Goal: Transaction & Acquisition: Purchase product/service

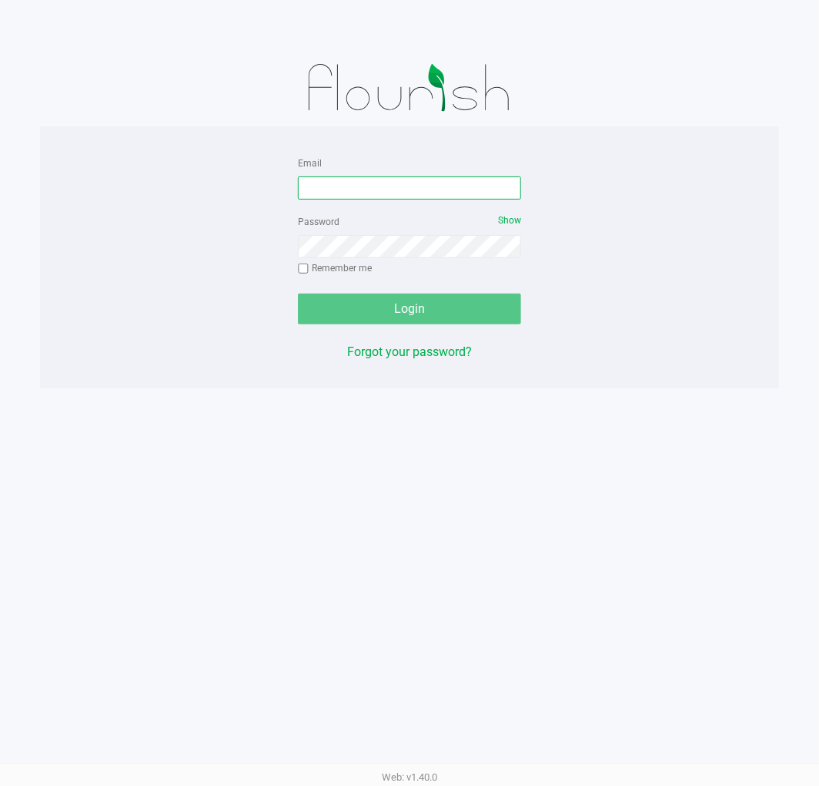
click at [347, 183] on input "Email" at bounding box center [409, 187] width 223 height 23
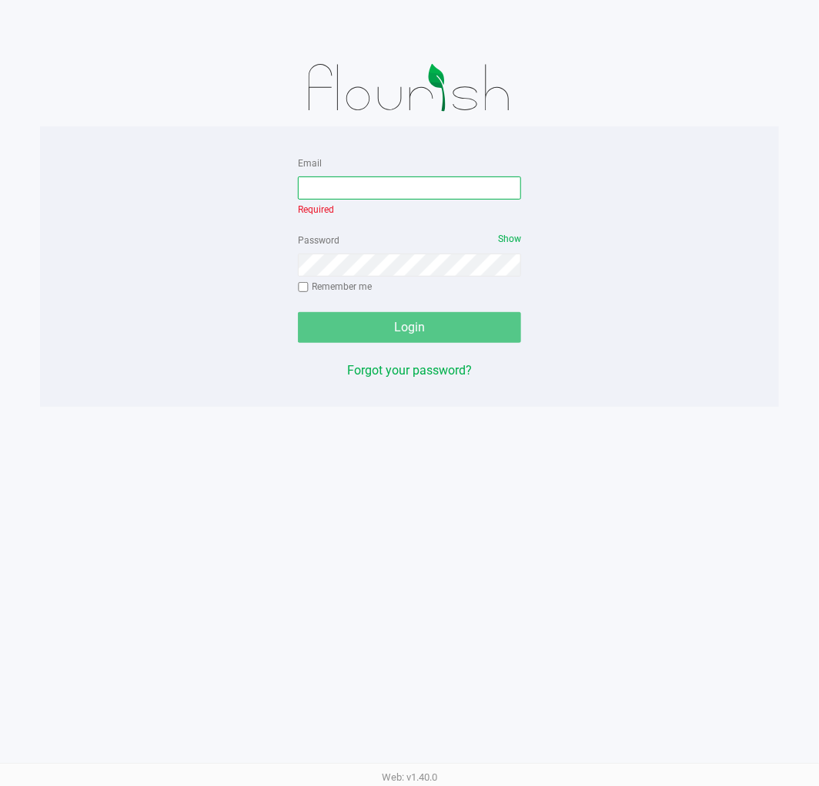
click at [326, 185] on input "Email" at bounding box center [409, 187] width 223 height 23
type input "dmccoy@liveparallel.com"
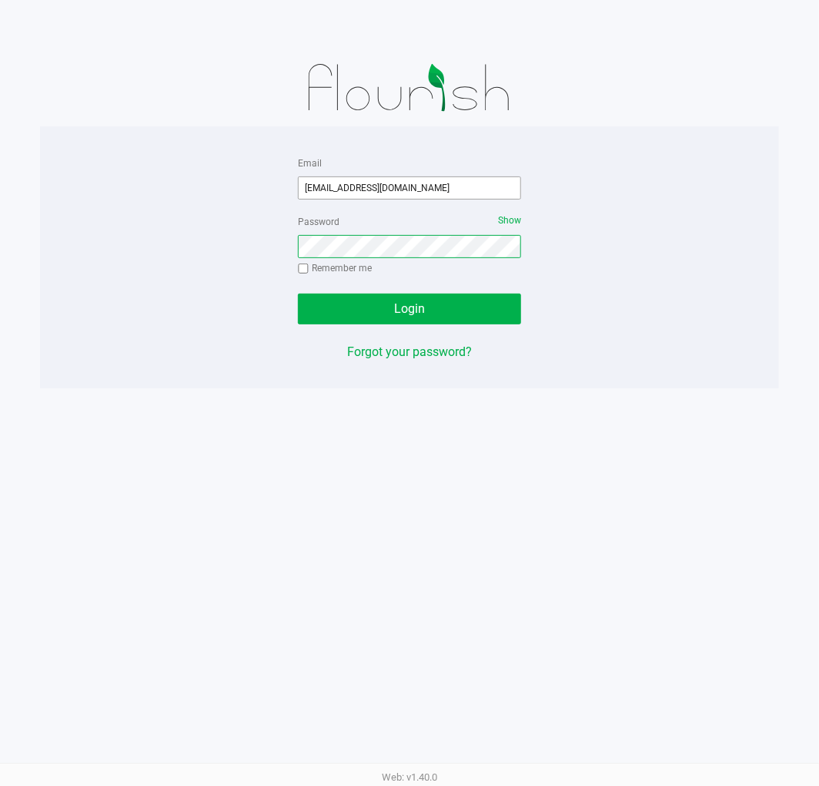
click at [298, 293] on button "Login" at bounding box center [409, 308] width 223 height 31
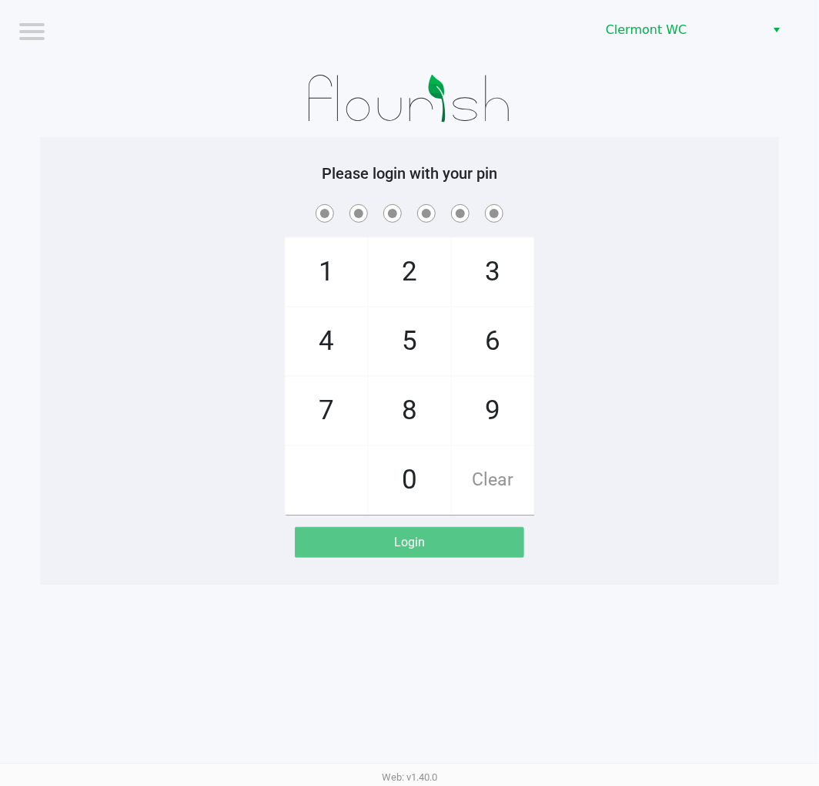
click at [421, 343] on span "5" at bounding box center [410, 341] width 82 height 68
checkbox input "true"
click at [421, 343] on span "5" at bounding box center [410, 341] width 82 height 68
checkbox input "true"
click at [407, 276] on span "2" at bounding box center [410, 272] width 82 height 68
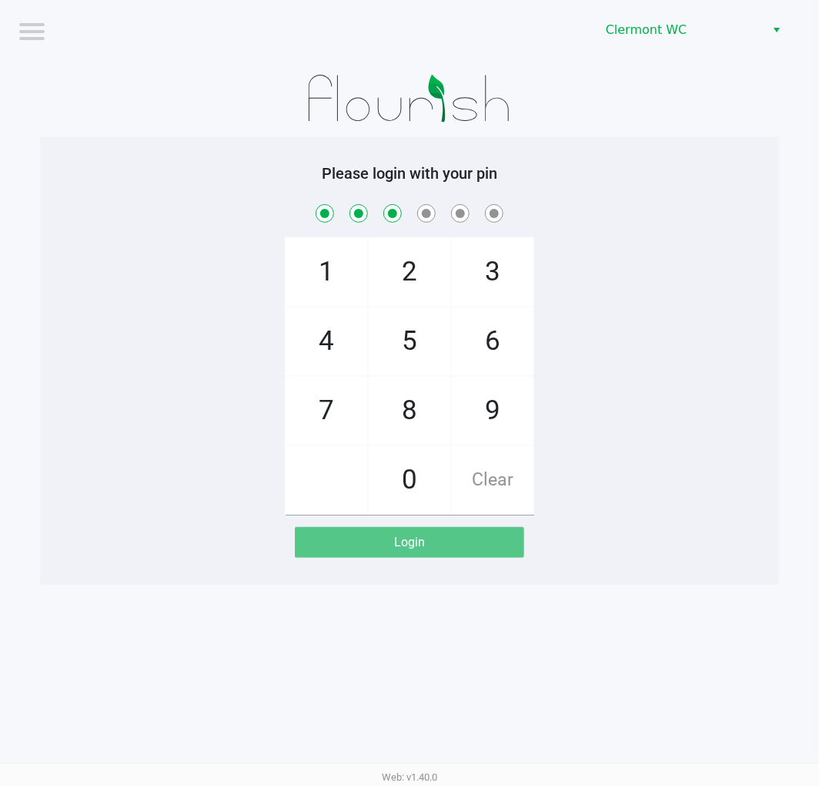
checkbox input "true"
drag, startPoint x: 336, startPoint y: 270, endPoint x: 504, endPoint y: 341, distance: 182.9
click at [339, 270] on span "1" at bounding box center [327, 272] width 82 height 68
checkbox input "true"
click at [479, 412] on span "9" at bounding box center [493, 411] width 82 height 68
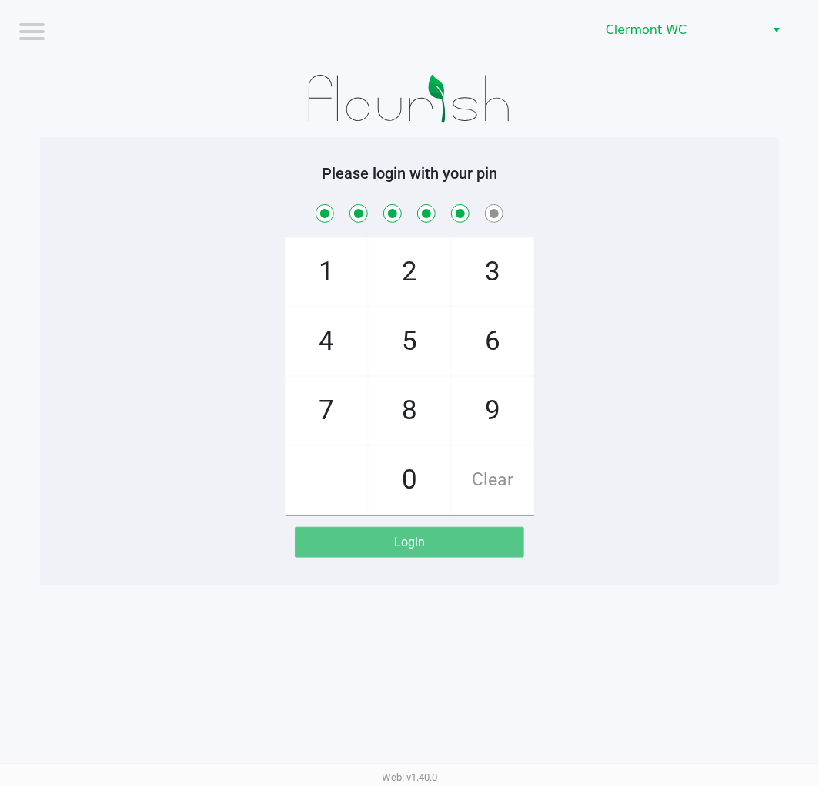
checkbox input "true"
click at [410, 277] on span "2" at bounding box center [410, 272] width 82 height 68
checkbox input "true"
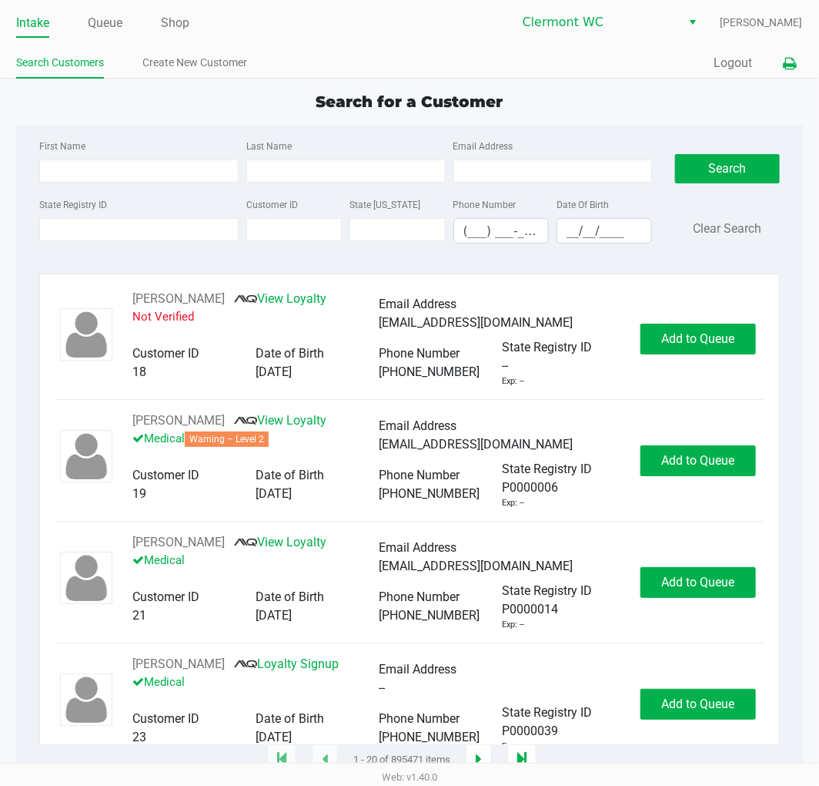
click at [789, 65] on icon at bounding box center [790, 64] width 13 height 11
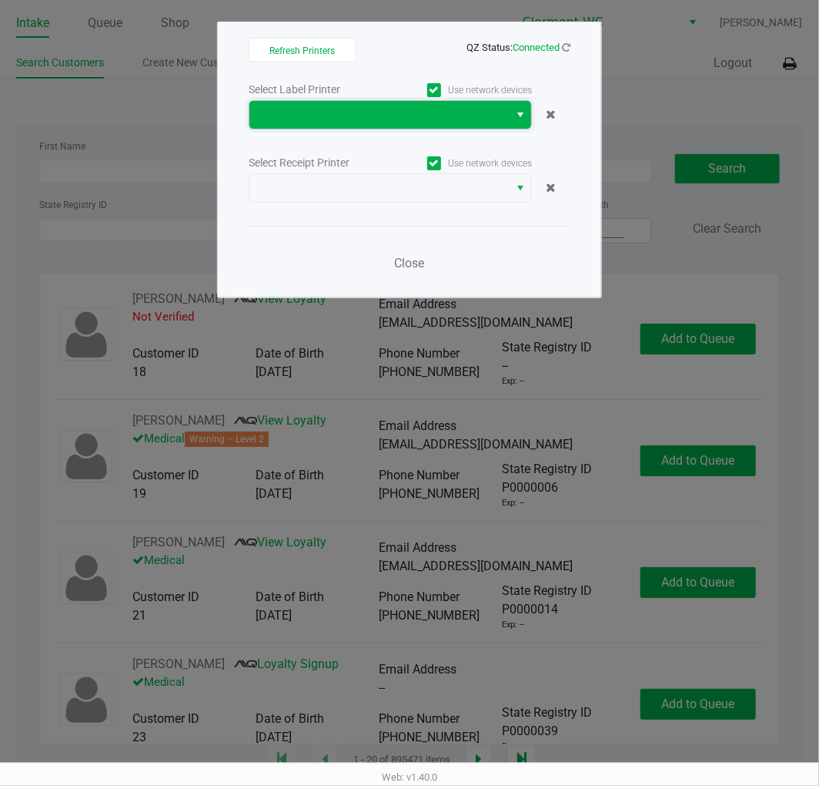
click at [472, 106] on span at bounding box center [379, 115] width 241 height 18
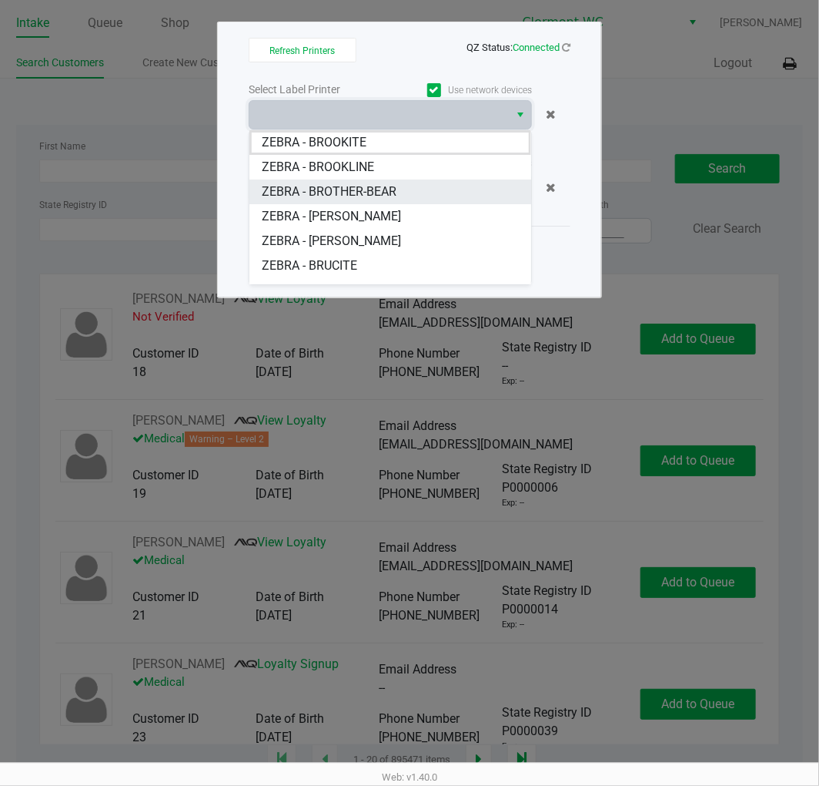
click at [390, 187] on span "ZEBRA - BROTHER-BEAR" at bounding box center [329, 192] width 135 height 18
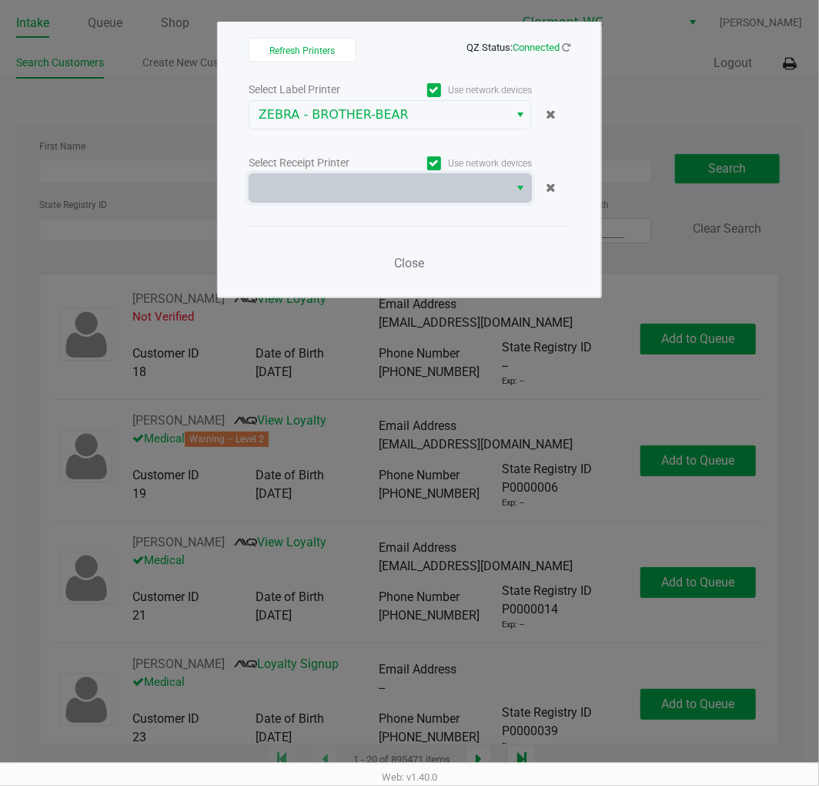
click at [390, 187] on span at bounding box center [379, 188] width 241 height 18
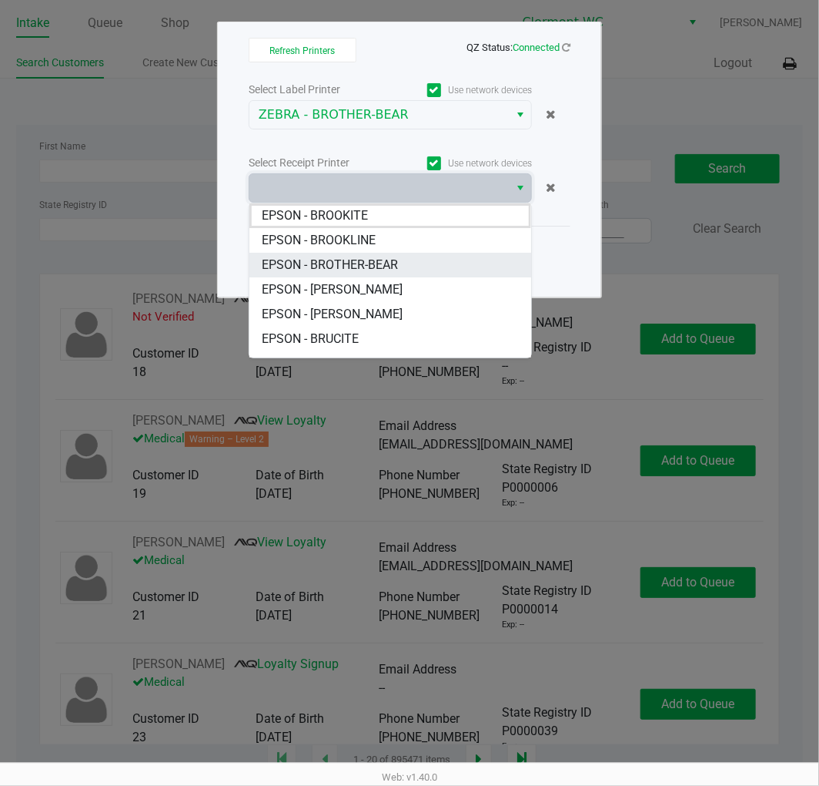
click at [376, 268] on span "EPSON - BROTHER-BEAR" at bounding box center [330, 265] width 136 height 18
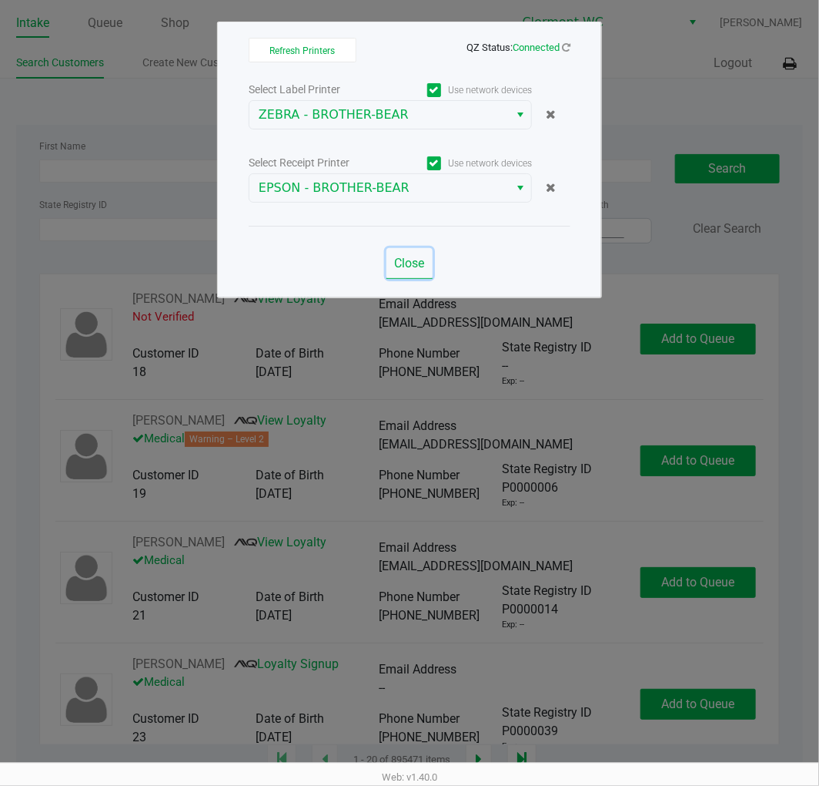
click at [414, 259] on span "Close" at bounding box center [410, 263] width 30 height 15
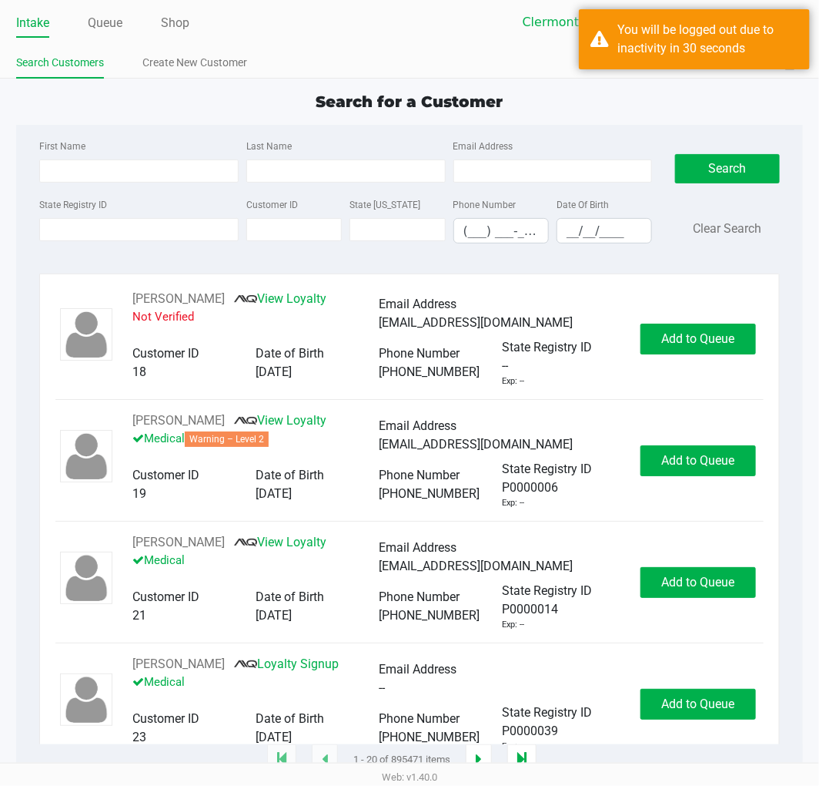
click at [67, 262] on div "First Name Last Name Email Address State Registry ID Customer ID State ID Phone…" at bounding box center [409, 196] width 763 height 142
click at [79, 206] on label "State Registry ID" at bounding box center [73, 205] width 68 height 14
click at [79, 218] on input "State Registry ID" at bounding box center [138, 229] width 199 height 23
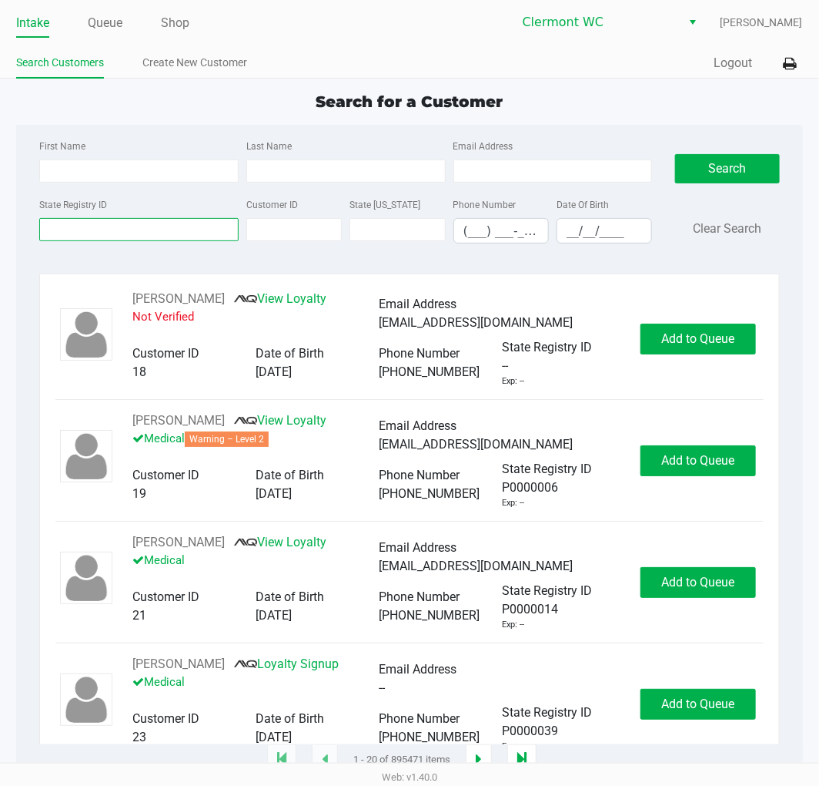
click at [82, 239] on input "State Registry ID" at bounding box center [138, 229] width 199 height 23
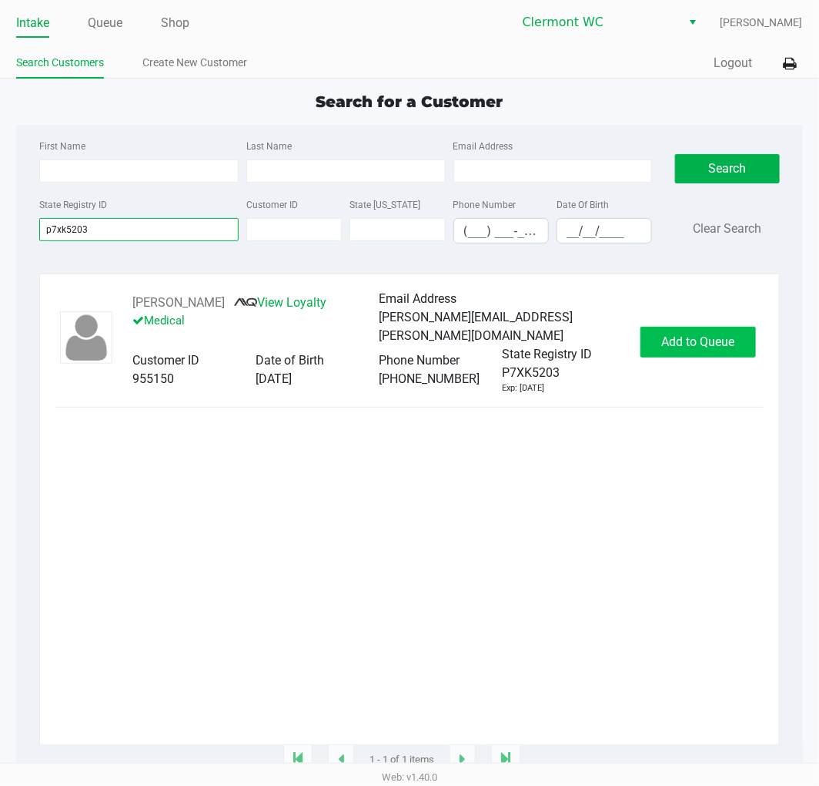
type input "p7xk5203"
click at [665, 350] on button "Add to Queue" at bounding box center [699, 342] width 116 height 31
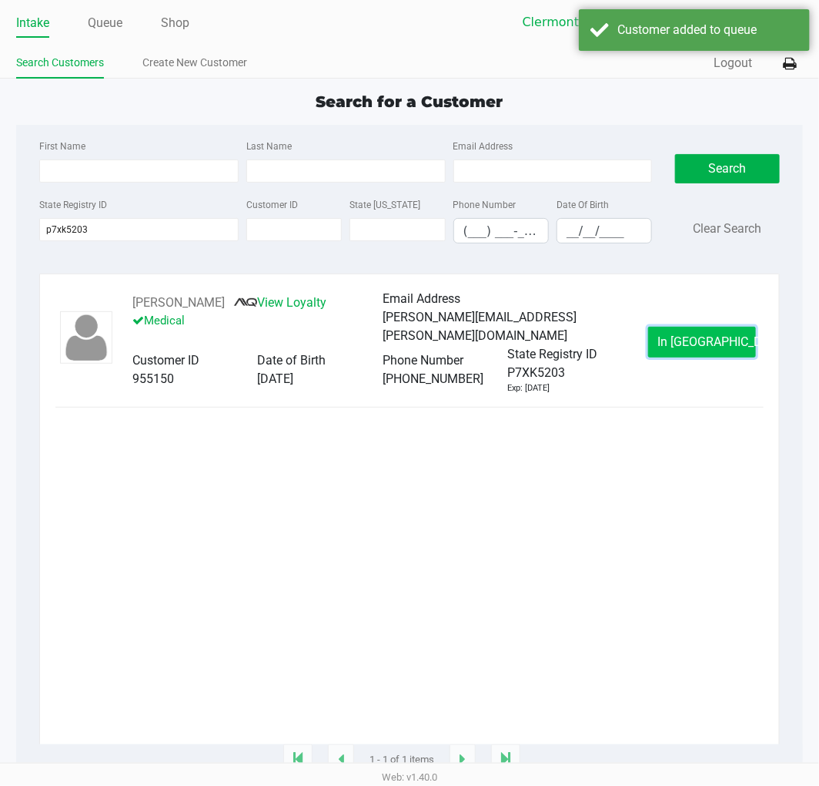
click at [688, 343] on span "In Queue" at bounding box center [722, 341] width 129 height 15
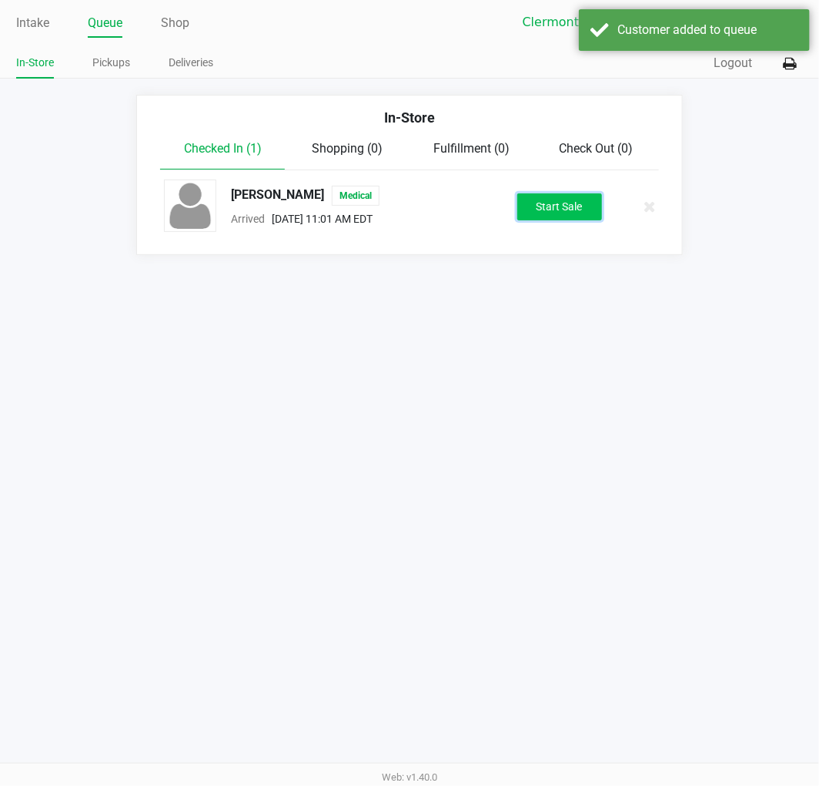
click at [559, 206] on button "Start Sale" at bounding box center [560, 206] width 85 height 27
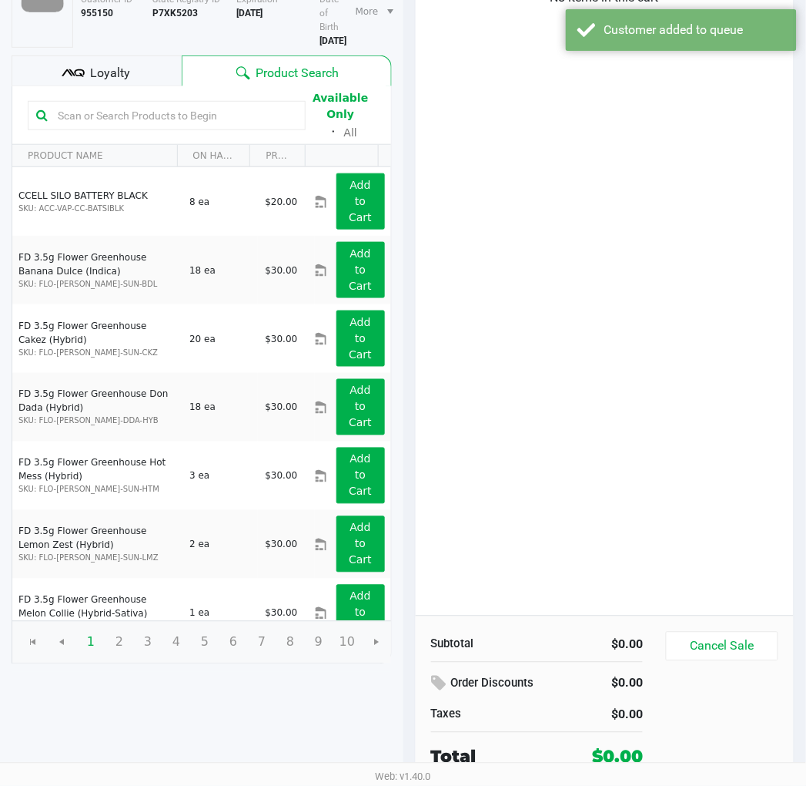
scroll to position [159, 0]
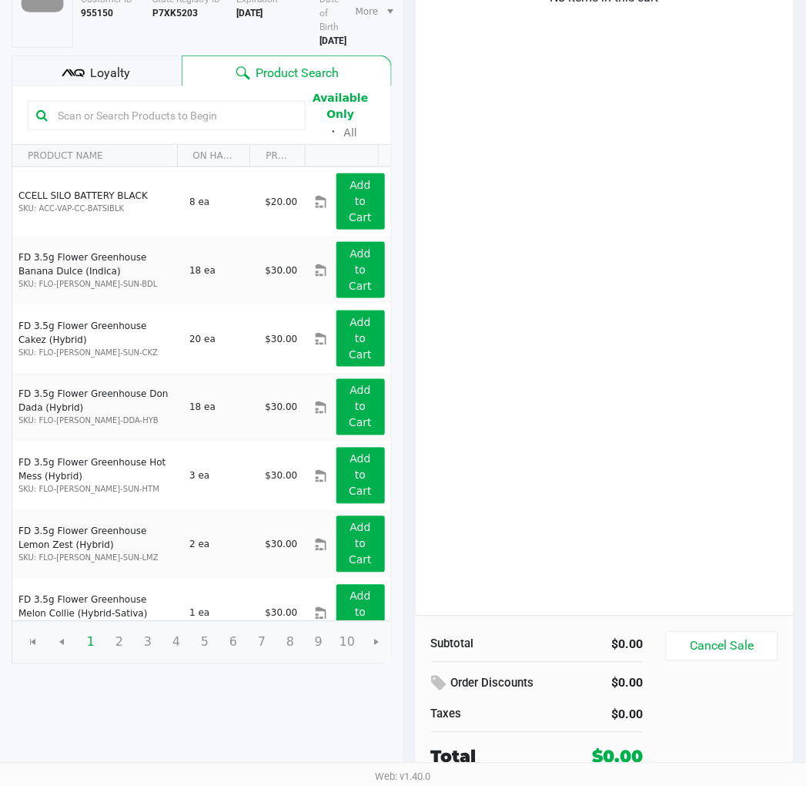
click at [129, 72] on div "Loyalty" at bounding box center [97, 70] width 170 height 31
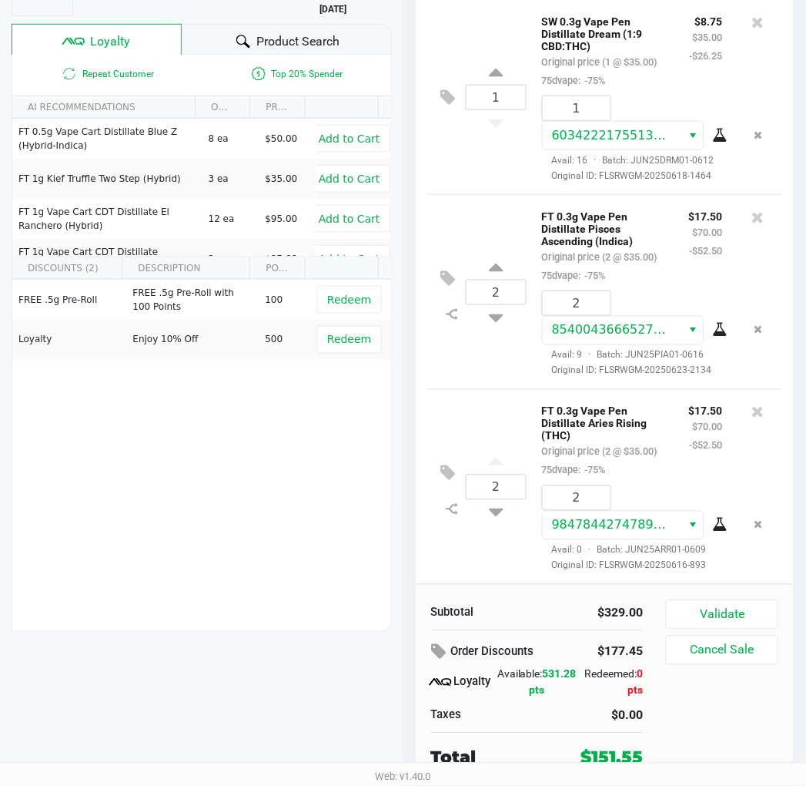
scroll to position [191, 0]
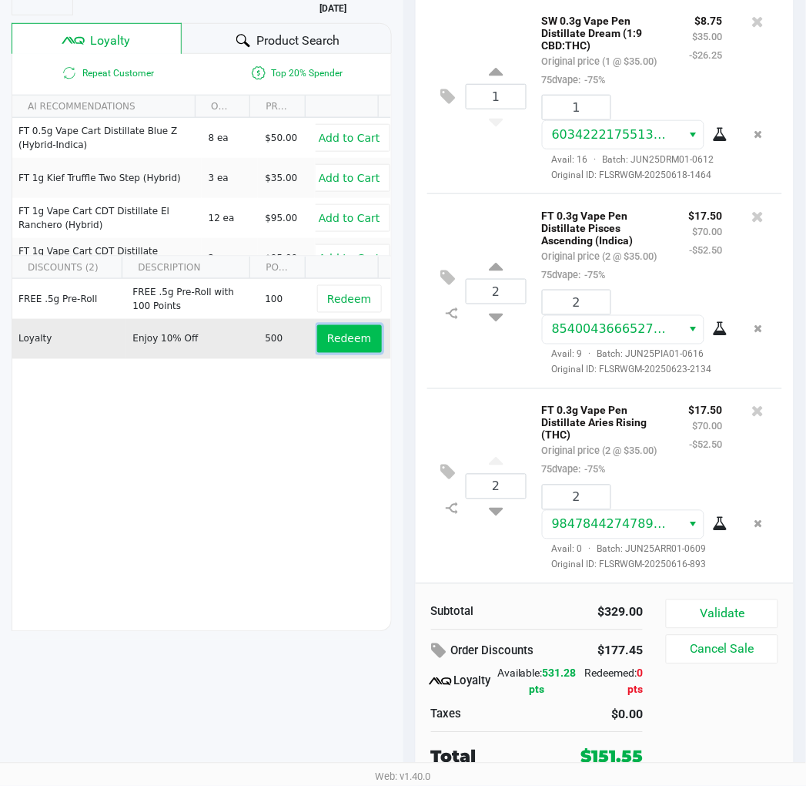
click at [331, 336] on span "Redeem" at bounding box center [349, 339] width 44 height 12
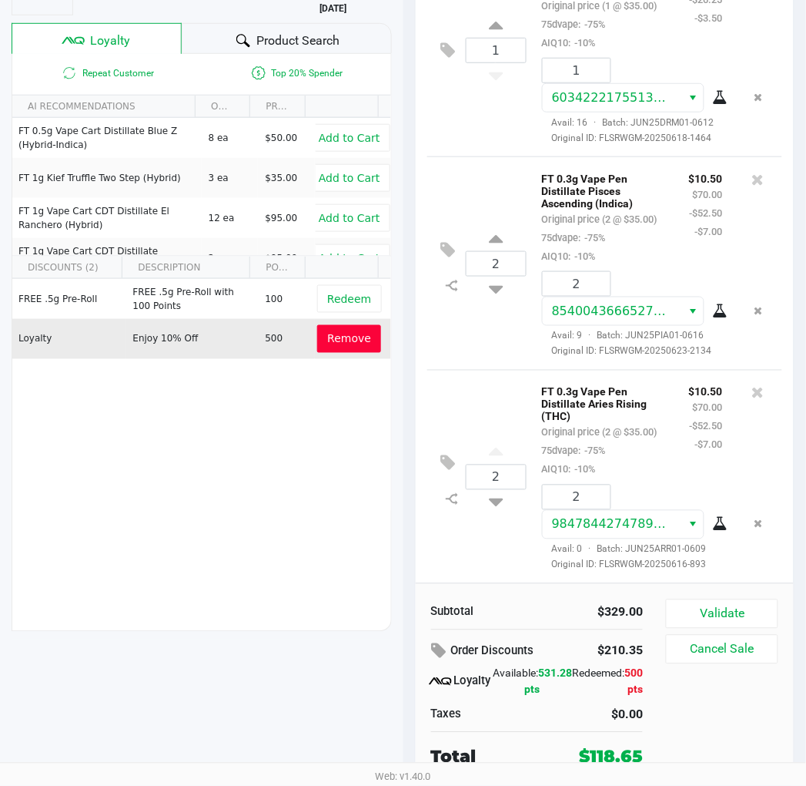
scroll to position [1104, 0]
click at [712, 608] on button "Validate" at bounding box center [722, 613] width 112 height 29
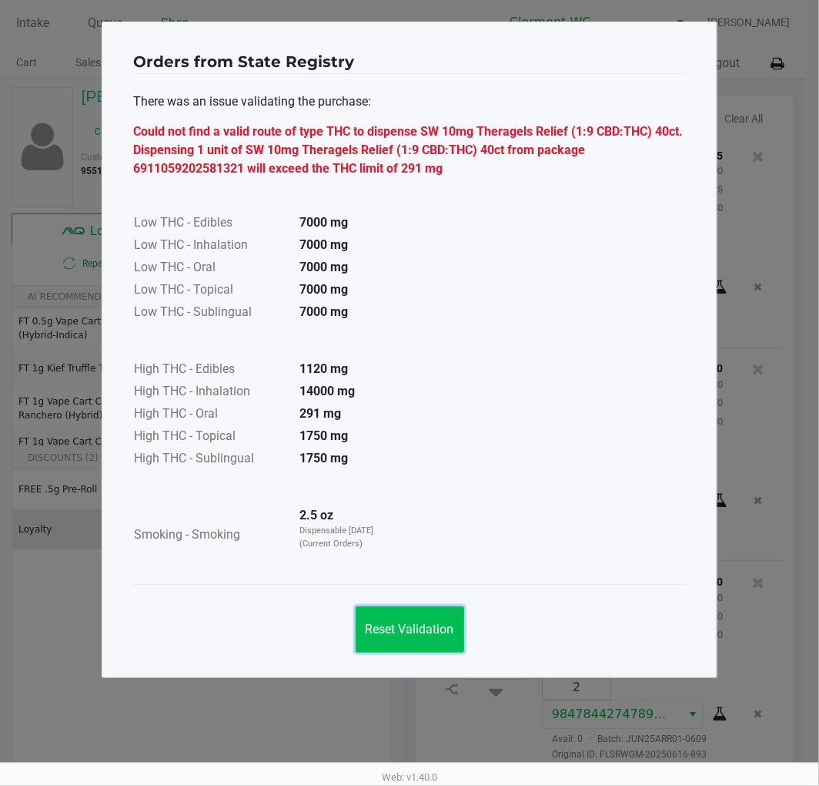
click at [411, 633] on span "Reset Validation" at bounding box center [410, 629] width 89 height 15
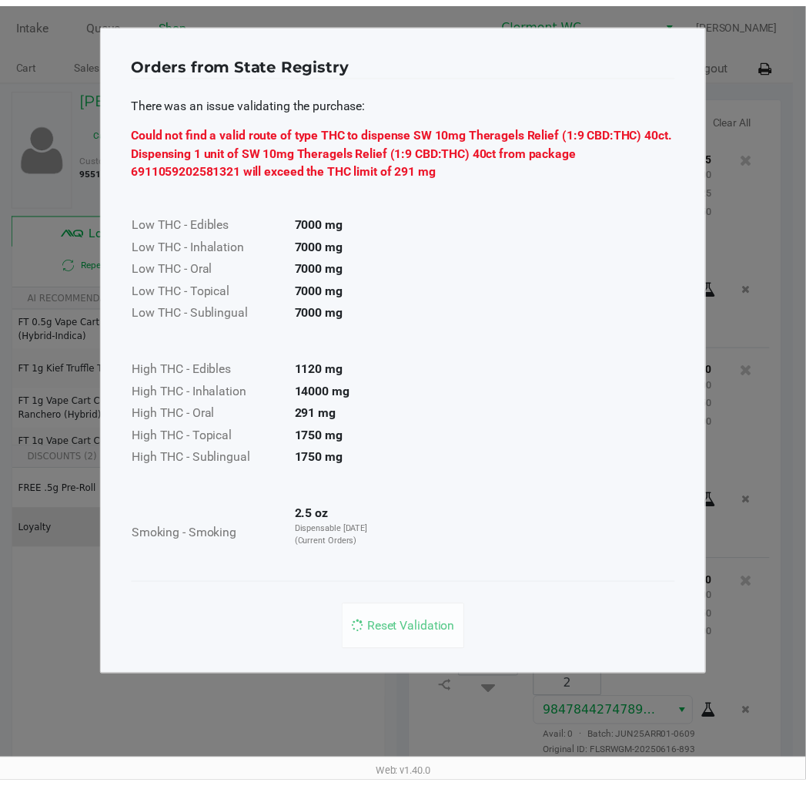
scroll to position [1122, 0]
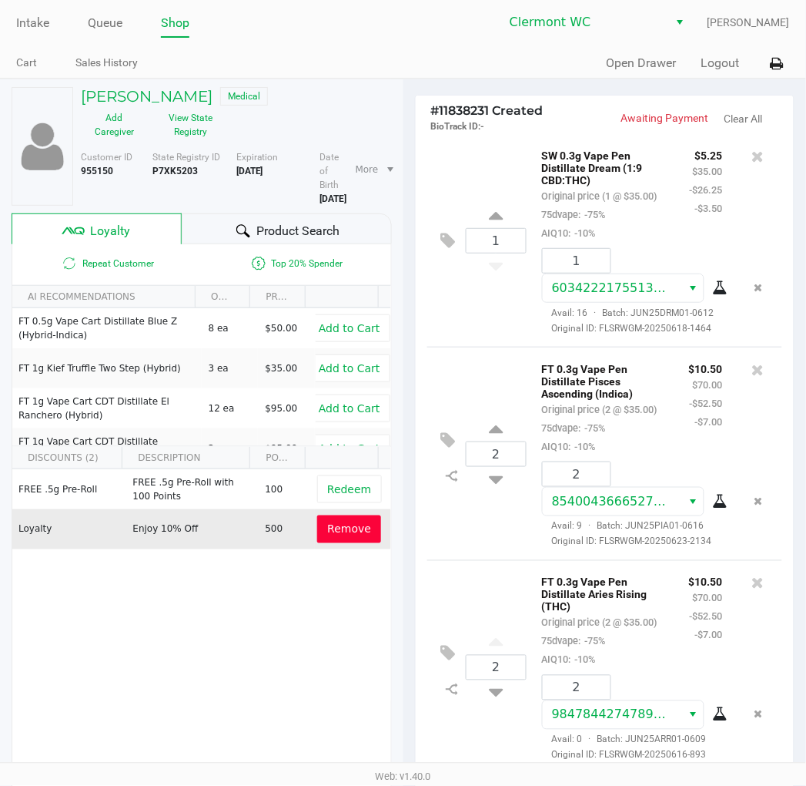
click at [172, 167] on b "P7XK5203" at bounding box center [174, 171] width 45 height 11
copy b "P7XK5203"
click at [273, 620] on div "FREE .5g Pre-Roll FREE .5g Pre-Roll with 100 Points 100 Redeem Loyalty Enjoy 10…" at bounding box center [201, 585] width 379 height 232
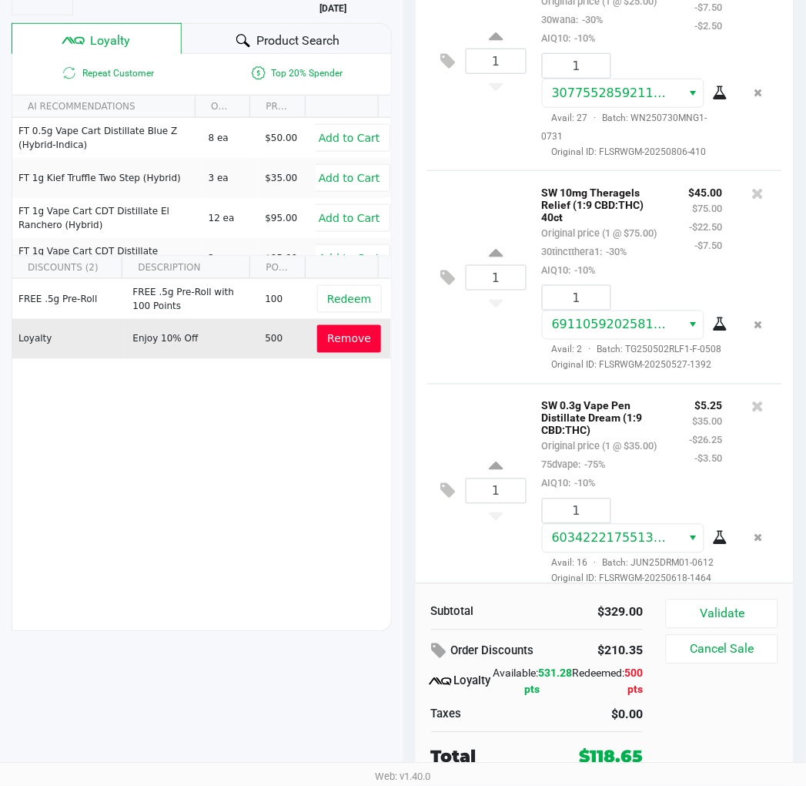
scroll to position [440, 0]
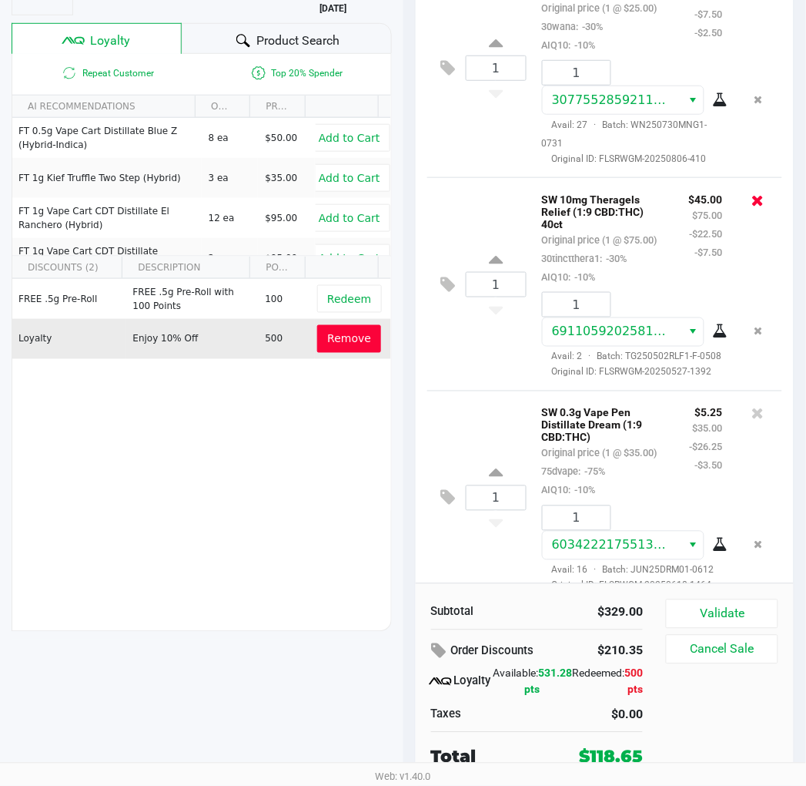
click at [752, 208] on icon at bounding box center [758, 200] width 12 height 15
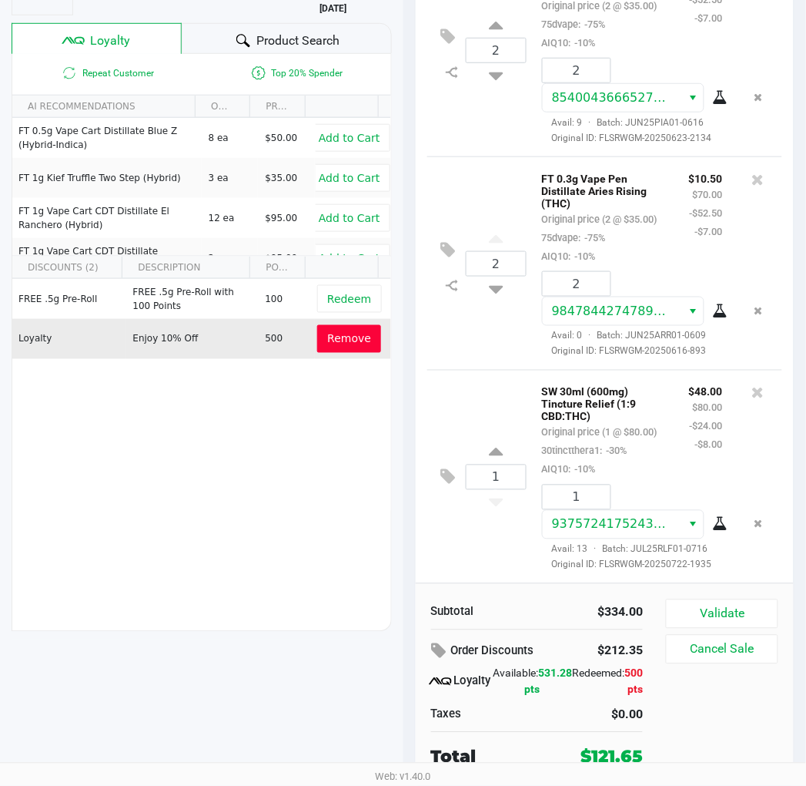
scroll to position [1104, 0]
click at [719, 612] on button "Validate" at bounding box center [722, 613] width 112 height 29
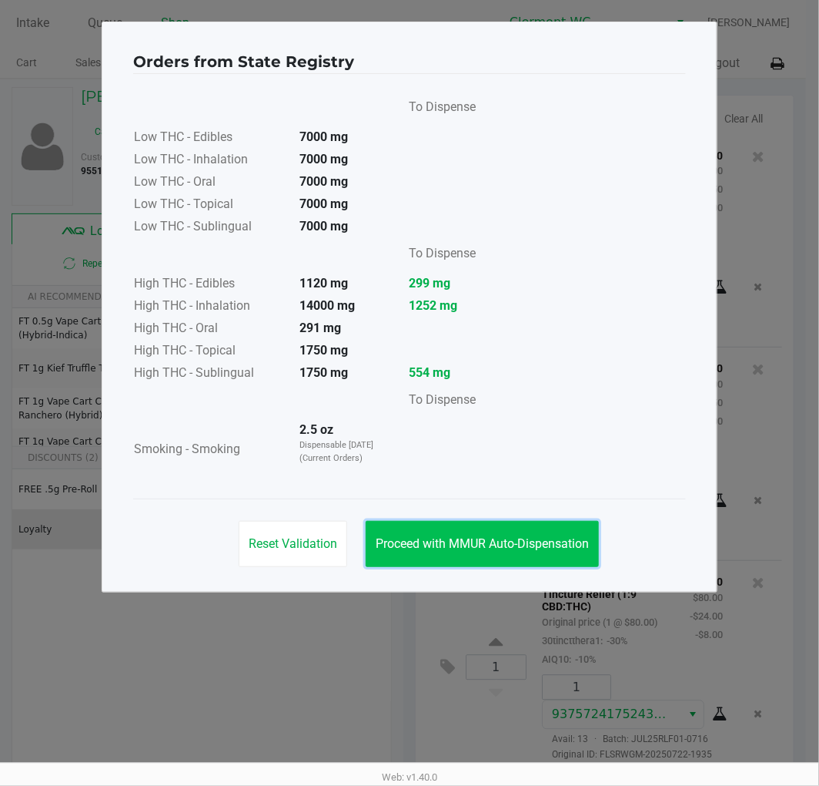
click at [473, 539] on span "Proceed with MMUR Auto-Dispensation" at bounding box center [482, 543] width 213 height 15
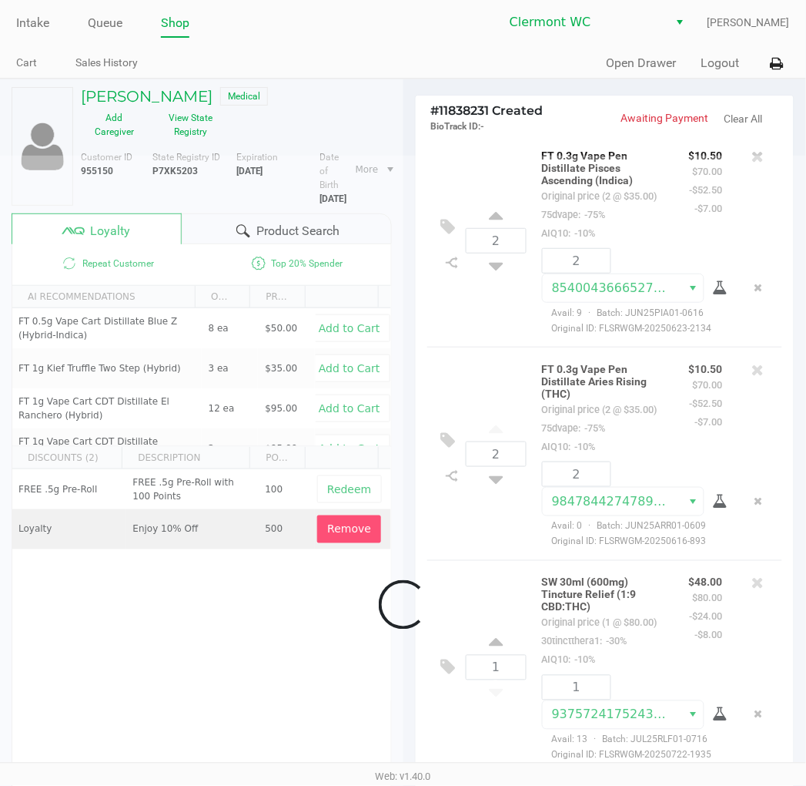
scroll to position [1084, 0]
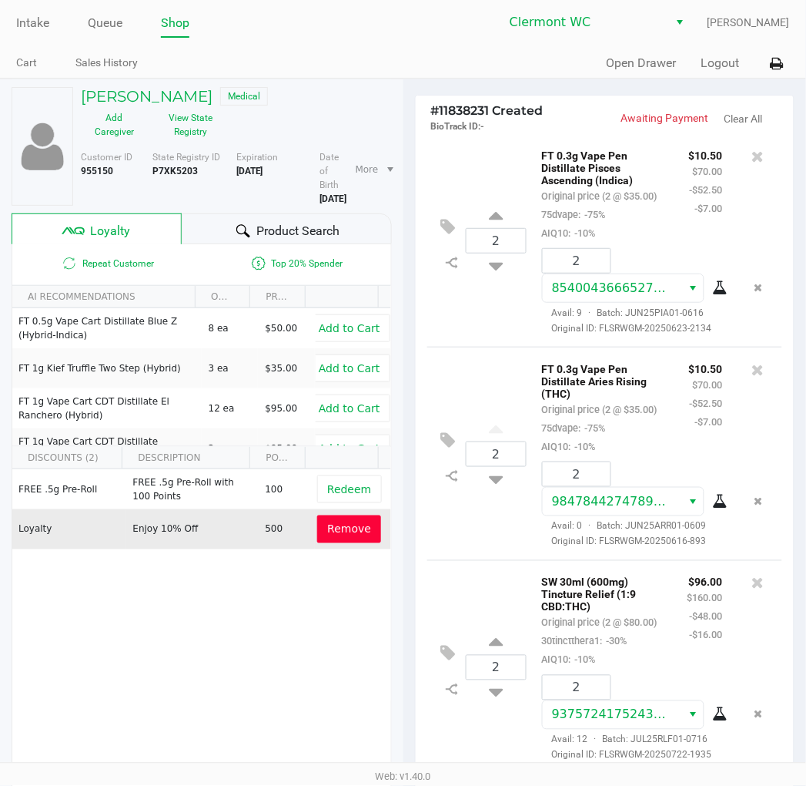
drag, startPoint x: 333, startPoint y: 538, endPoint x: 347, endPoint y: 545, distance: 15.9
click at [333, 537] on button "Remove" at bounding box center [349, 529] width 64 height 28
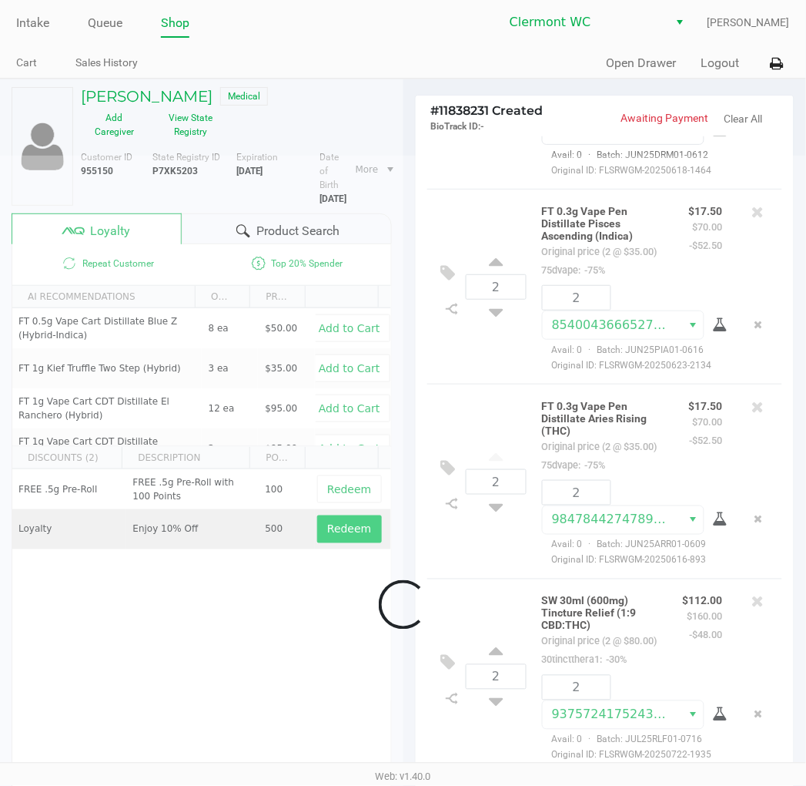
scroll to position [956, 0]
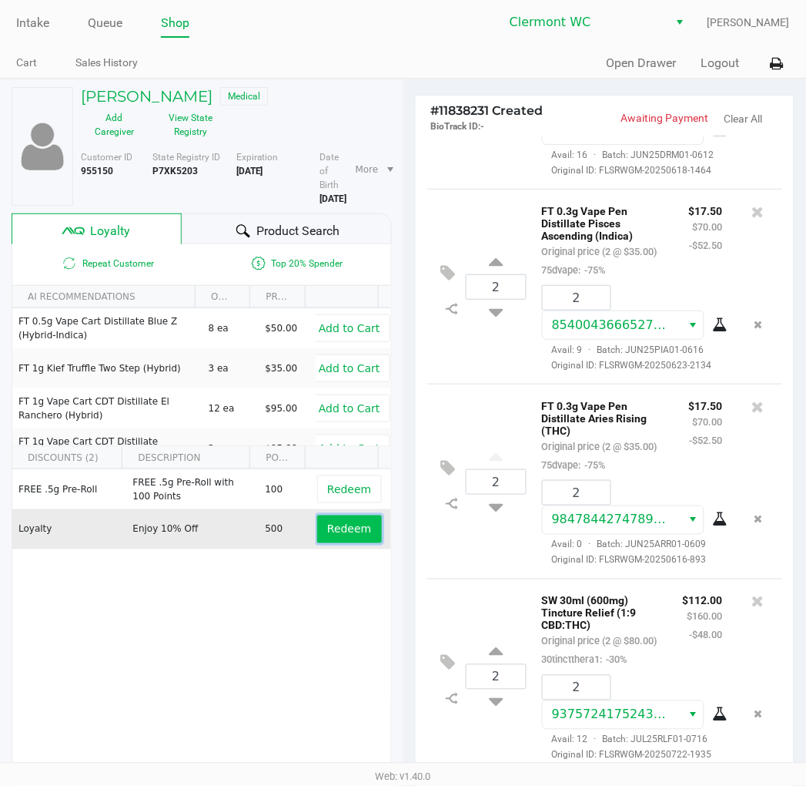
click at [335, 533] on span "Redeem" at bounding box center [349, 529] width 44 height 12
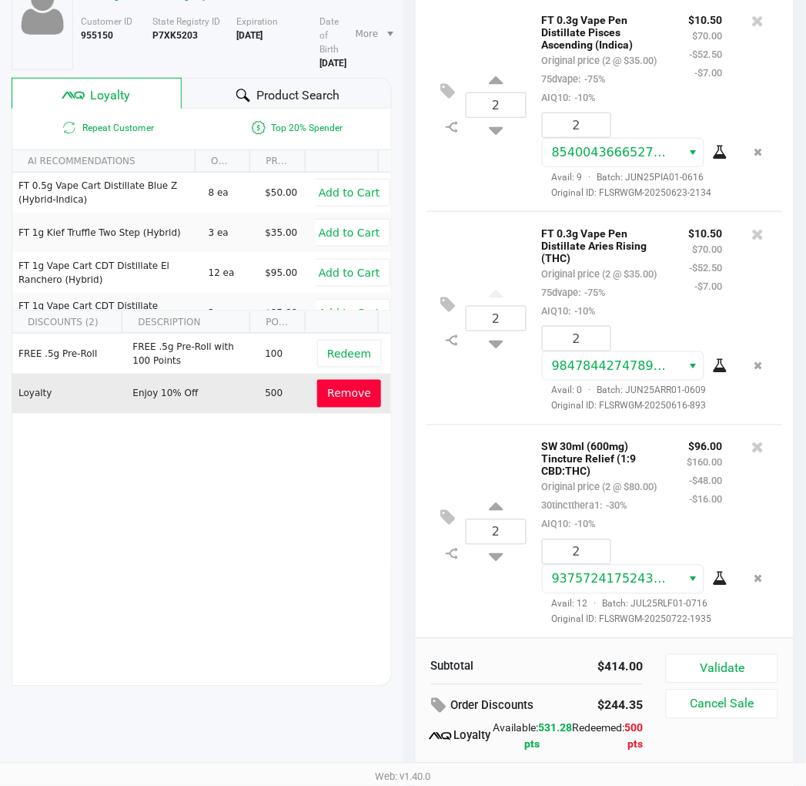
scroll to position [191, 0]
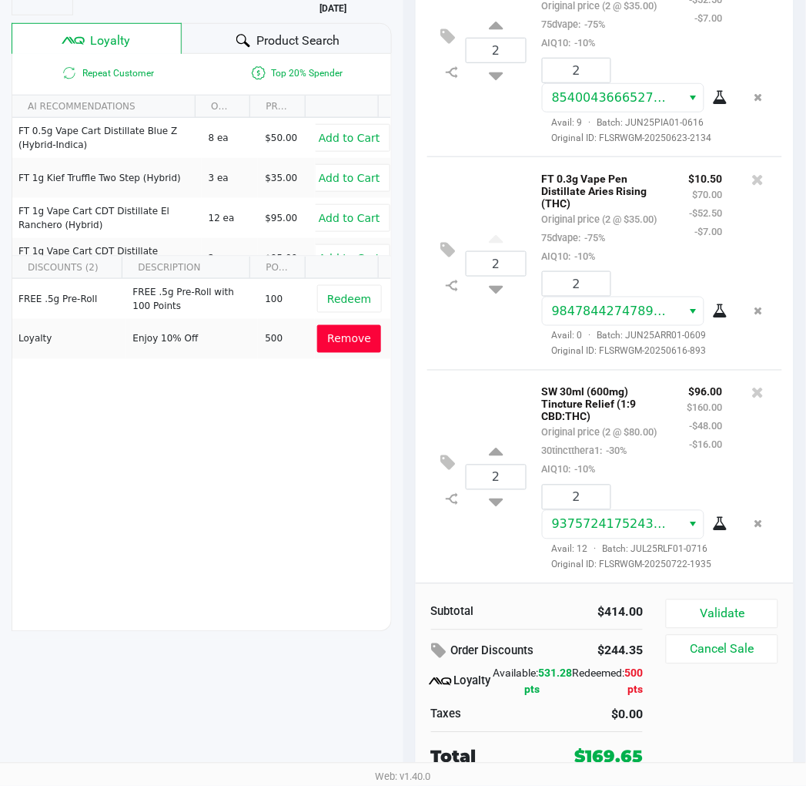
drag, startPoint x: 340, startPoint y: 333, endPoint x: 345, endPoint y: 359, distance: 26.6
click at [340, 333] on span "Remove" at bounding box center [349, 339] width 44 height 12
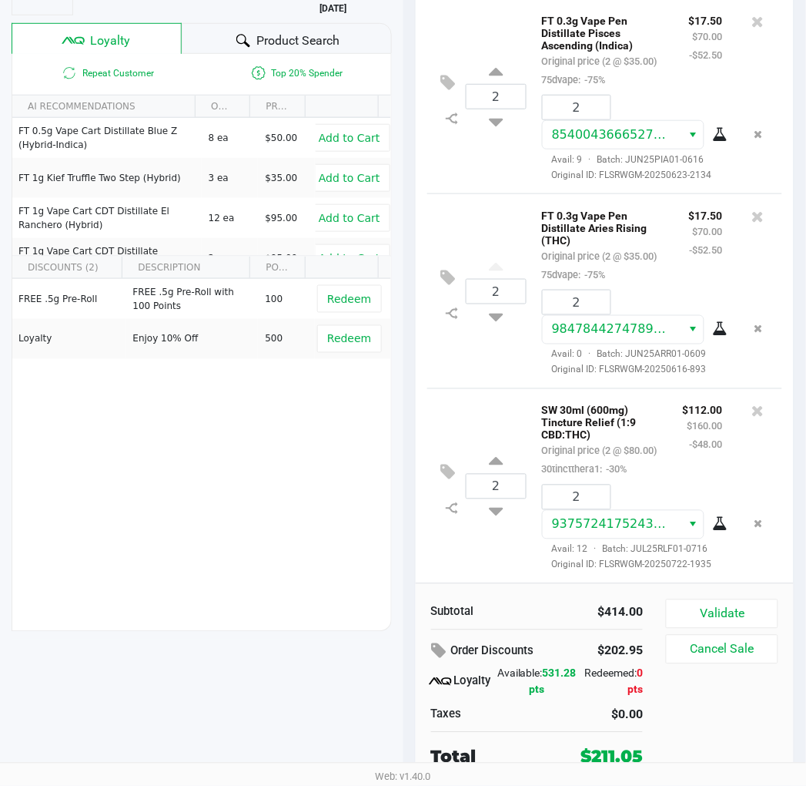
scroll to position [974, 0]
click at [752, 404] on icon at bounding box center [758, 411] width 12 height 15
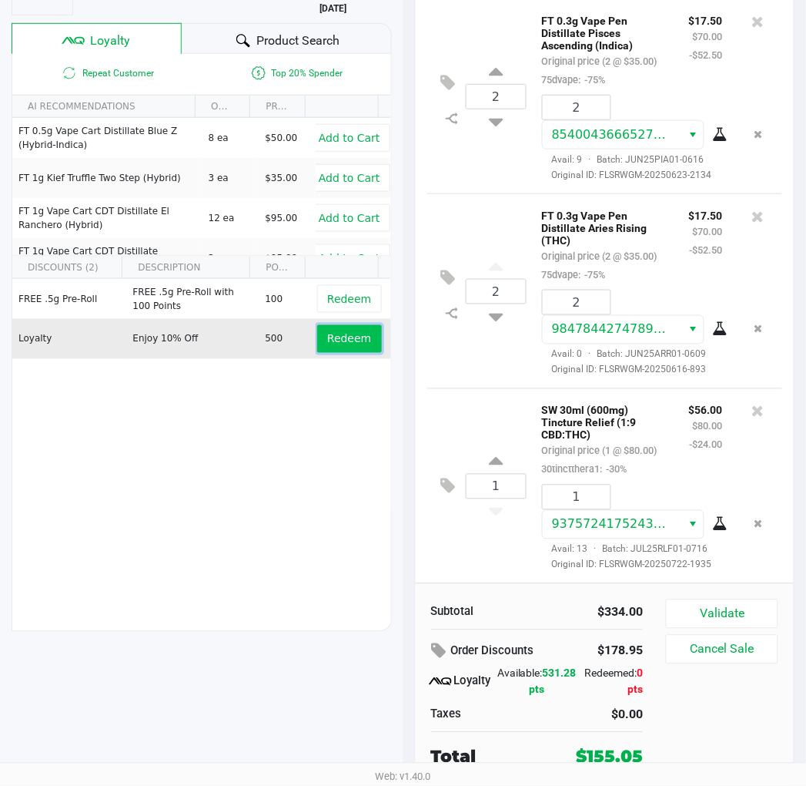
click at [332, 340] on span "Redeem" at bounding box center [349, 339] width 44 height 12
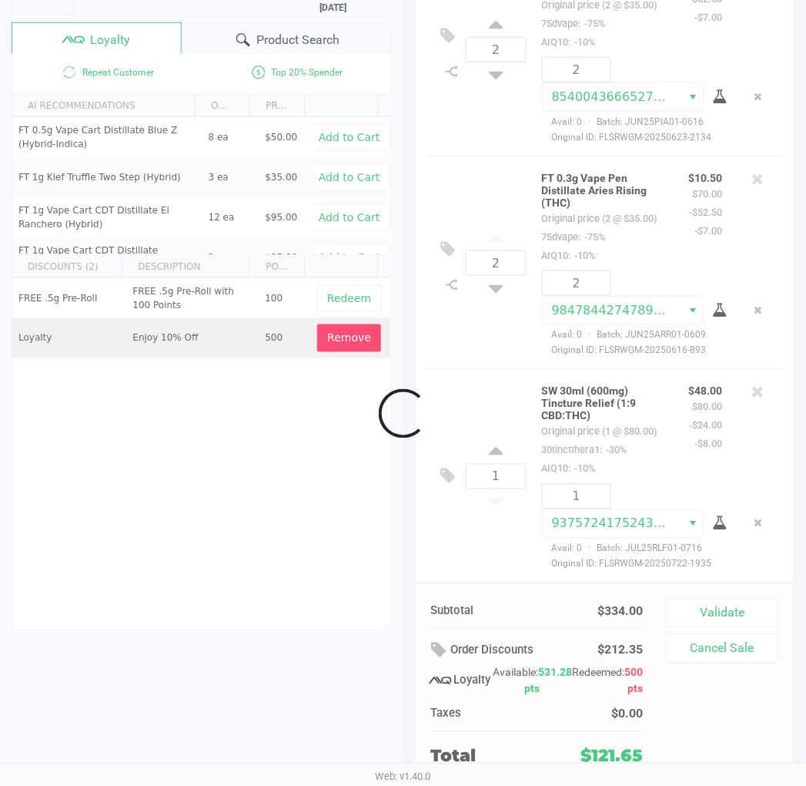
scroll to position [1084, 0]
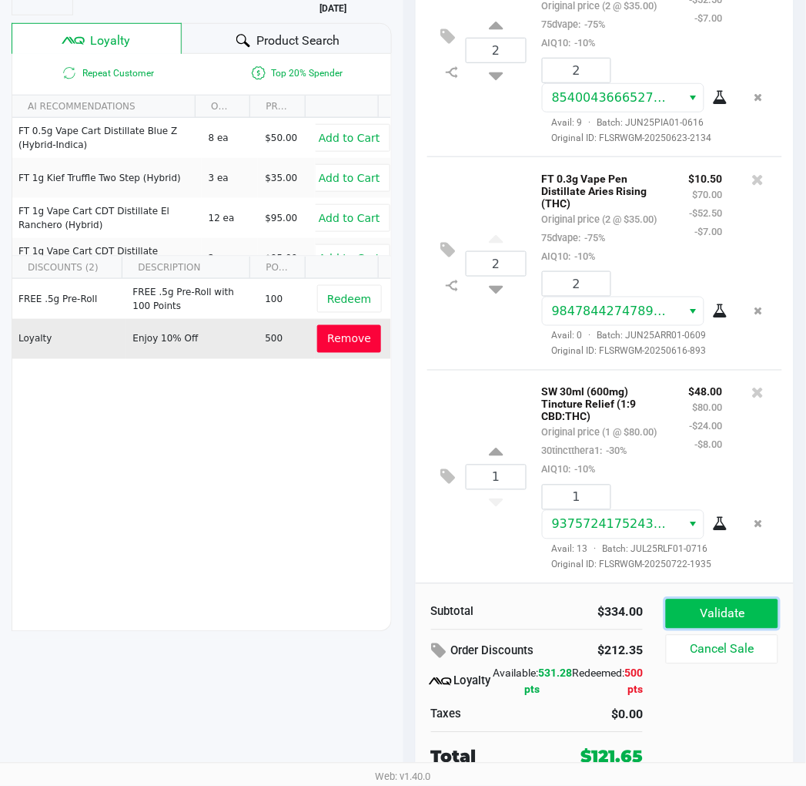
click at [715, 609] on button "Validate" at bounding box center [722, 613] width 112 height 29
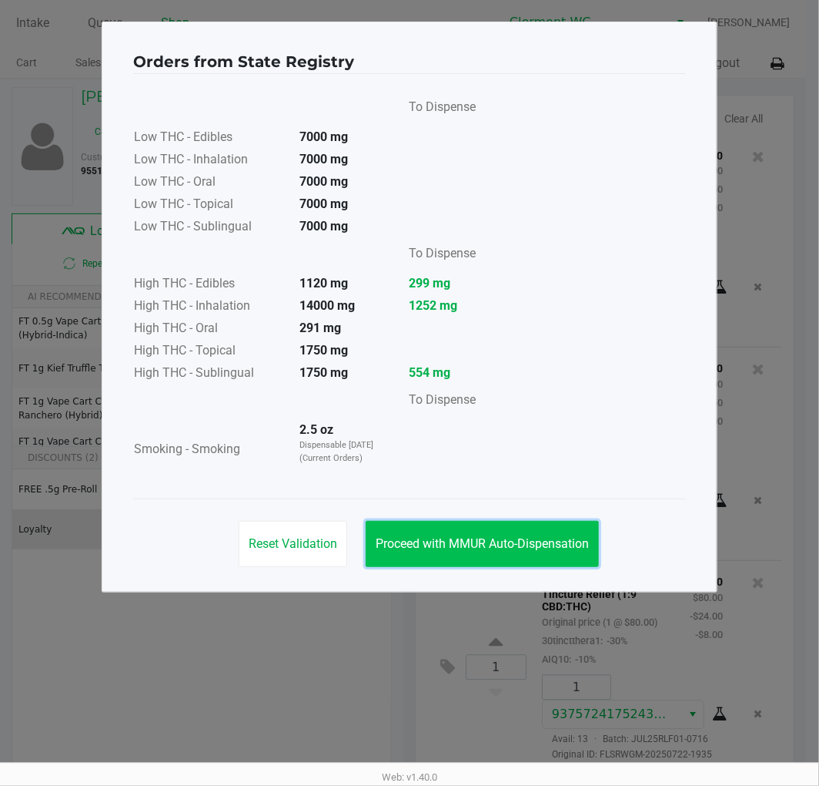
click at [490, 553] on button "Proceed with MMUR Auto-Dispensation" at bounding box center [482, 544] width 233 height 46
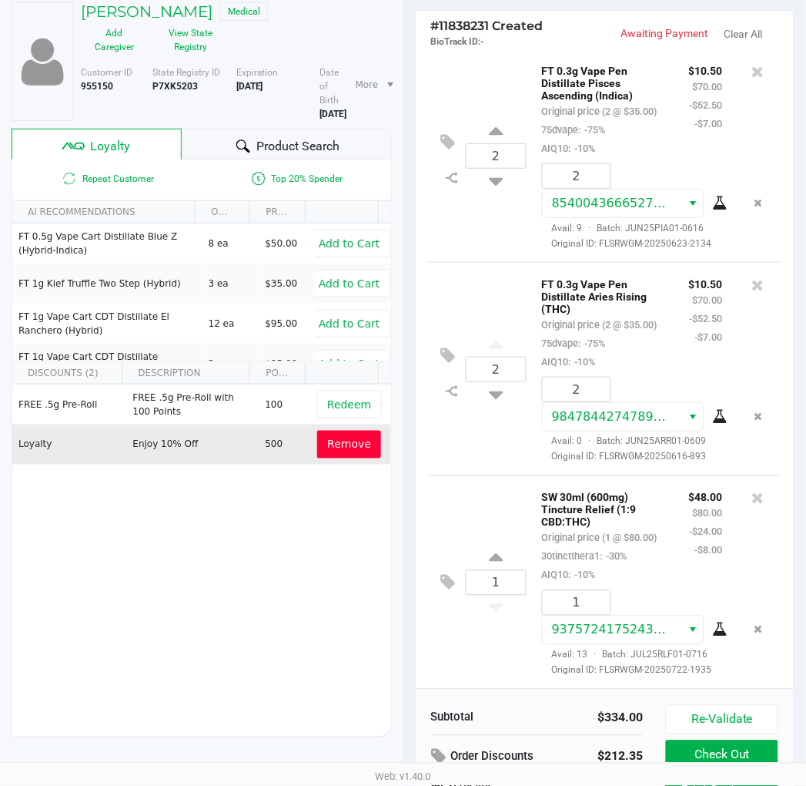
scroll to position [191, 0]
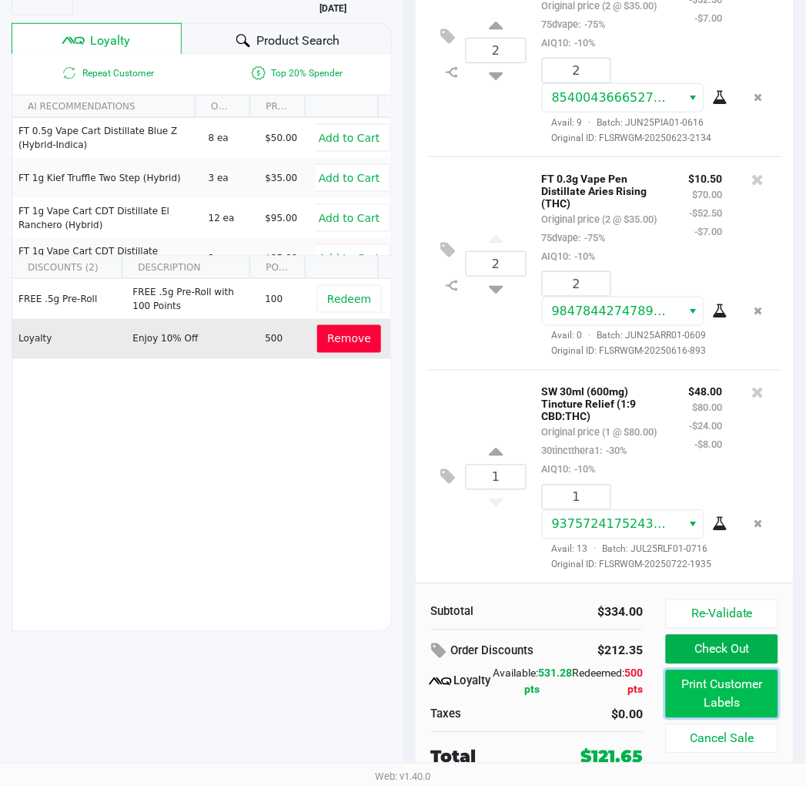
click at [712, 689] on button "Print Customer Labels" at bounding box center [722, 694] width 112 height 48
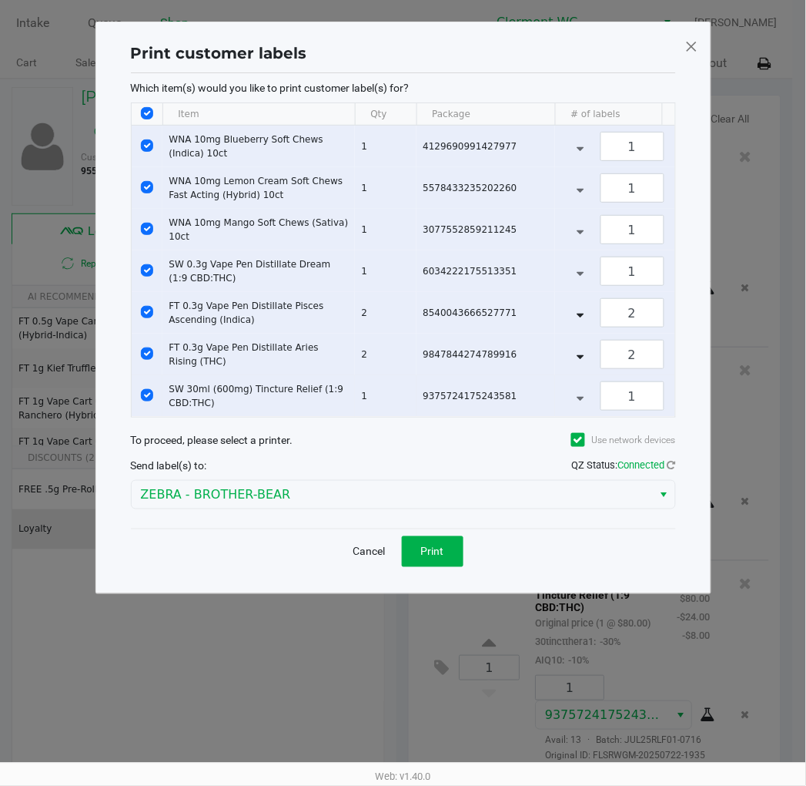
scroll to position [0, 0]
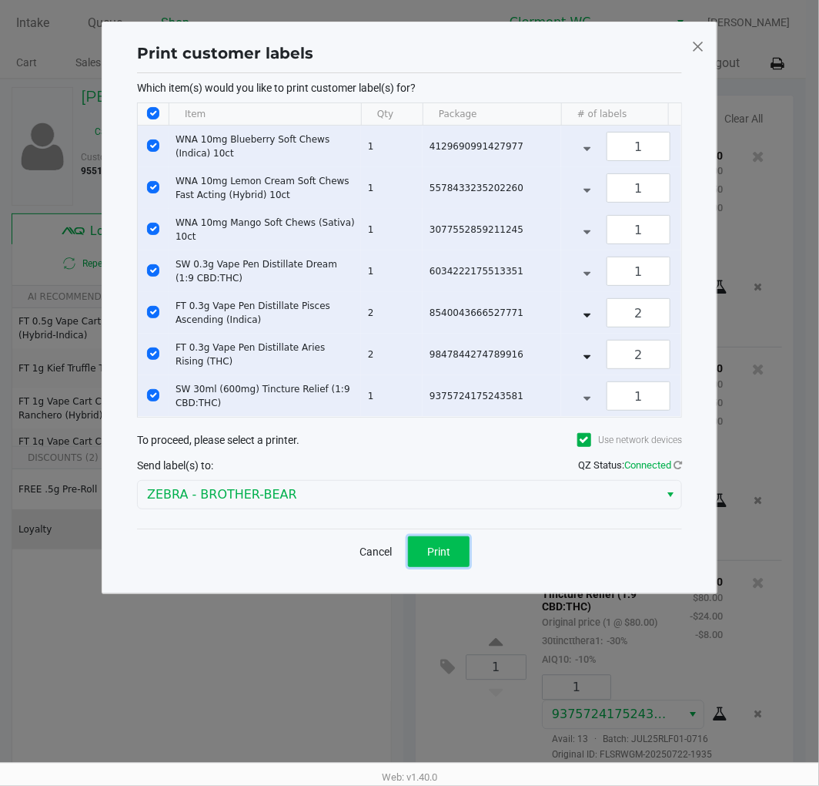
click at [437, 558] on span "Print" at bounding box center [438, 551] width 23 height 12
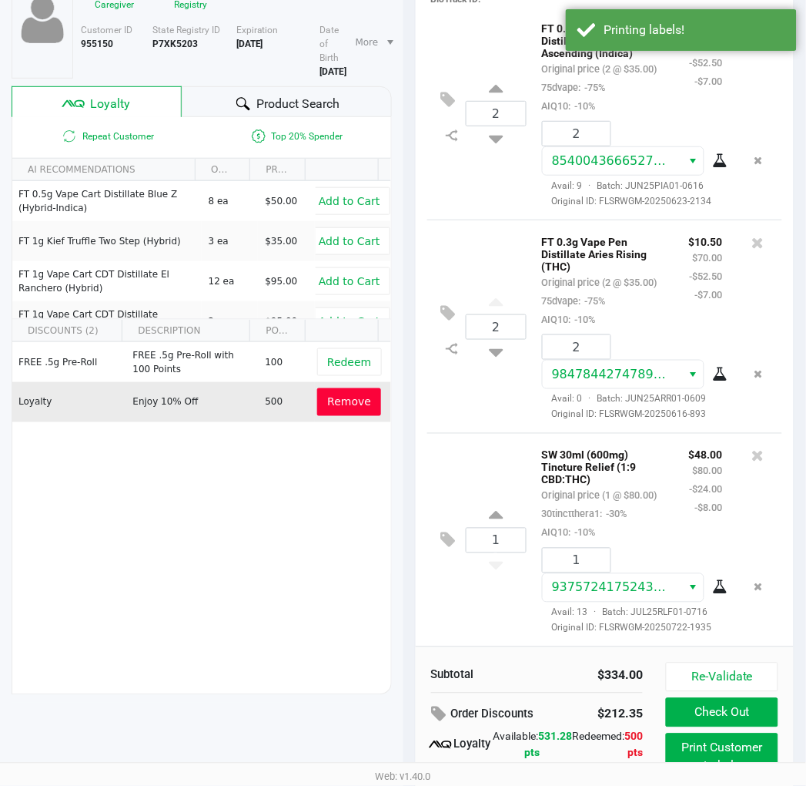
scroll to position [191, 0]
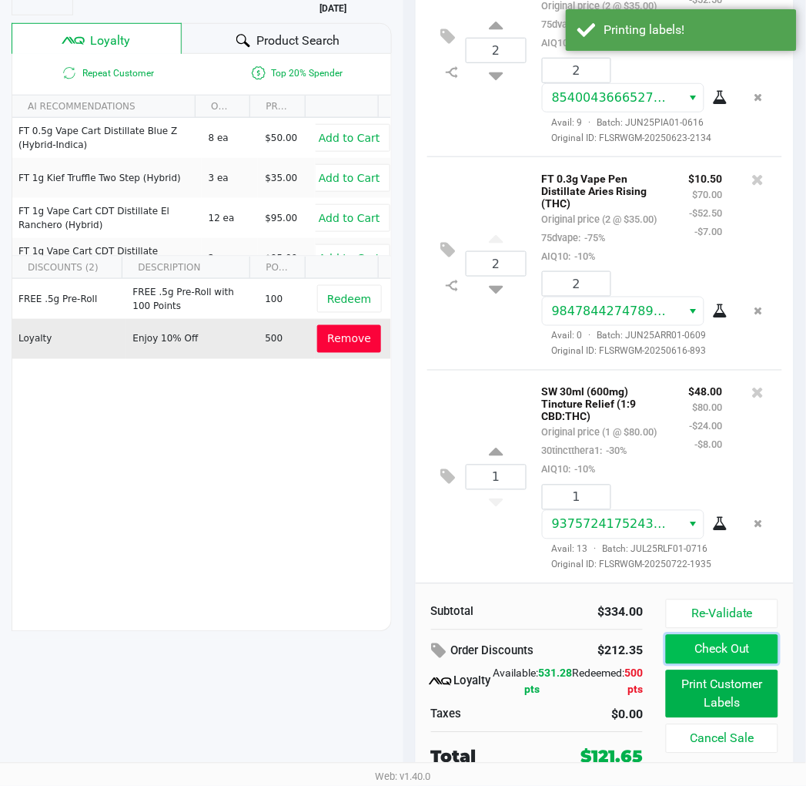
click at [712, 651] on button "Check Out" at bounding box center [722, 649] width 112 height 29
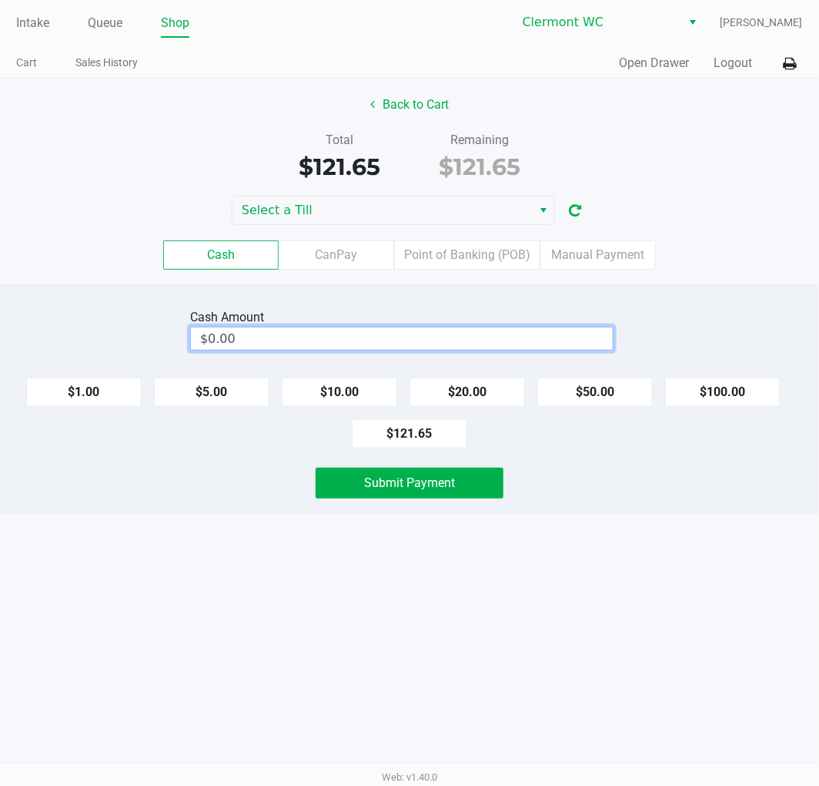
click at [240, 337] on input "$0.00" at bounding box center [402, 338] width 422 height 22
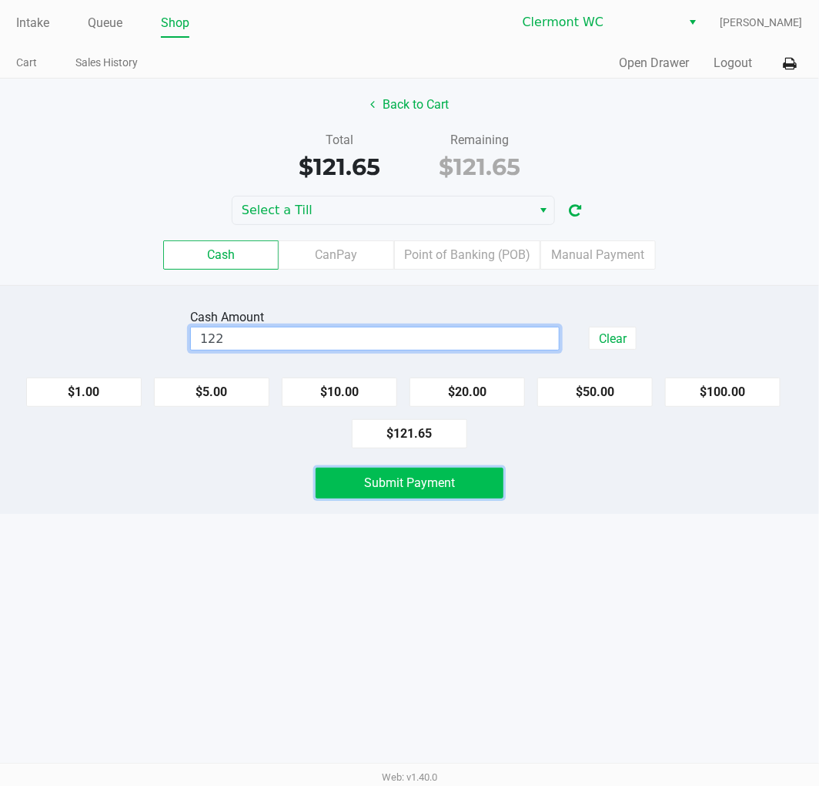
click at [385, 484] on span "Submit Payment" at bounding box center [409, 482] width 91 height 15
type input "$122.00"
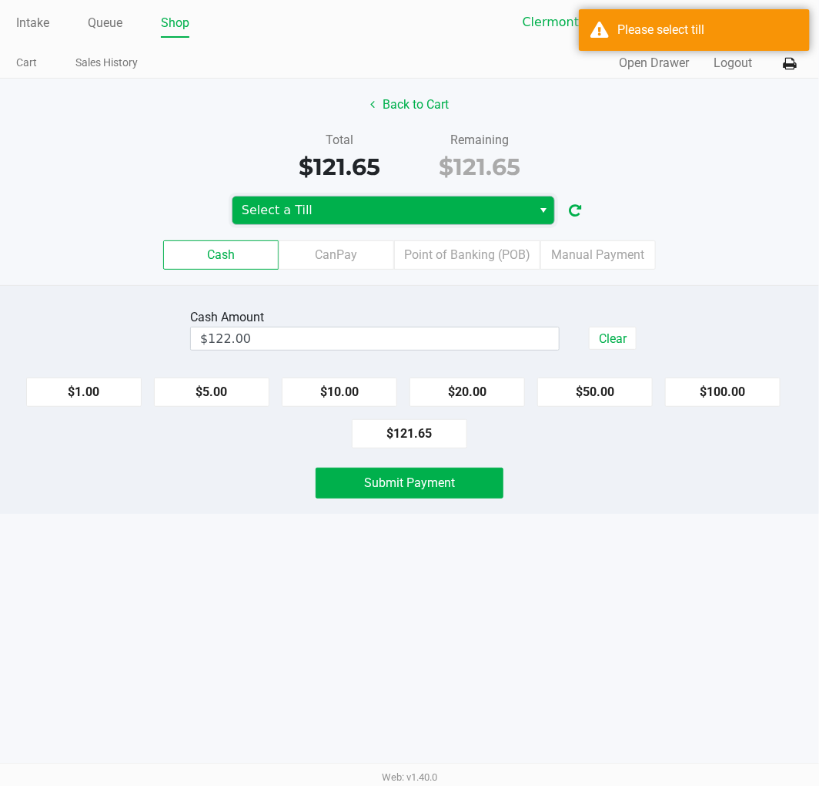
click at [358, 202] on span "Select a Till" at bounding box center [382, 210] width 281 height 18
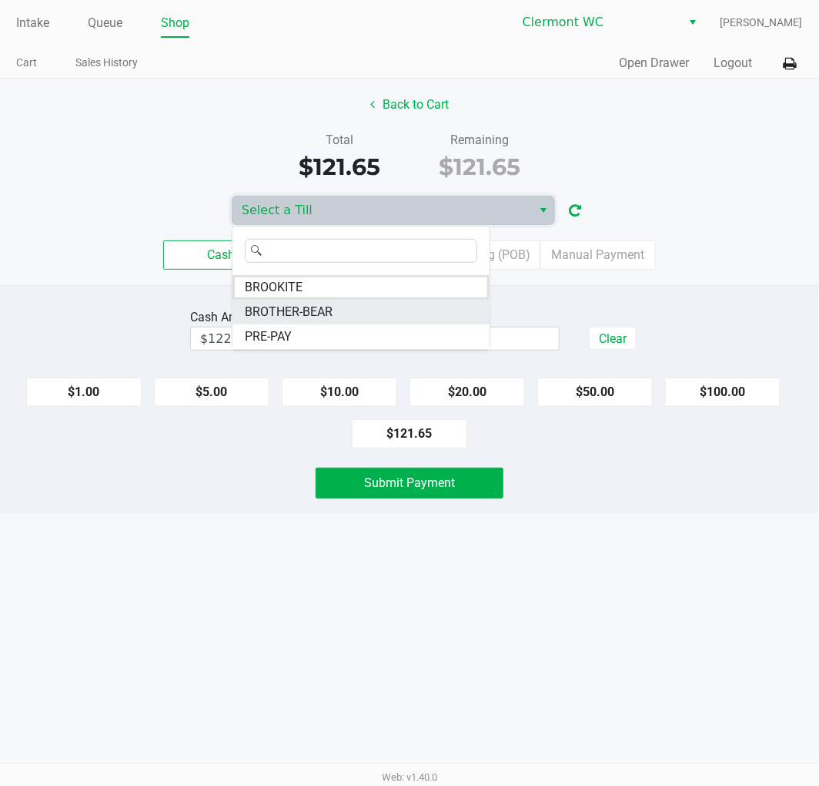
click at [327, 316] on span "BROTHER-BEAR" at bounding box center [289, 312] width 88 height 18
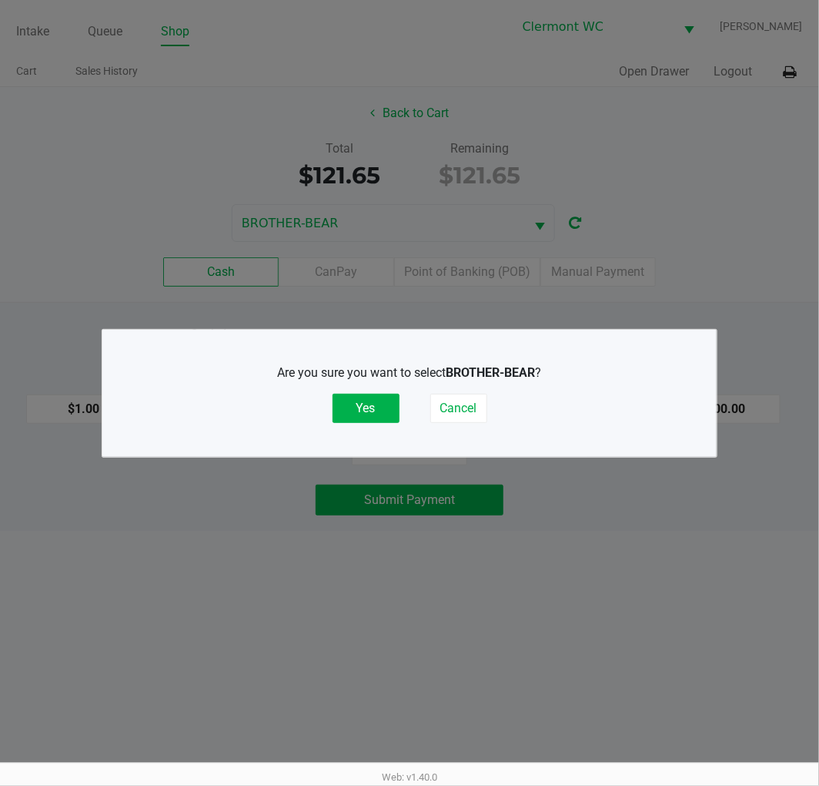
click at [367, 411] on button "Yes" at bounding box center [366, 408] width 67 height 29
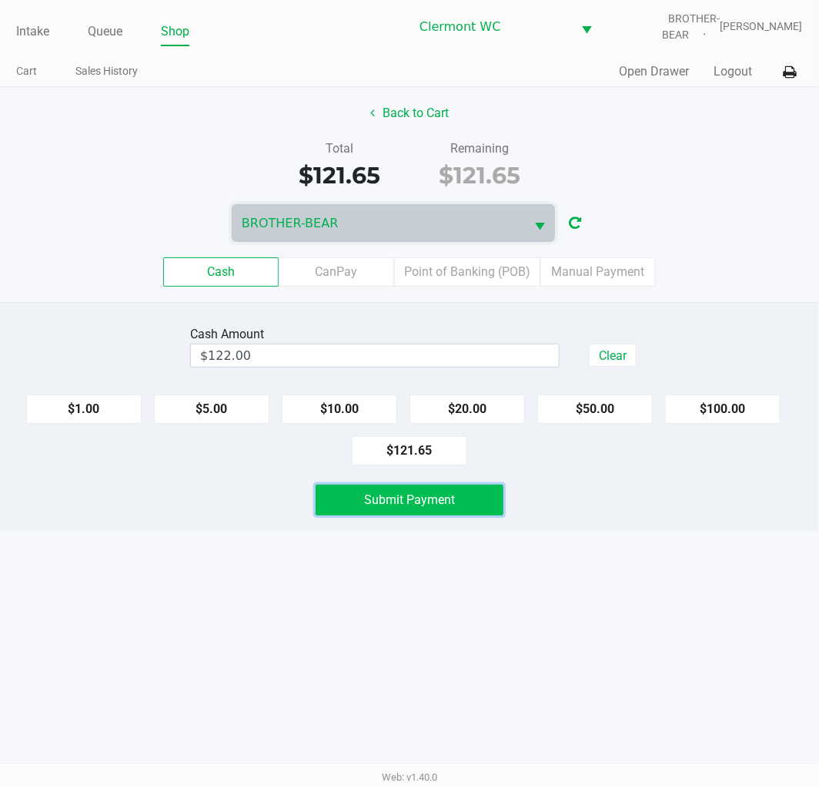
click at [417, 501] on span "Submit Payment" at bounding box center [409, 499] width 91 height 15
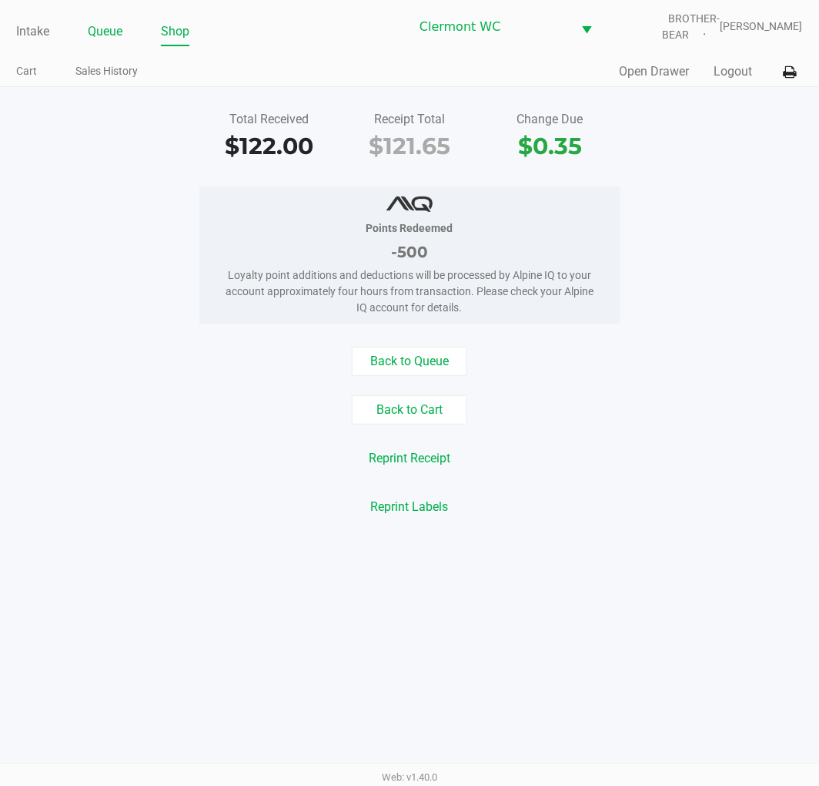
click at [106, 32] on link "Queue" at bounding box center [105, 32] width 35 height 22
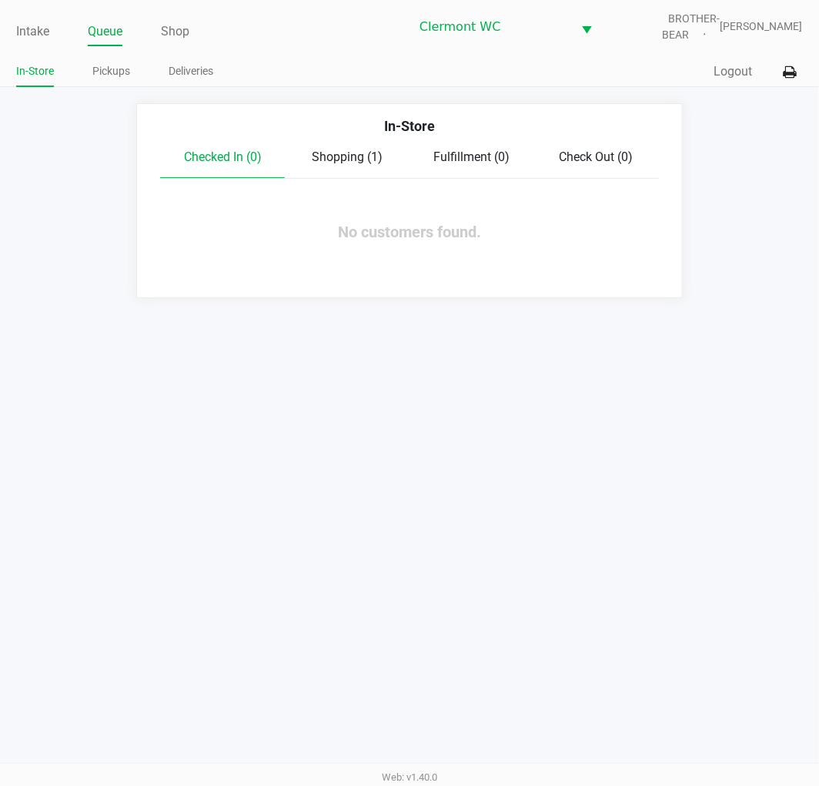
click at [116, 63] on link "Pickups" at bounding box center [111, 71] width 38 height 19
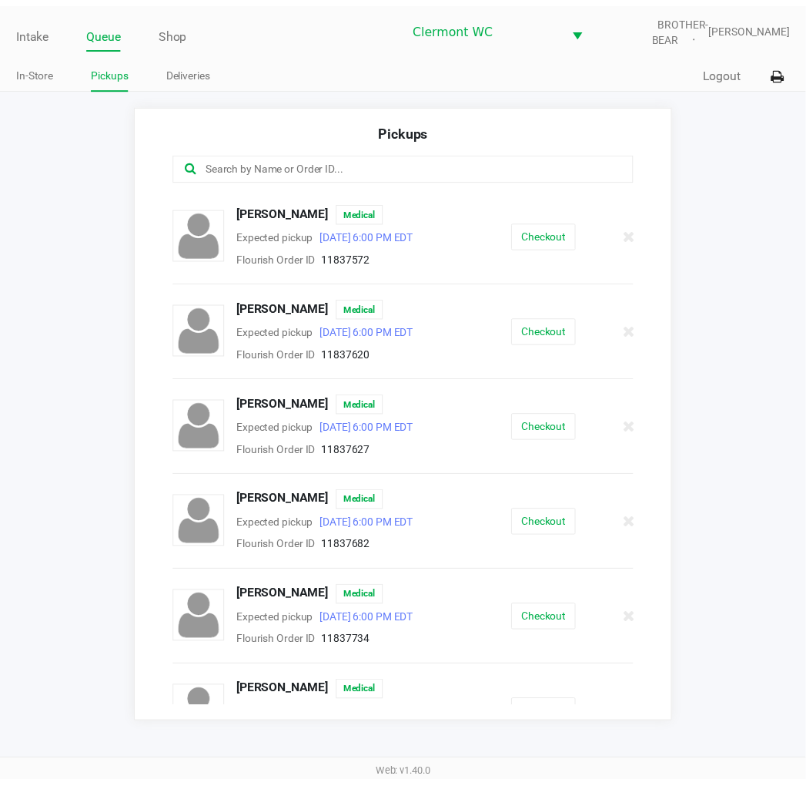
scroll to position [229, 0]
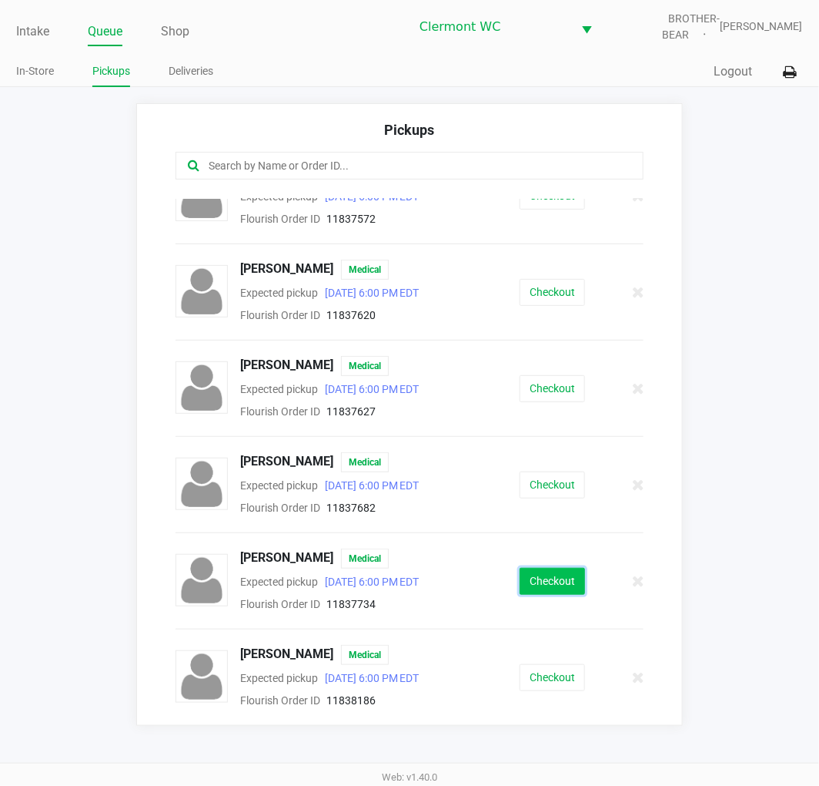
click at [551, 574] on button "Checkout" at bounding box center [552, 581] width 65 height 27
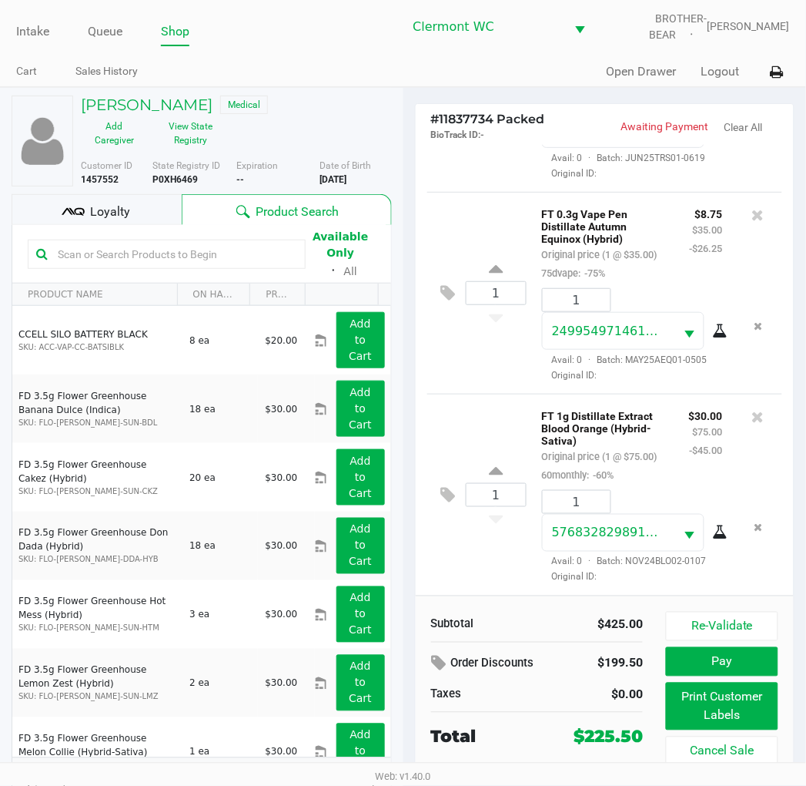
scroll to position [892, 0]
click at [94, 213] on span "Loyalty" at bounding box center [110, 212] width 40 height 18
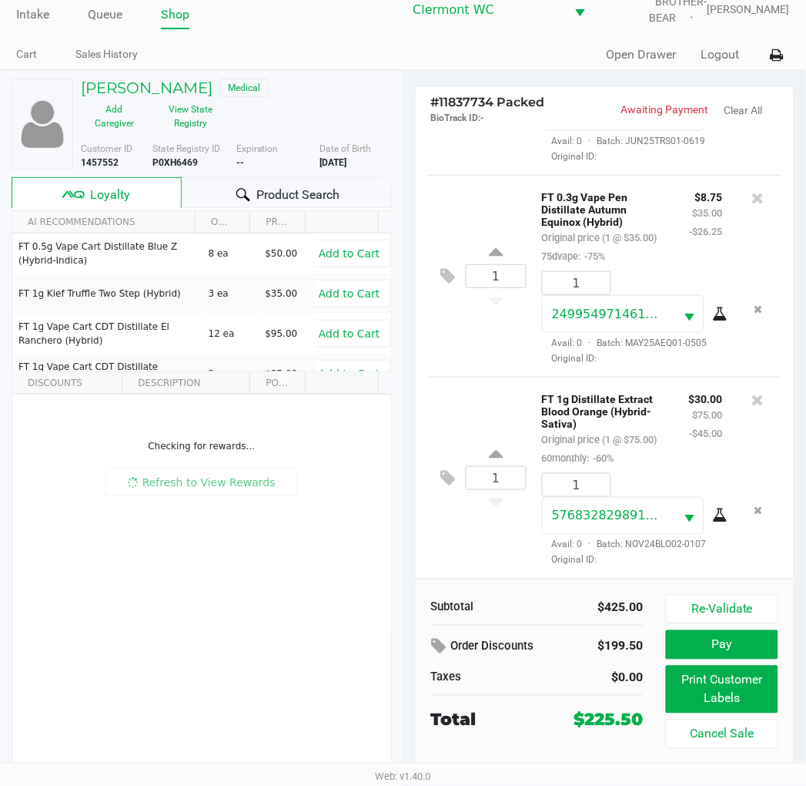
scroll to position [25, 0]
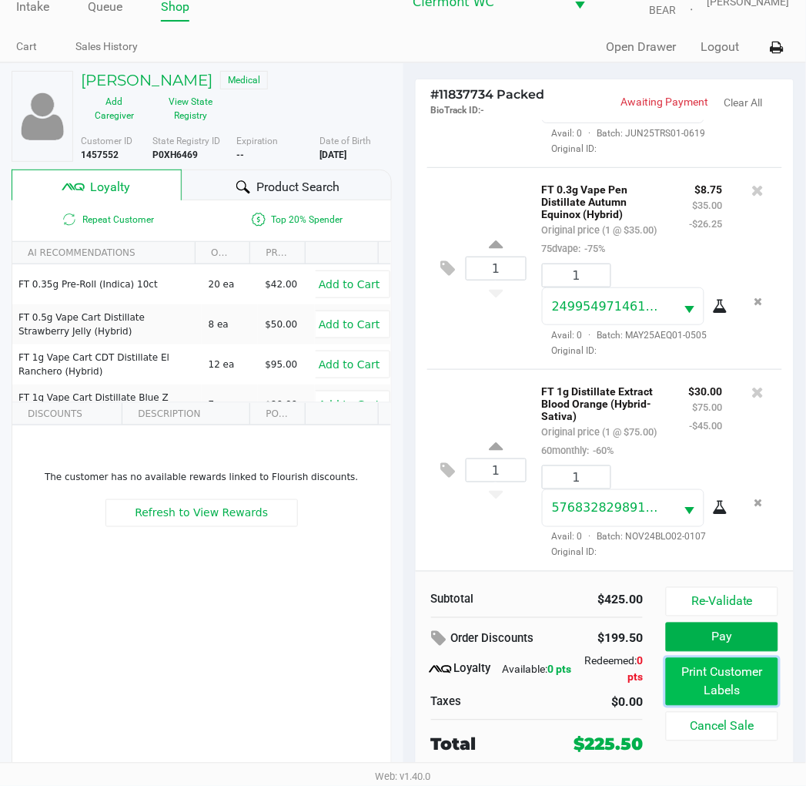
click at [719, 686] on button "Print Customer Labels" at bounding box center [722, 682] width 112 height 48
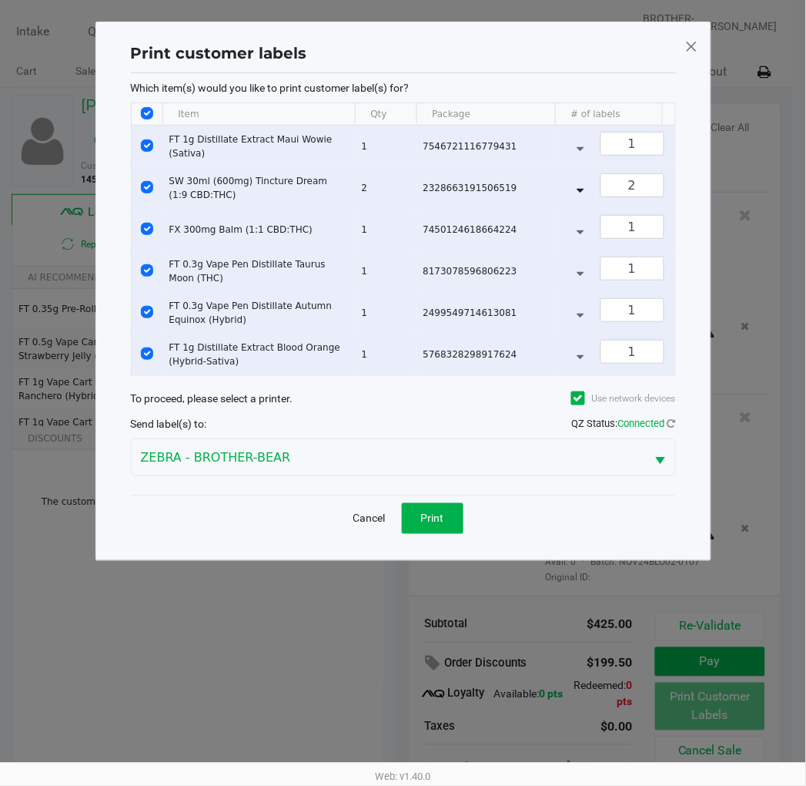
scroll to position [0, 0]
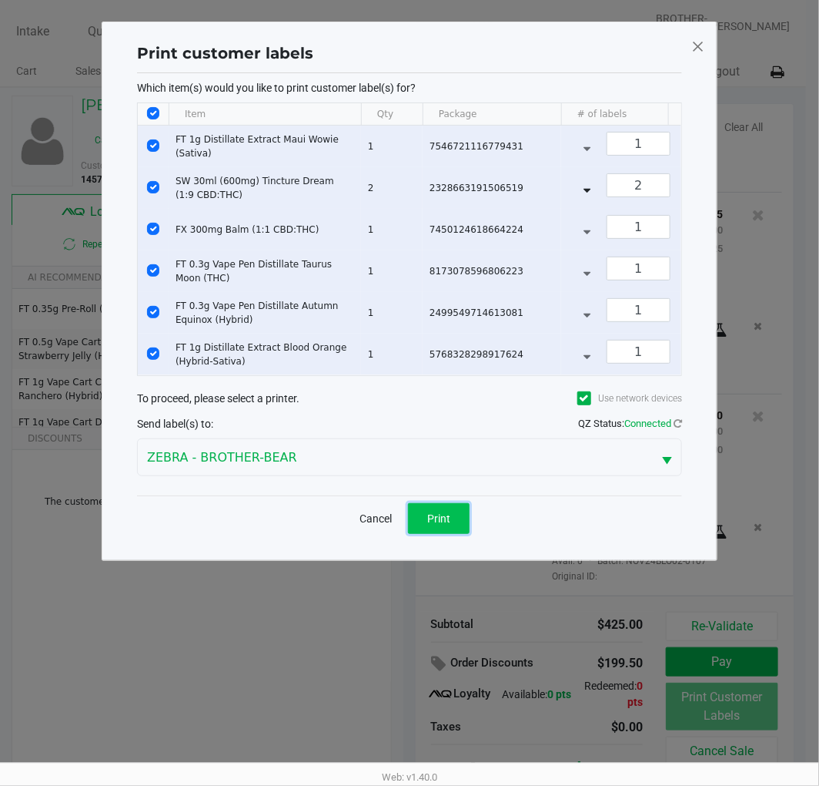
click at [448, 524] on span "Print" at bounding box center [438, 518] width 23 height 12
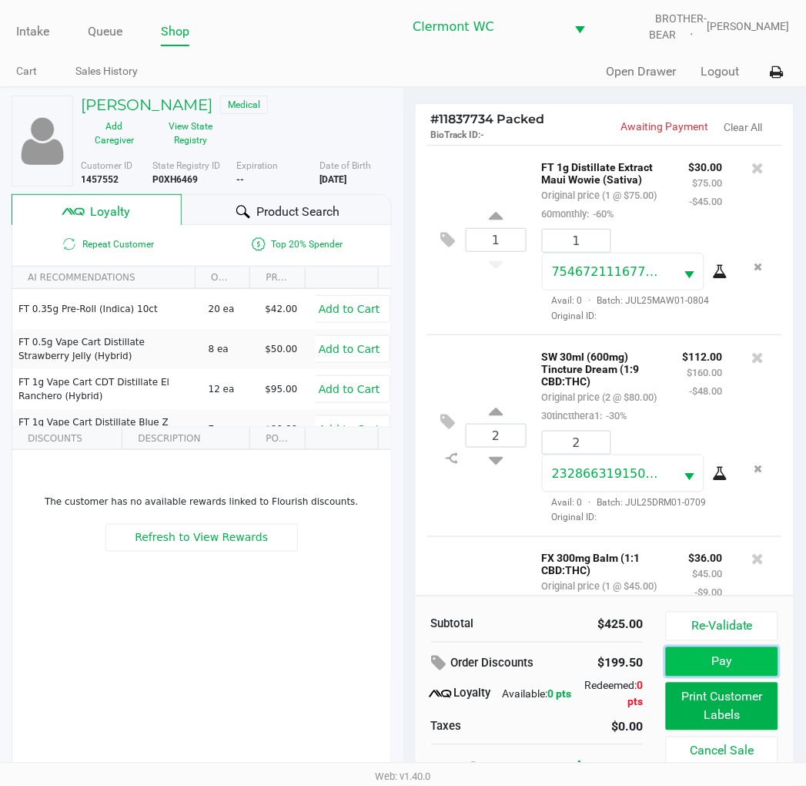
click at [703, 653] on button "Pay" at bounding box center [722, 661] width 112 height 29
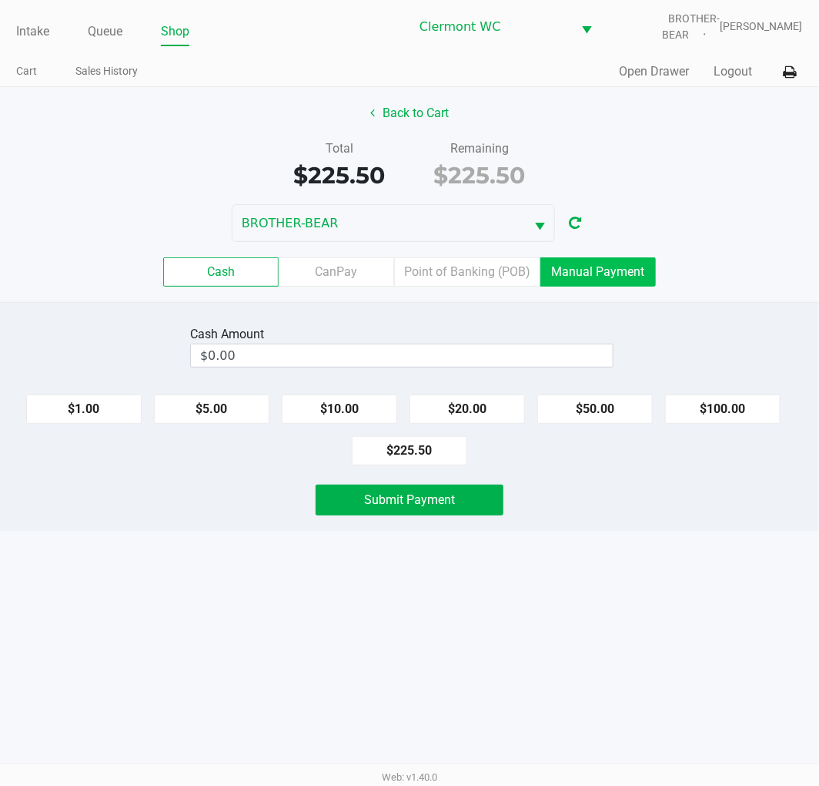
click at [594, 276] on label "Manual Payment" at bounding box center [599, 271] width 116 height 29
click at [0, 0] on 8 "Manual Payment" at bounding box center [0, 0] width 0 height 0
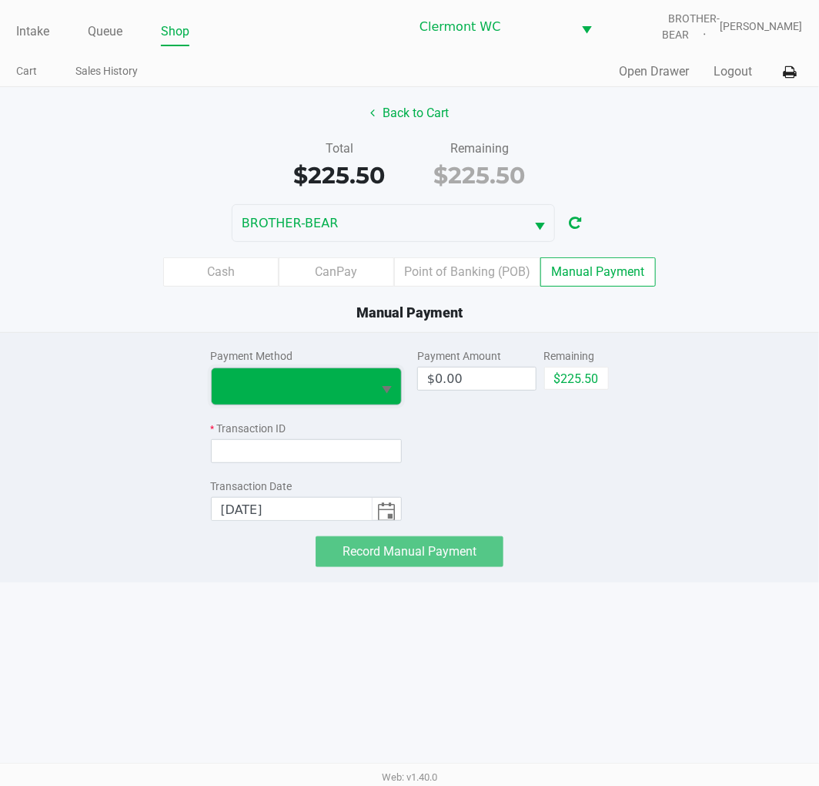
click at [278, 377] on span at bounding box center [292, 386] width 142 height 18
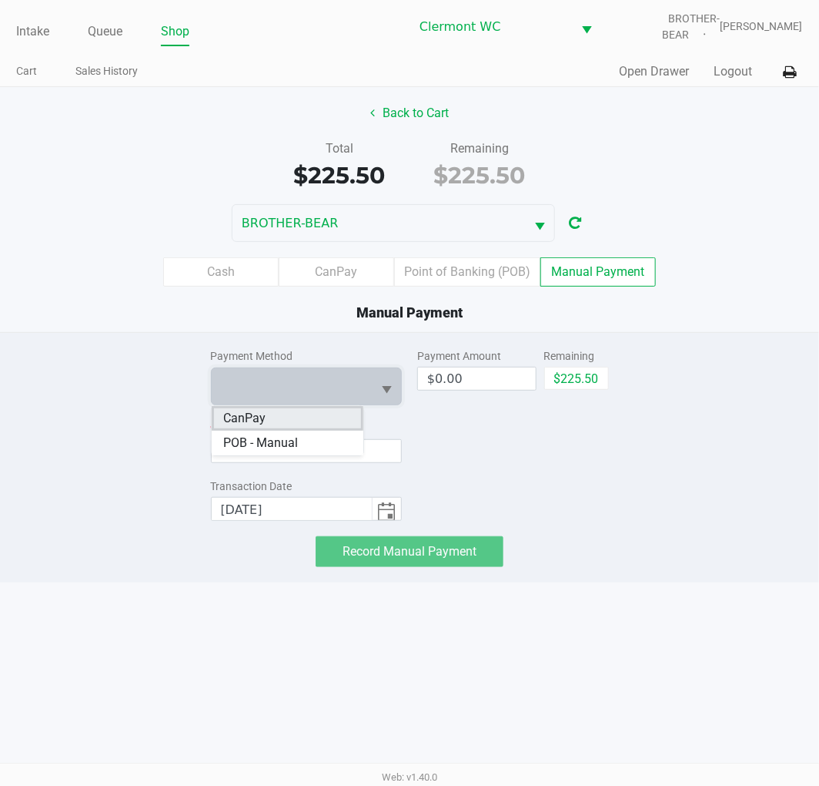
click at [268, 416] on li "CanPay" at bounding box center [288, 418] width 152 height 25
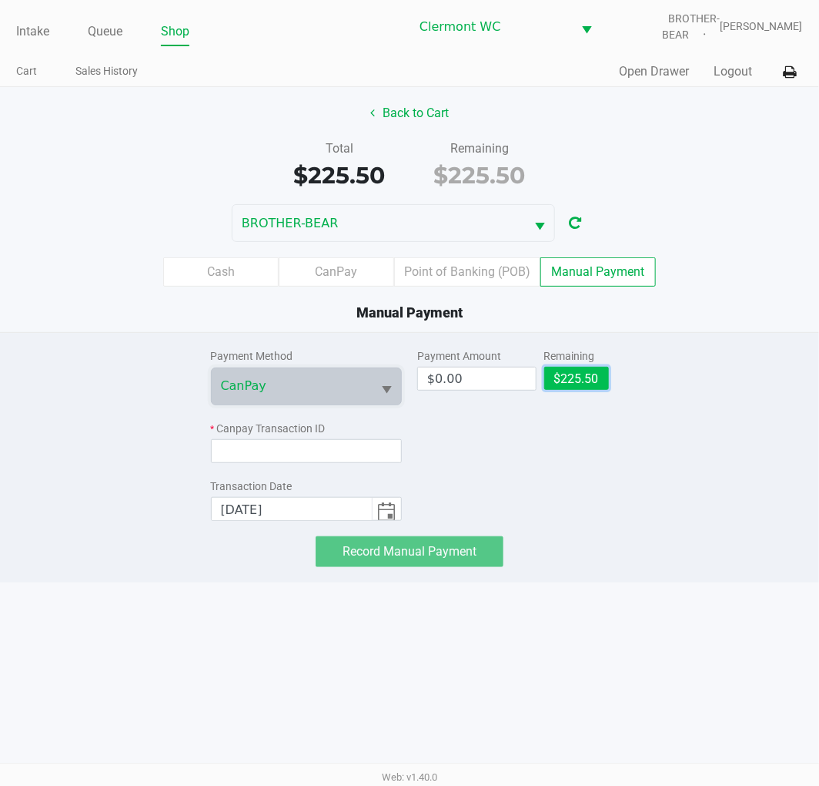
click at [578, 381] on button "$225.50" at bounding box center [576, 378] width 65 height 23
type input "$225.50"
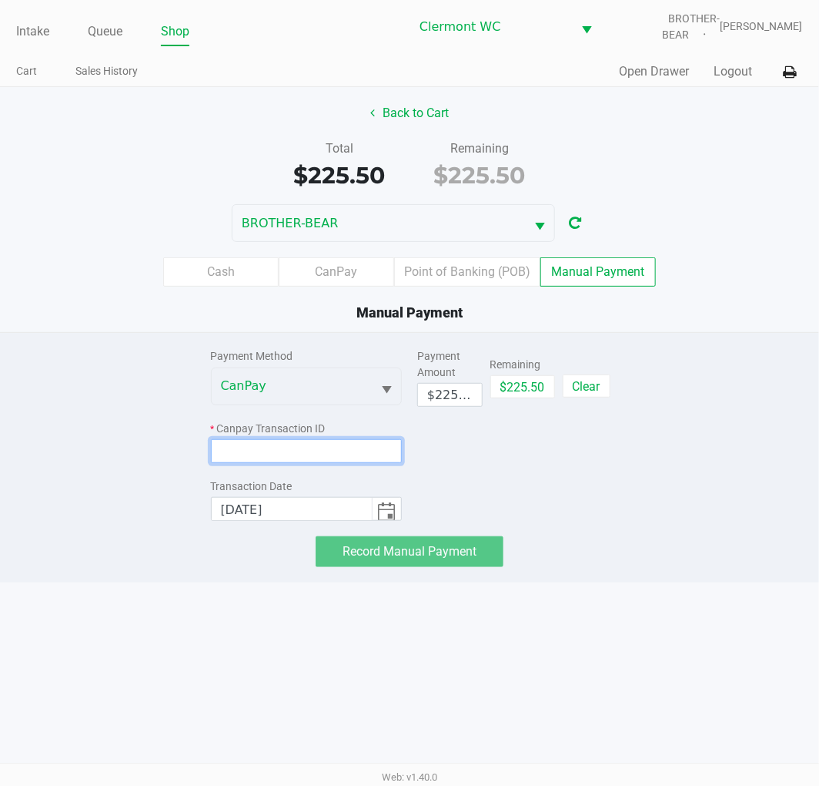
click at [301, 447] on input at bounding box center [307, 451] width 192 height 24
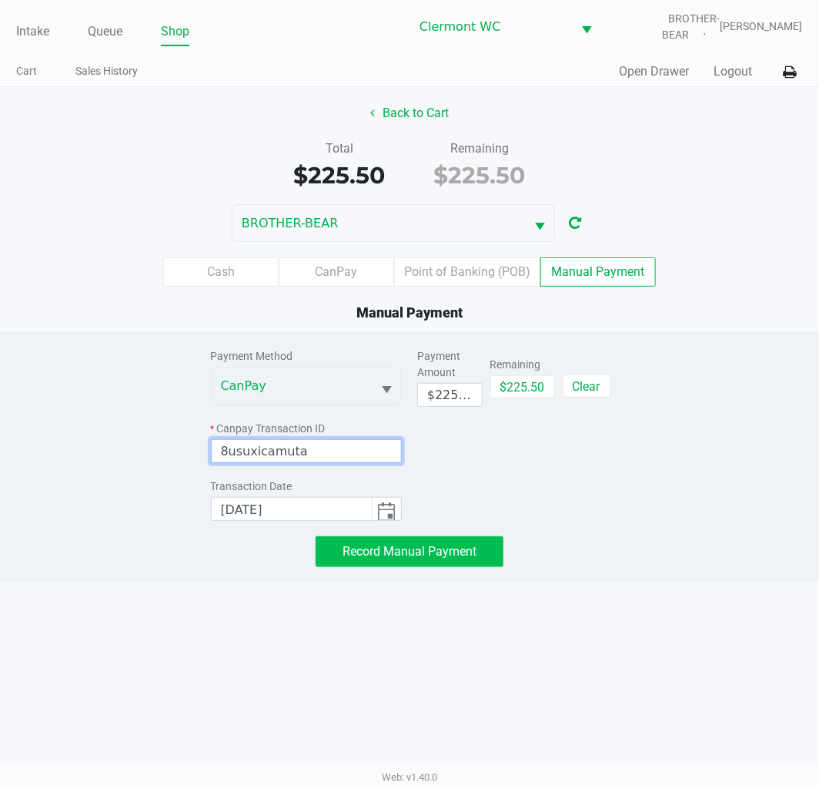
type input "8usuxicamuta"
click at [408, 552] on span "Record Manual Payment" at bounding box center [410, 551] width 134 height 15
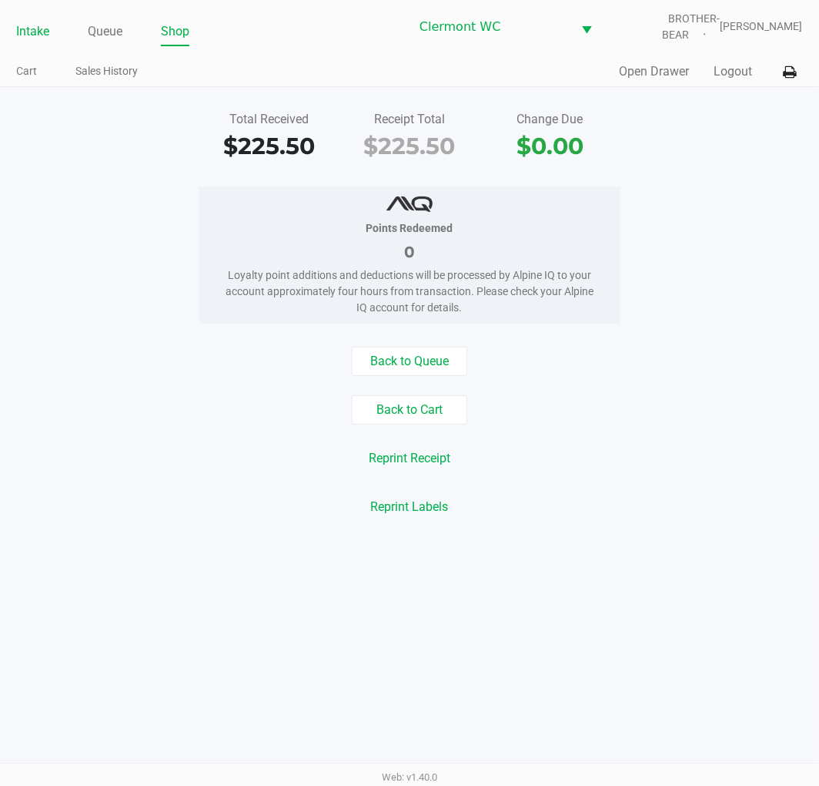
click at [32, 28] on link "Intake" at bounding box center [32, 32] width 33 height 22
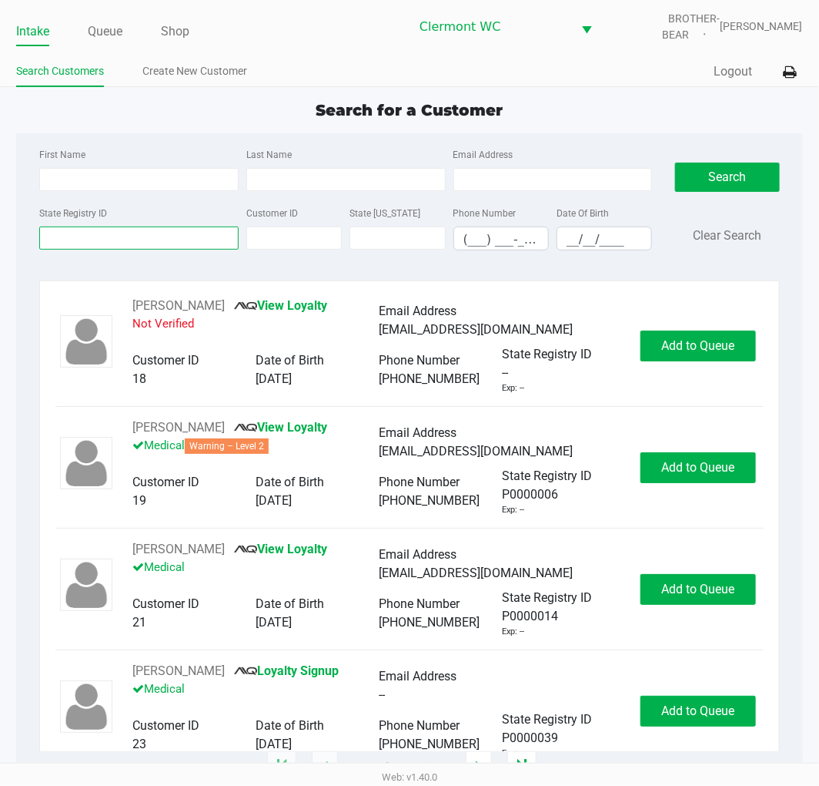
click at [64, 243] on input "State Registry ID" at bounding box center [138, 237] width 199 height 23
click at [65, 176] on input "First Name" at bounding box center [138, 179] width 199 height 23
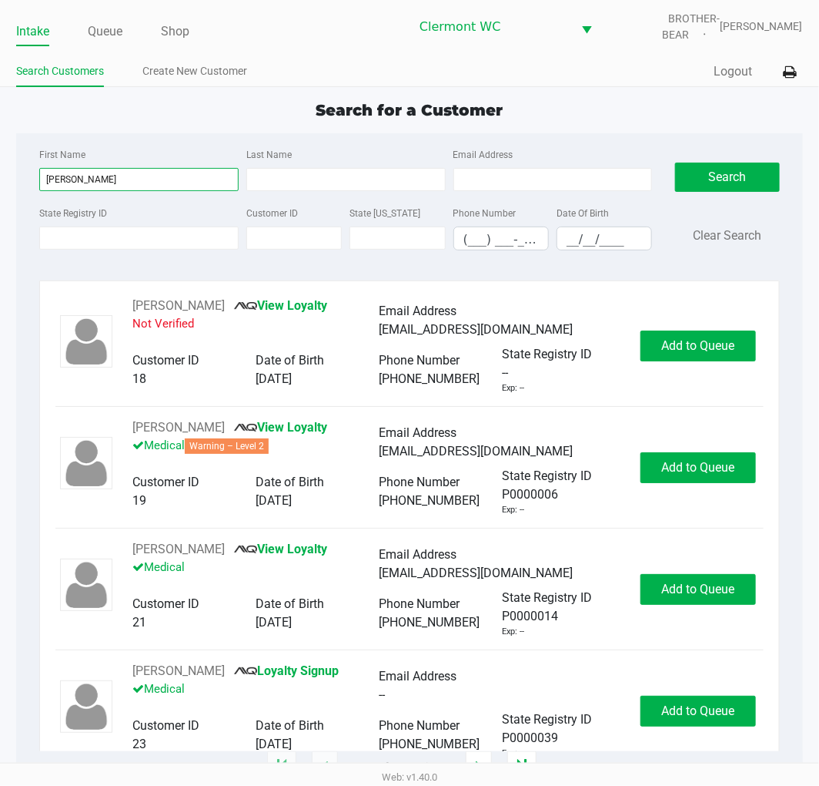
type input "diane"
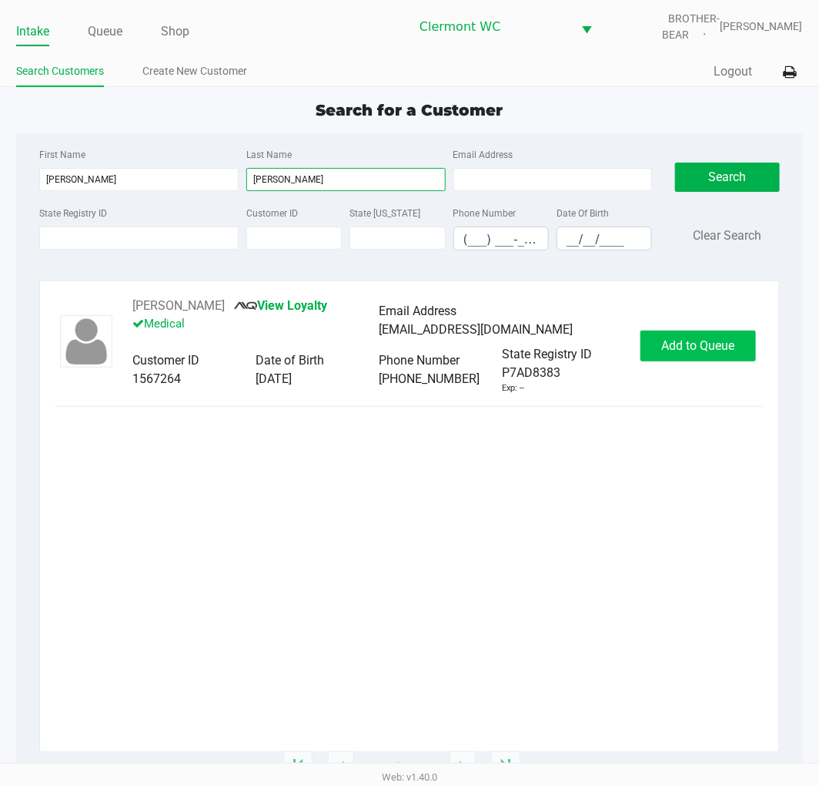
type input "theisen"
click at [681, 349] on span "Add to Queue" at bounding box center [698, 345] width 73 height 15
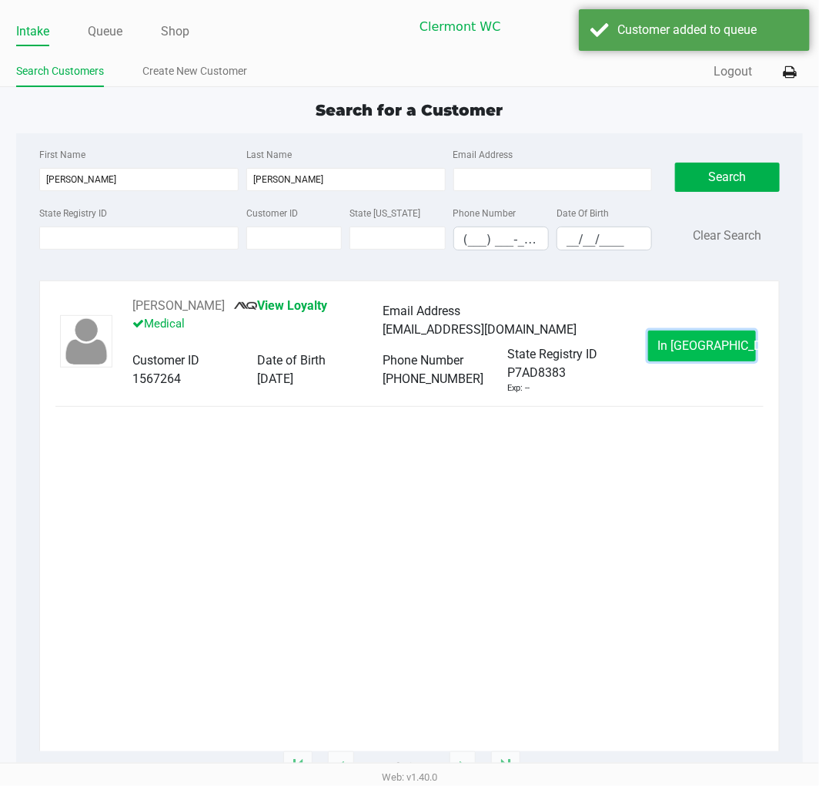
click at [687, 338] on span "In Queue" at bounding box center [722, 345] width 129 height 15
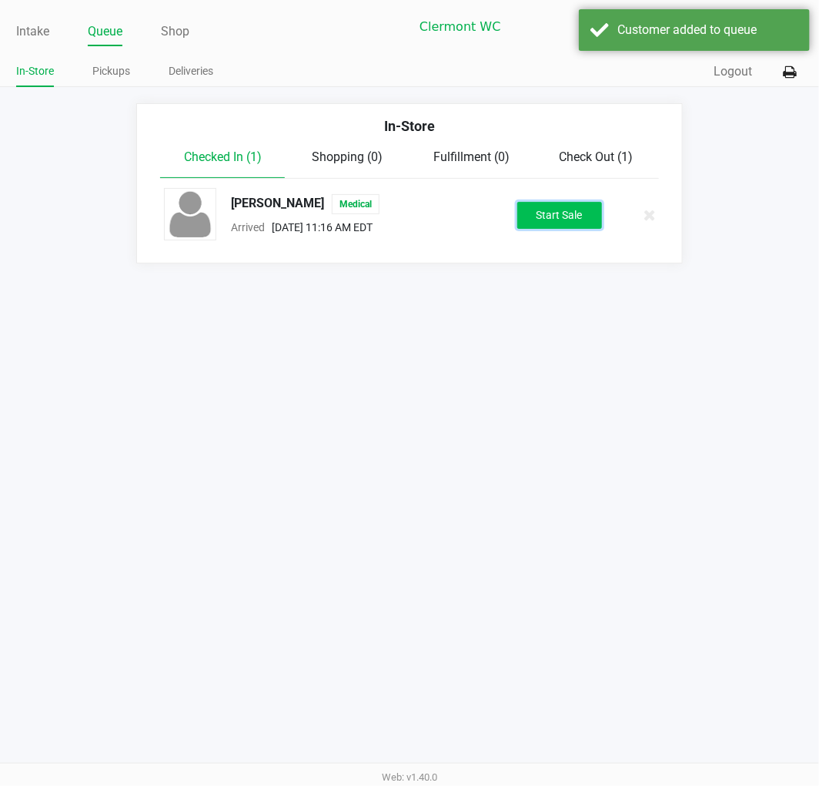
click at [566, 202] on button "Start Sale" at bounding box center [560, 215] width 85 height 27
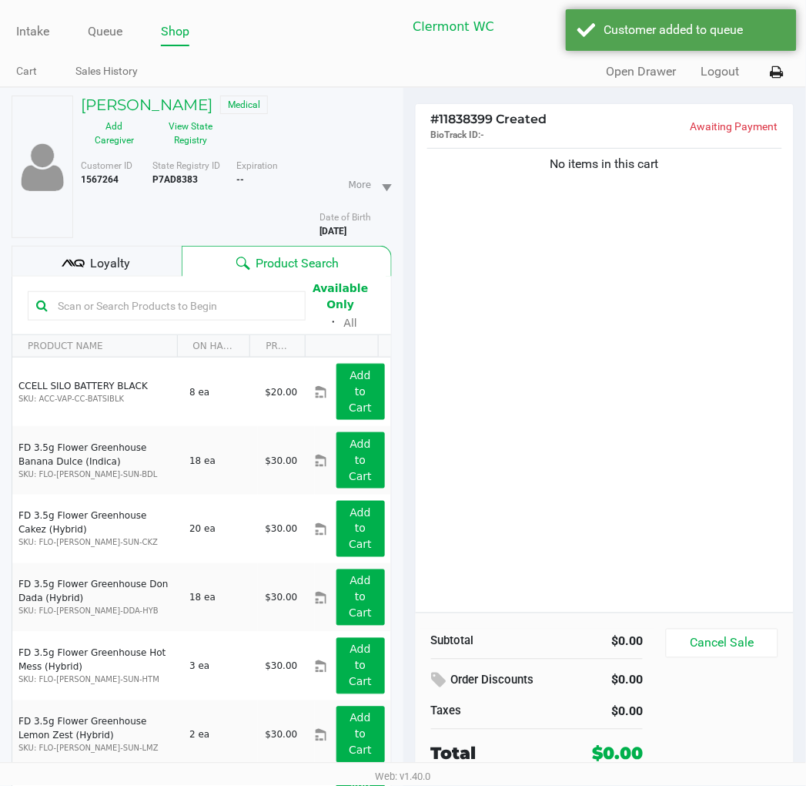
click at [103, 260] on span "Loyalty" at bounding box center [110, 263] width 40 height 18
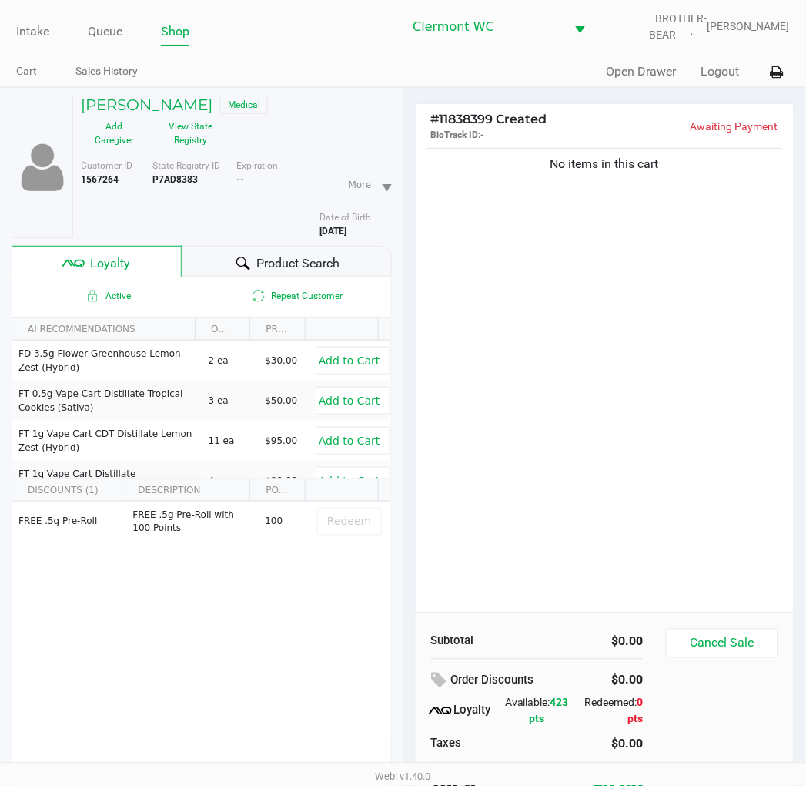
click at [551, 354] on div "No items in this cart" at bounding box center [605, 378] width 379 height 467
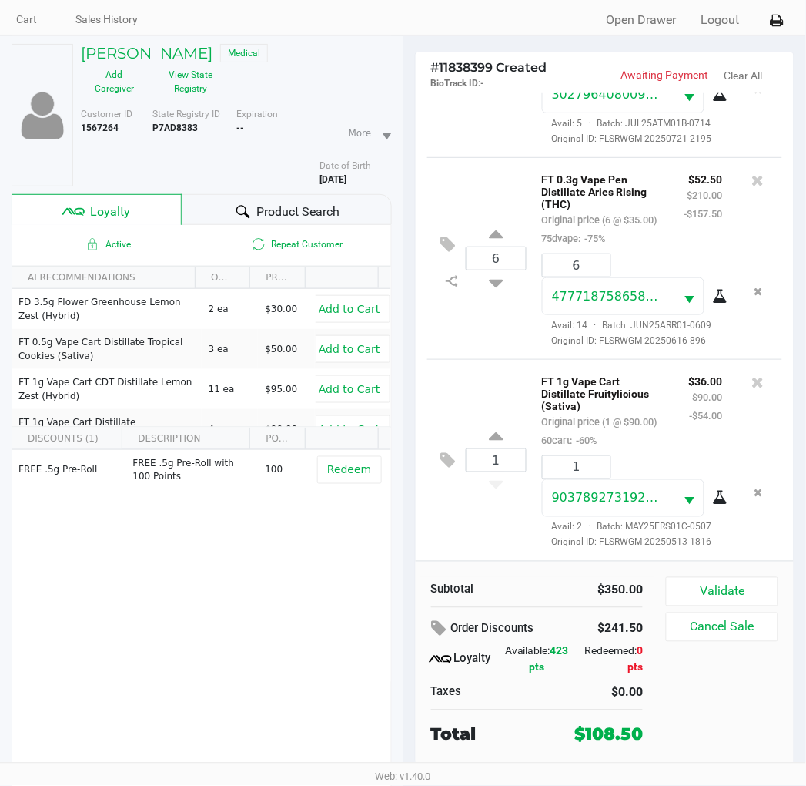
scroll to position [77, 0]
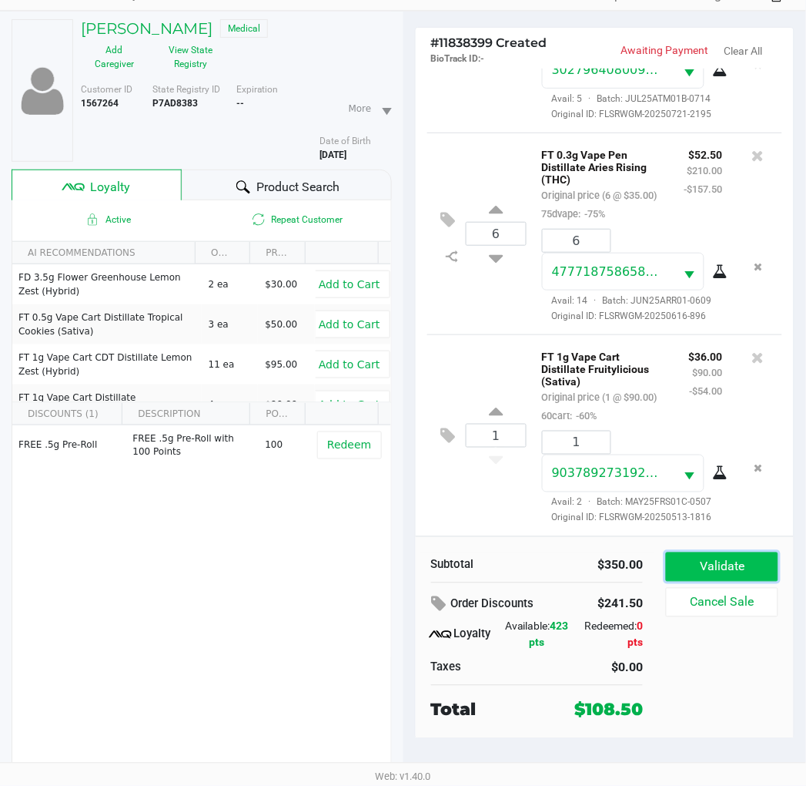
click at [722, 565] on button "Validate" at bounding box center [722, 566] width 112 height 29
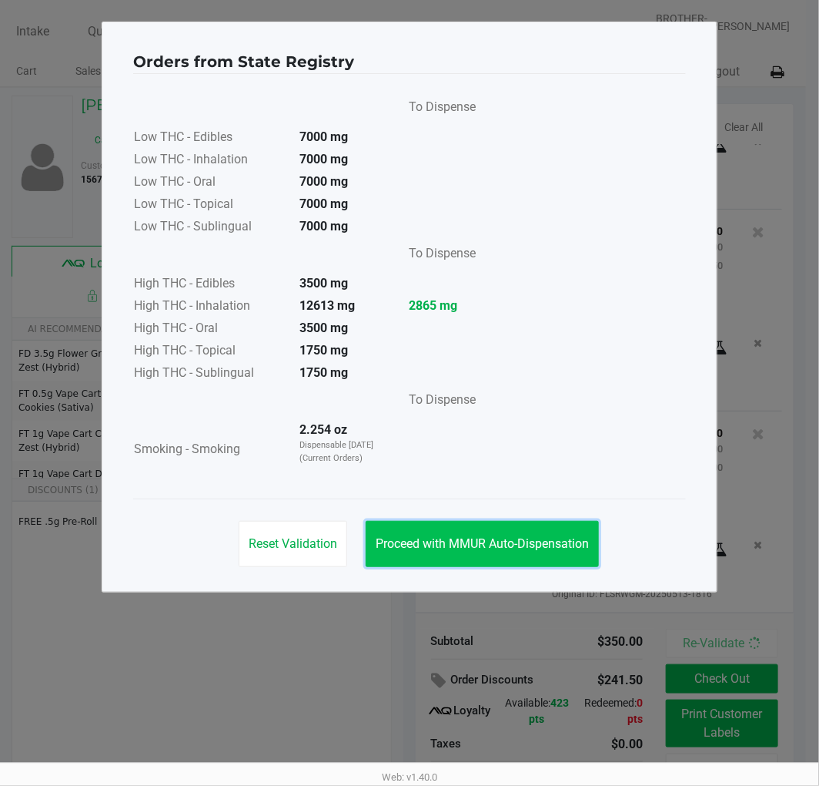
click at [491, 530] on button "Proceed with MMUR Auto-Dispensation" at bounding box center [482, 544] width 233 height 46
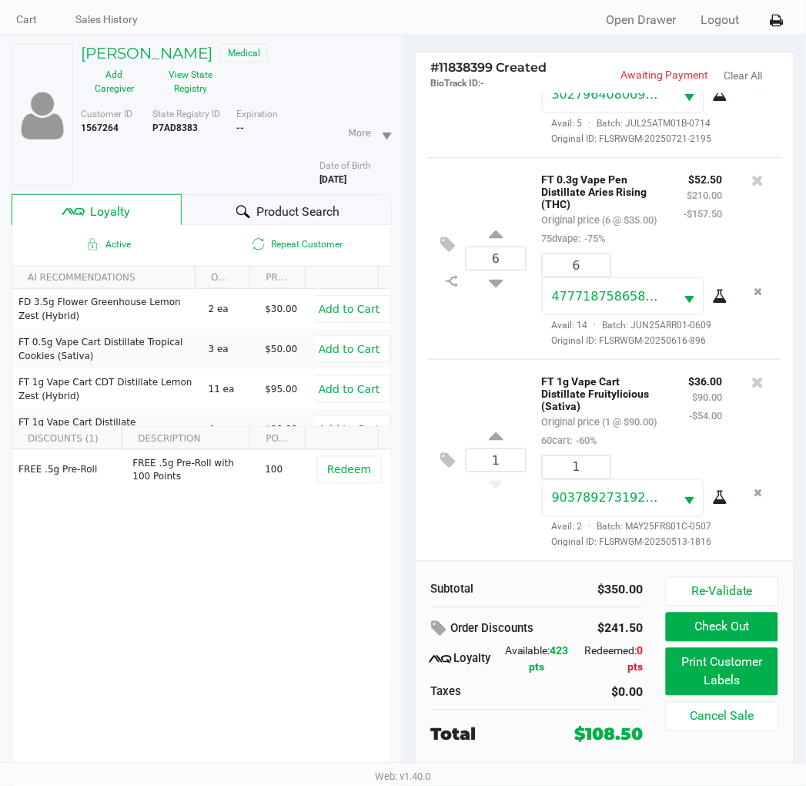
scroll to position [77, 0]
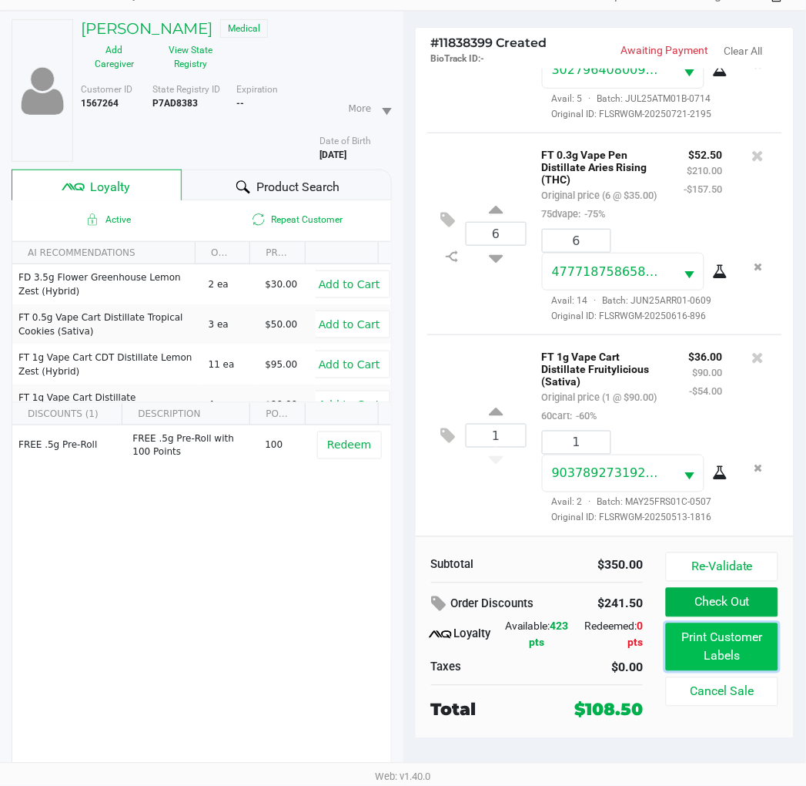
click at [726, 641] on button "Print Customer Labels" at bounding box center [722, 647] width 112 height 48
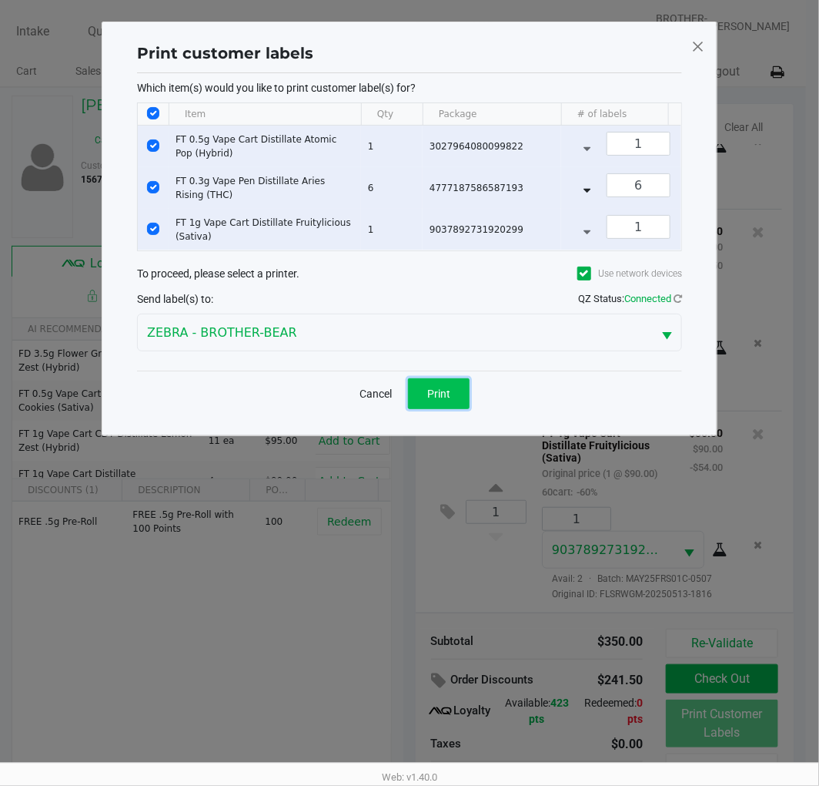
click at [444, 400] on span "Print" at bounding box center [438, 393] width 23 height 12
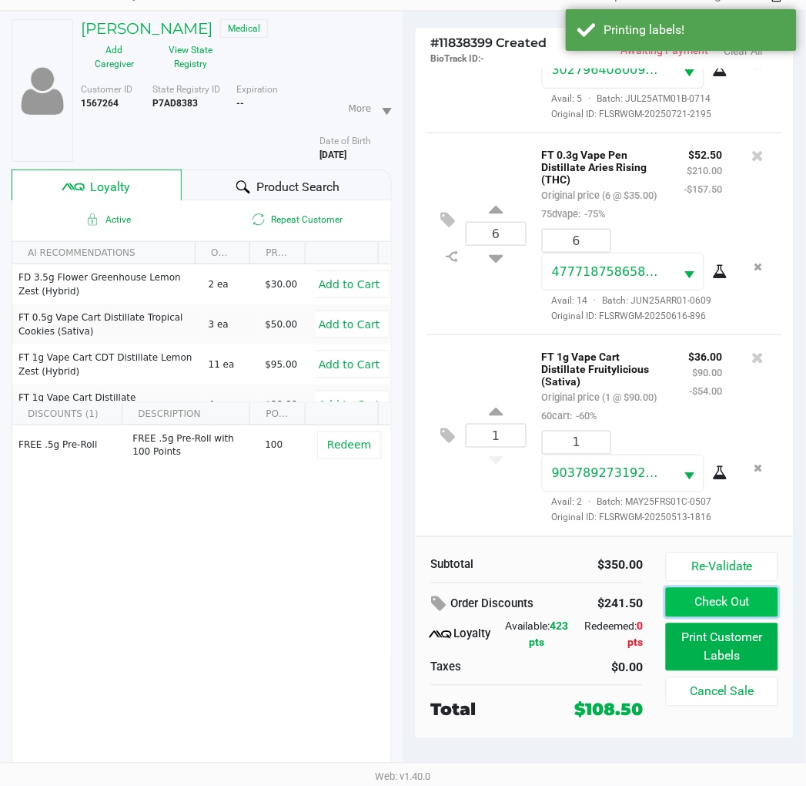
click at [686, 601] on button "Check Out" at bounding box center [722, 602] width 112 height 29
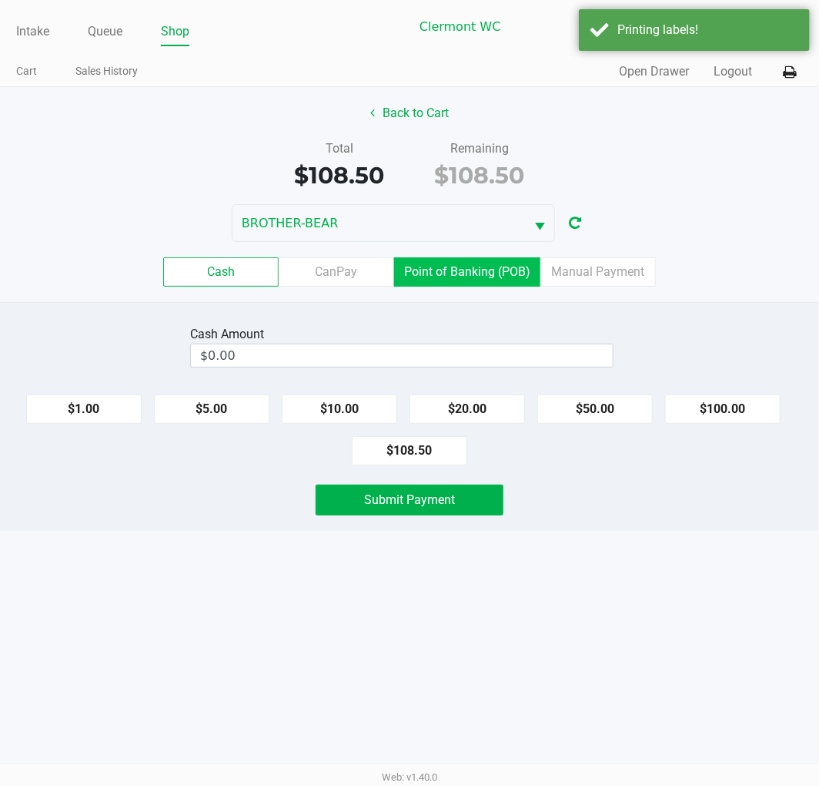
drag, startPoint x: 454, startPoint y: 270, endPoint x: 814, endPoint y: 428, distance: 392.8
click at [459, 275] on label "Point of Banking (POB)" at bounding box center [467, 271] width 146 height 29
click at [0, 0] on 7 "Point of Banking (POB)" at bounding box center [0, 0] width 0 height 0
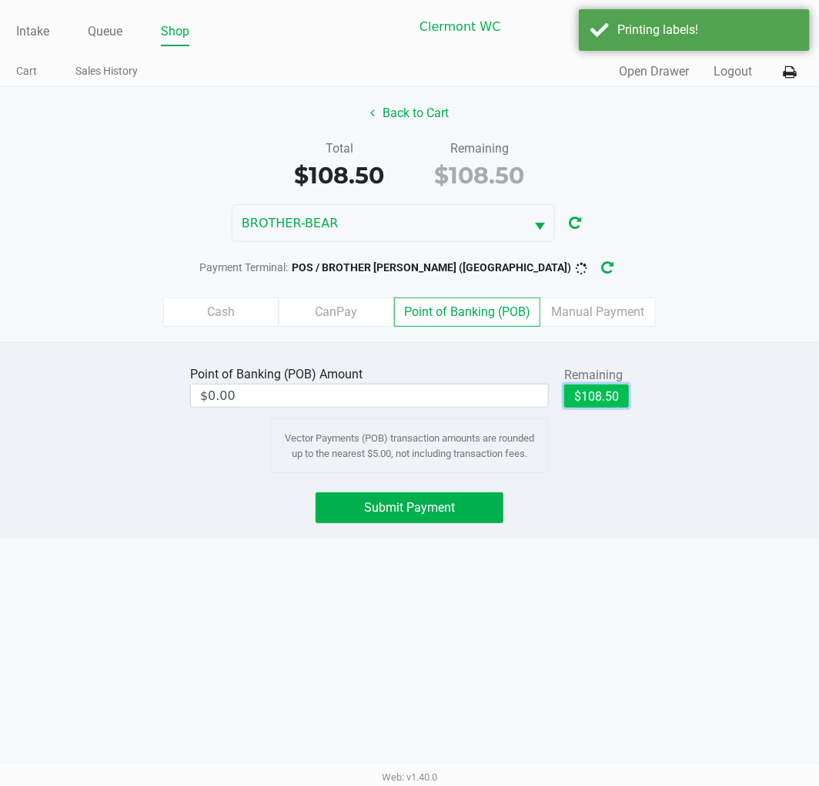
click at [605, 390] on button "$108.50" at bounding box center [597, 395] width 65 height 23
type input "$108.50"
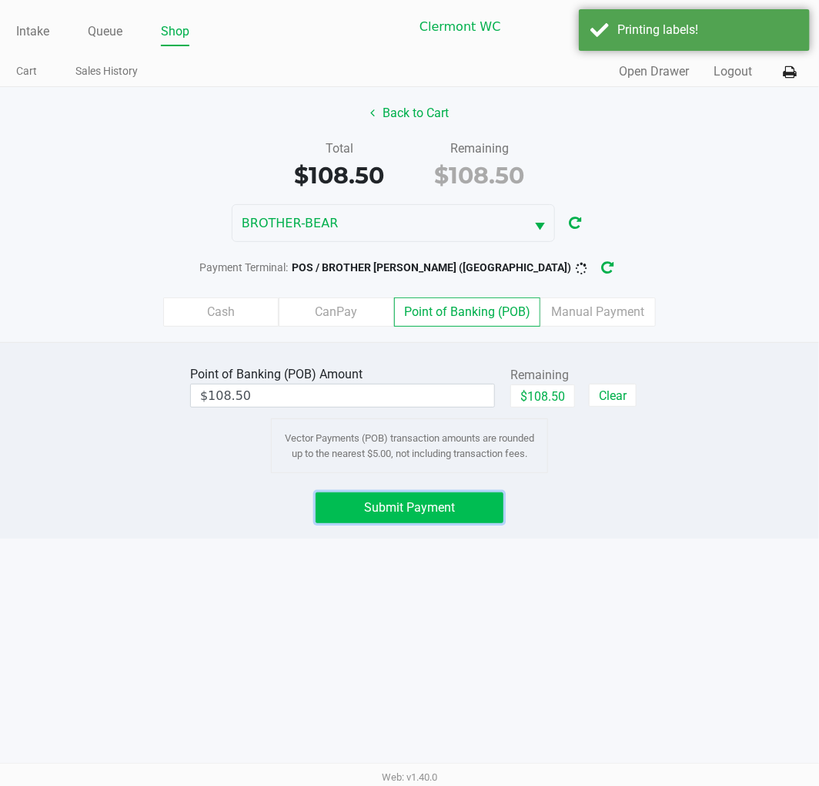
click at [452, 505] on span "Submit Payment" at bounding box center [409, 507] width 91 height 15
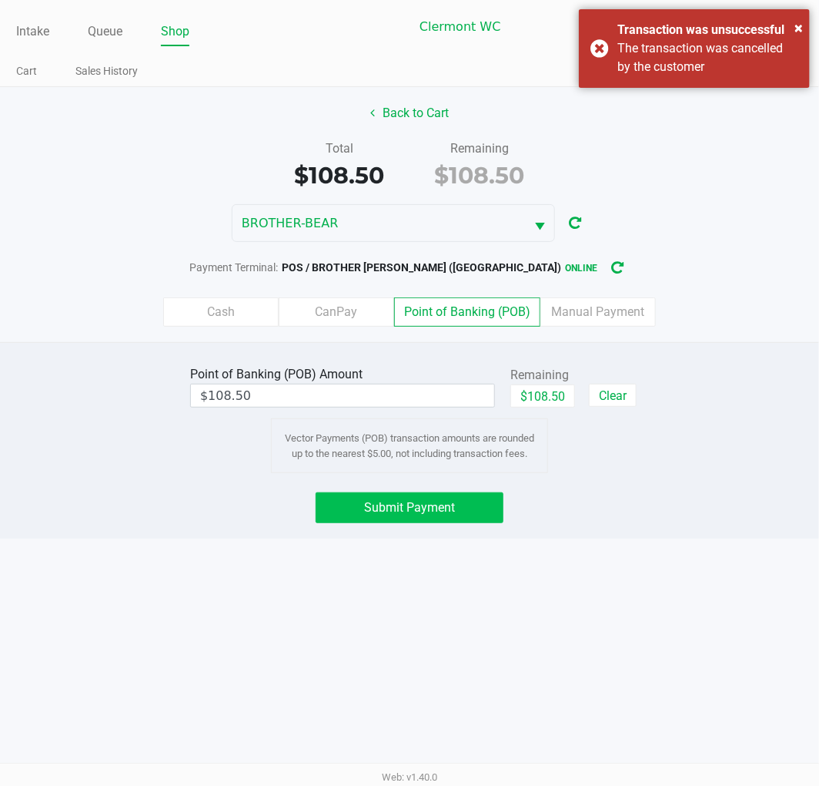
click at [412, 505] on span "Submit Payment" at bounding box center [409, 507] width 91 height 15
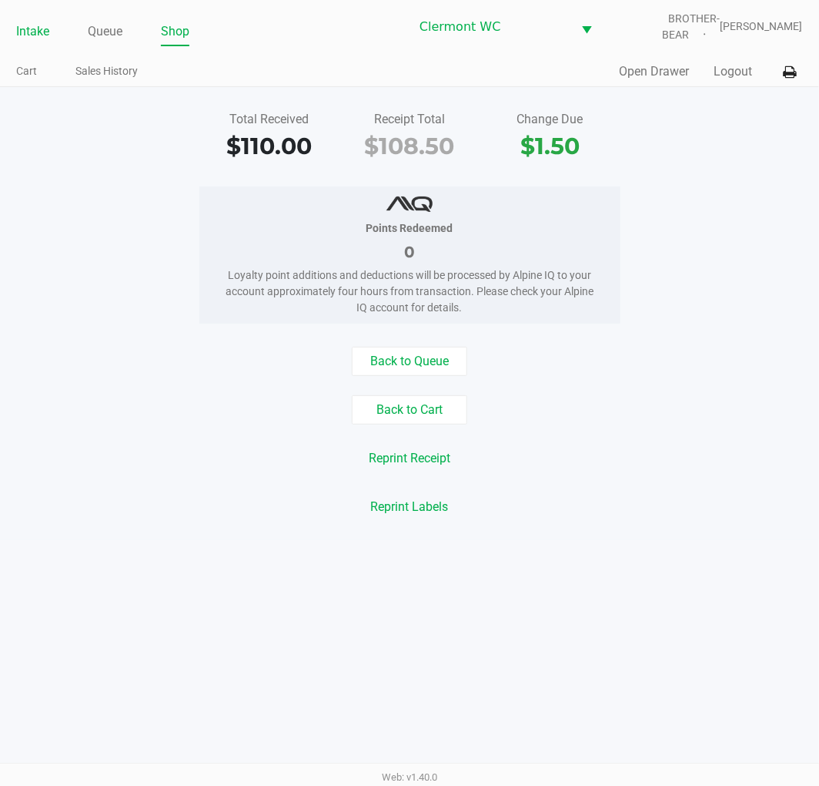
click at [41, 27] on link "Intake" at bounding box center [32, 32] width 33 height 22
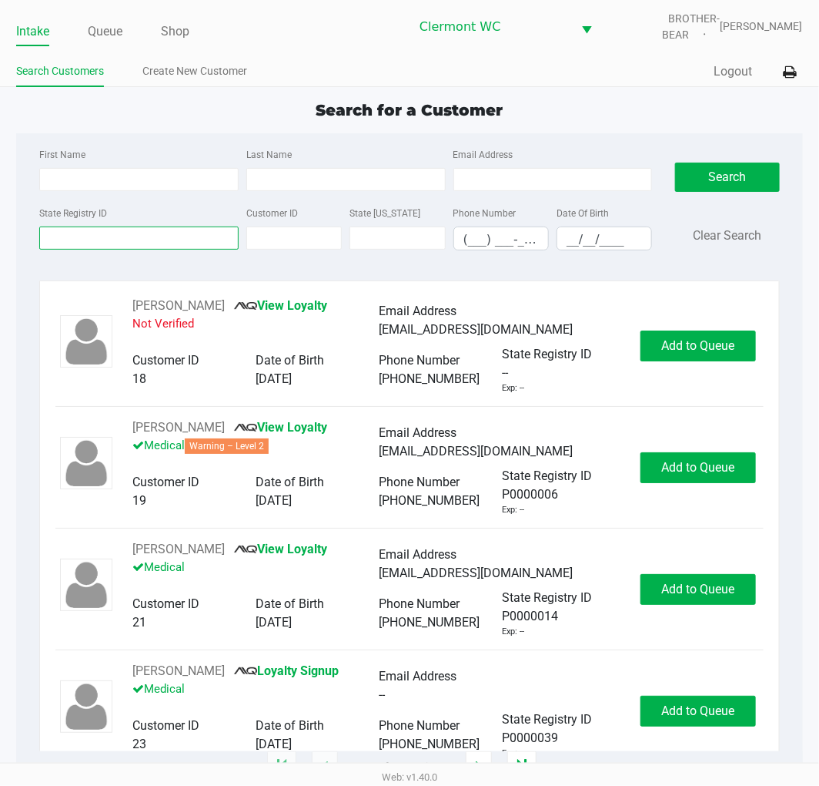
click at [87, 241] on input "State Registry ID" at bounding box center [138, 237] width 199 height 23
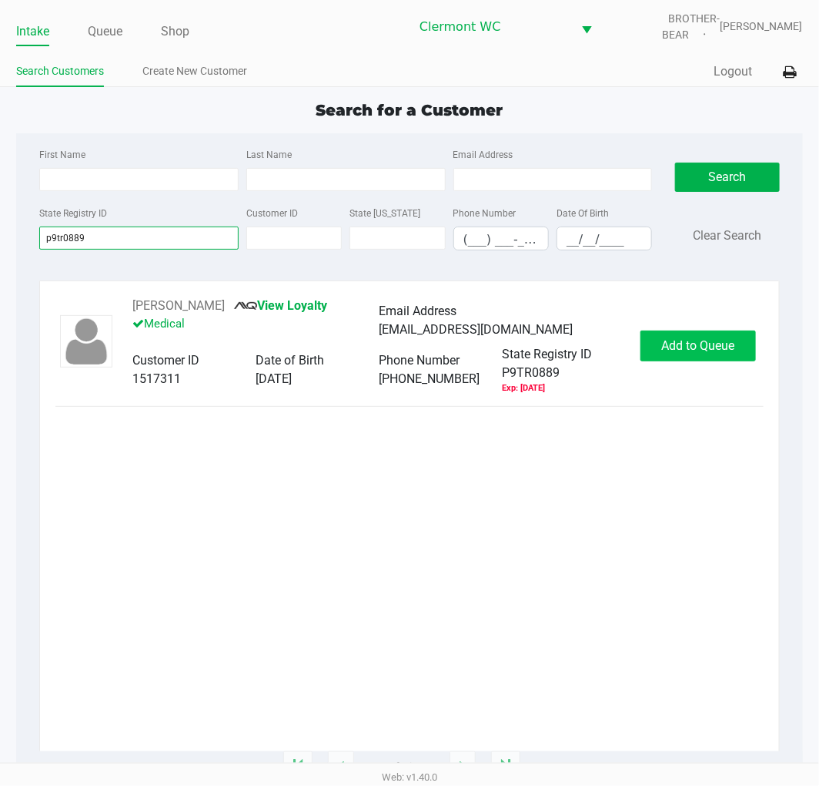
type input "p9tr0889"
click at [689, 343] on span "Add to Queue" at bounding box center [698, 345] width 73 height 15
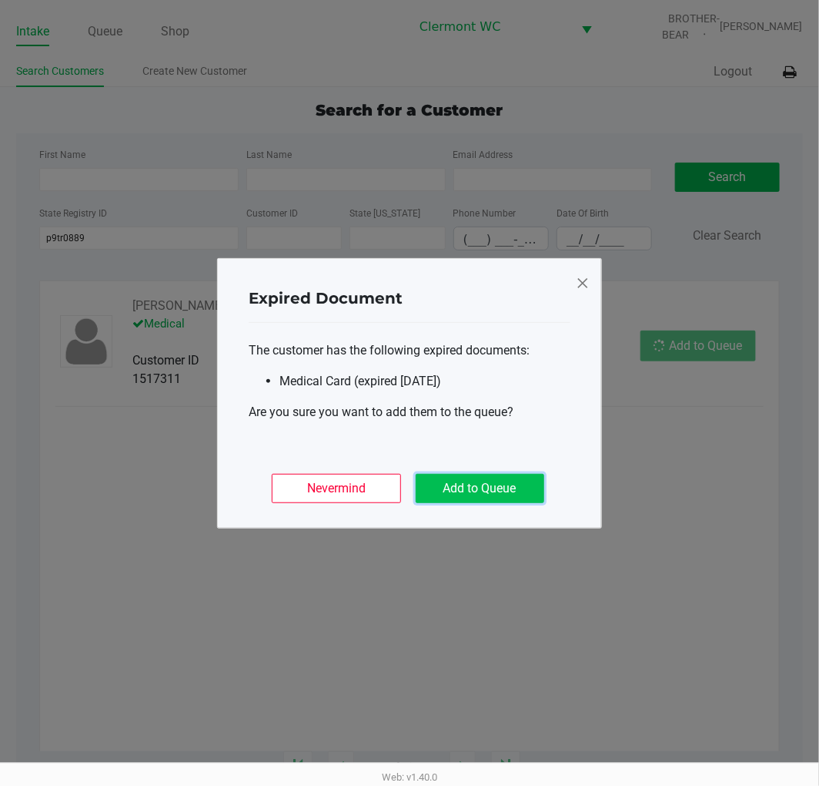
click at [493, 483] on button "Add to Queue" at bounding box center [480, 488] width 129 height 29
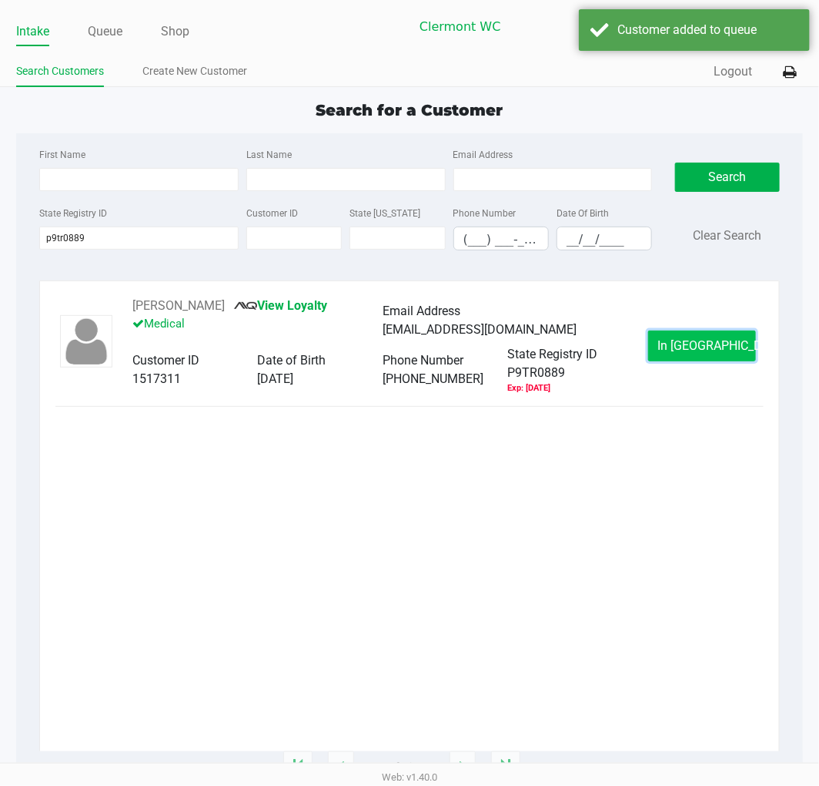
click at [691, 347] on span "In Queue" at bounding box center [722, 345] width 129 height 15
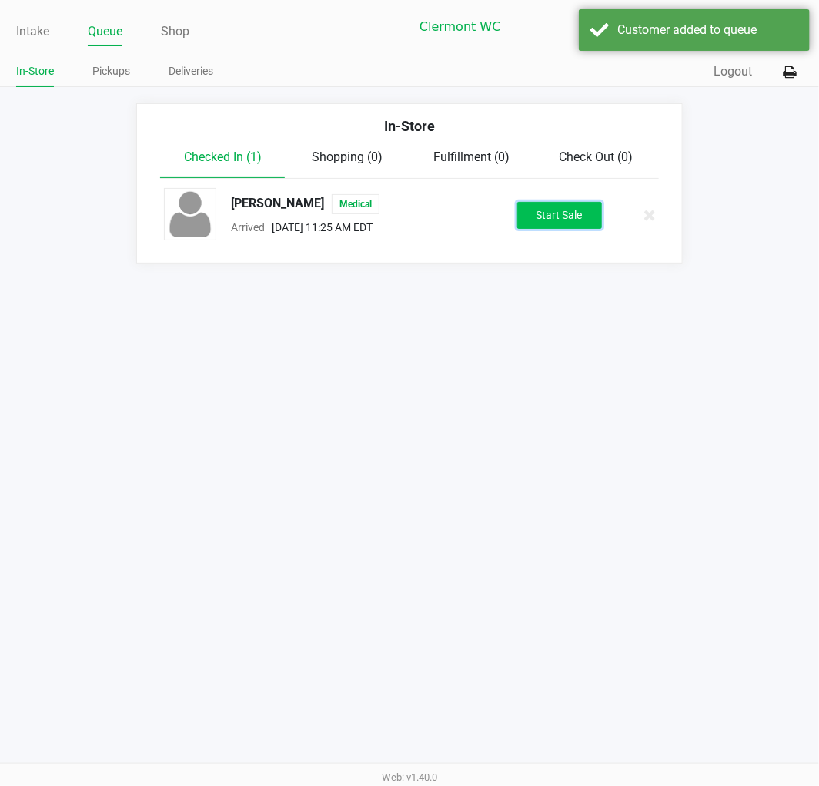
click at [553, 203] on button "Start Sale" at bounding box center [560, 215] width 85 height 27
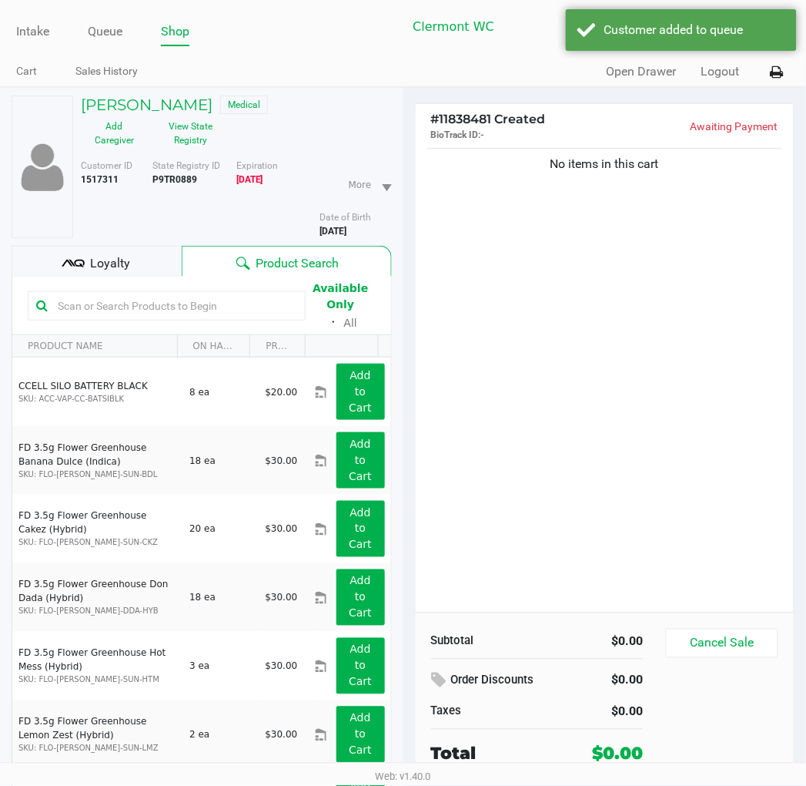
click at [147, 258] on div "Loyalty" at bounding box center [97, 261] width 170 height 31
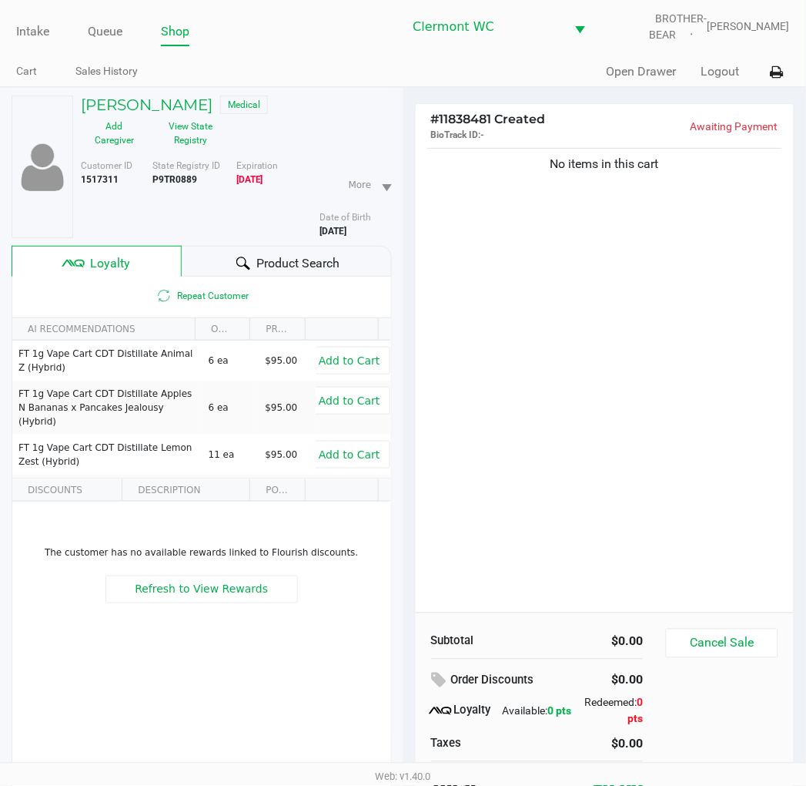
click at [582, 373] on div "No items in this cart" at bounding box center [605, 378] width 379 height 467
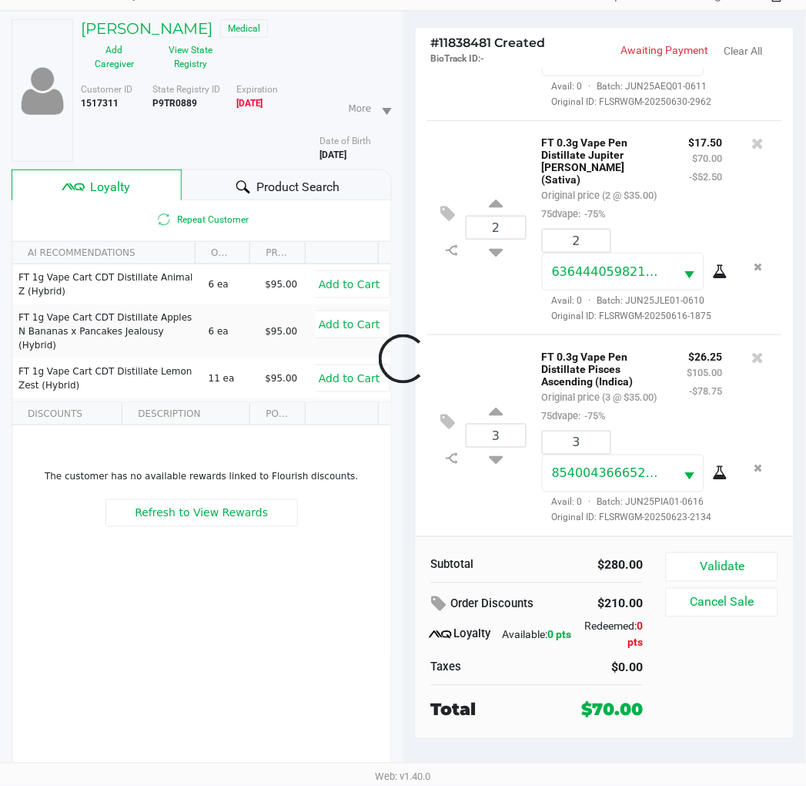
scroll to position [198, 0]
click at [752, 365] on icon at bounding box center [758, 357] width 12 height 15
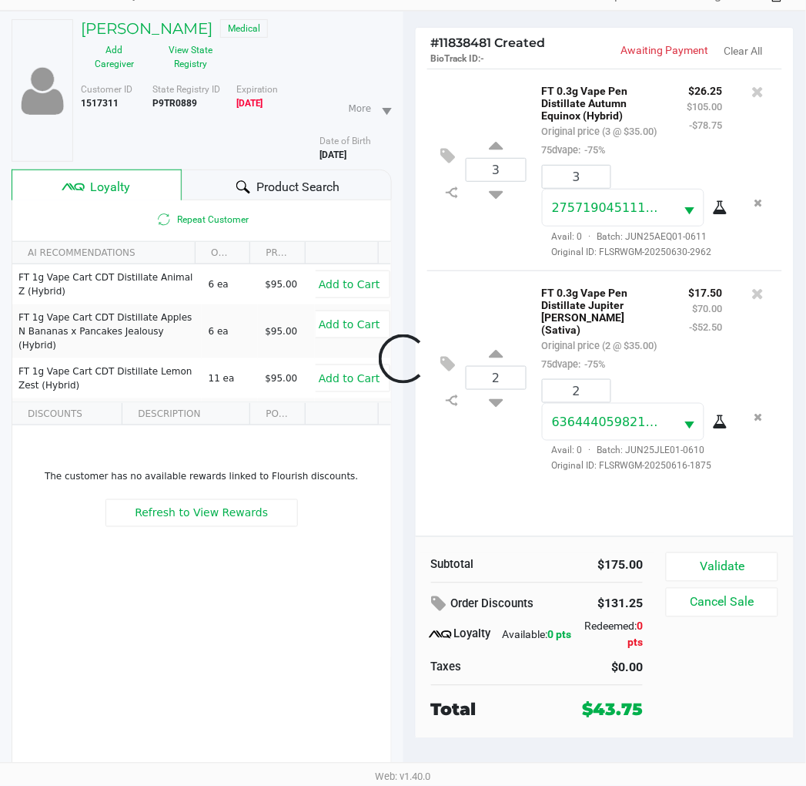
scroll to position [0, 0]
click at [758, 291] on icon at bounding box center [758, 293] width 12 height 15
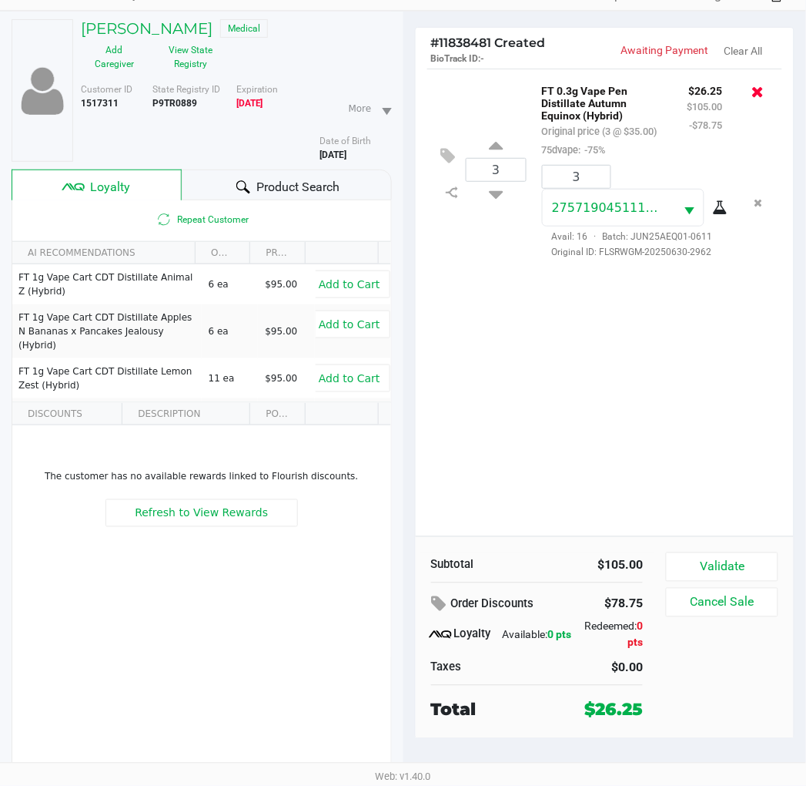
click at [761, 88] on icon at bounding box center [758, 91] width 12 height 15
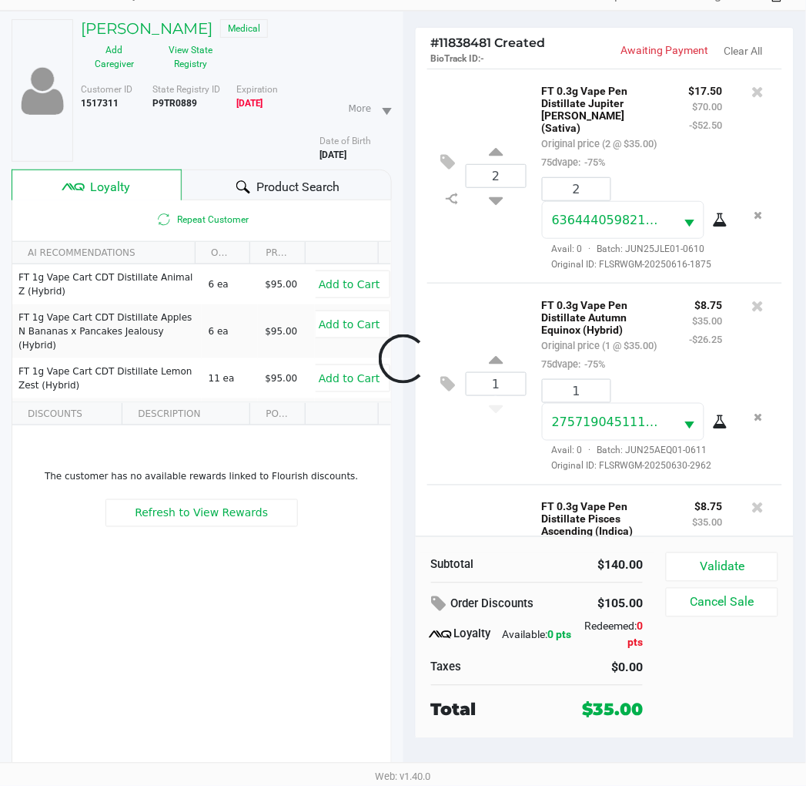
scroll to position [194, 0]
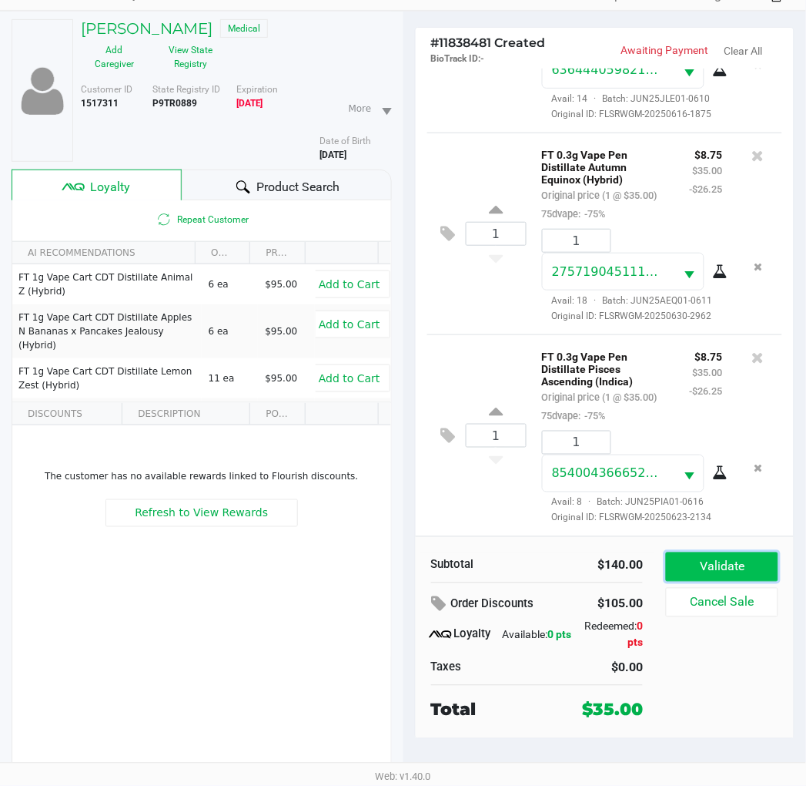
click at [729, 568] on button "Validate" at bounding box center [722, 566] width 112 height 29
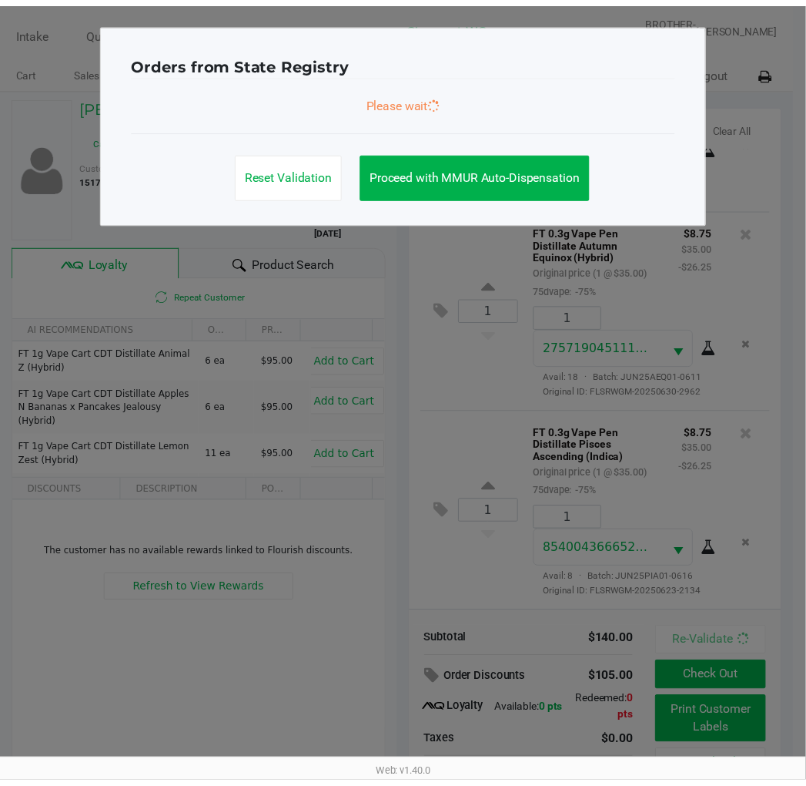
scroll to position [236, 0]
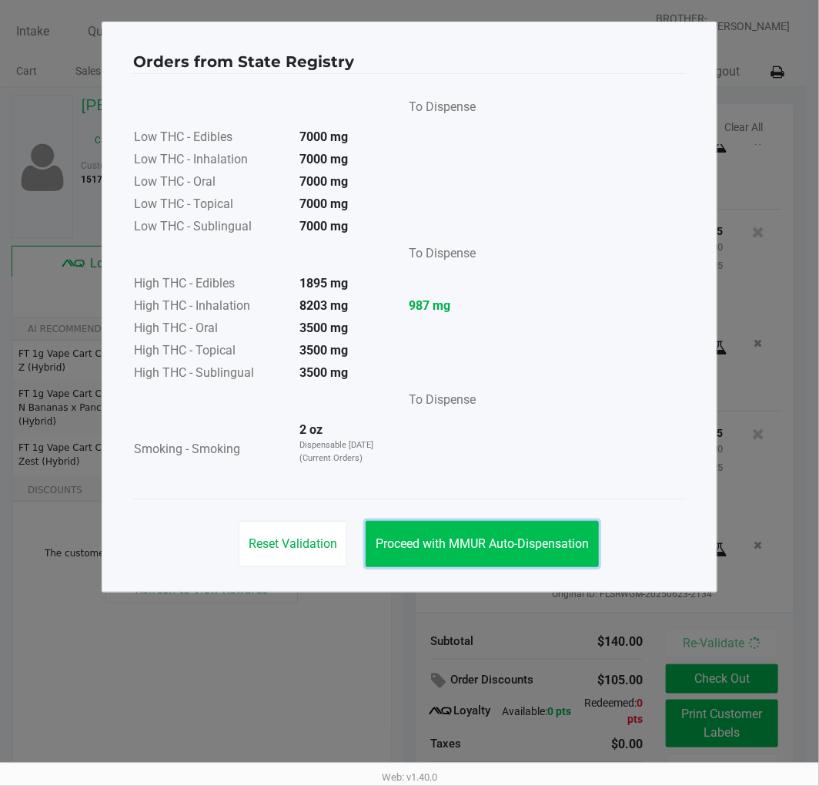
click at [453, 541] on span "Proceed with MMUR Auto-Dispensation" at bounding box center [482, 543] width 213 height 15
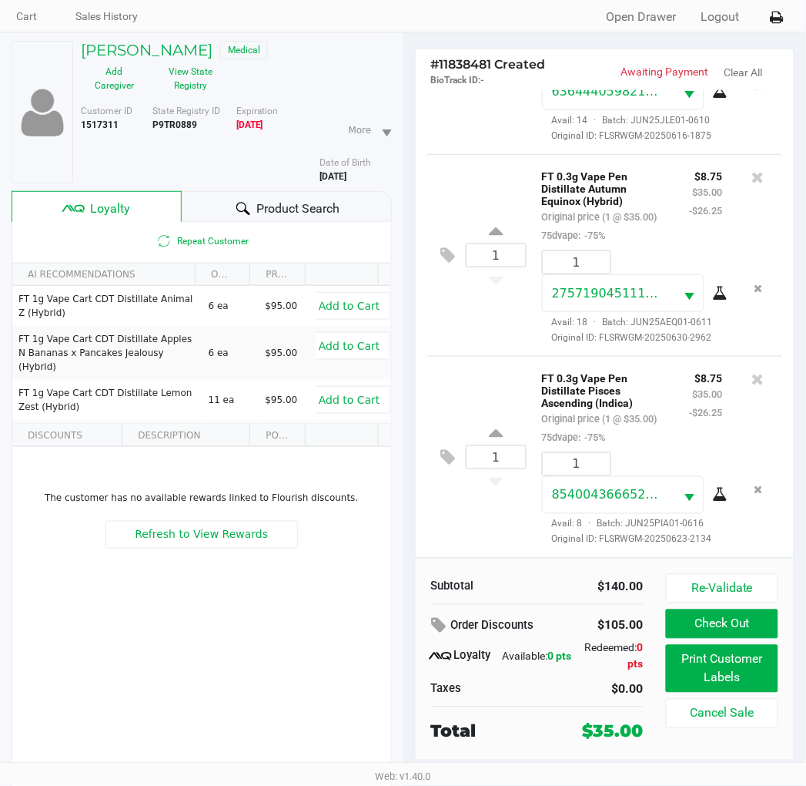
scroll to position [77, 0]
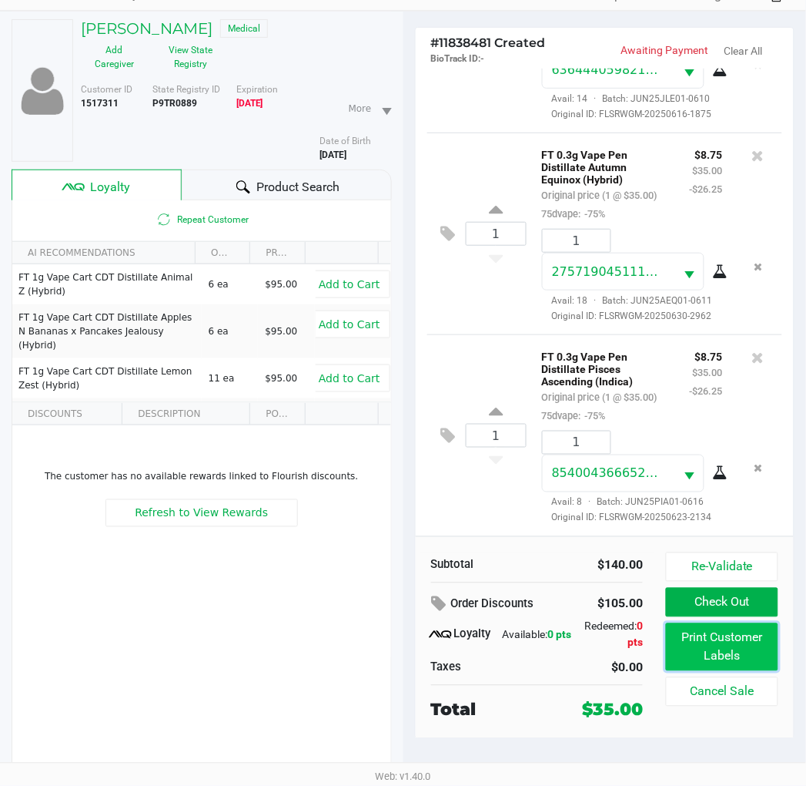
click at [716, 652] on button "Print Customer Labels" at bounding box center [722, 647] width 112 height 48
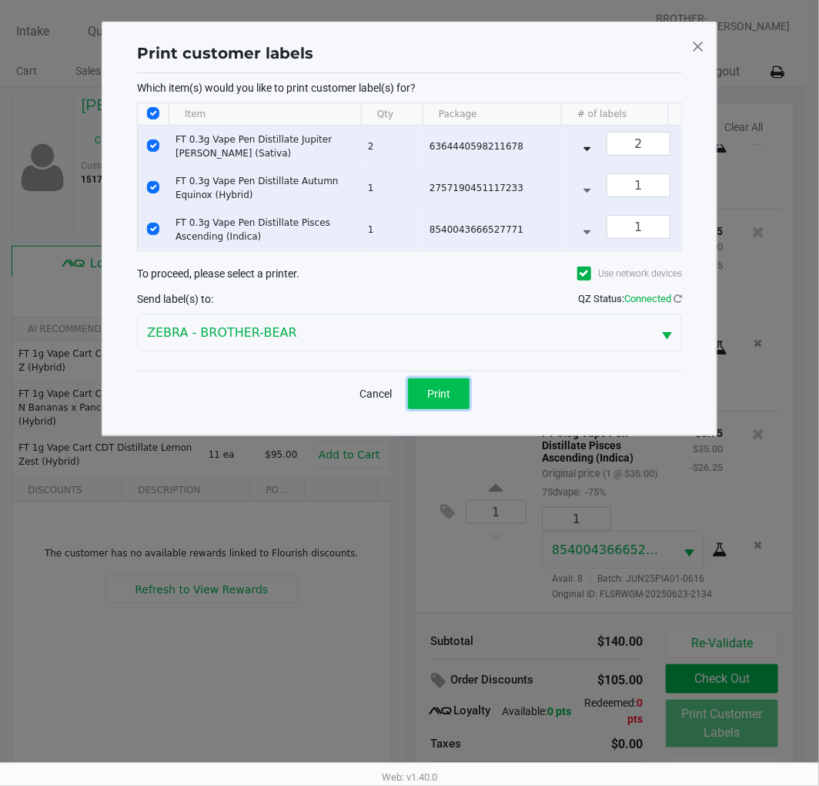
click at [427, 397] on button "Print" at bounding box center [439, 393] width 62 height 31
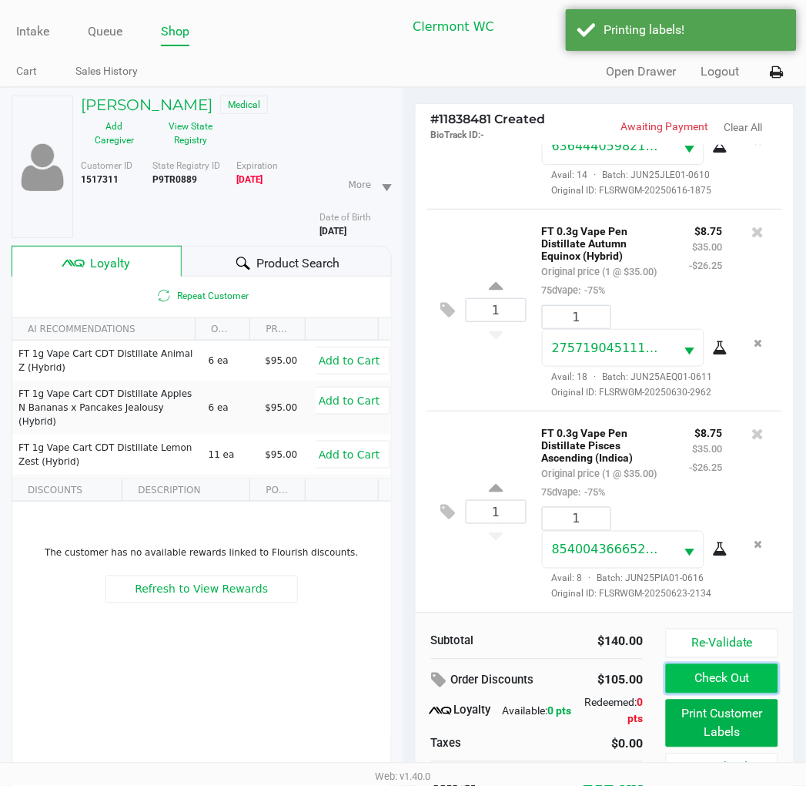
click at [699, 672] on button "Check Out" at bounding box center [722, 678] width 112 height 29
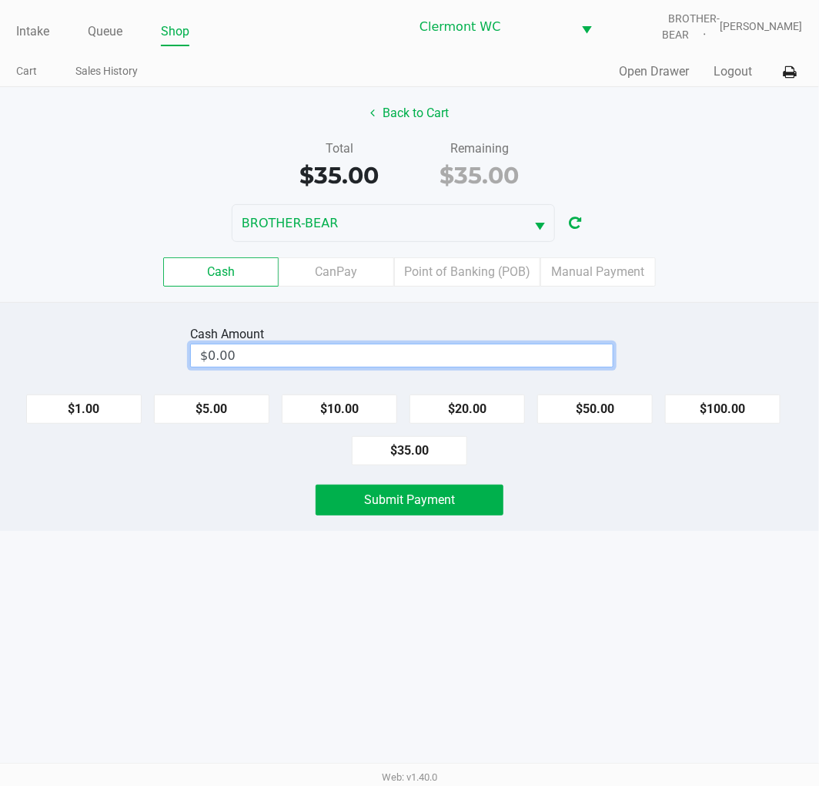
click at [320, 359] on input "$0.00" at bounding box center [402, 355] width 422 height 22
click at [432, 504] on span "Submit Payment" at bounding box center [409, 499] width 91 height 15
type input "$40.00"
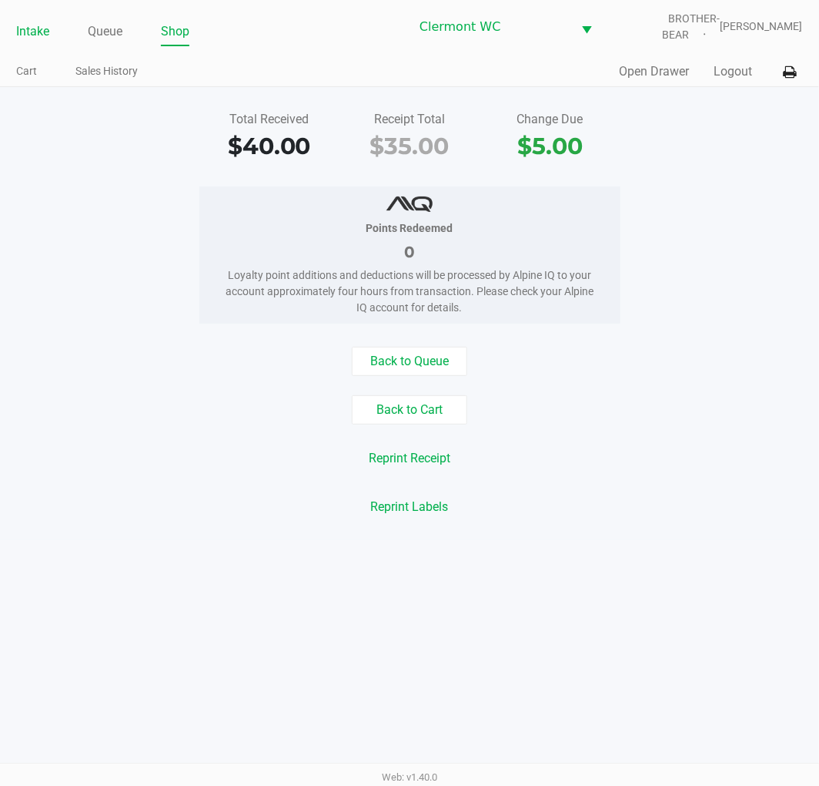
drag, startPoint x: 35, startPoint y: 27, endPoint x: 39, endPoint y: 40, distance: 13.6
click at [35, 27] on link "Intake" at bounding box center [32, 32] width 33 height 22
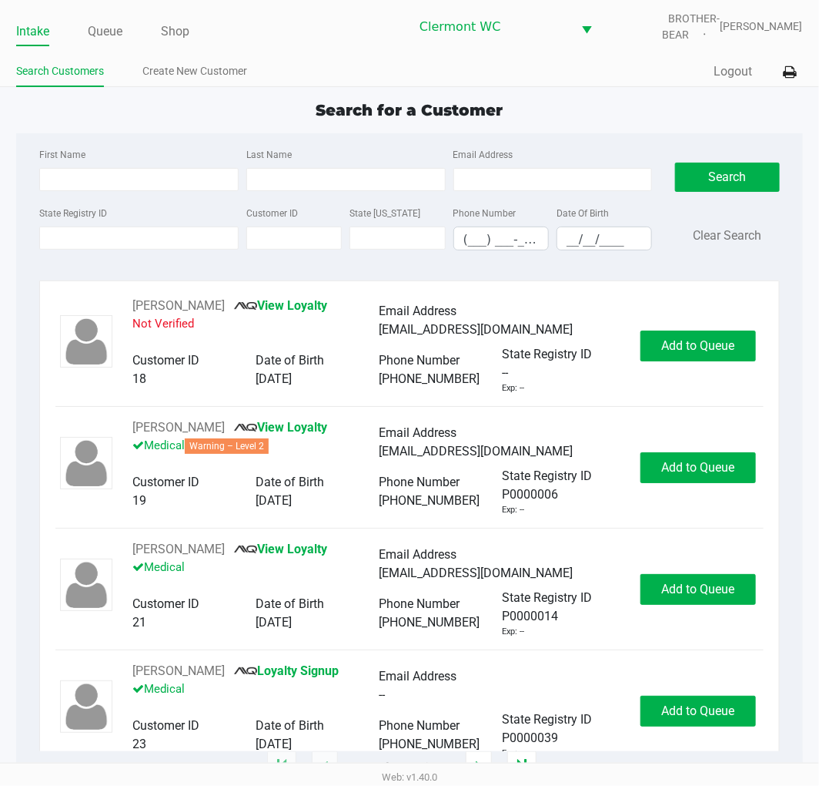
click at [256, 116] on div "Search for a Customer" at bounding box center [409, 110] width 809 height 23
click at [173, 28] on link "Shop" at bounding box center [175, 32] width 28 height 22
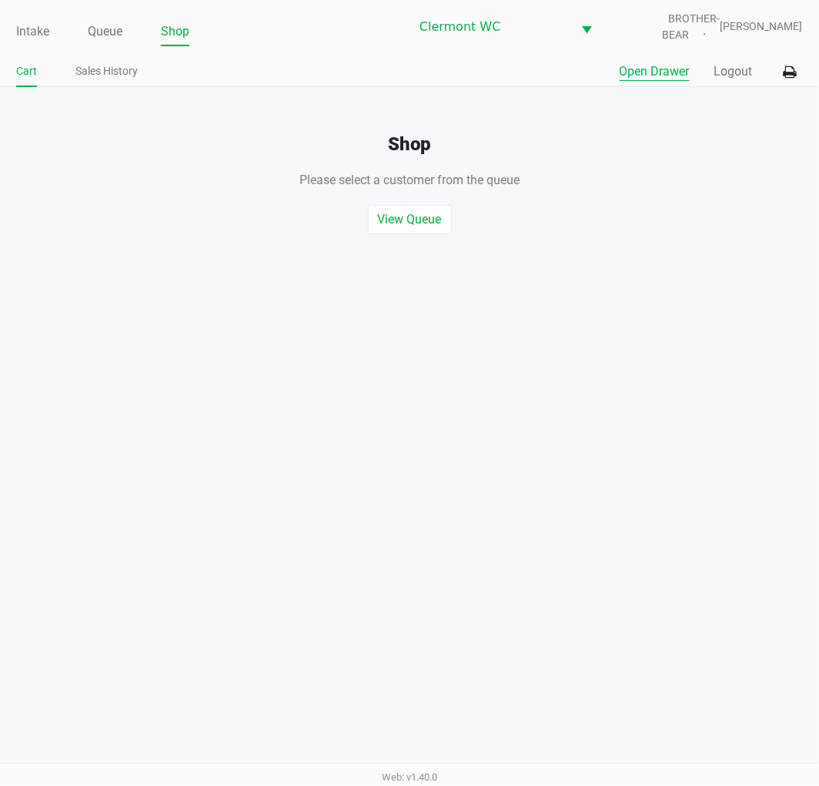
click at [655, 67] on button "Open Drawer" at bounding box center [655, 71] width 70 height 18
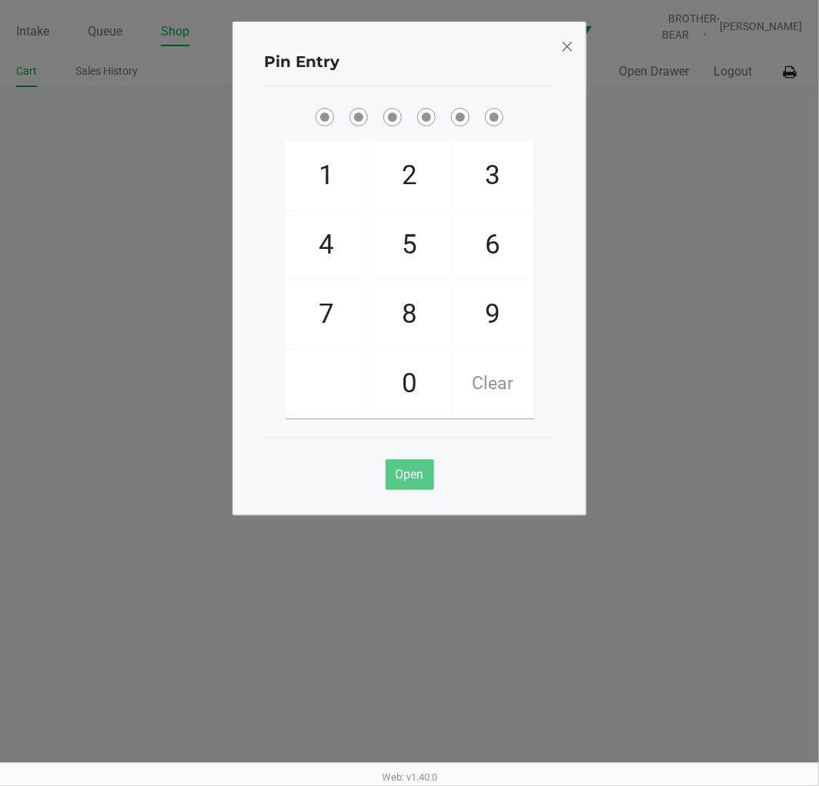
click at [405, 248] on span "5" at bounding box center [410, 245] width 82 height 68
checkbox input "true"
click at [414, 249] on span "5" at bounding box center [410, 245] width 82 height 68
checkbox input "true"
click at [412, 191] on span "2" at bounding box center [410, 176] width 82 height 68
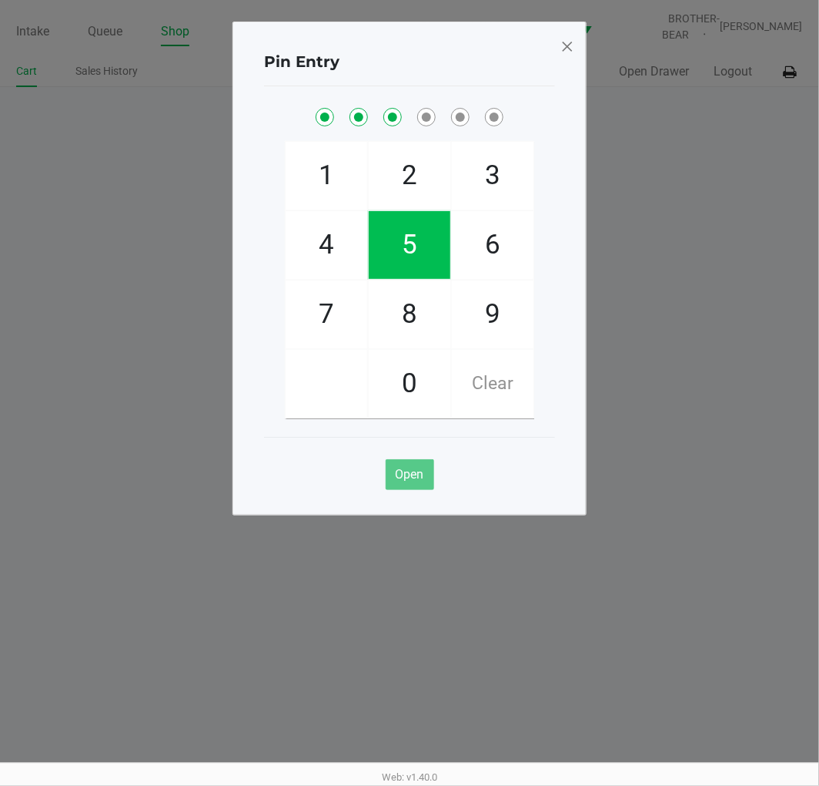
checkbox input "true"
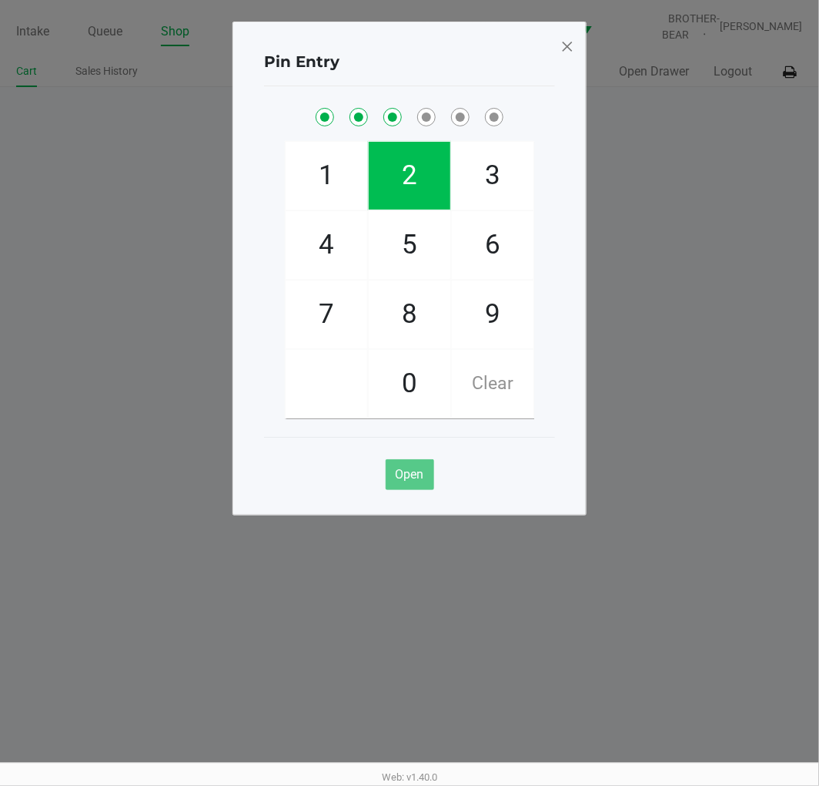
click at [332, 179] on span "1" at bounding box center [327, 176] width 82 height 68
checkbox input "true"
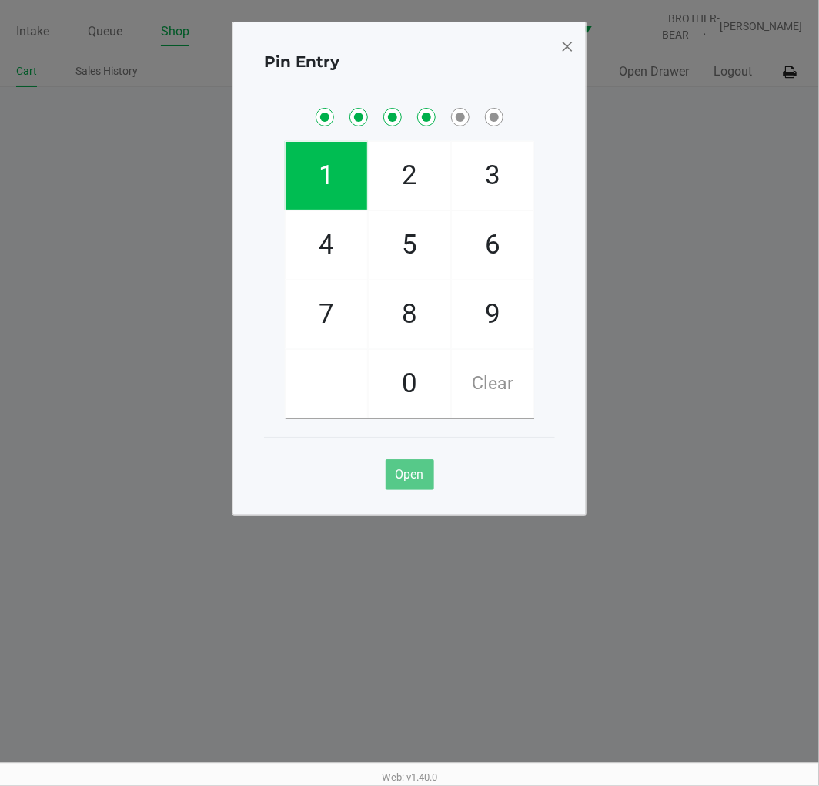
click at [498, 299] on span "9" at bounding box center [493, 314] width 82 height 68
checkbox input "true"
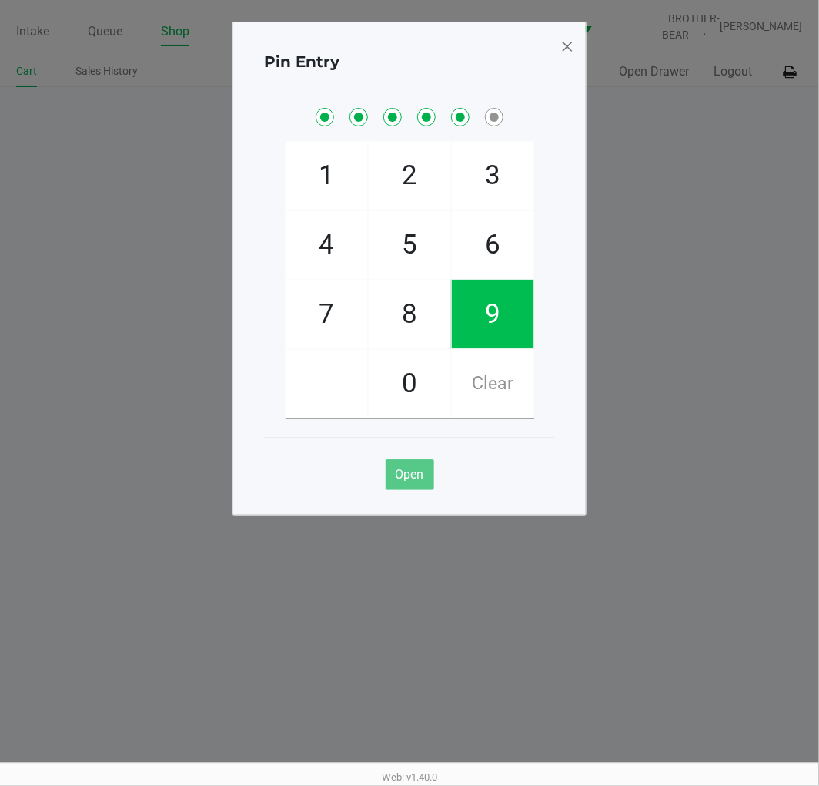
click at [413, 166] on span "2" at bounding box center [410, 176] width 82 height 68
checkbox input "true"
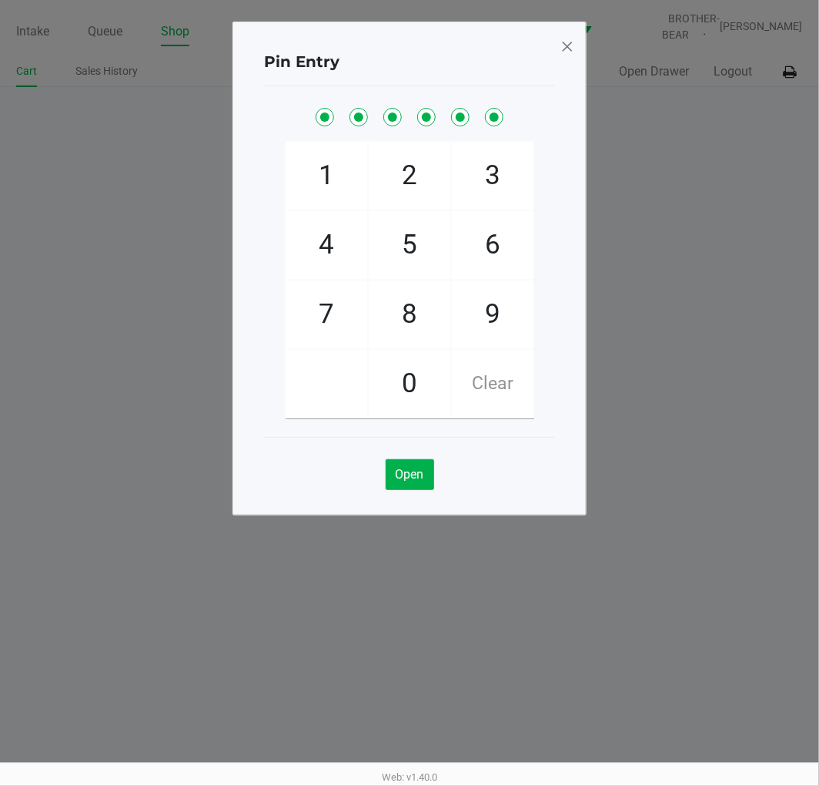
click at [574, 39] on span at bounding box center [568, 46] width 14 height 25
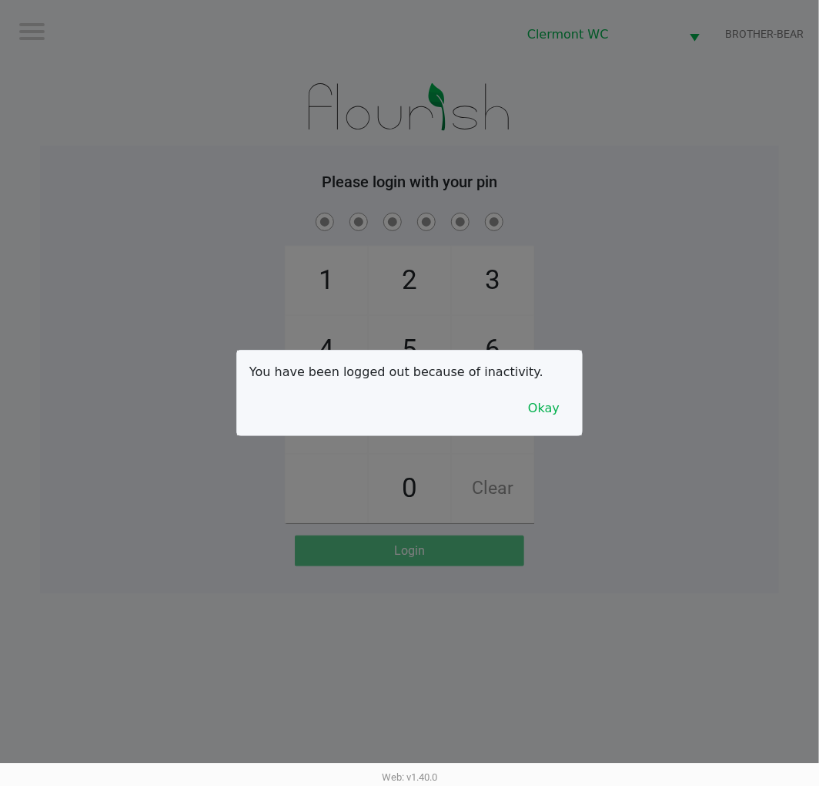
click at [543, 420] on button "Okay" at bounding box center [544, 408] width 52 height 29
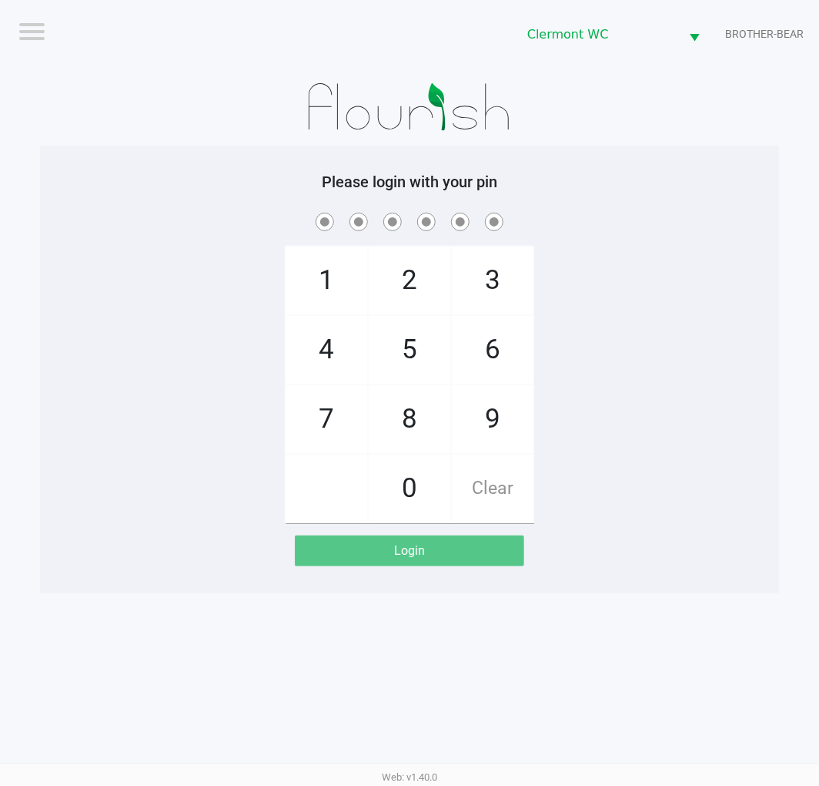
click at [406, 356] on span "5" at bounding box center [410, 350] width 82 height 68
checkbox input "true"
click at [414, 353] on span "5" at bounding box center [410, 350] width 82 height 68
checkbox input "true"
click at [393, 286] on span "2" at bounding box center [410, 280] width 82 height 68
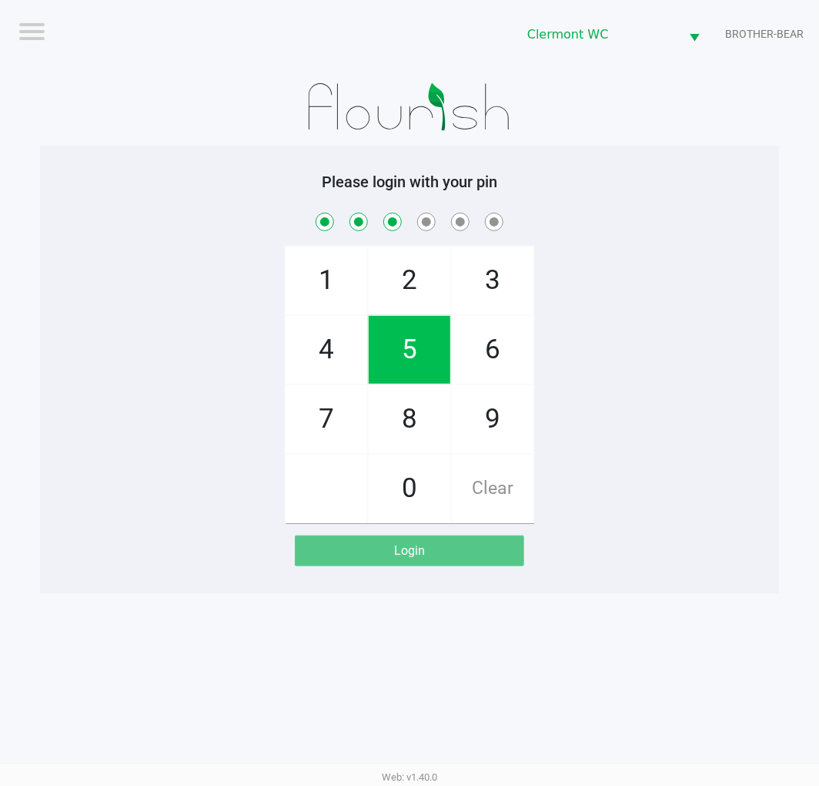
checkbox input "true"
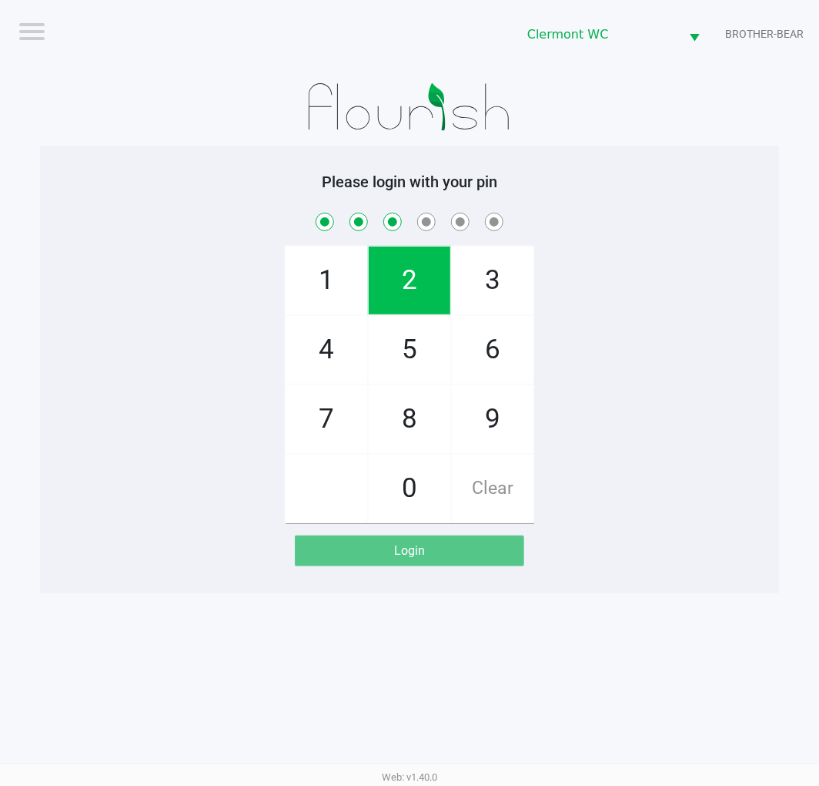
click at [316, 277] on span "1" at bounding box center [327, 280] width 82 height 68
checkbox input "true"
click at [474, 398] on span "9" at bounding box center [493, 419] width 82 height 68
checkbox input "true"
click at [398, 280] on span "2" at bounding box center [410, 280] width 82 height 68
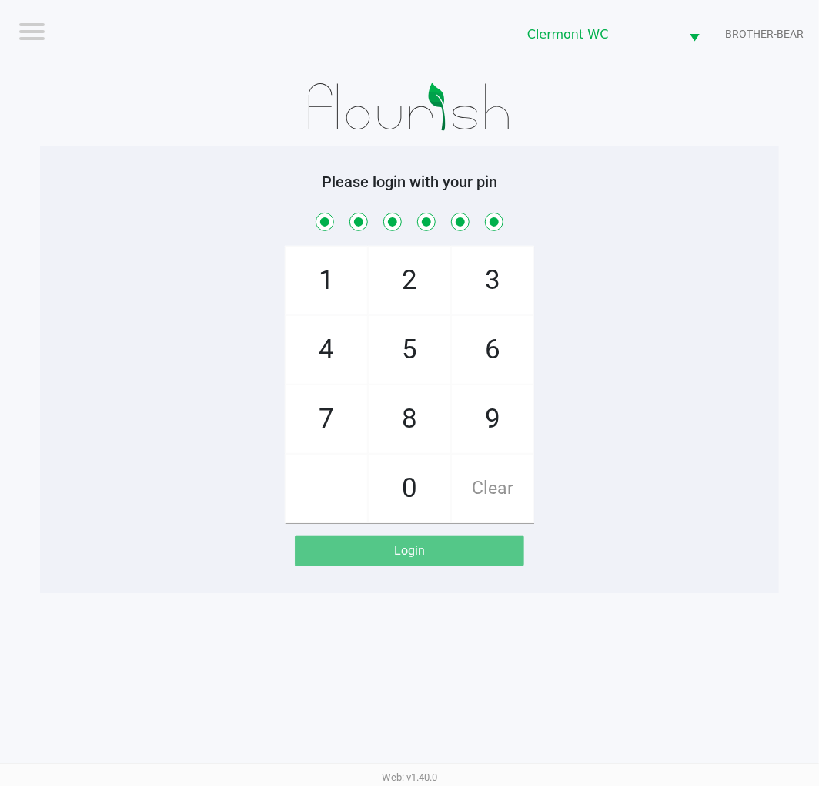
checkbox input "true"
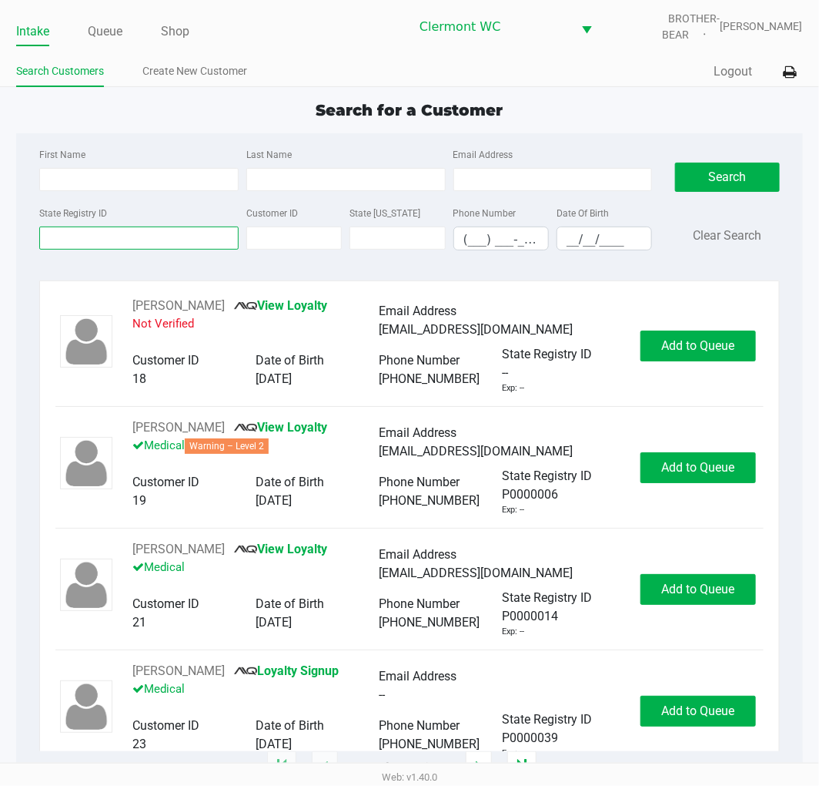
click at [111, 239] on input "State Registry ID" at bounding box center [138, 237] width 199 height 23
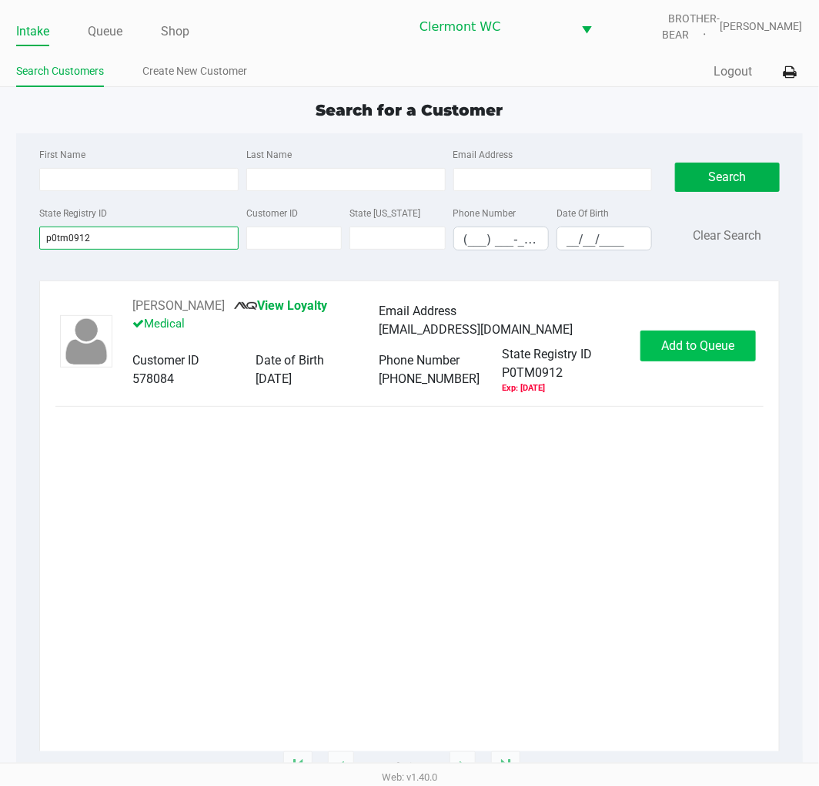
type input "p0tm0912"
click at [687, 349] on span "Add to Queue" at bounding box center [698, 345] width 73 height 15
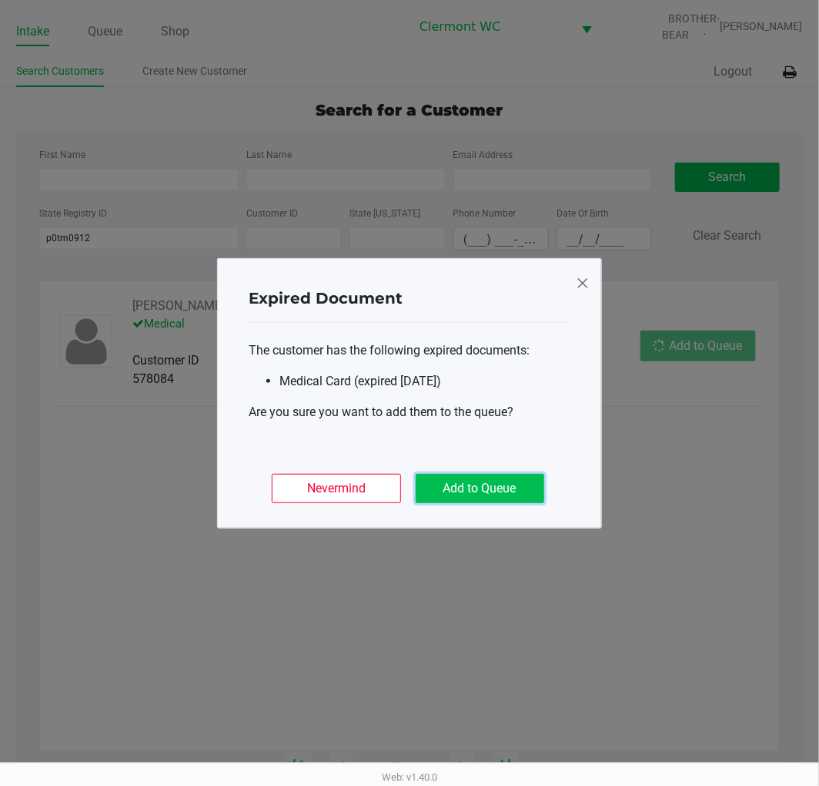
click at [480, 490] on button "Add to Queue" at bounding box center [480, 488] width 129 height 29
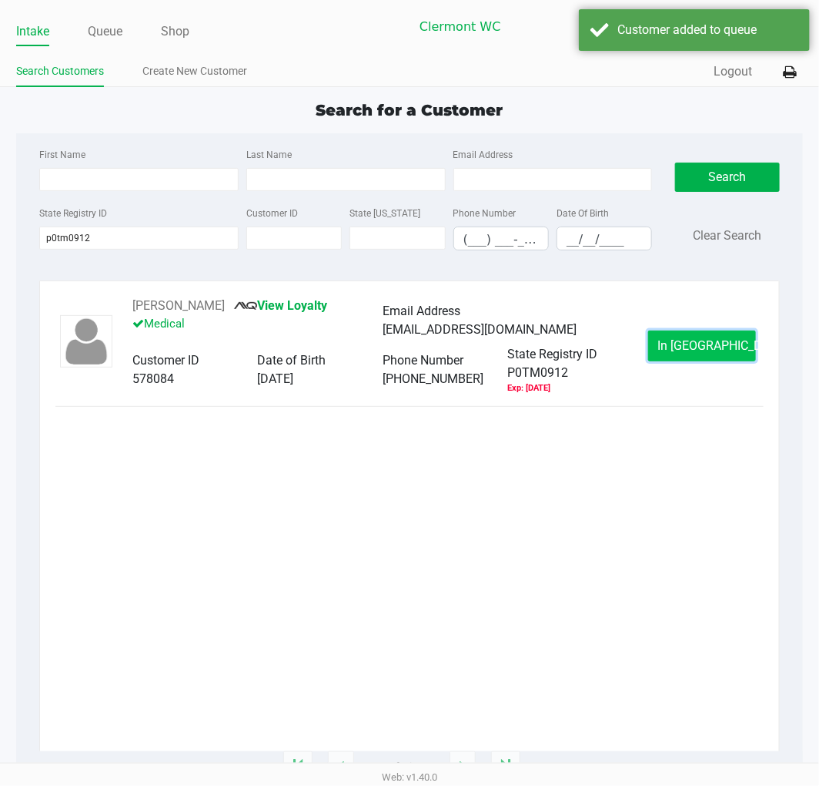
click at [709, 354] on button "In Queue" at bounding box center [702, 345] width 108 height 31
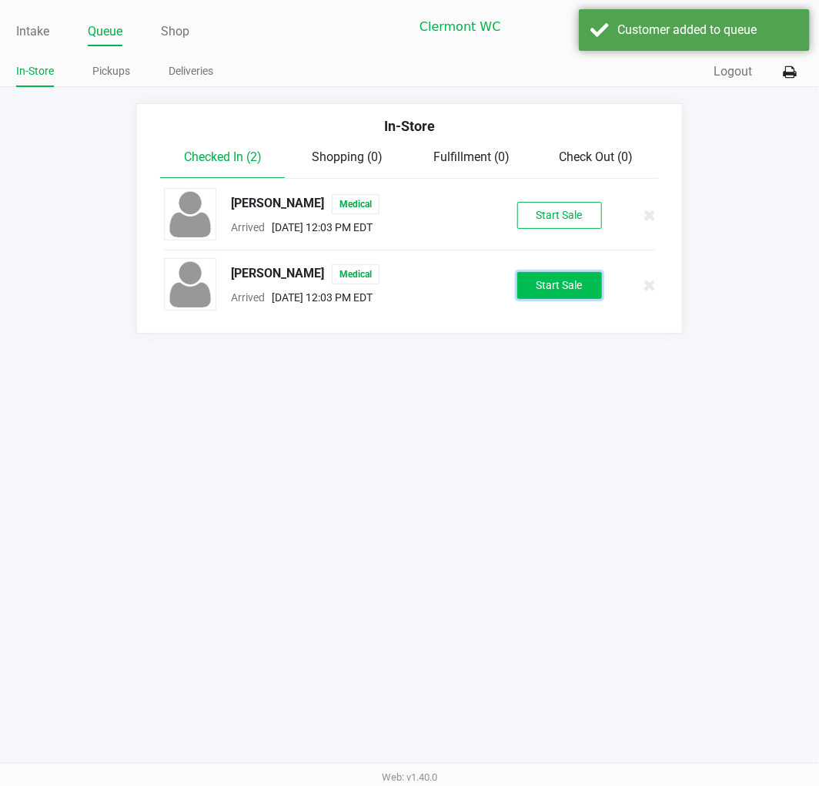
click at [551, 283] on button "Start Sale" at bounding box center [560, 285] width 85 height 27
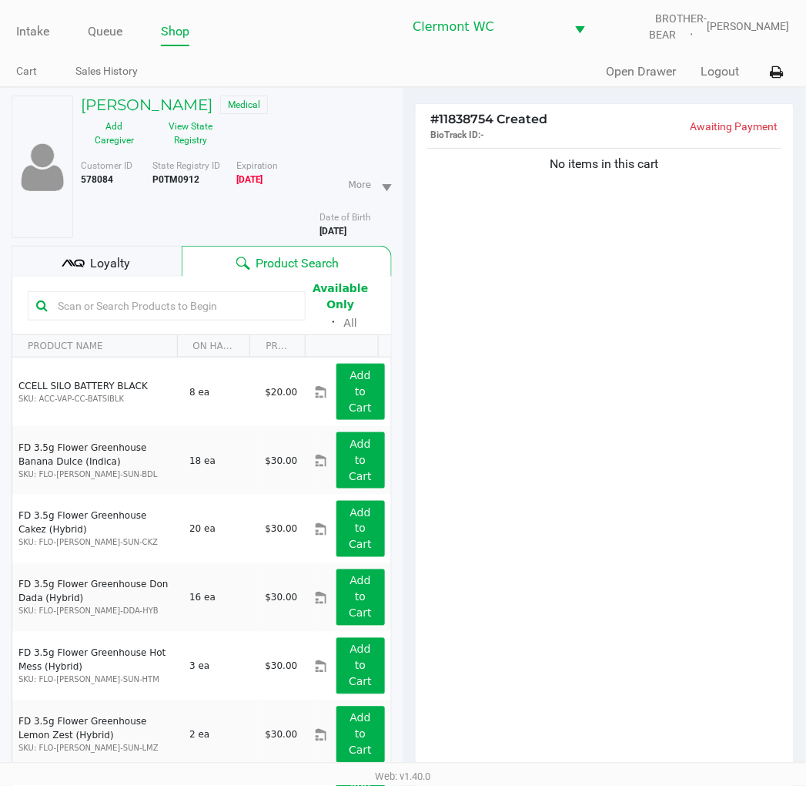
click at [127, 252] on div "Loyalty" at bounding box center [97, 261] width 170 height 31
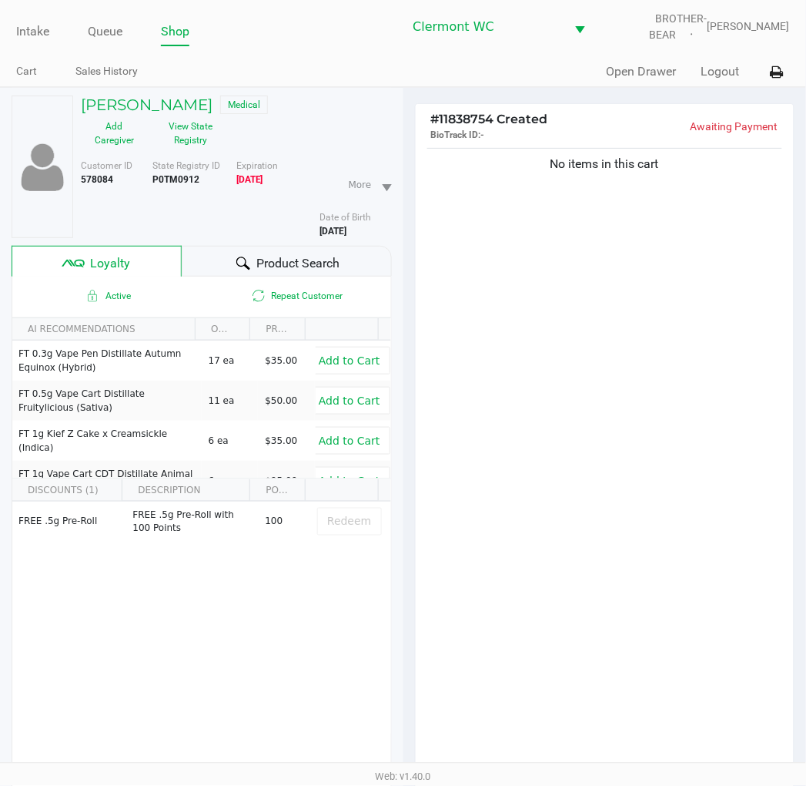
click at [530, 342] on div "No items in this cart" at bounding box center [605, 463] width 379 height 637
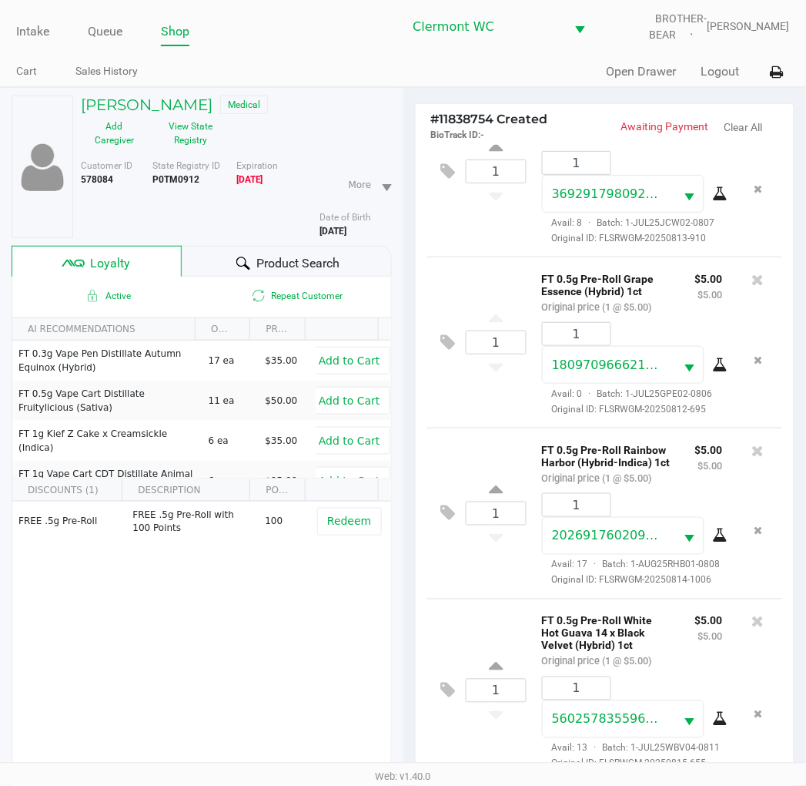
click at [175, 178] on b "P0TM0912" at bounding box center [175, 179] width 47 height 11
click at [173, 178] on b "P0TM0912" at bounding box center [175, 179] width 47 height 11
copy b "P0TM0912"
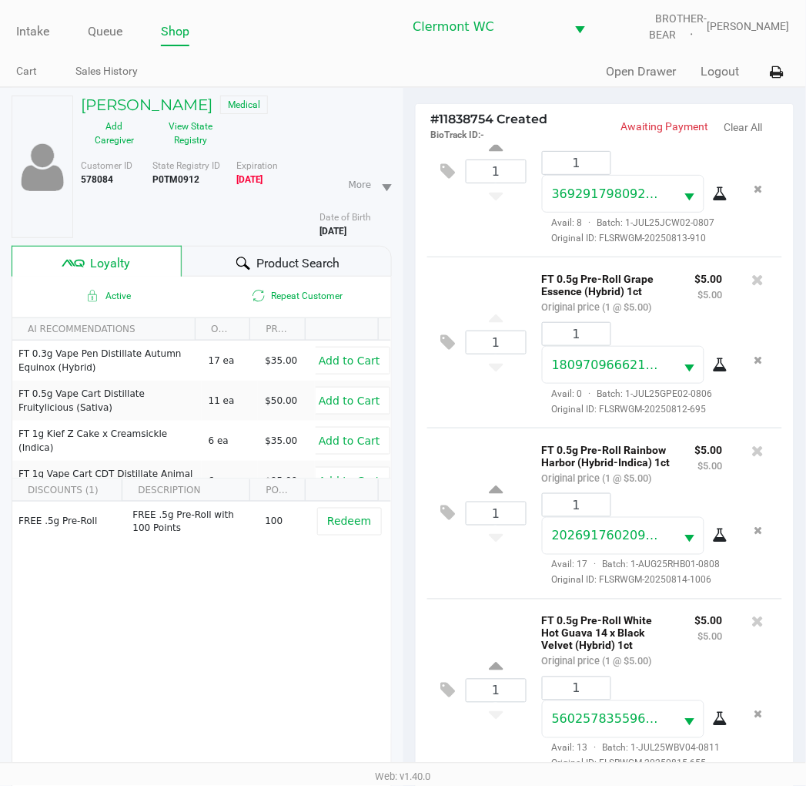
click at [447, 596] on div "1 FT 0.5g Pre-Roll Rainbow Harbor (Hybrid-Indica) 1ct Original price (1 @ $5.00…" at bounding box center [605, 512] width 356 height 171
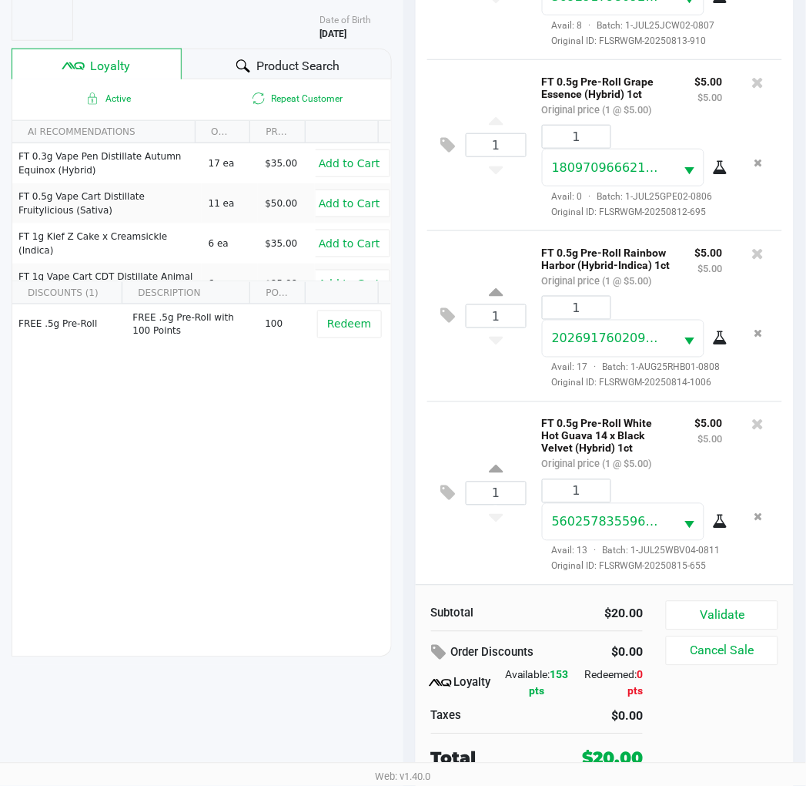
scroll to position [199, 0]
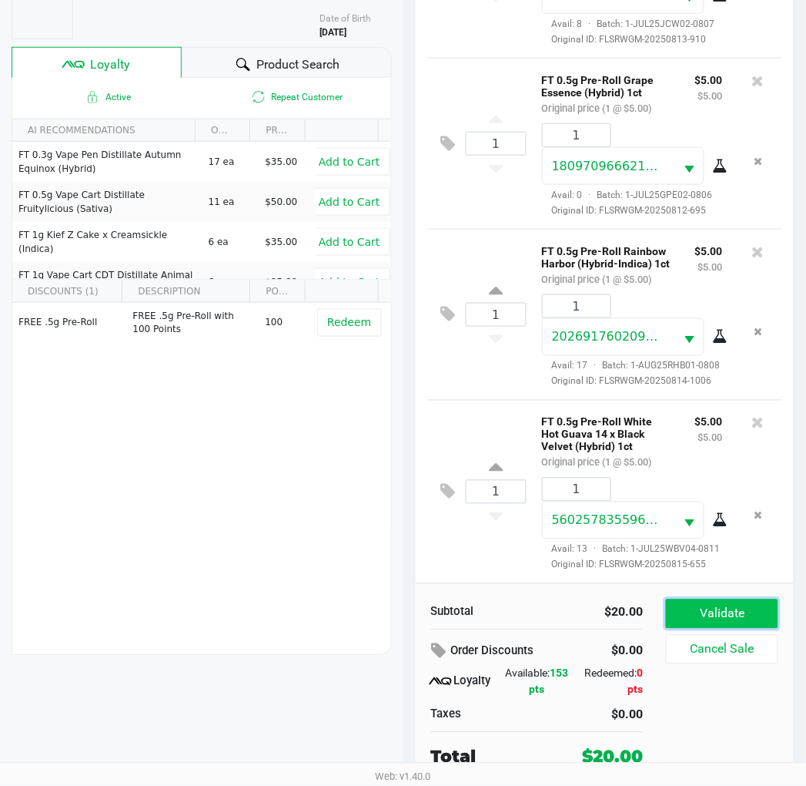
click at [697, 616] on button "Validate" at bounding box center [722, 613] width 112 height 29
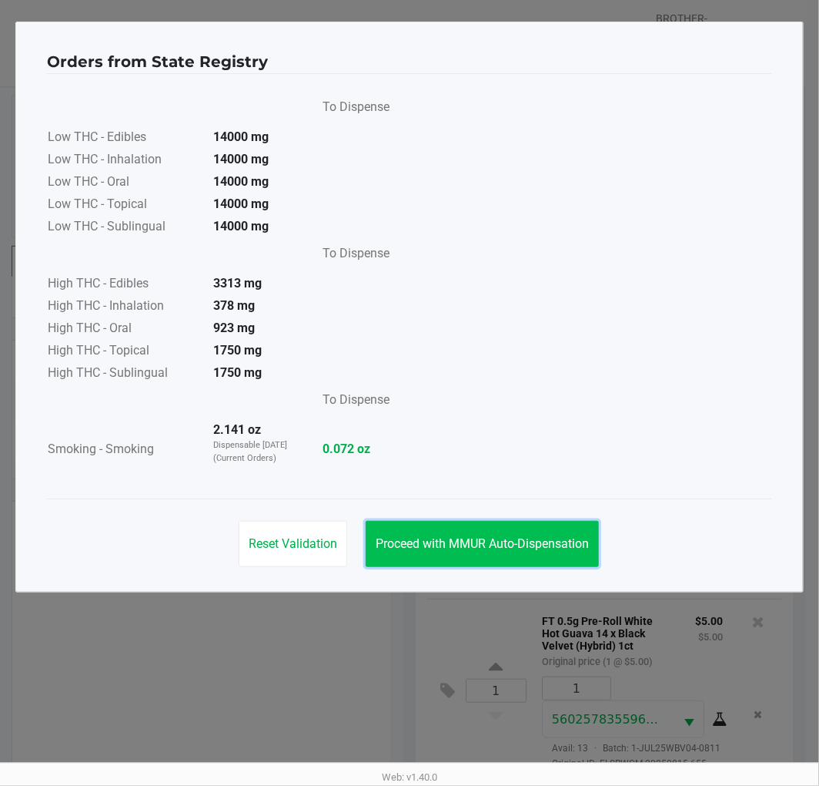
click at [491, 544] on span "Proceed with MMUR Auto-Dispensation" at bounding box center [482, 543] width 213 height 15
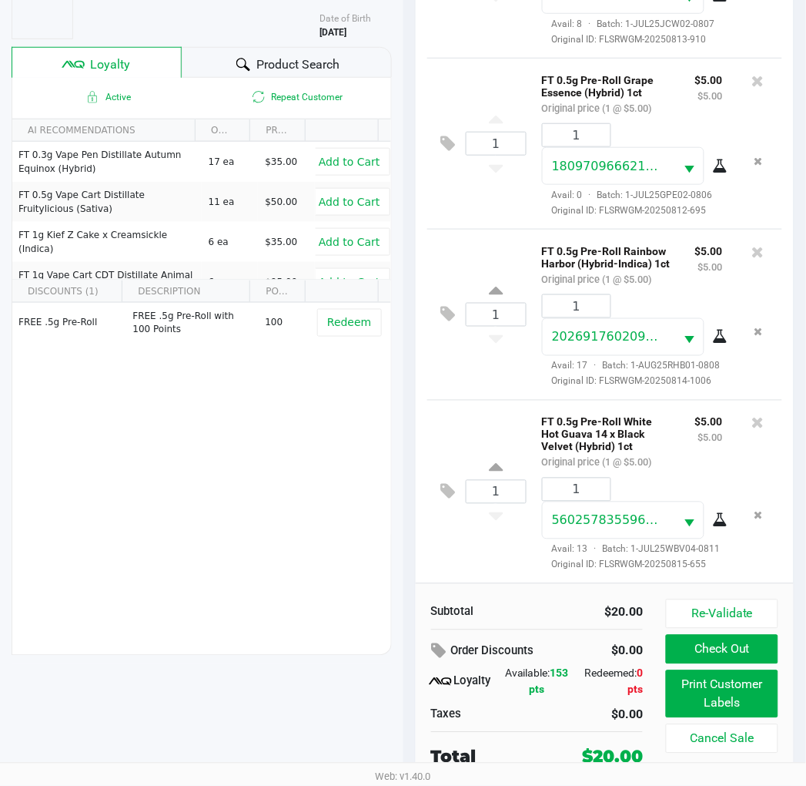
scroll to position [152, 0]
click at [718, 693] on button "Print Customer Labels" at bounding box center [722, 694] width 112 height 48
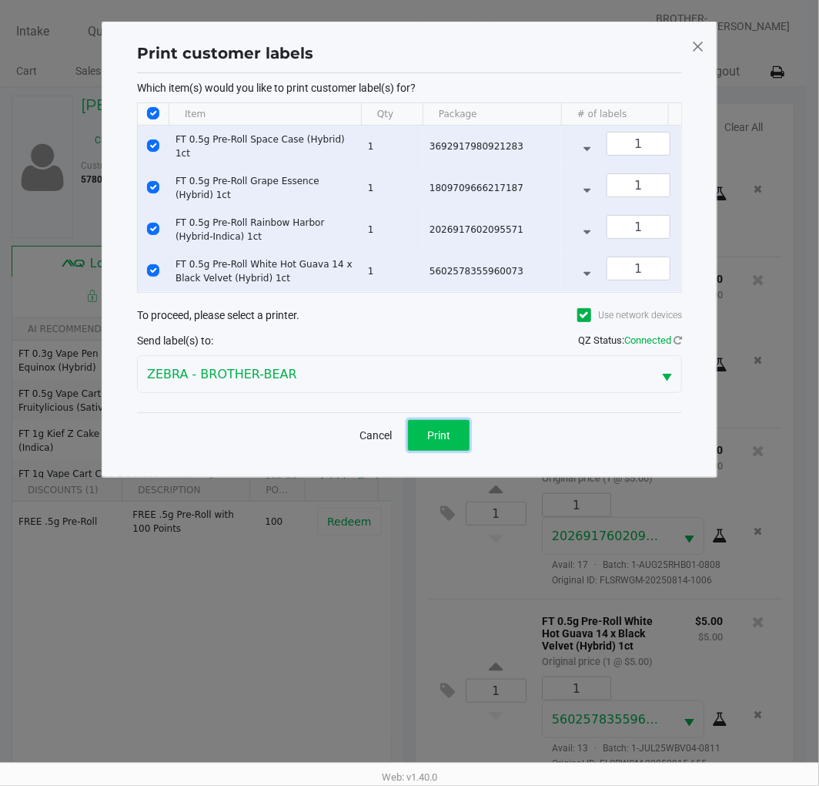
click at [444, 441] on span "Print" at bounding box center [438, 435] width 23 height 12
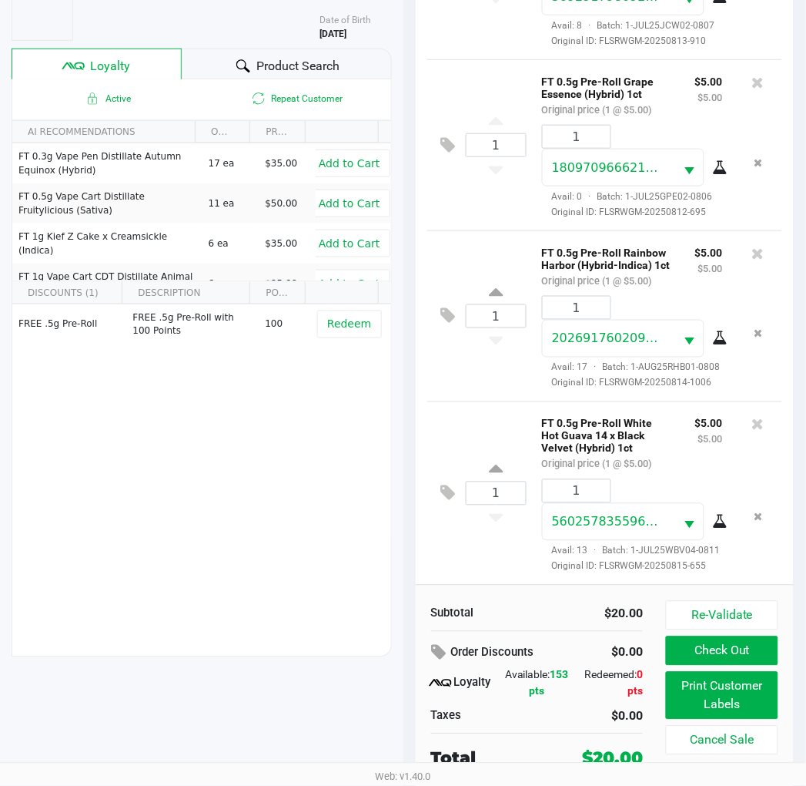
scroll to position [199, 0]
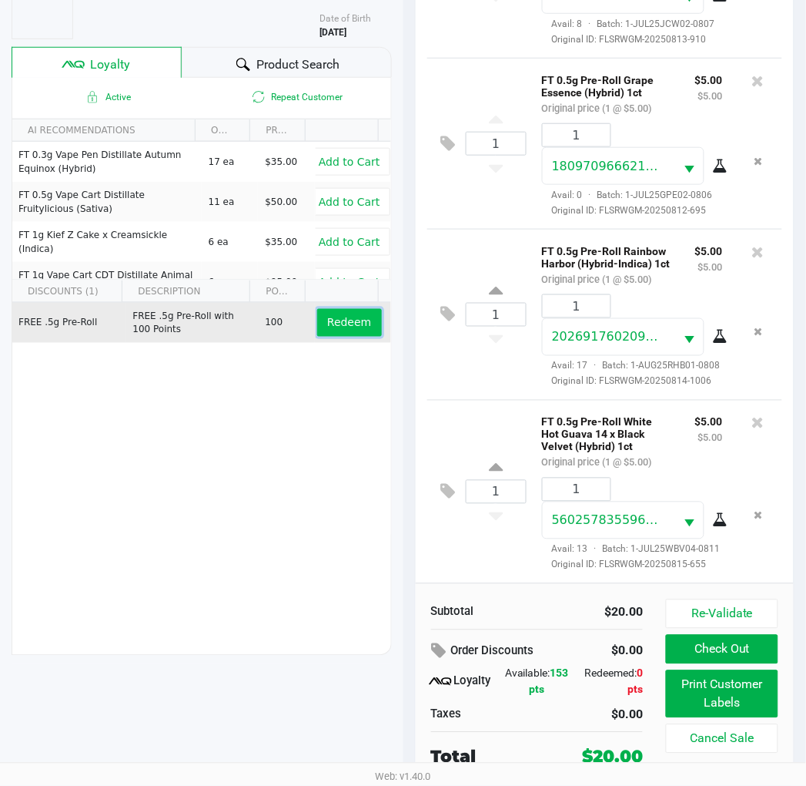
click at [333, 322] on span "Redeem" at bounding box center [349, 323] width 44 height 12
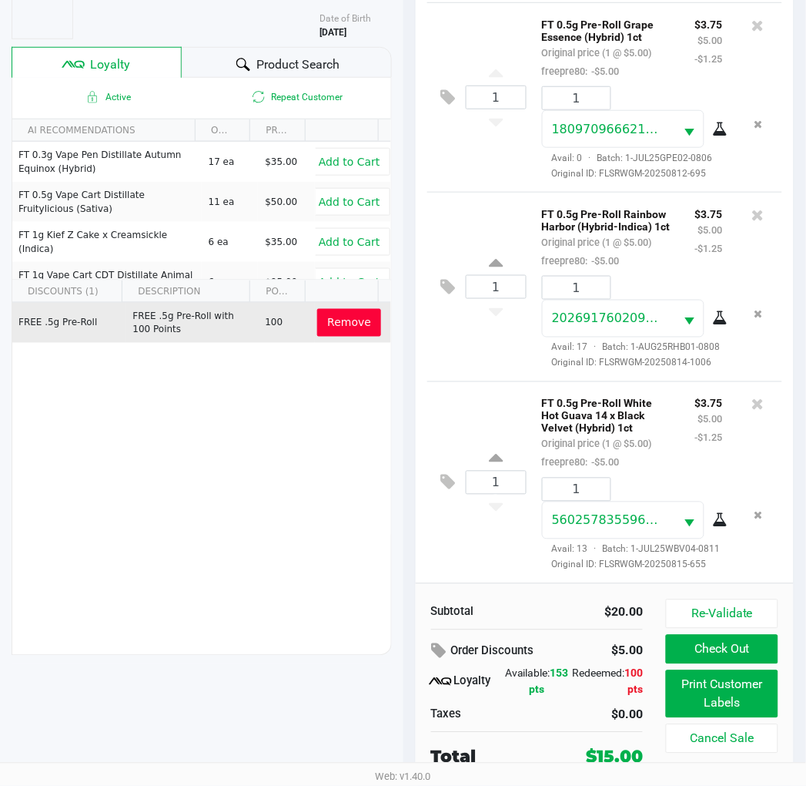
scroll to position [226, 0]
click at [721, 642] on button "Check Out" at bounding box center [722, 649] width 112 height 29
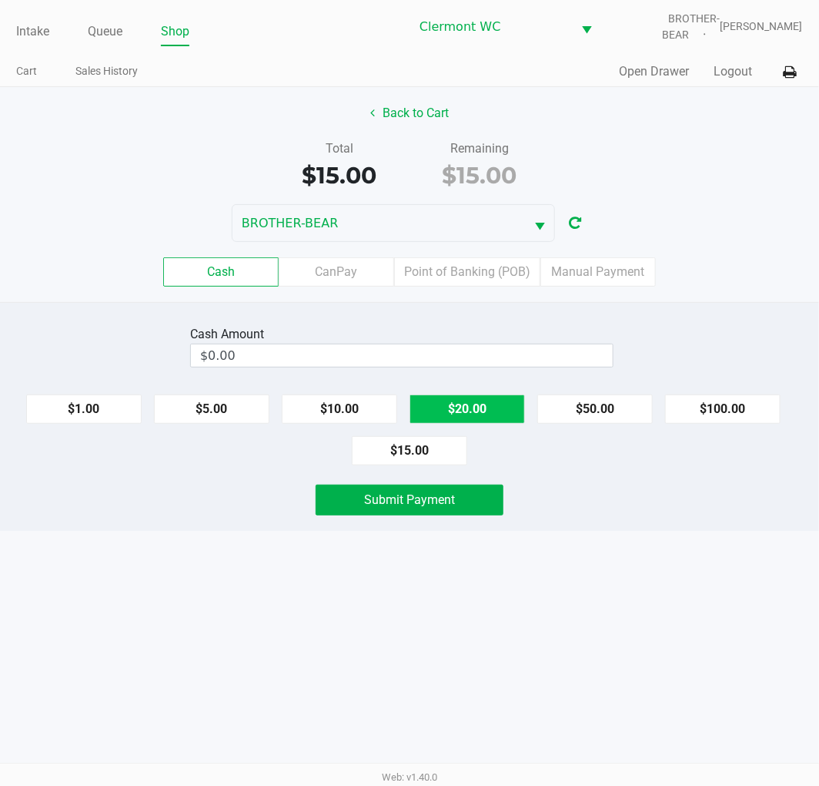
click at [487, 404] on button "$20.00" at bounding box center [468, 408] width 116 height 29
type input "$20.00"
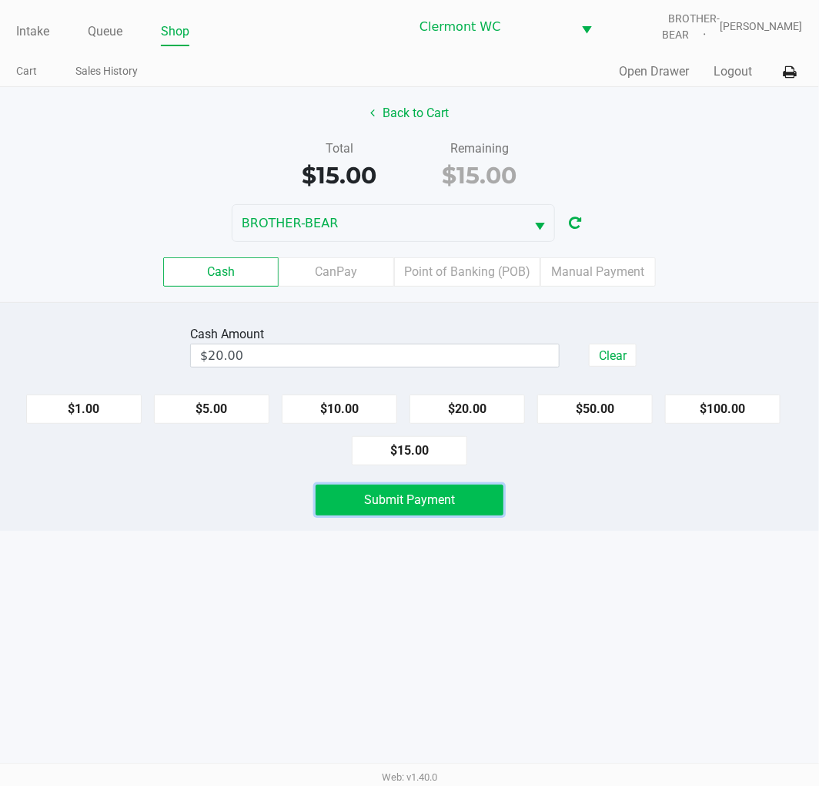
click at [416, 498] on span "Submit Payment" at bounding box center [409, 499] width 91 height 15
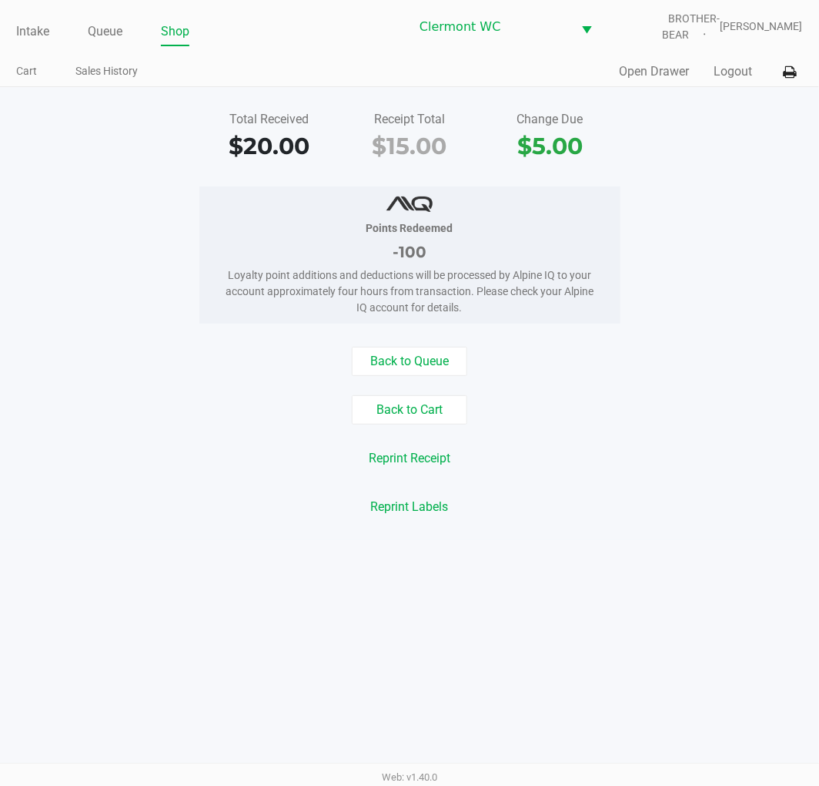
click at [32, 24] on link "Intake" at bounding box center [32, 32] width 33 height 22
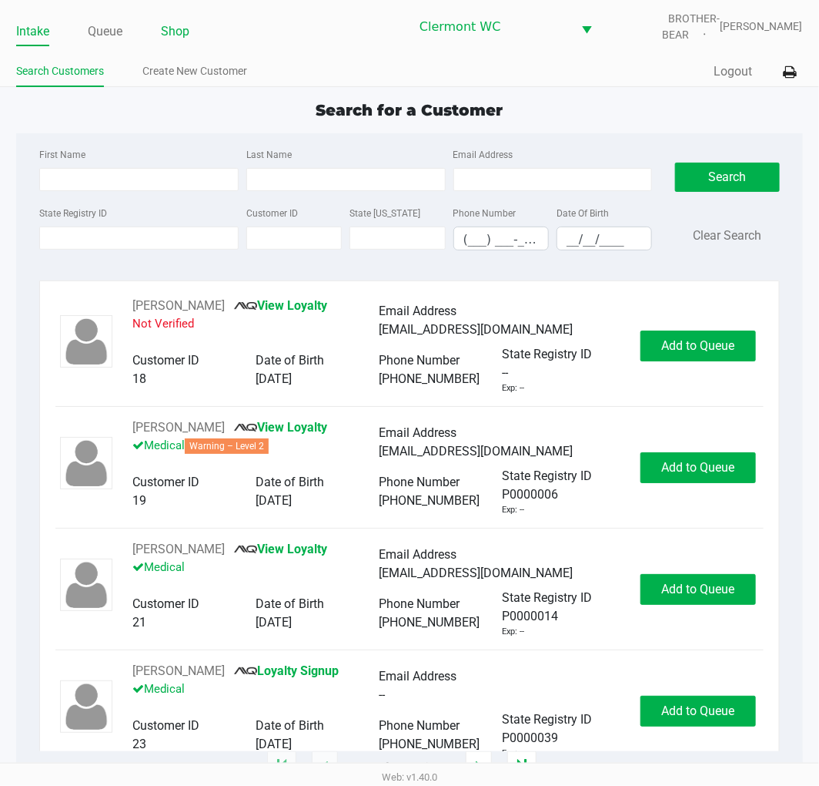
click at [183, 34] on link "Shop" at bounding box center [175, 32] width 28 height 22
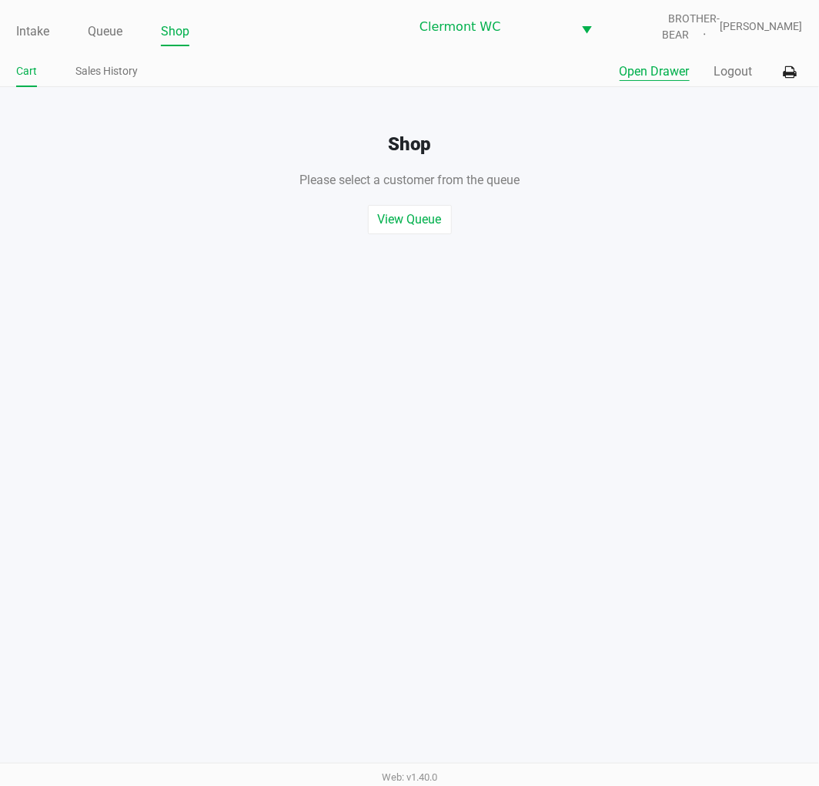
click at [652, 64] on button "Open Drawer" at bounding box center [655, 71] width 70 height 18
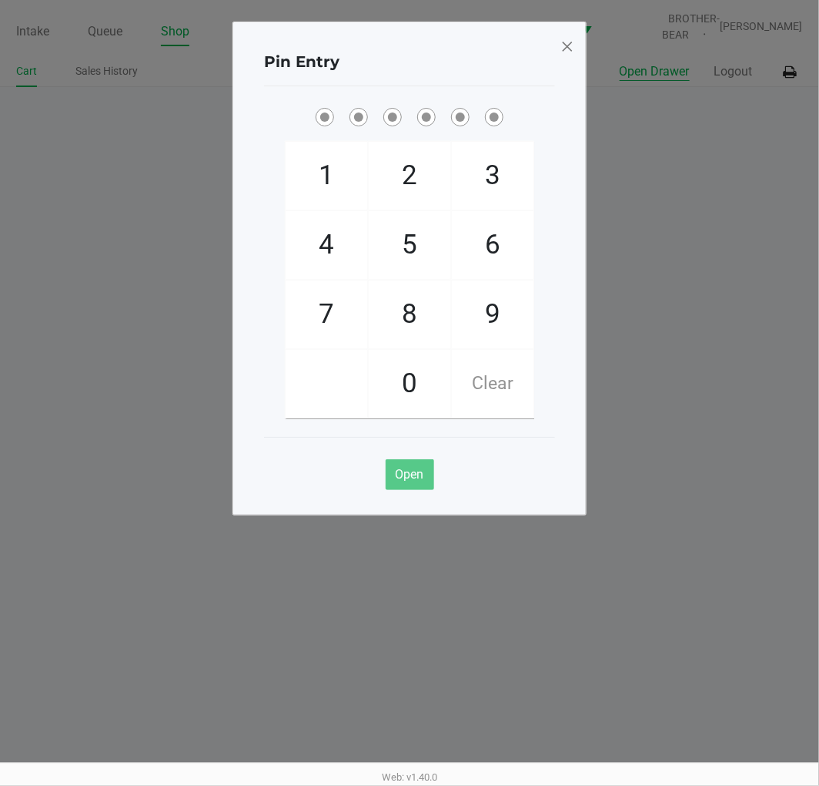
click at [413, 246] on span "5" at bounding box center [410, 245] width 82 height 68
checkbox input "true"
click at [412, 246] on span "5" at bounding box center [410, 245] width 82 height 68
checkbox input "true"
click at [410, 182] on span "2" at bounding box center [410, 176] width 82 height 68
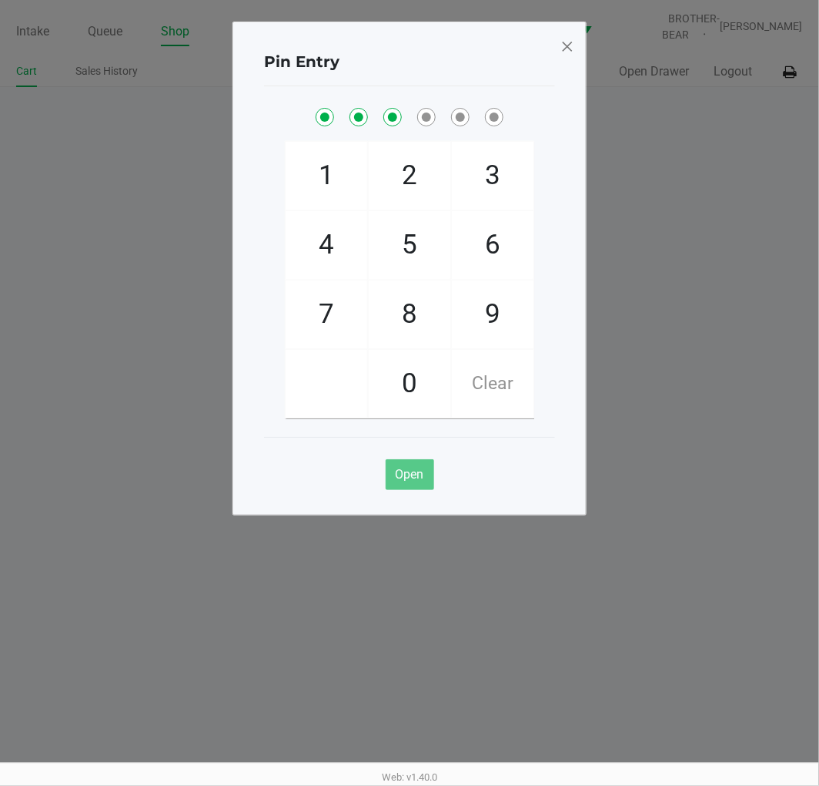
checkbox input "true"
click at [321, 173] on span "1" at bounding box center [327, 176] width 82 height 68
checkbox input "true"
click at [494, 324] on span "9" at bounding box center [493, 314] width 82 height 68
checkbox input "true"
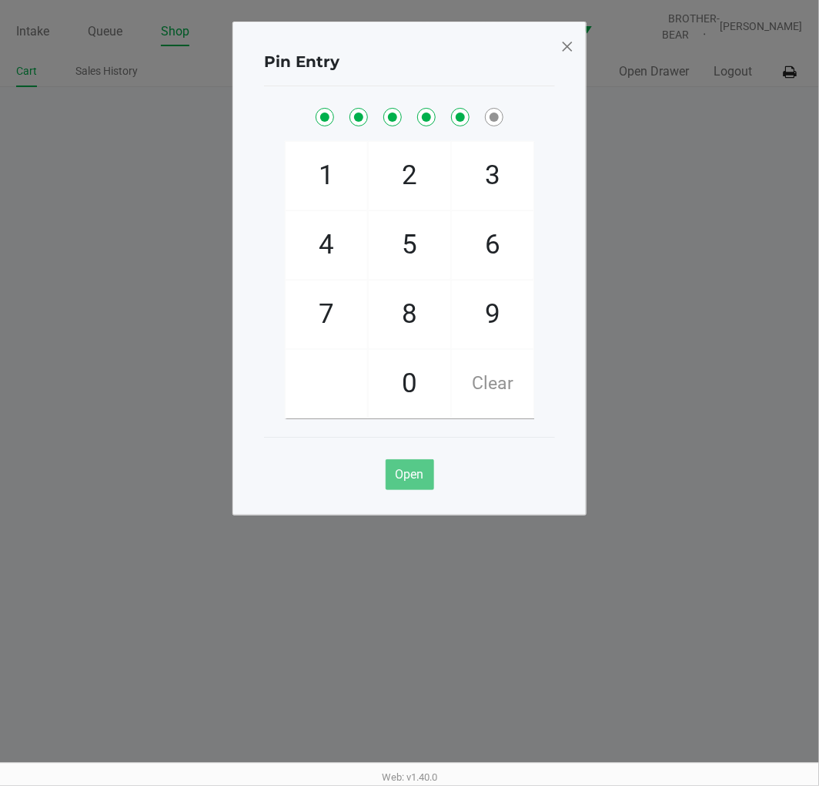
click at [412, 173] on span "2" at bounding box center [410, 176] width 82 height 68
checkbox input "true"
click at [568, 49] on span at bounding box center [568, 46] width 14 height 25
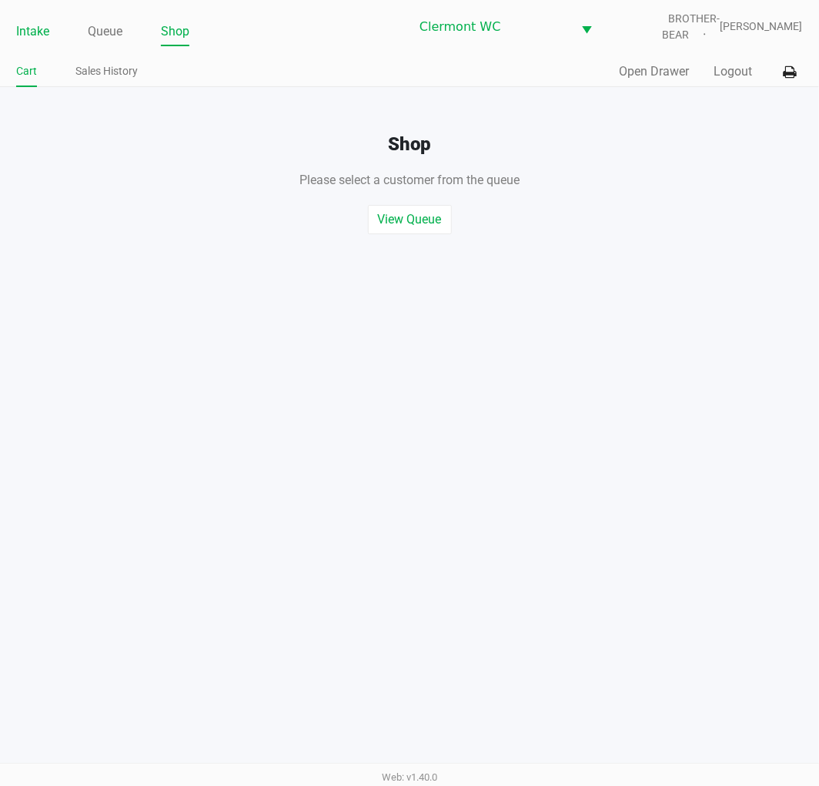
click at [35, 32] on link "Intake" at bounding box center [32, 32] width 33 height 22
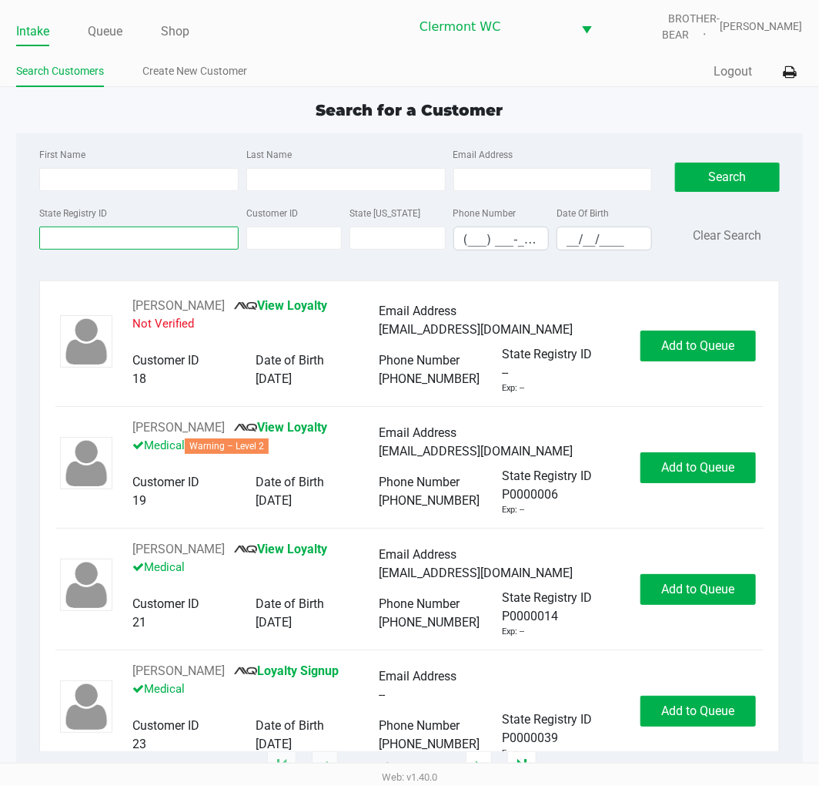
click at [58, 239] on input "State Registry ID" at bounding box center [138, 237] width 199 height 23
click at [113, 28] on link "Queue" at bounding box center [105, 32] width 35 height 22
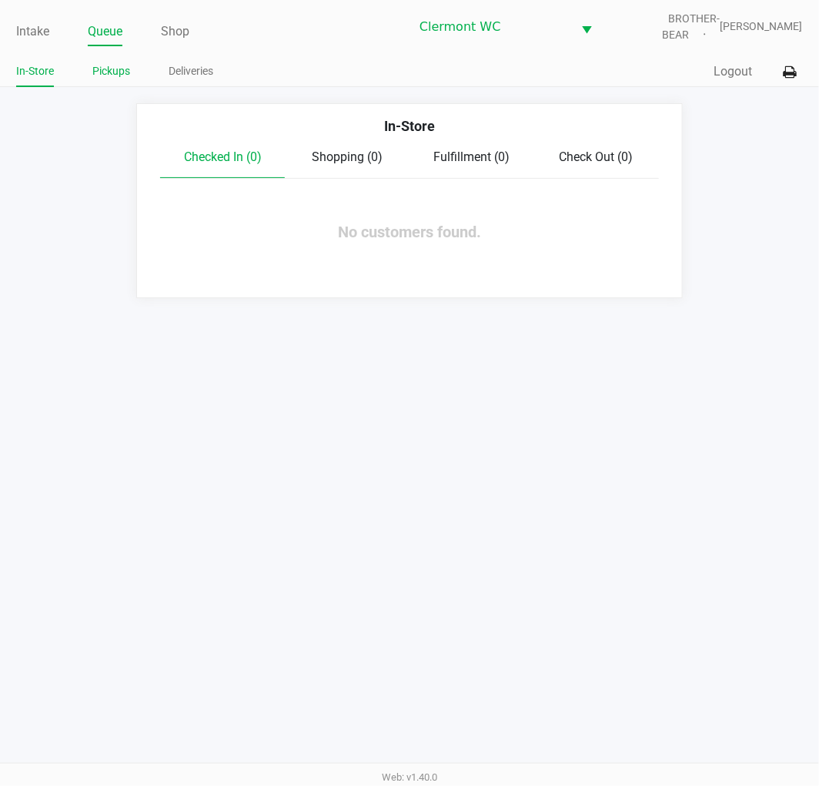
click at [112, 65] on link "Pickups" at bounding box center [111, 71] width 38 height 19
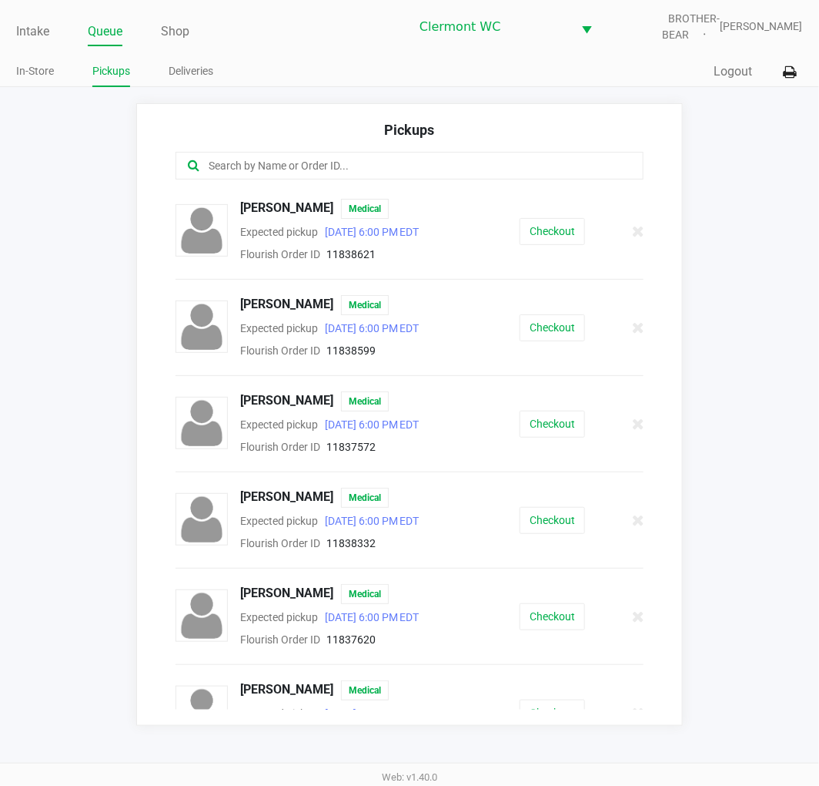
click at [33, 29] on link "Intake" at bounding box center [32, 32] width 33 height 22
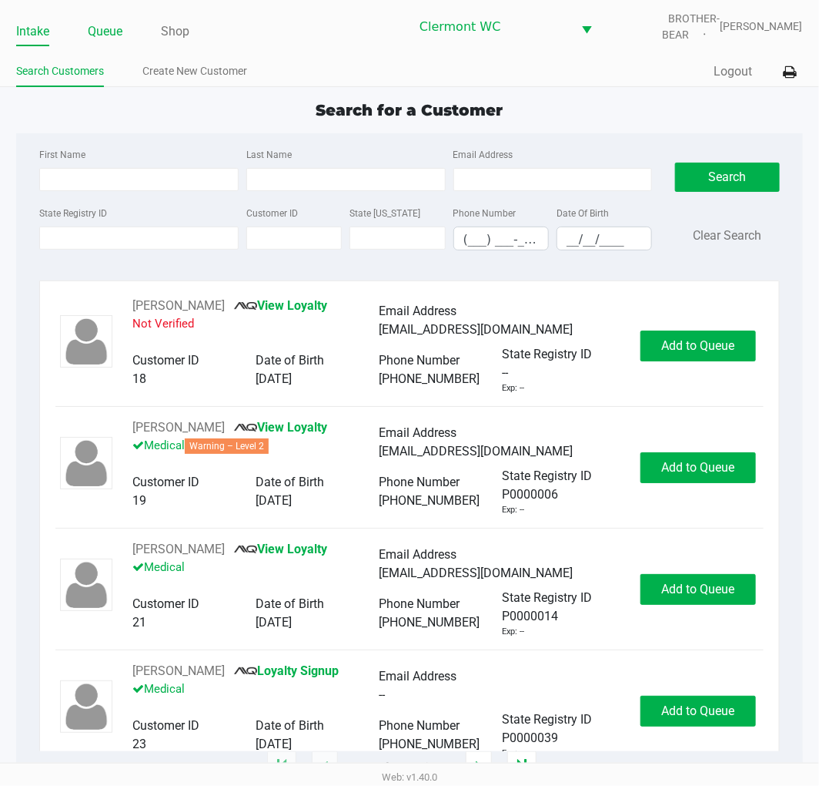
click at [112, 32] on link "Queue" at bounding box center [105, 32] width 35 height 22
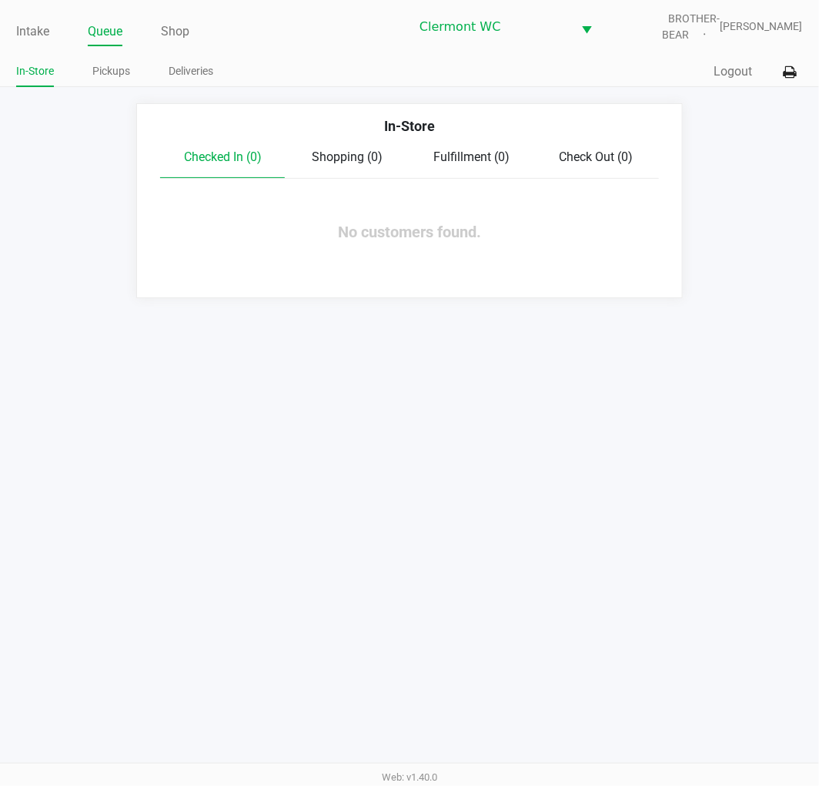
click at [112, 69] on link "Pickups" at bounding box center [111, 71] width 38 height 19
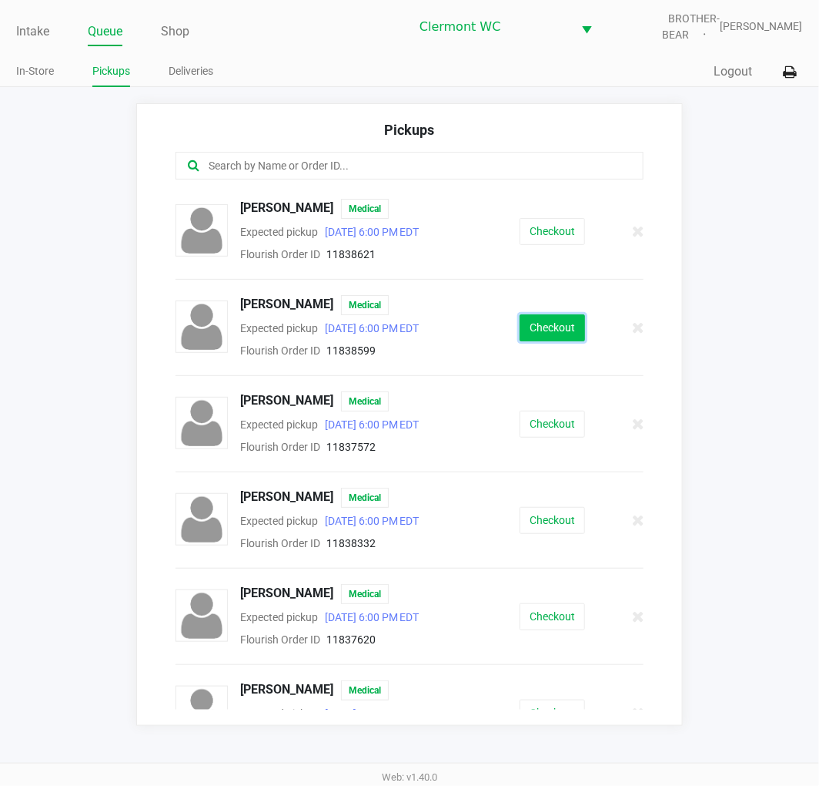
click at [520, 325] on button "Checkout" at bounding box center [552, 327] width 65 height 27
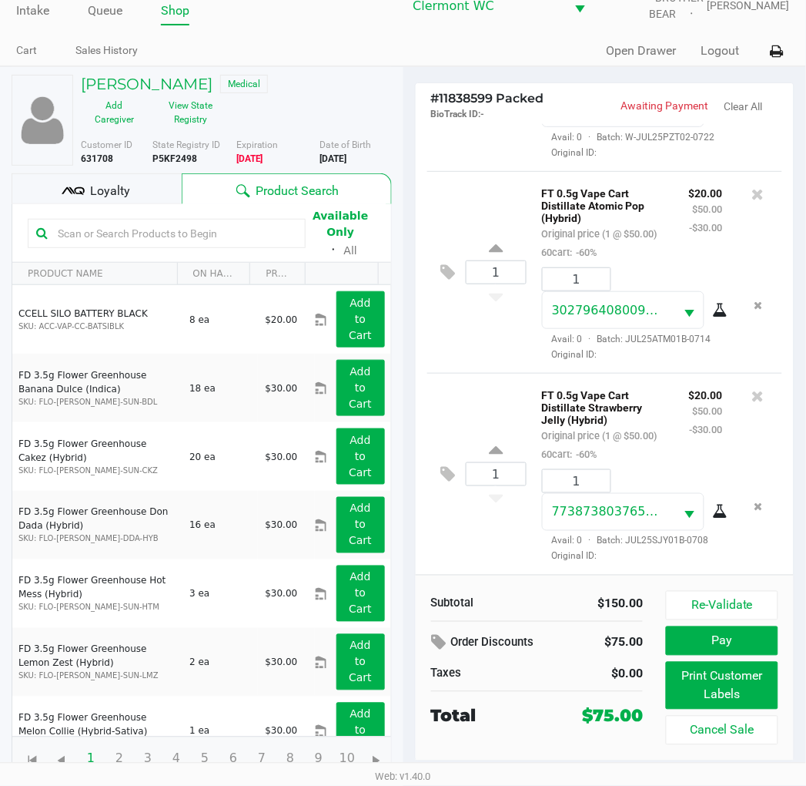
scroll to position [25, 0]
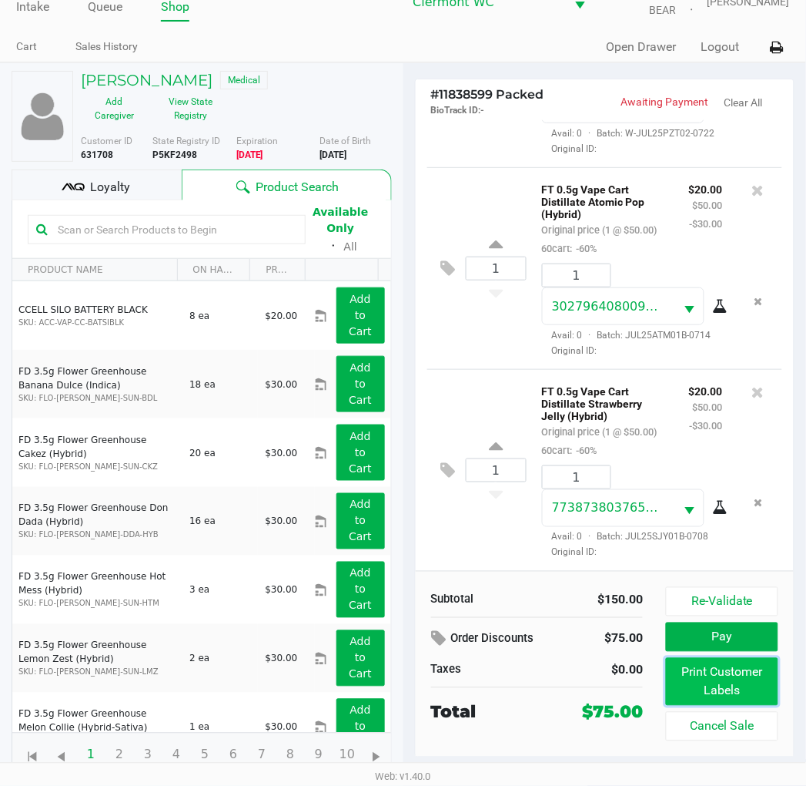
click at [713, 675] on button "Print Customer Labels" at bounding box center [722, 682] width 112 height 48
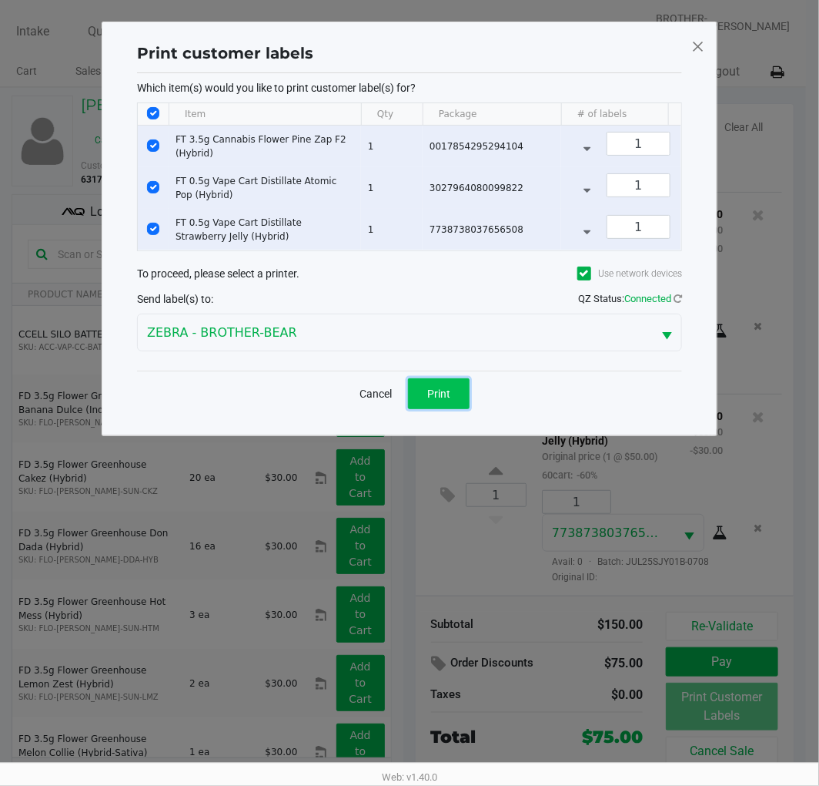
click at [434, 400] on span "Print" at bounding box center [438, 393] width 23 height 12
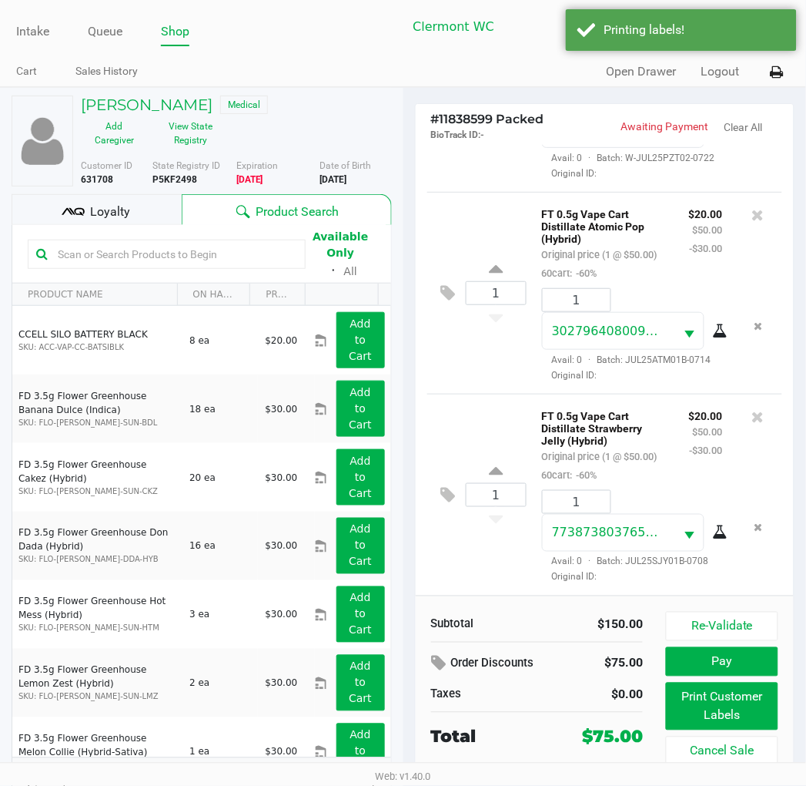
click at [109, 209] on span "Loyalty" at bounding box center [110, 212] width 40 height 18
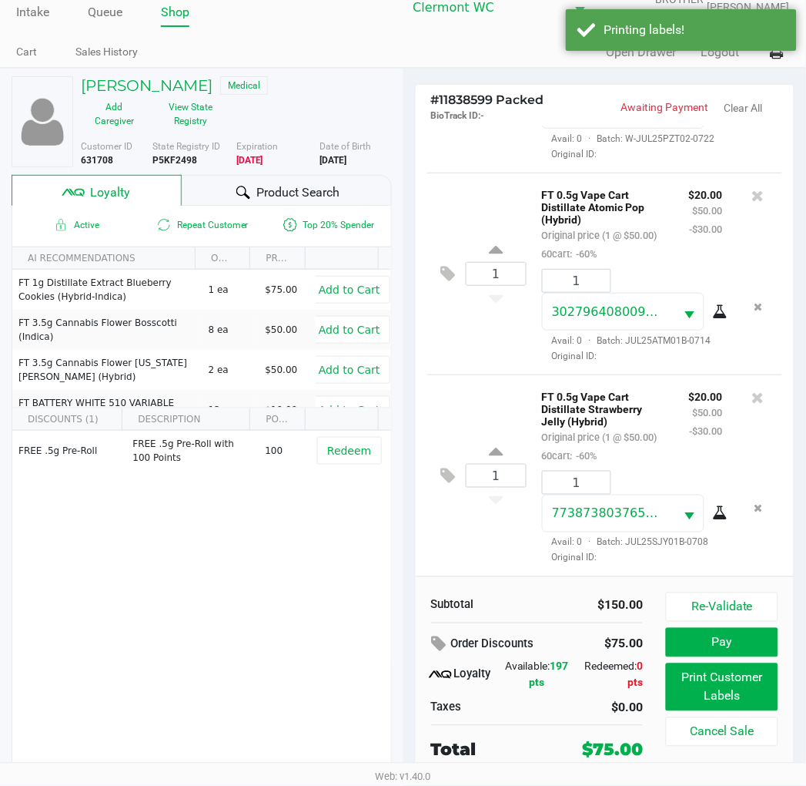
scroll to position [25, 0]
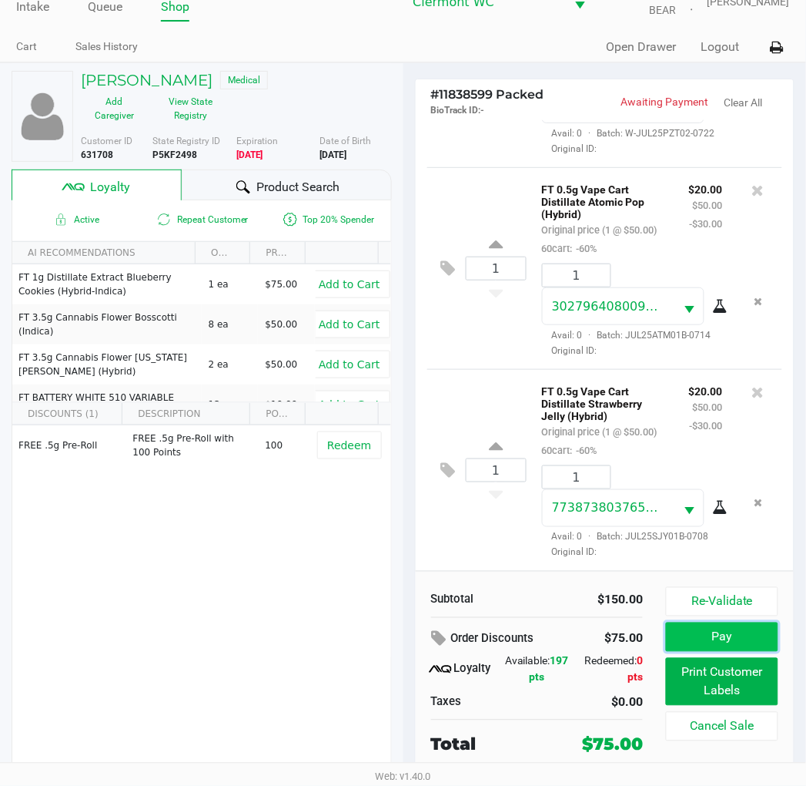
click at [722, 648] on button "Pay" at bounding box center [722, 636] width 112 height 29
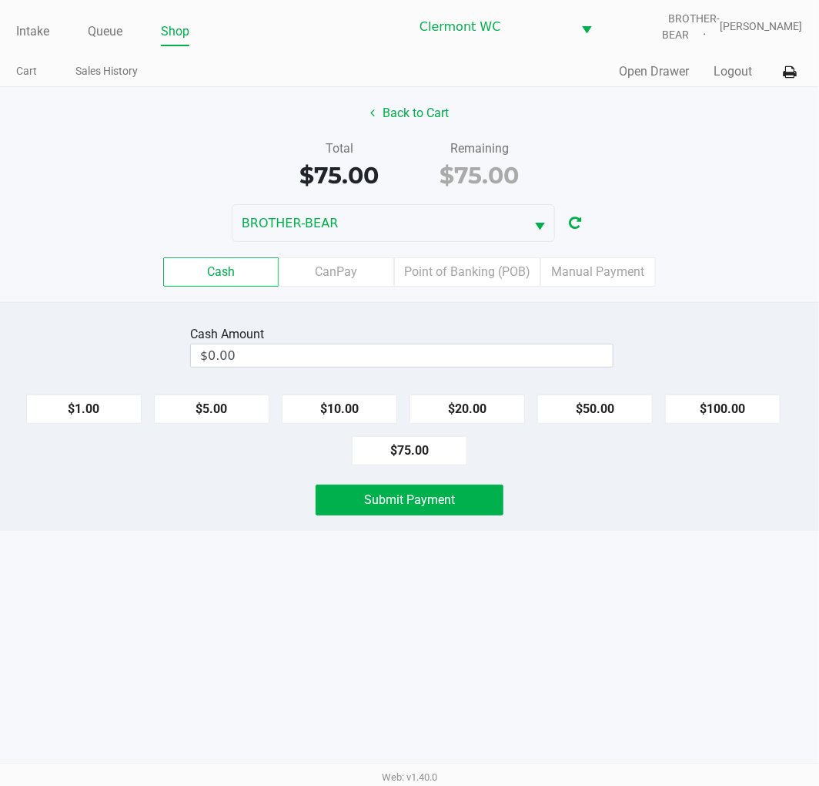
click at [480, 277] on label "Point of Banking (POB)" at bounding box center [467, 271] width 146 height 29
click at [0, 0] on 7 "Point of Banking (POB)" at bounding box center [0, 0] width 0 height 0
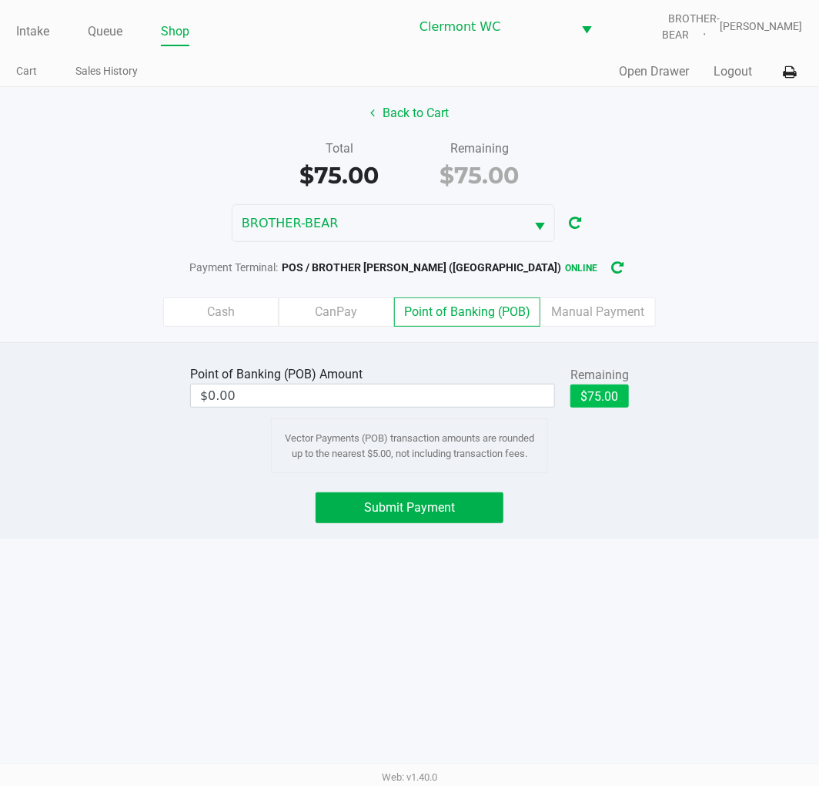
click at [610, 385] on button "$75.00" at bounding box center [600, 395] width 59 height 23
type input "$75.00"
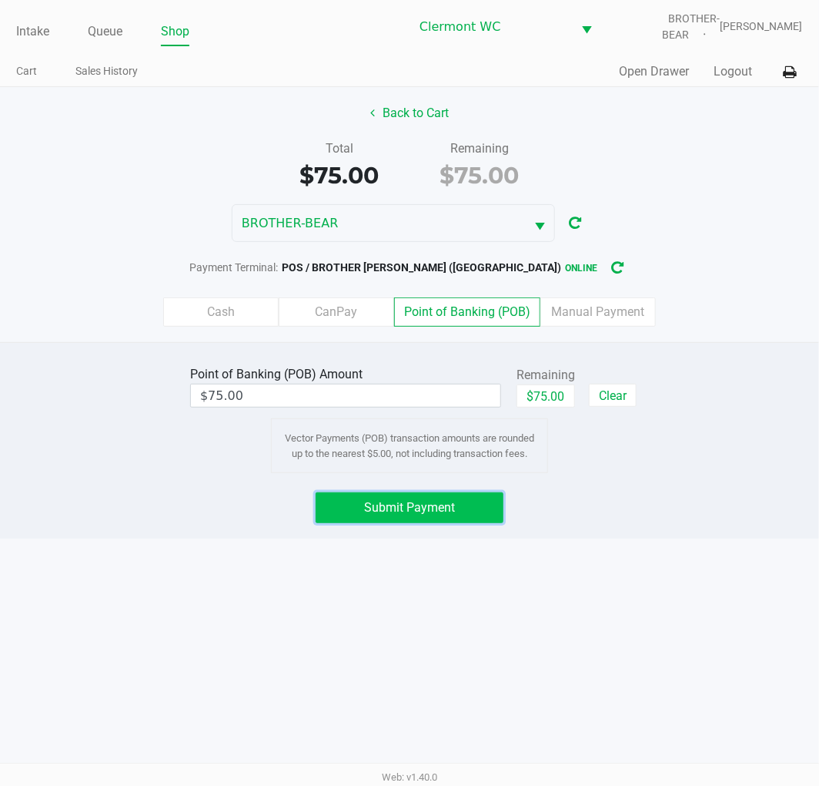
click at [413, 510] on span "Submit Payment" at bounding box center [409, 507] width 91 height 15
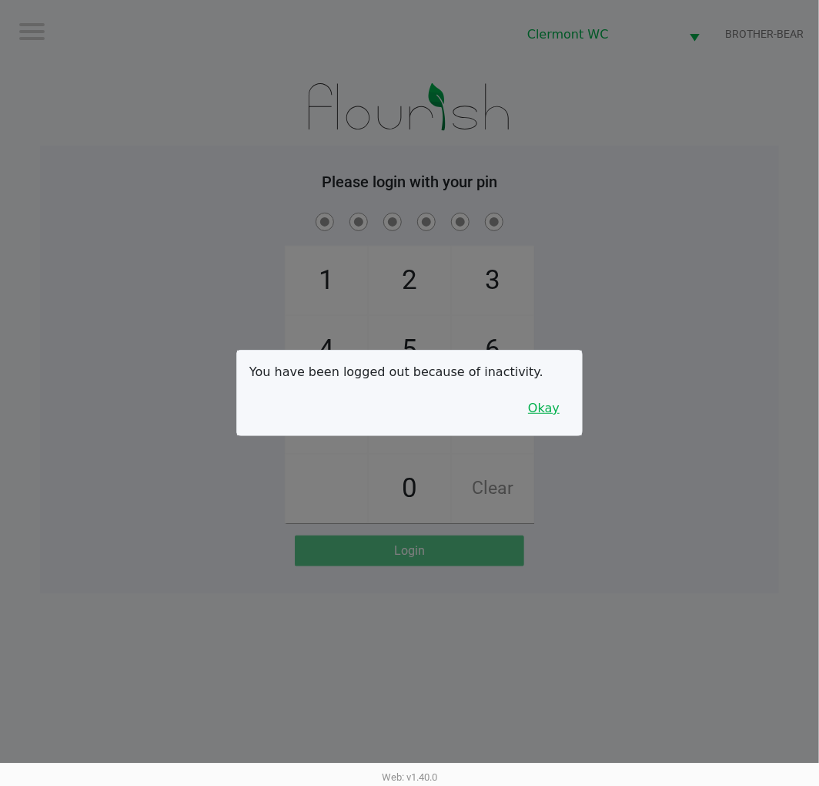
click at [549, 414] on button "Okay" at bounding box center [544, 408] width 52 height 29
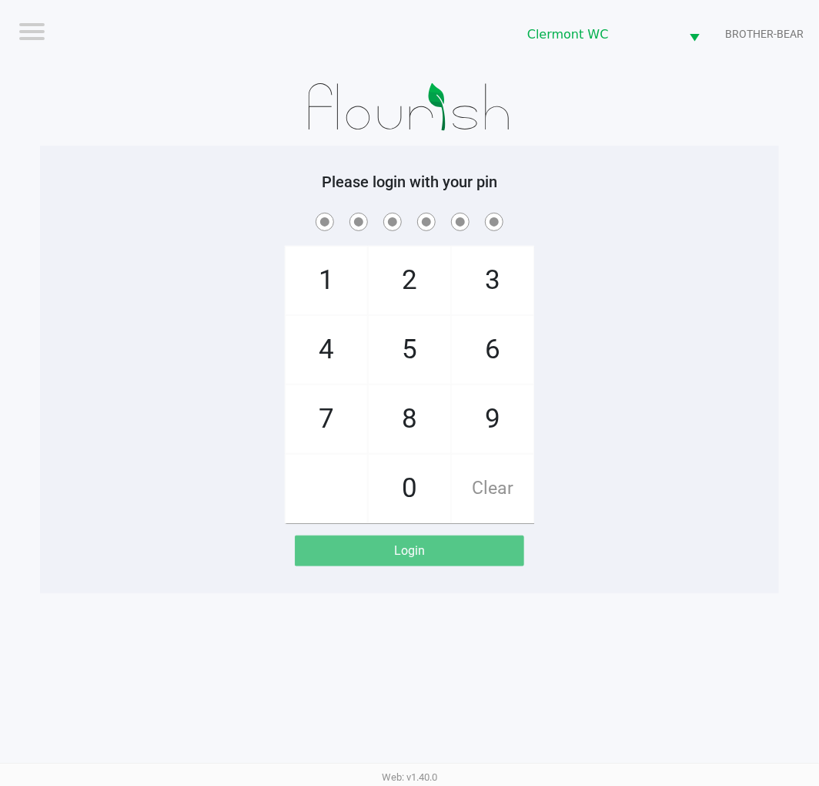
click at [416, 357] on span "5" at bounding box center [410, 350] width 82 height 68
checkbox input "true"
click at [414, 357] on span "5" at bounding box center [410, 350] width 82 height 68
checkbox input "true"
click at [404, 293] on span "2" at bounding box center [410, 280] width 82 height 68
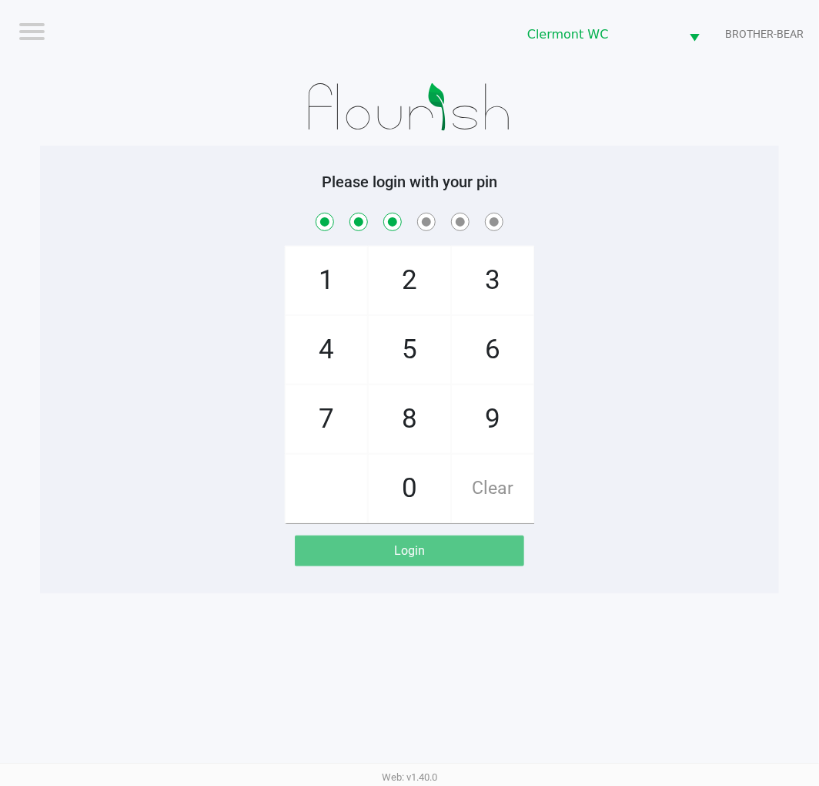
checkbox input "true"
click at [317, 270] on span "1" at bounding box center [327, 280] width 82 height 68
checkbox input "true"
click at [471, 400] on span "9" at bounding box center [493, 419] width 82 height 68
checkbox input "true"
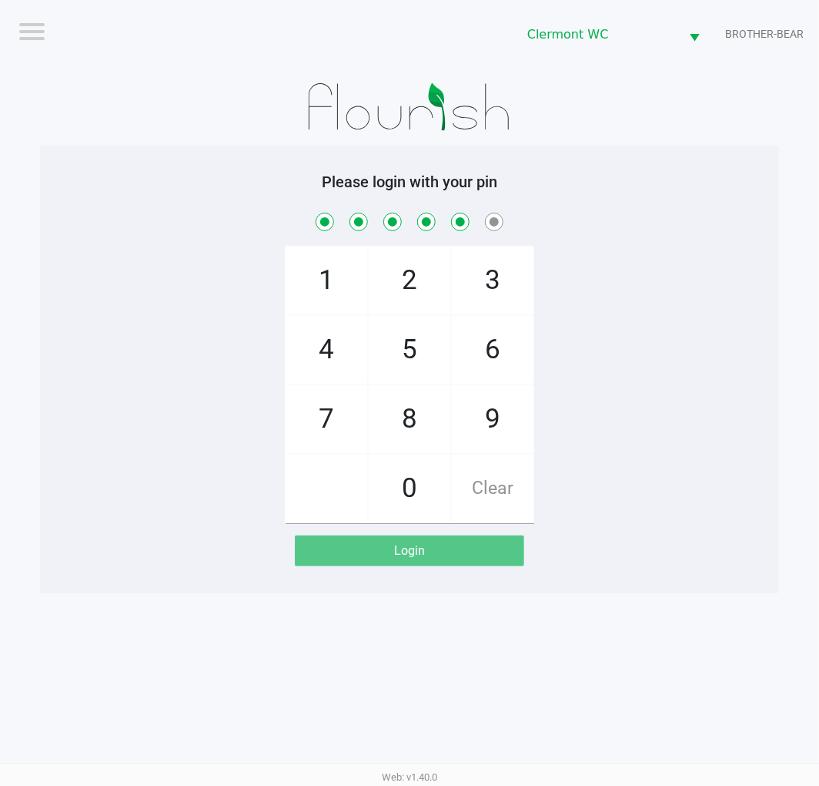
click at [387, 266] on span "2" at bounding box center [410, 280] width 82 height 68
checkbox input "true"
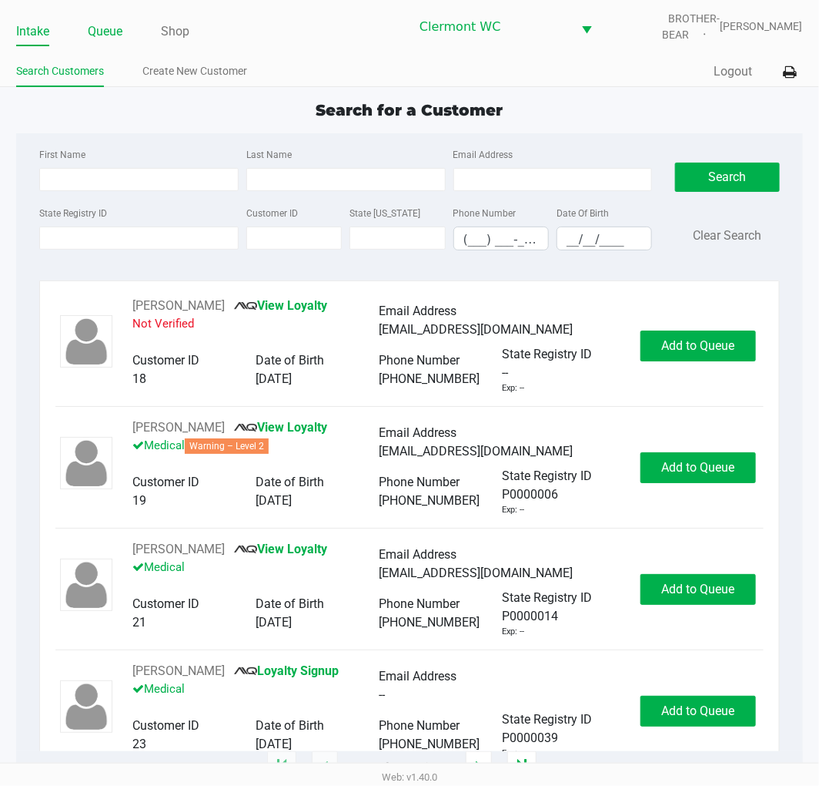
click at [109, 29] on link "Queue" at bounding box center [105, 32] width 35 height 22
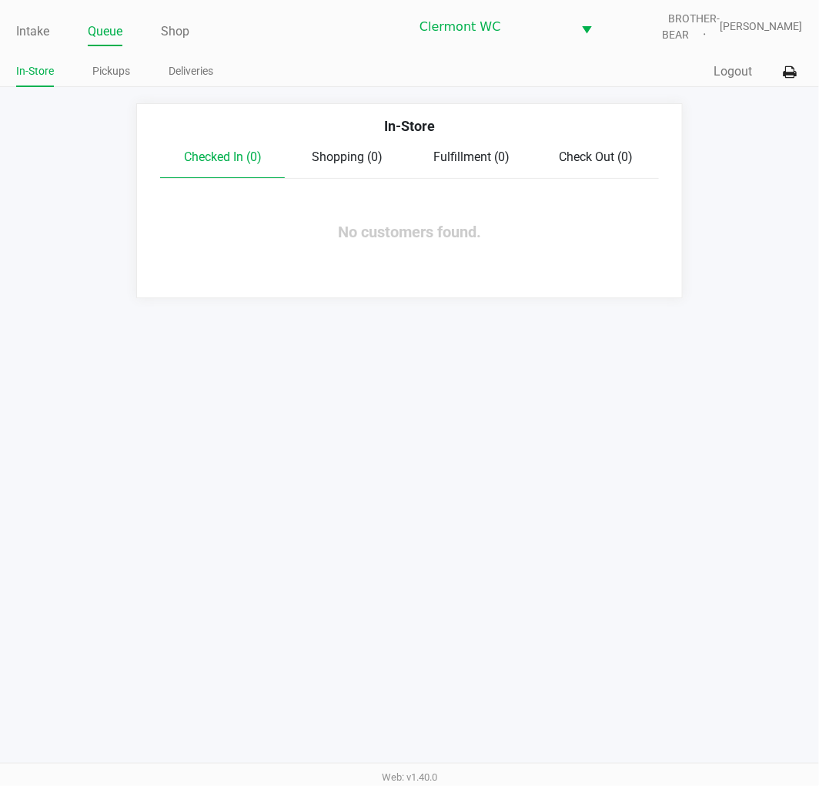
click at [103, 78] on link "Pickups" at bounding box center [111, 71] width 38 height 19
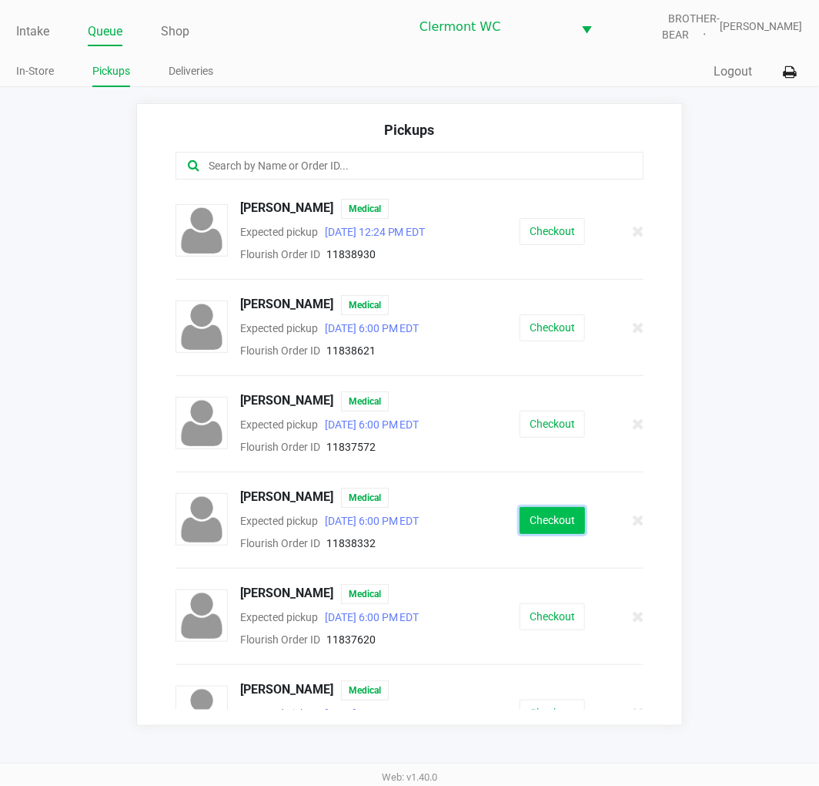
click at [528, 512] on button "Checkout" at bounding box center [552, 520] width 65 height 27
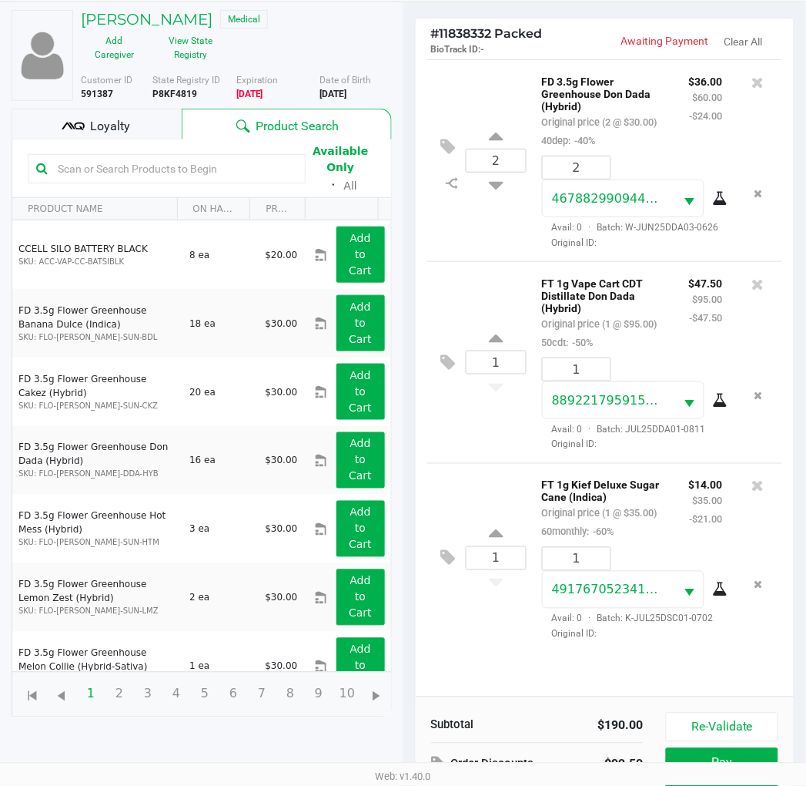
scroll to position [183, 0]
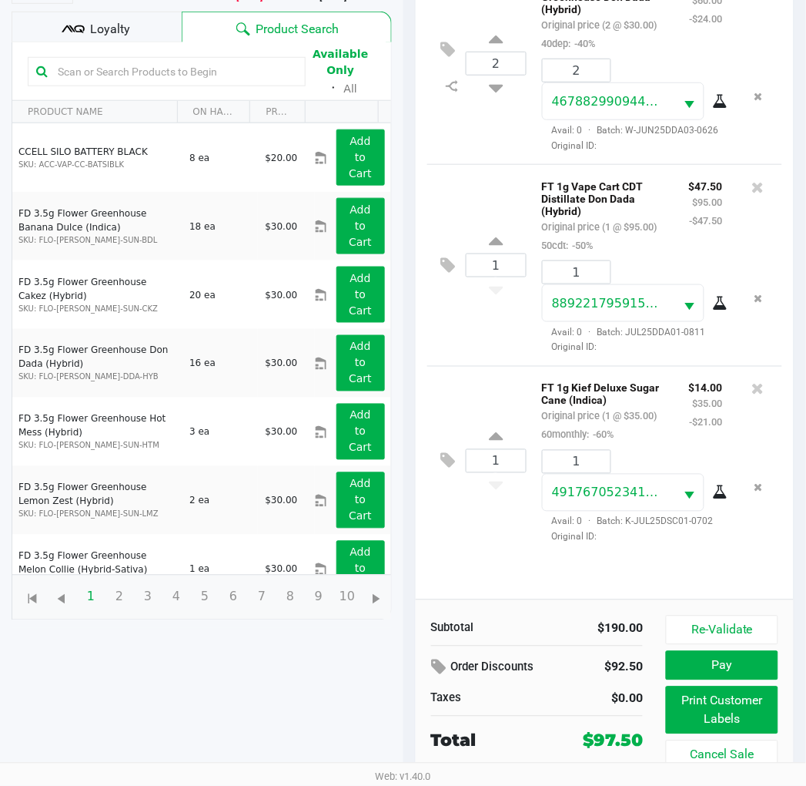
click at [134, 29] on div "Loyalty" at bounding box center [97, 27] width 170 height 31
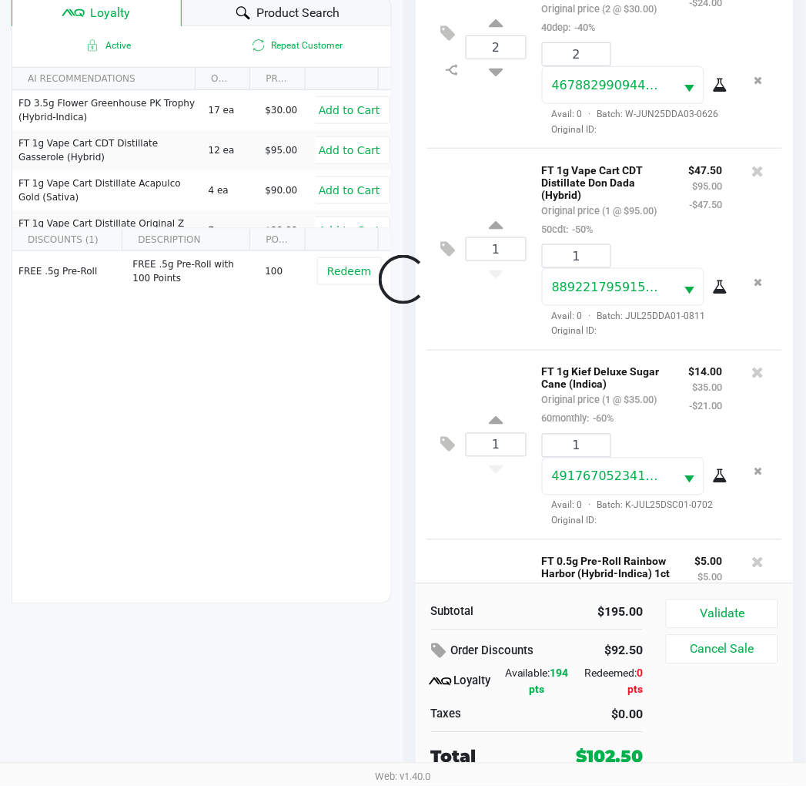
scroll to position [233, 0]
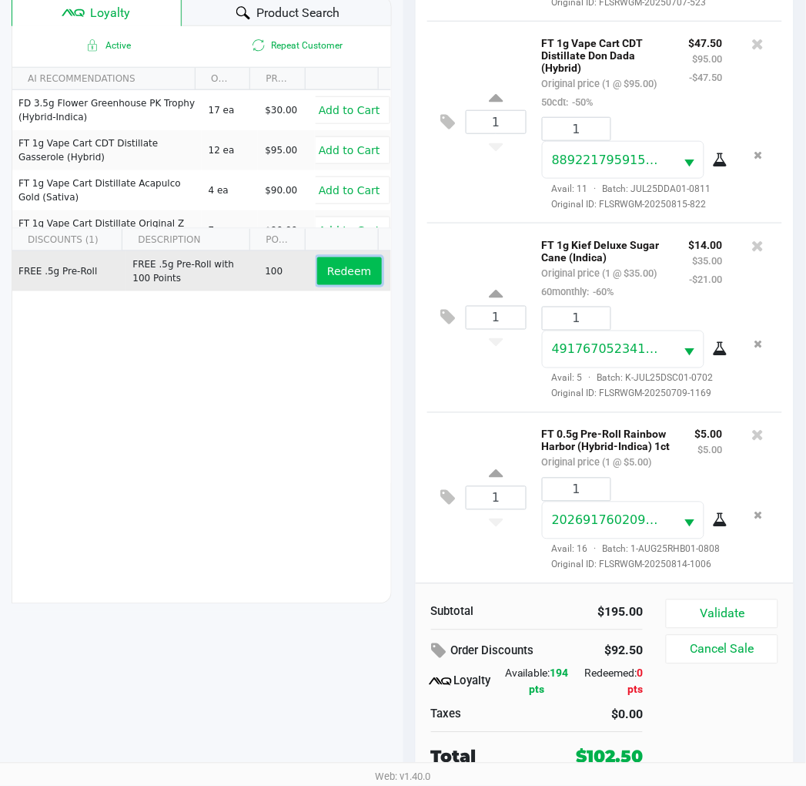
click at [327, 275] on span "Redeem" at bounding box center [349, 271] width 44 height 12
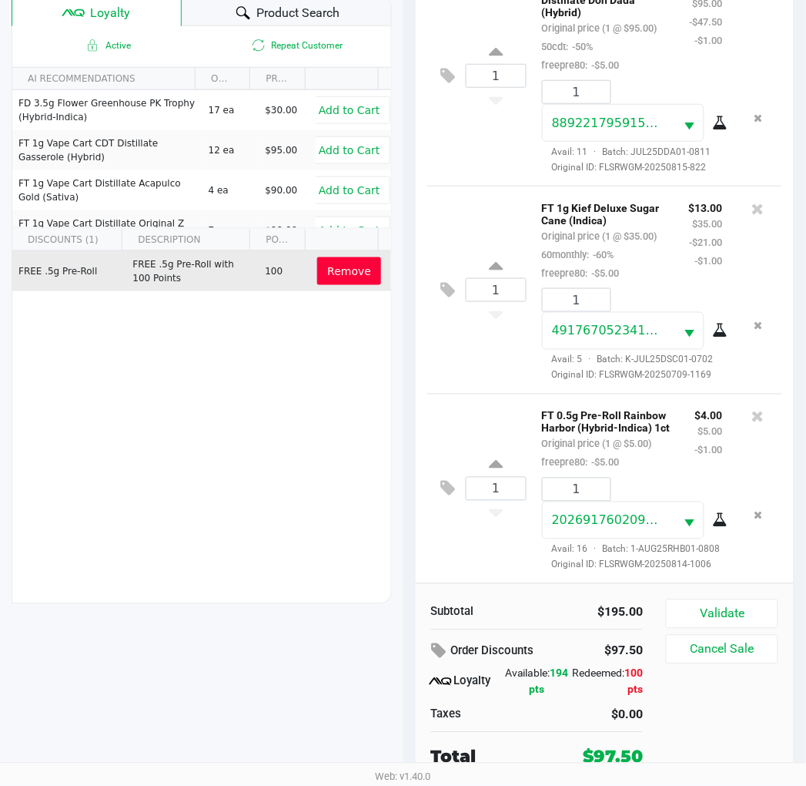
scroll to position [350, 0]
click at [726, 613] on button "Validate" at bounding box center [722, 613] width 112 height 29
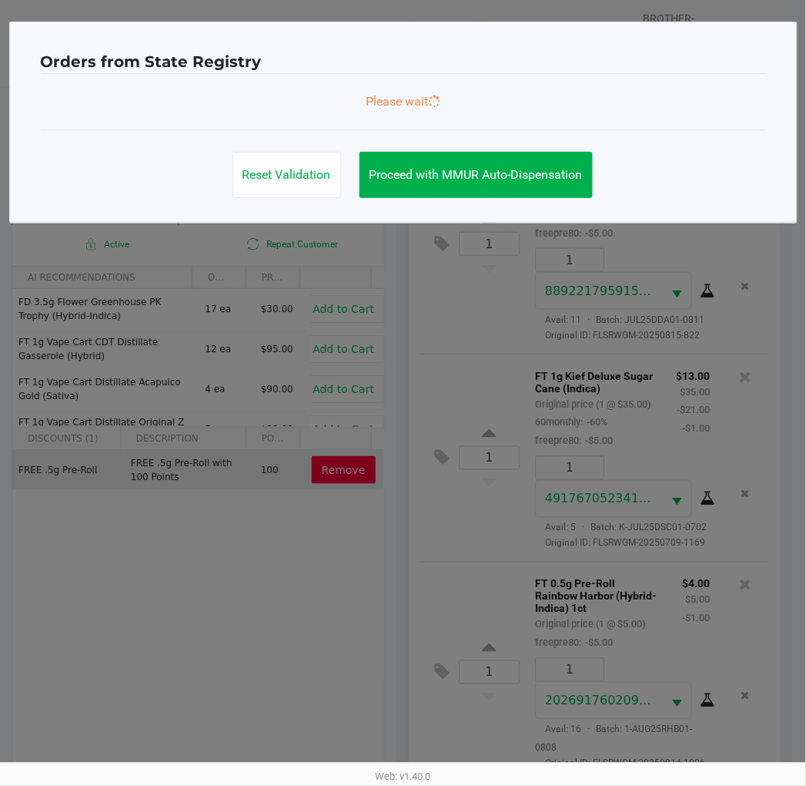
scroll to position [0, 0]
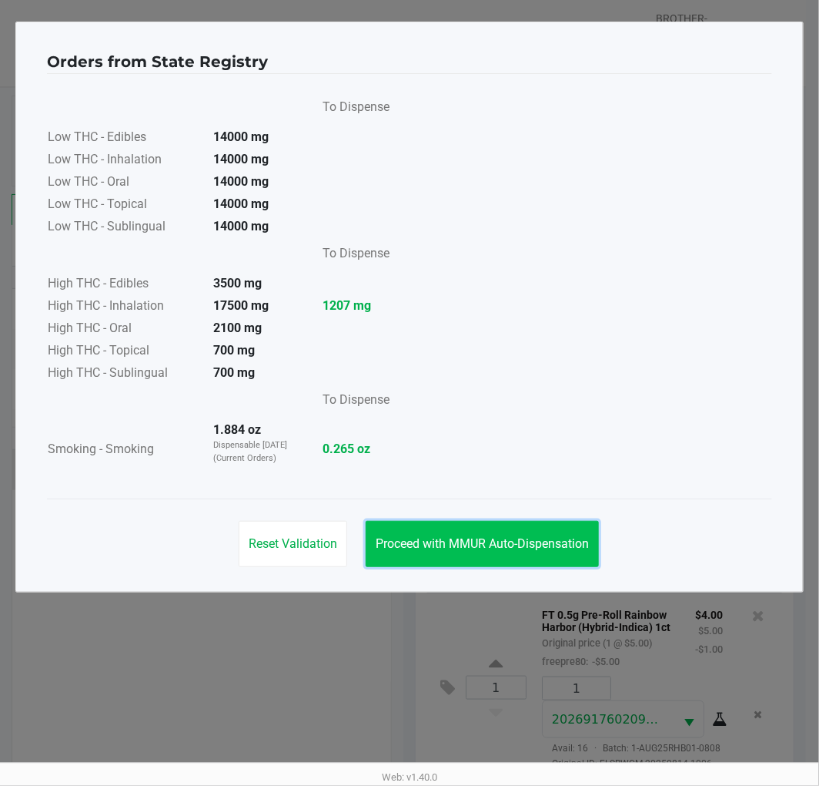
click at [441, 539] on span "Proceed with MMUR Auto-Dispensation" at bounding box center [482, 543] width 213 height 15
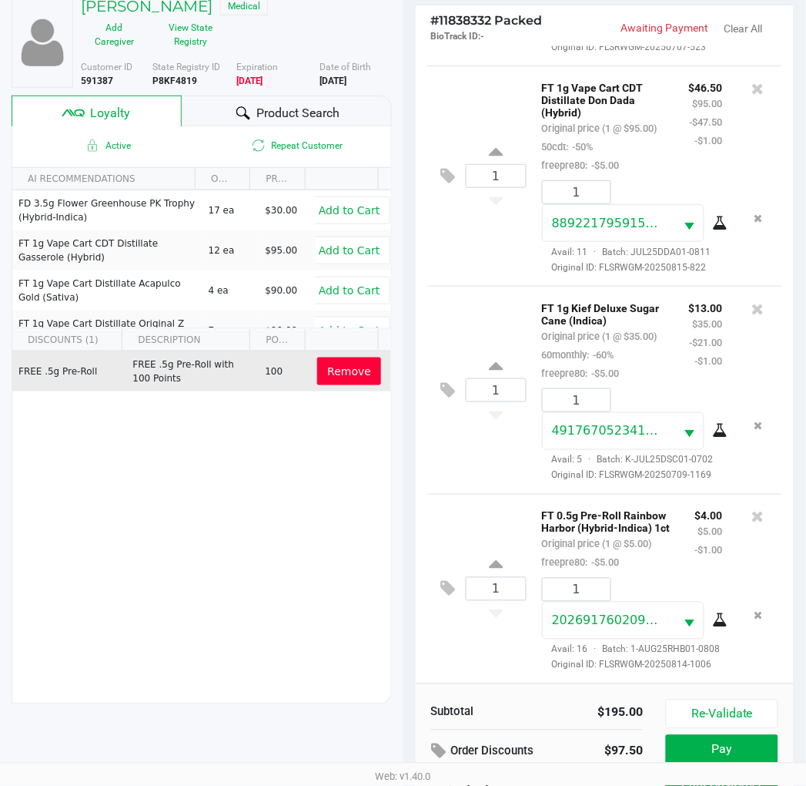
scroll to position [199, 0]
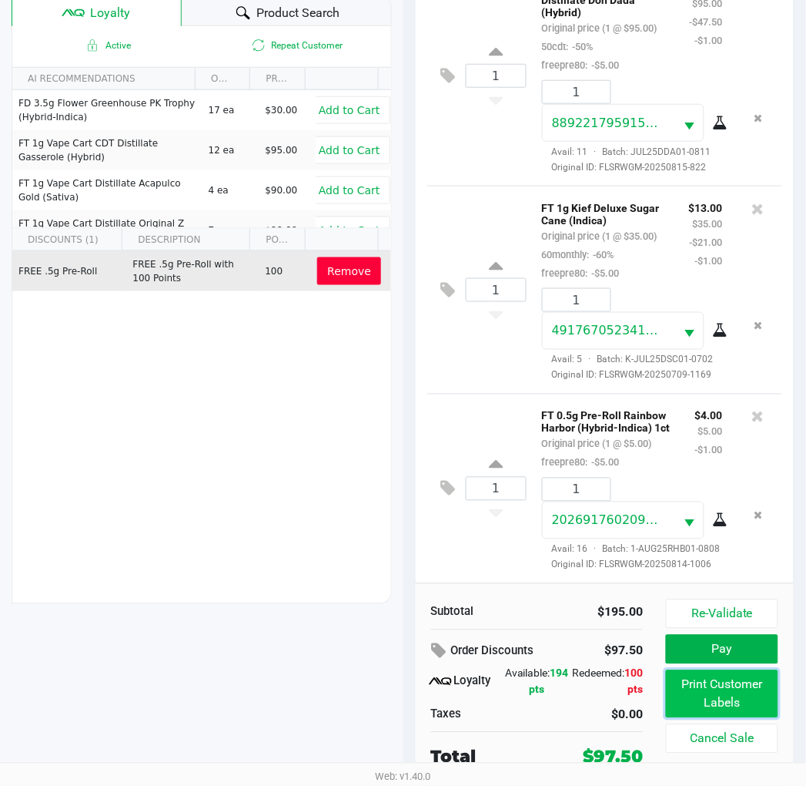
click at [709, 684] on button "Print Customer Labels" at bounding box center [722, 694] width 112 height 48
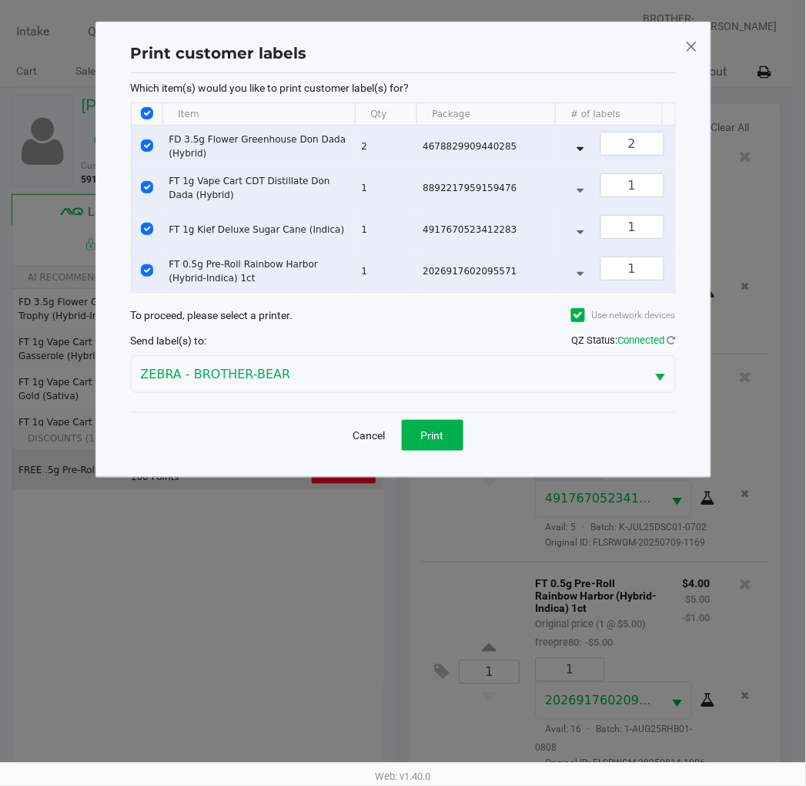
scroll to position [0, 0]
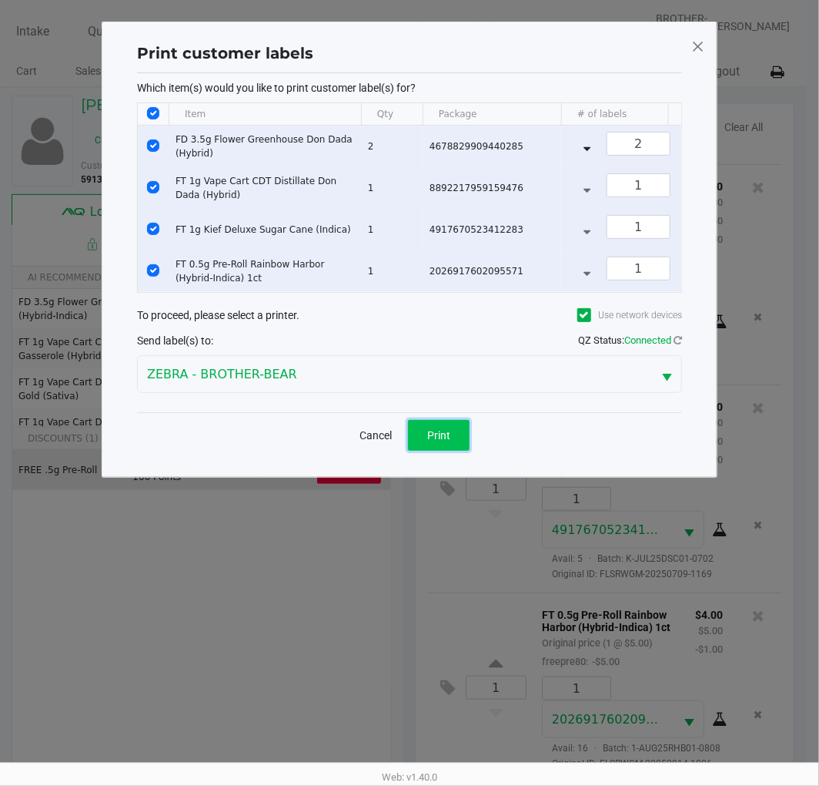
click at [445, 441] on span "Print" at bounding box center [438, 435] width 23 height 12
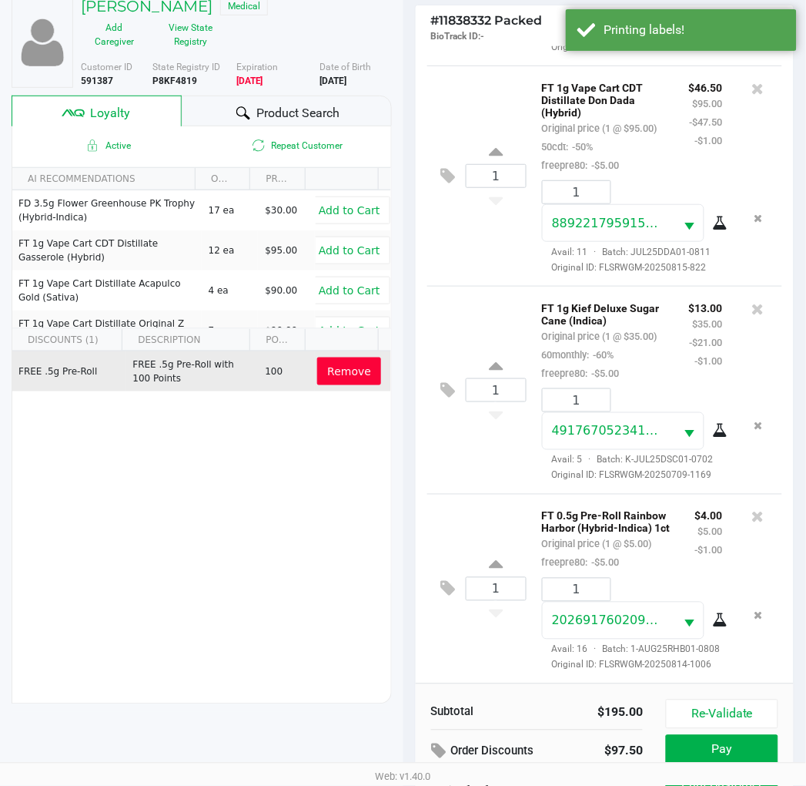
scroll to position [199, 0]
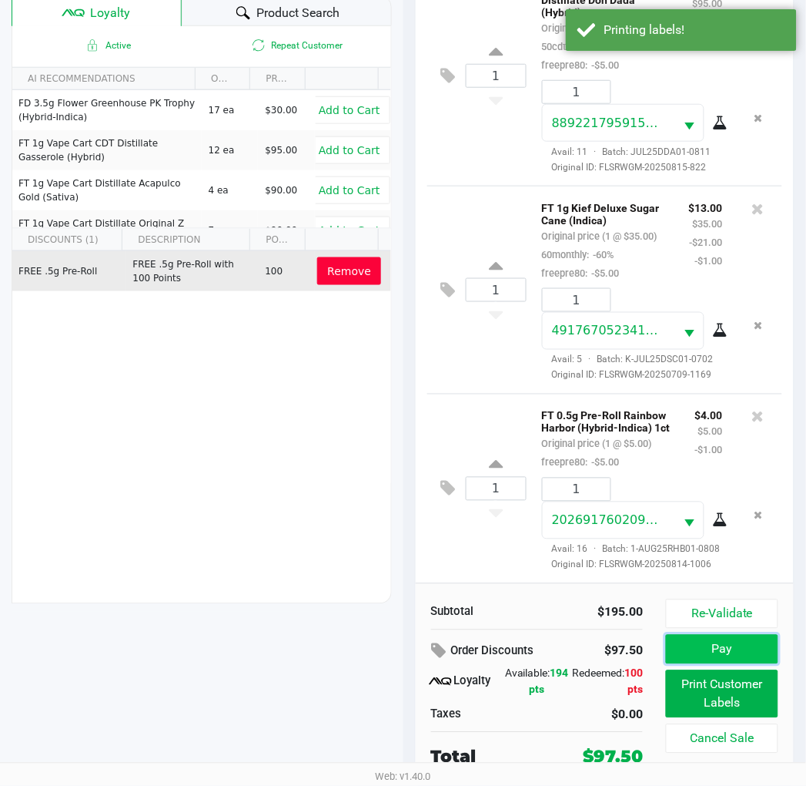
click at [712, 640] on button "Pay" at bounding box center [722, 649] width 112 height 29
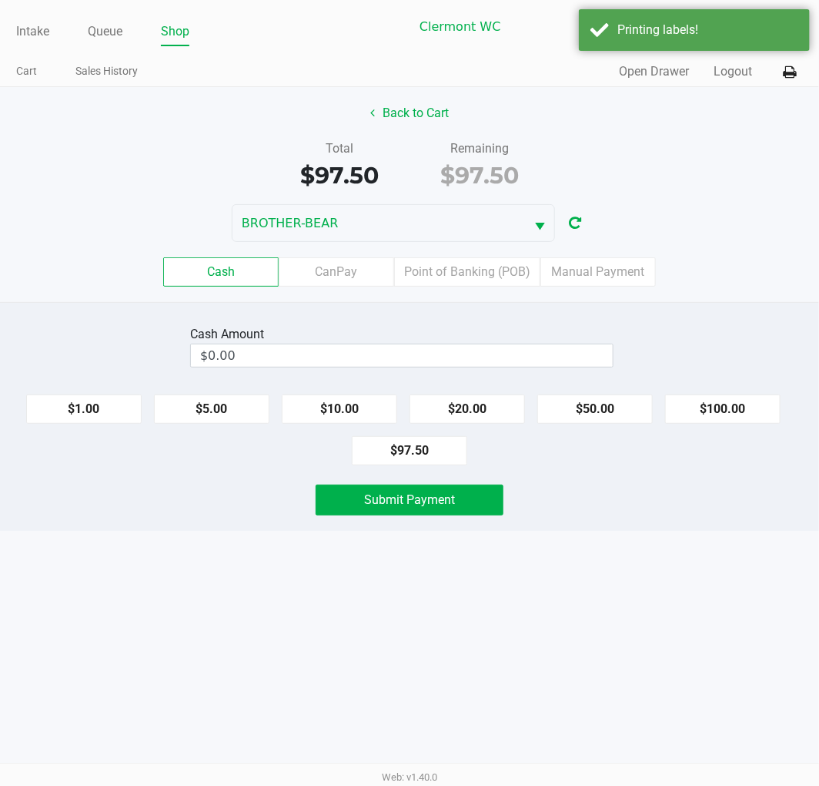
drag, startPoint x: 460, startPoint y: 276, endPoint x: 702, endPoint y: 372, distance: 261.0
click at [459, 275] on label "Point of Banking (POB)" at bounding box center [467, 271] width 146 height 29
click at [0, 0] on 7 "Point of Banking (POB)" at bounding box center [0, 0] width 0 height 0
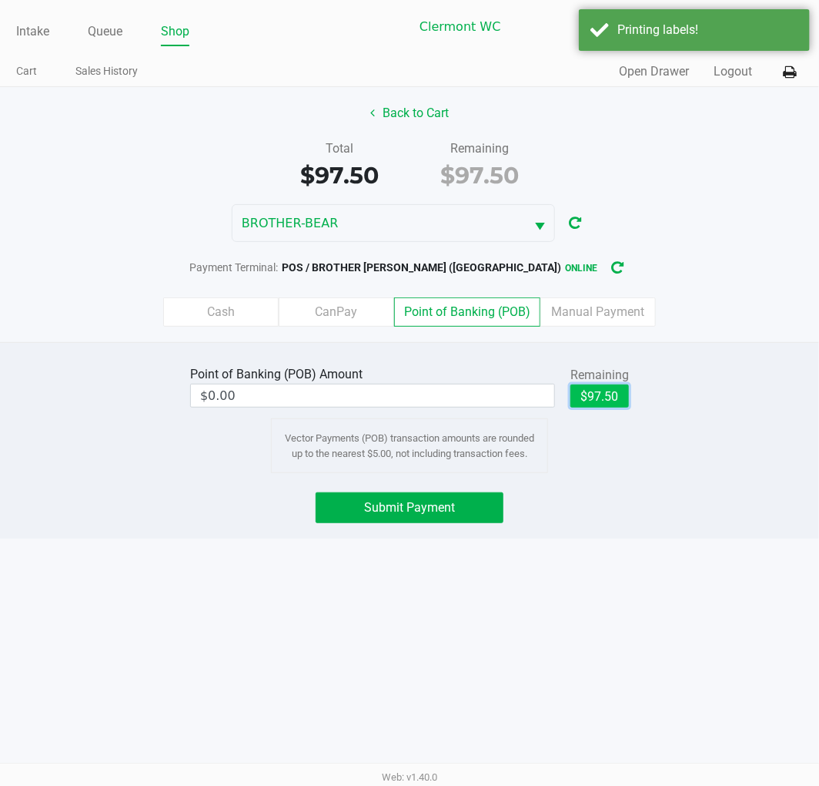
click at [610, 396] on button "$97.50" at bounding box center [600, 395] width 59 height 23
type input "$97.50"
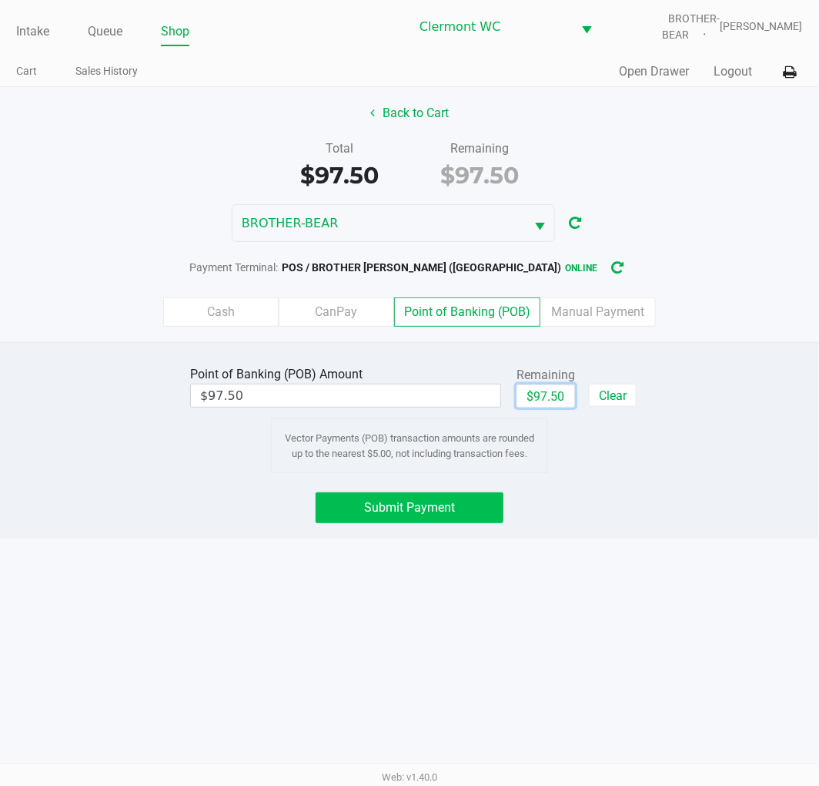
click at [390, 496] on button "Submit Payment" at bounding box center [410, 507] width 188 height 31
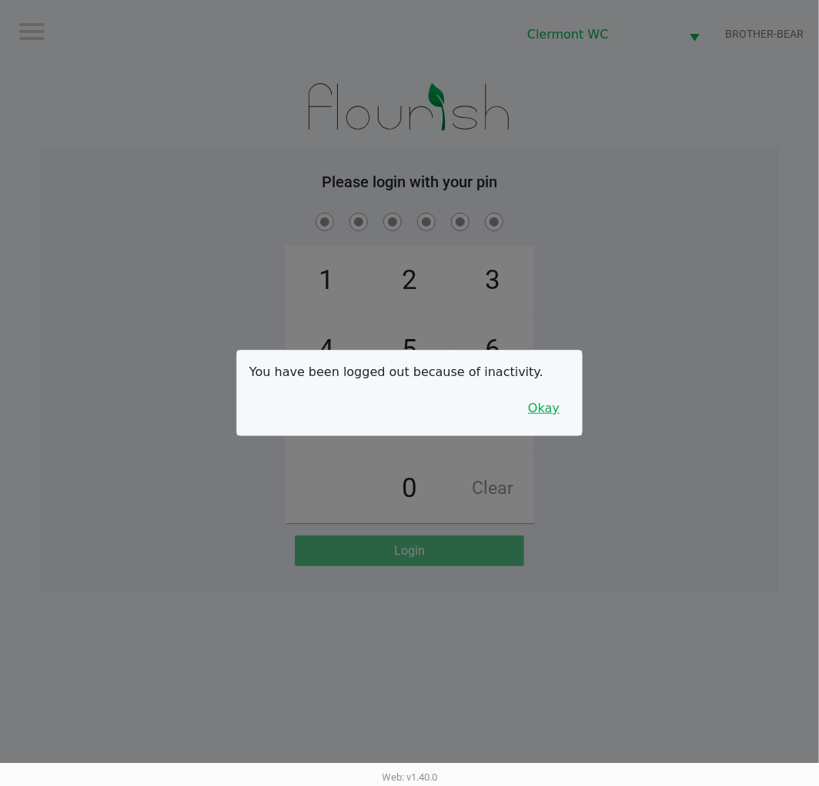
click at [553, 414] on button "Okay" at bounding box center [544, 408] width 52 height 29
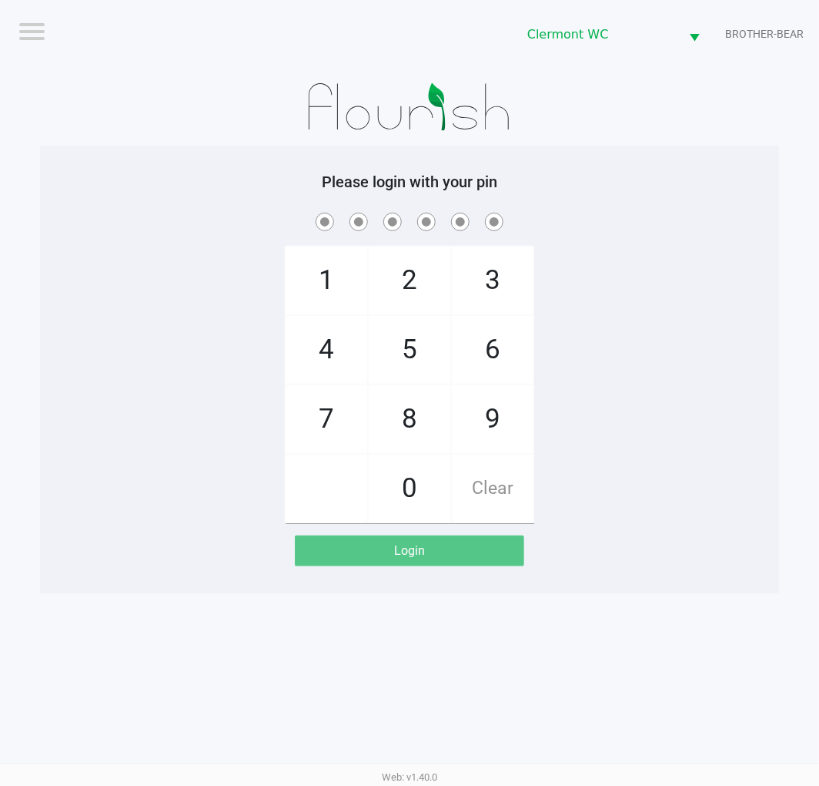
click at [398, 348] on span "5" at bounding box center [410, 350] width 82 height 68
checkbox input "true"
click at [404, 350] on span "5" at bounding box center [410, 350] width 82 height 68
checkbox input "true"
click at [405, 291] on span "2" at bounding box center [410, 280] width 82 height 68
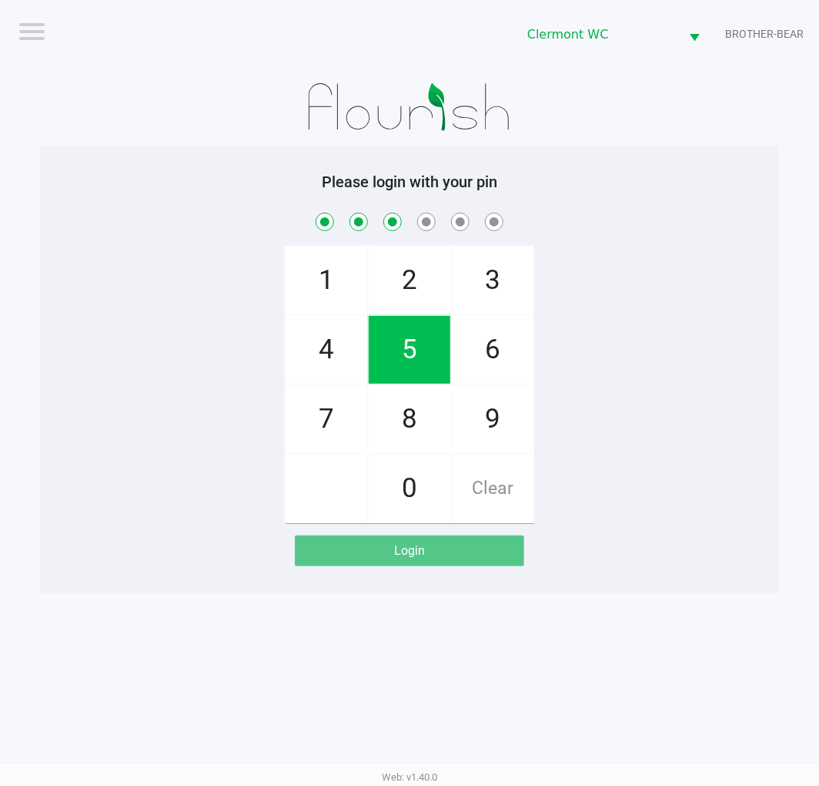
checkbox input "true"
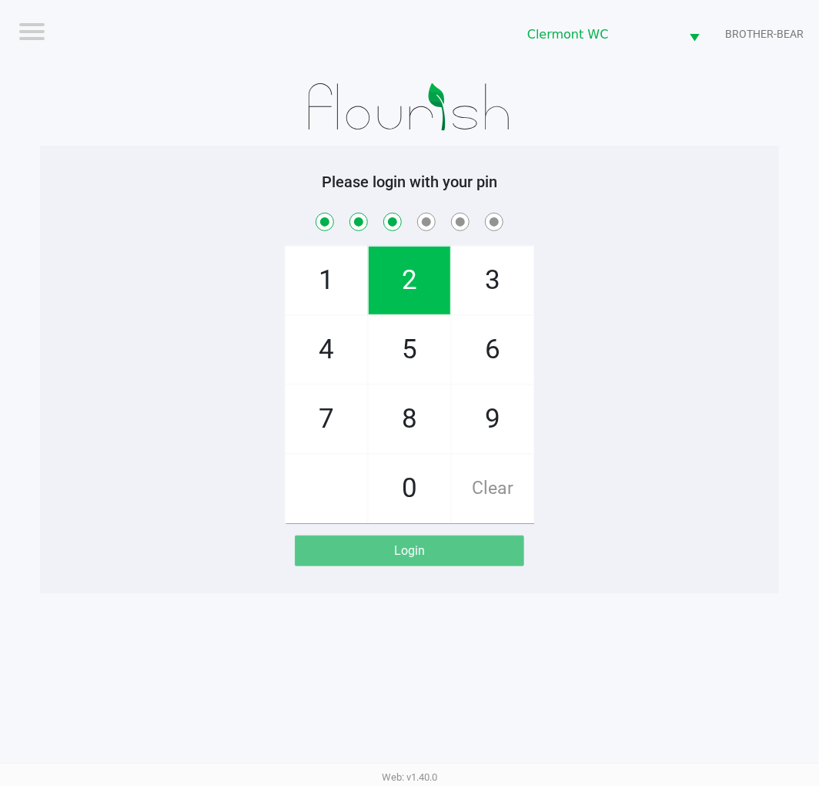
click at [310, 271] on span "1" at bounding box center [327, 280] width 82 height 68
checkbox input "true"
click at [479, 418] on span "9" at bounding box center [493, 419] width 82 height 68
checkbox input "true"
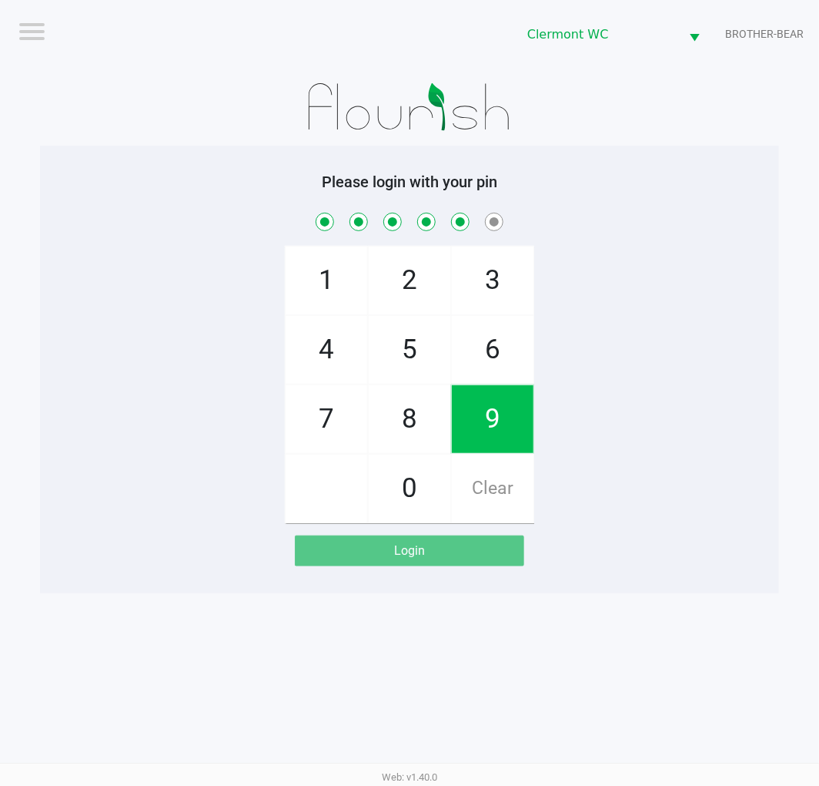
click at [410, 266] on span "2" at bounding box center [410, 280] width 82 height 68
checkbox input "true"
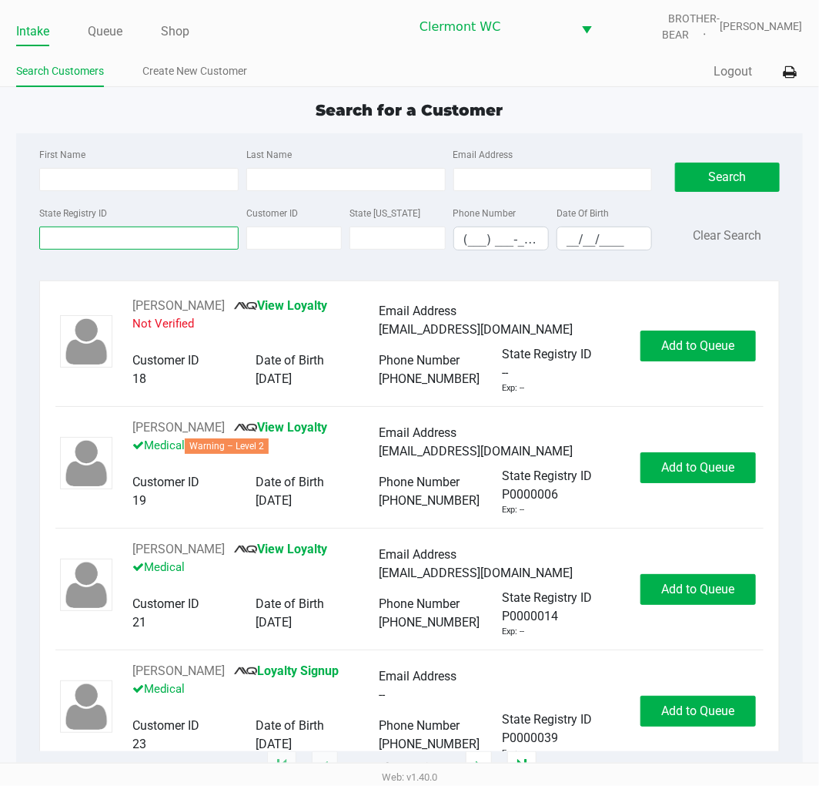
click at [79, 239] on input "State Registry ID" at bounding box center [138, 237] width 199 height 23
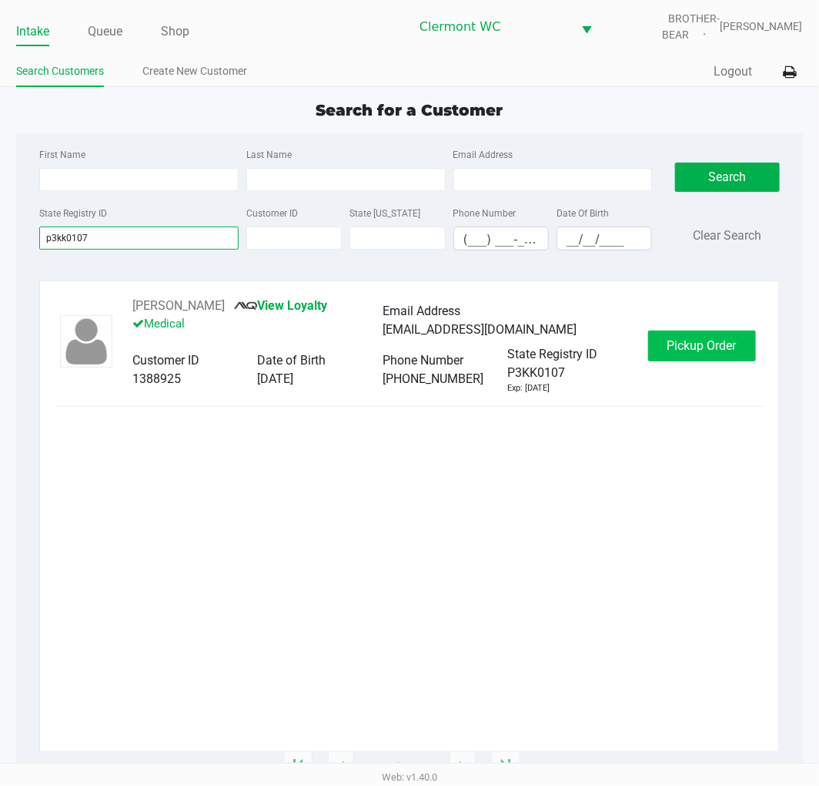
type input "p3kk0107"
click at [704, 347] on span "Pickup Order" at bounding box center [702, 345] width 69 height 15
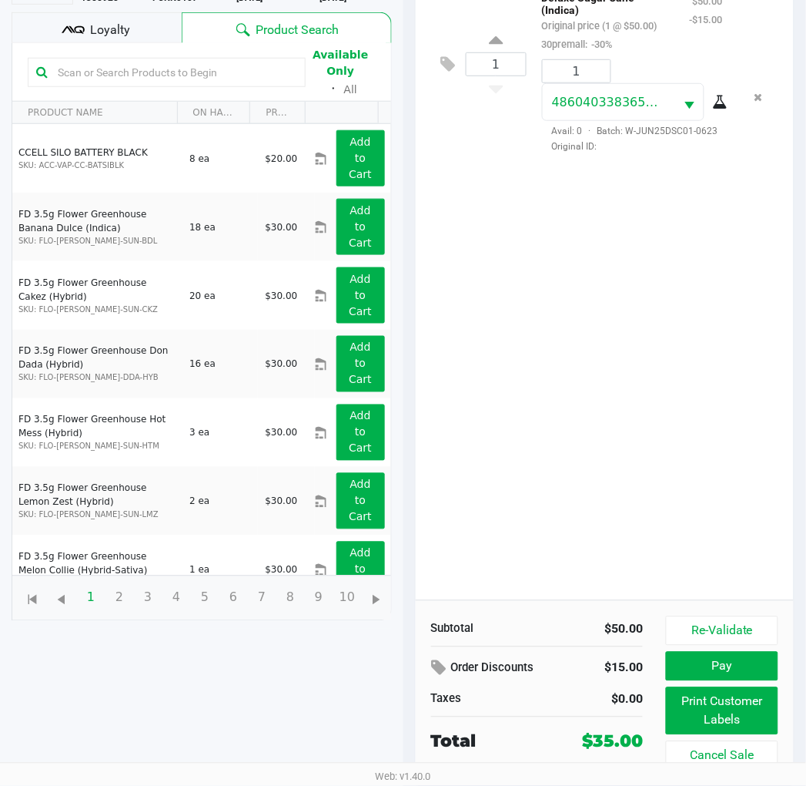
scroll to position [183, 0]
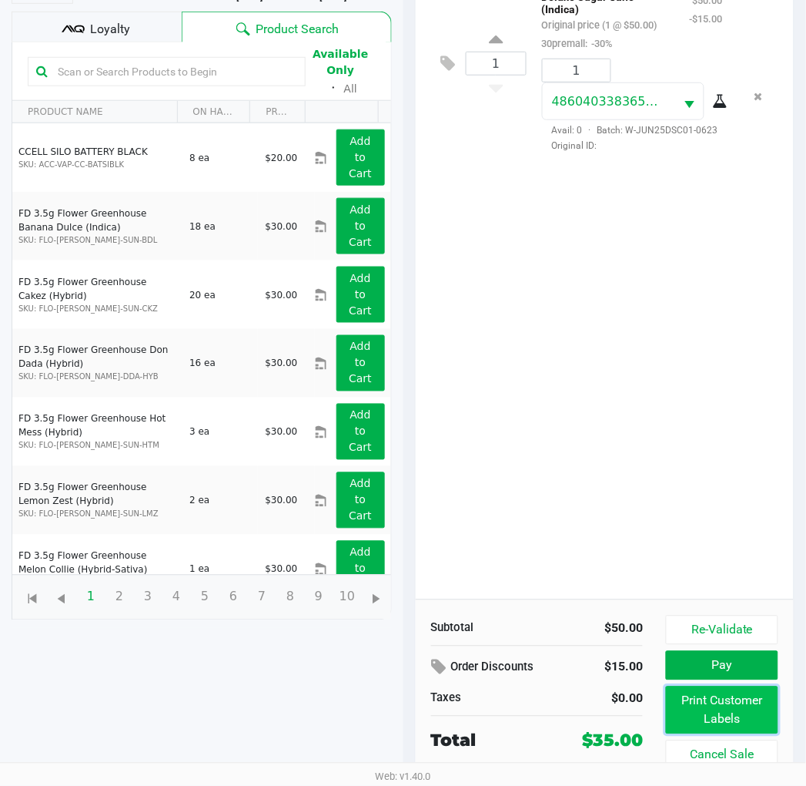
click at [718, 705] on button "Print Customer Labels" at bounding box center [722, 710] width 112 height 48
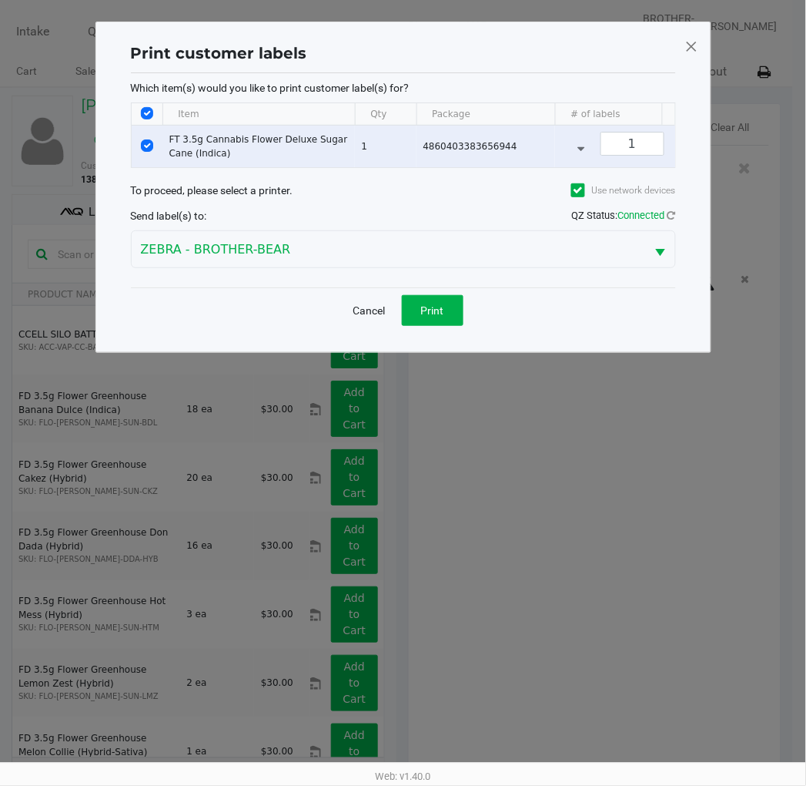
scroll to position [0, 0]
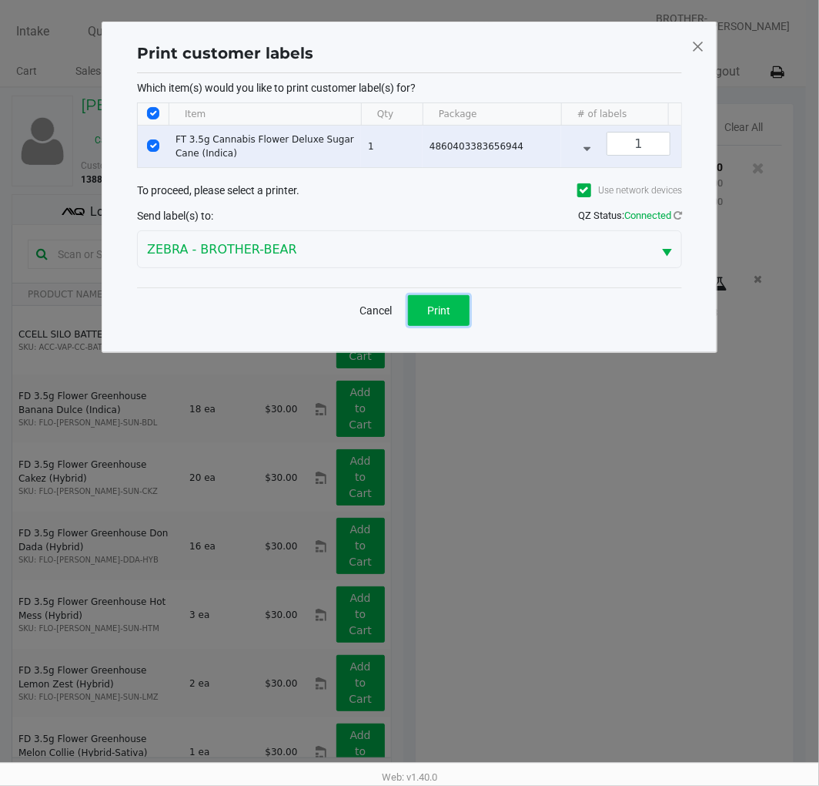
click at [441, 310] on button "Print" at bounding box center [439, 310] width 62 height 31
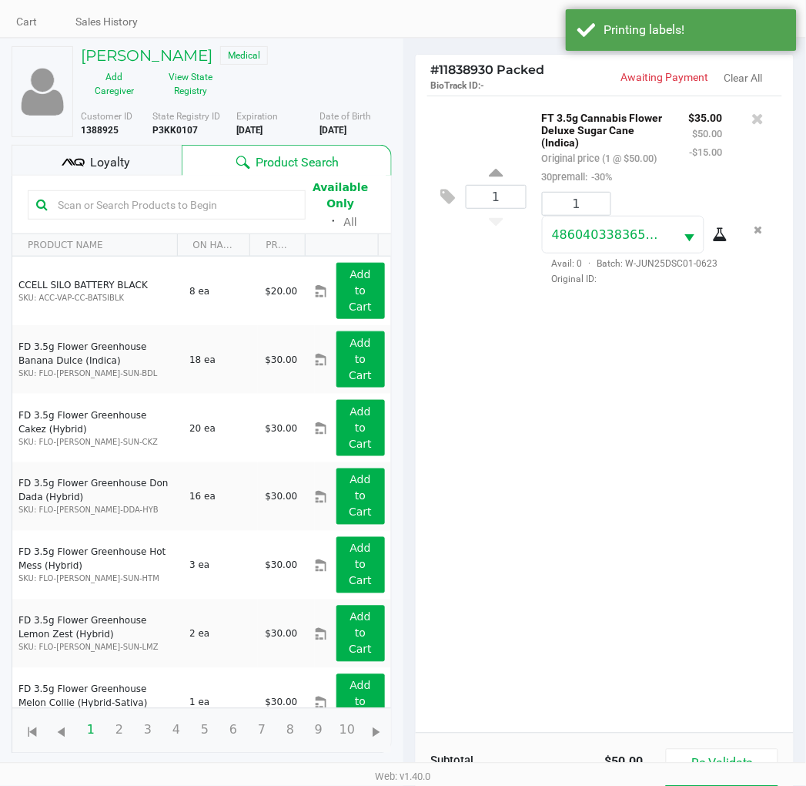
scroll to position [183, 0]
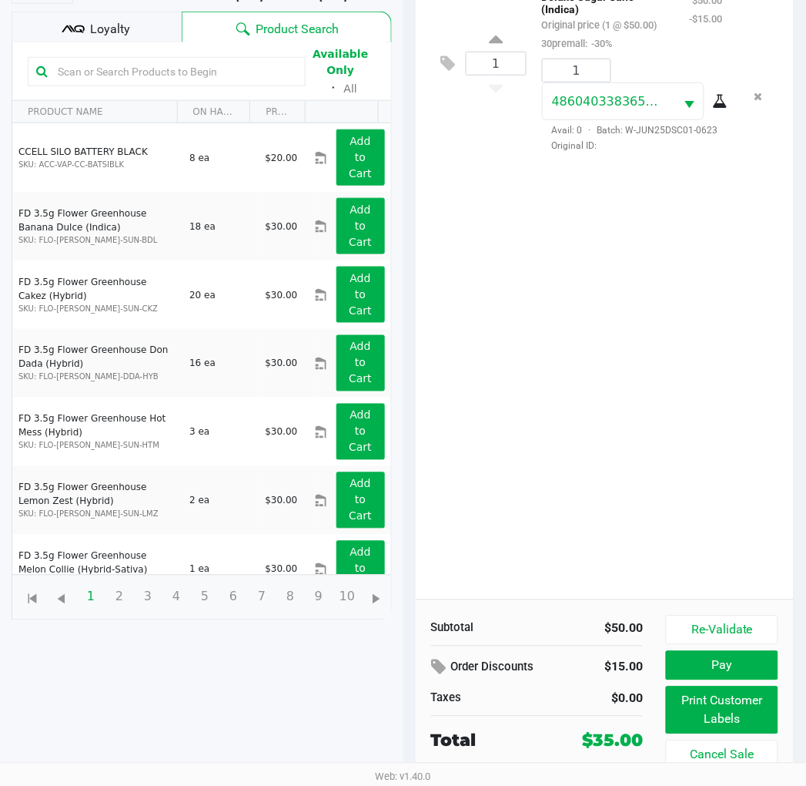
click at [732, 670] on button "Pay" at bounding box center [722, 665] width 112 height 29
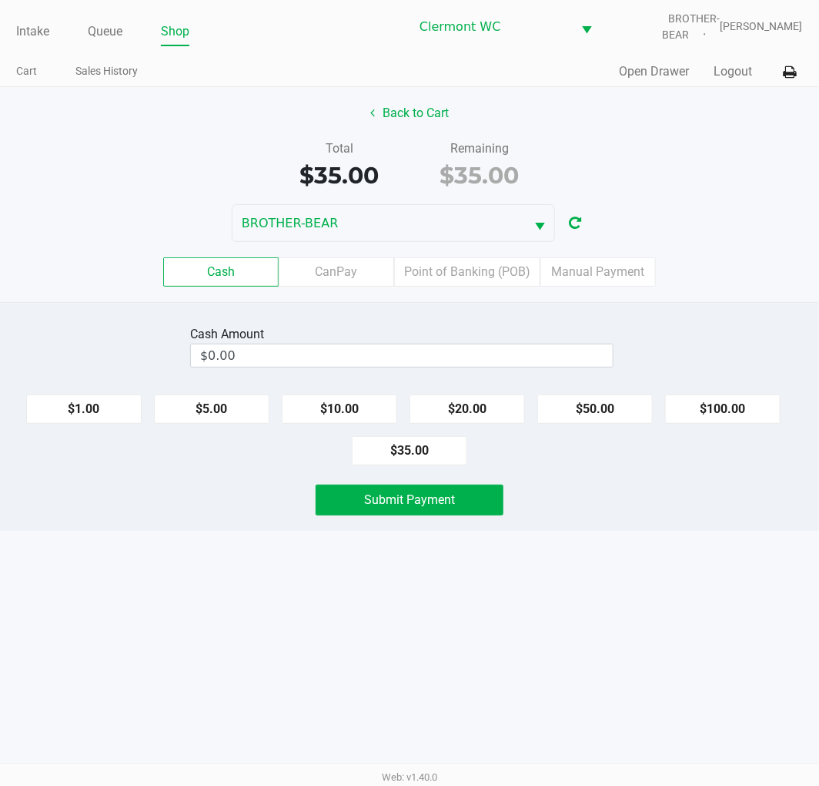
click at [412, 451] on button "$35.00" at bounding box center [410, 450] width 116 height 29
type input "$35.00"
click at [405, 498] on span "Submit Payment" at bounding box center [409, 499] width 91 height 15
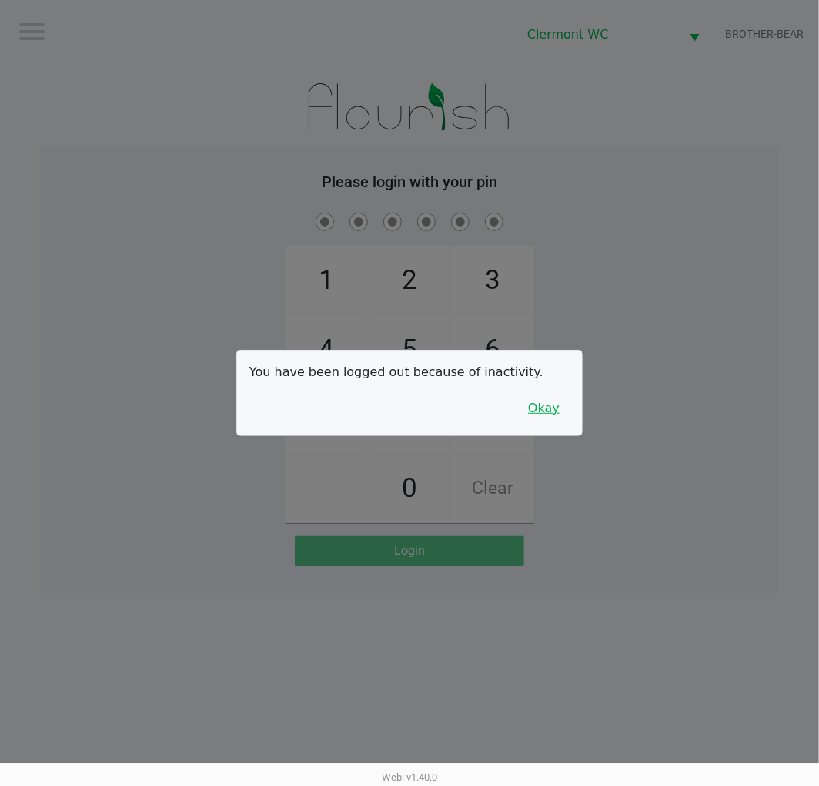
click at [539, 406] on button "Okay" at bounding box center [544, 408] width 52 height 29
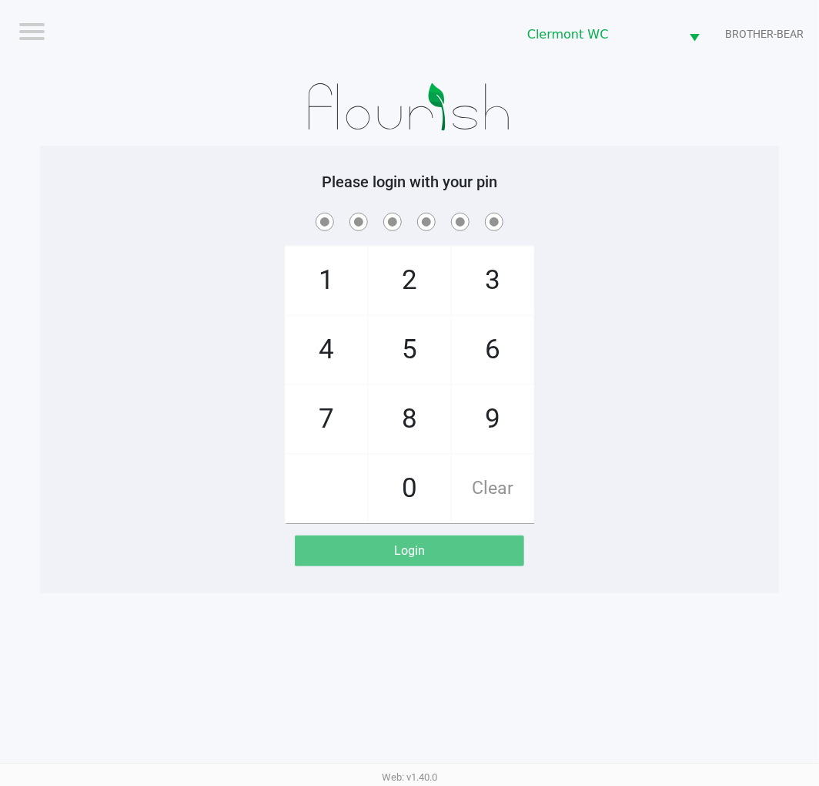
click at [656, 139] on div at bounding box center [409, 107] width 739 height 77
click at [419, 349] on span "5" at bounding box center [410, 350] width 82 height 68
checkbox input "true"
click at [419, 340] on span "5" at bounding box center [410, 350] width 82 height 68
checkbox input "true"
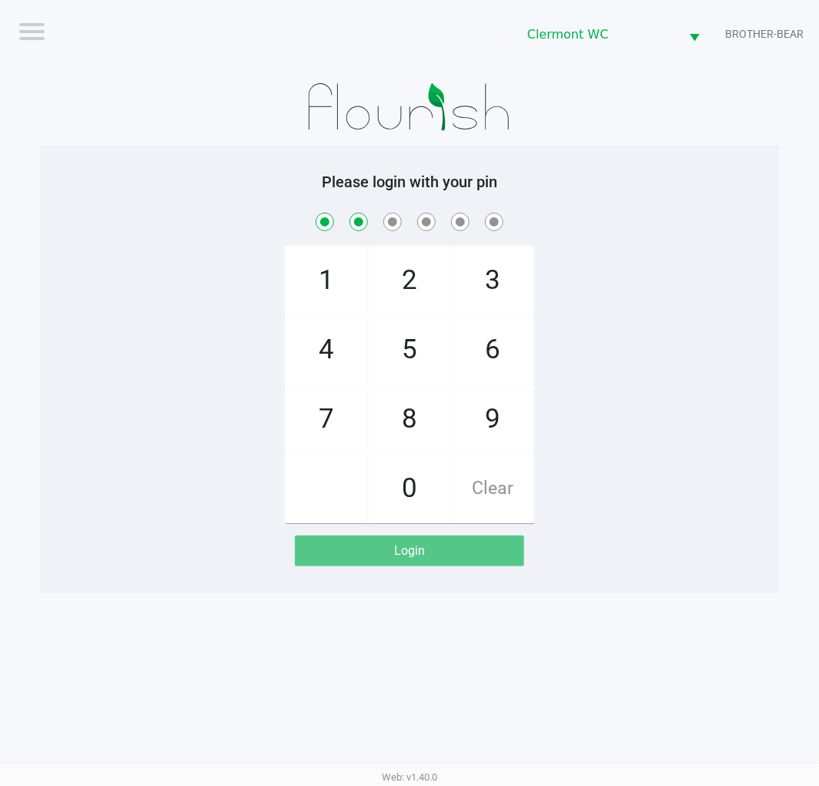
click at [406, 283] on span "2" at bounding box center [410, 280] width 82 height 68
checkbox input "true"
click at [320, 288] on span "1" at bounding box center [327, 280] width 82 height 68
checkbox input "true"
click at [511, 409] on span "9" at bounding box center [493, 419] width 82 height 68
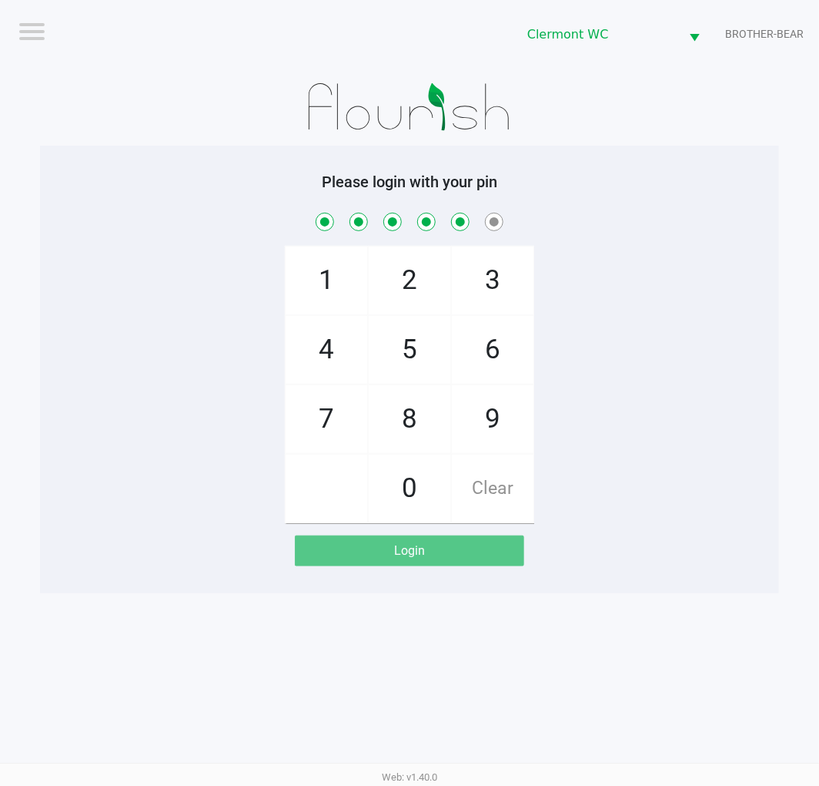
checkbox input "true"
click at [416, 268] on span "2" at bounding box center [410, 280] width 82 height 68
checkbox input "true"
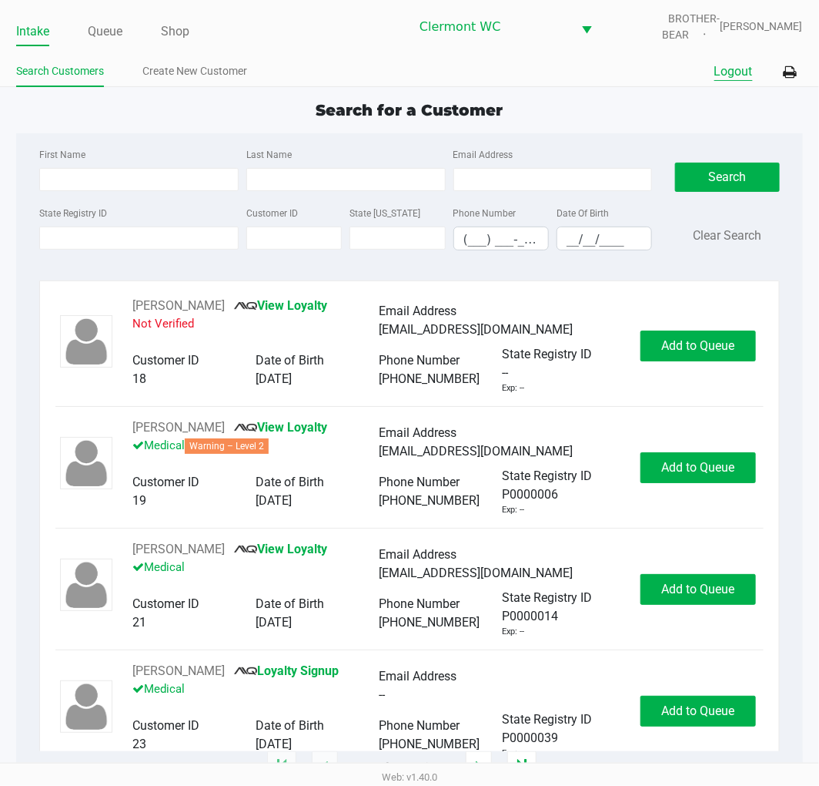
click at [735, 62] on button "Logout" at bounding box center [734, 71] width 39 height 18
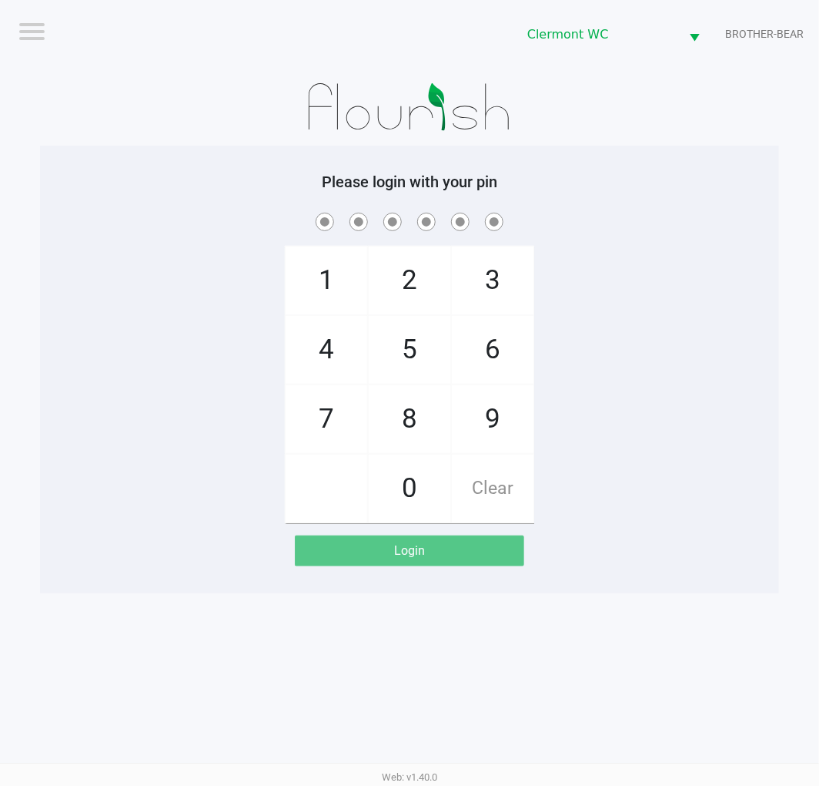
click at [601, 658] on div "Logout Clermont WC BROTHER-BEAR Please login with your pin 1 4 7 2 5 8 0 3 6 9 …" at bounding box center [409, 393] width 819 height 786
click at [628, 483] on div "1 4 7 2 5 8 0 3 6 9 Clear" at bounding box center [409, 365] width 739 height 313
click at [645, 301] on div "1 4 7 2 5 8 0 3 6 9 Clear" at bounding box center [409, 365] width 739 height 313
checkbox input "true"
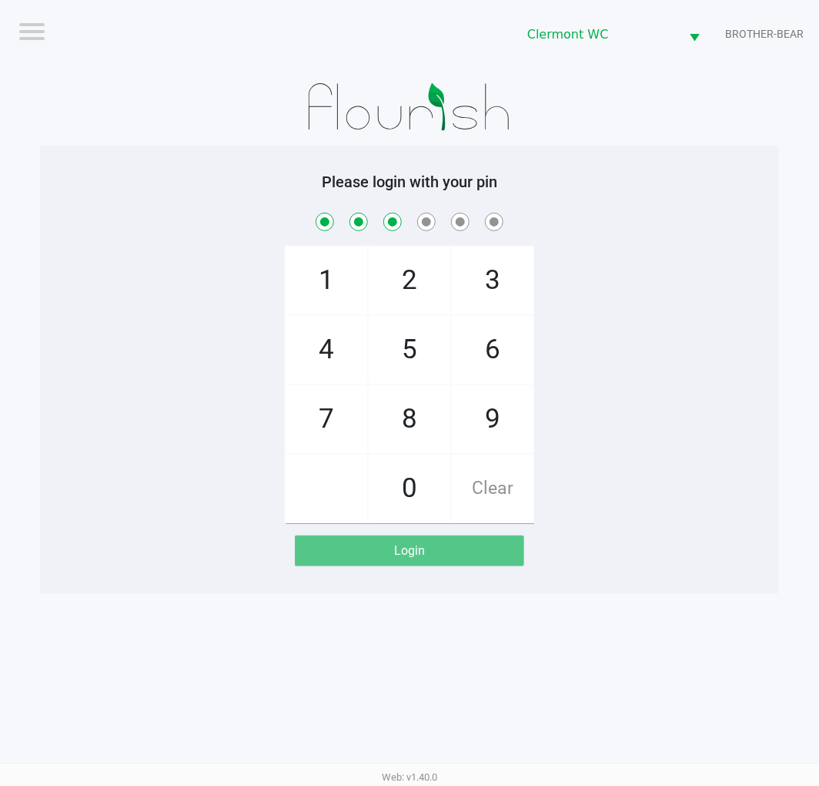
checkbox input "true"
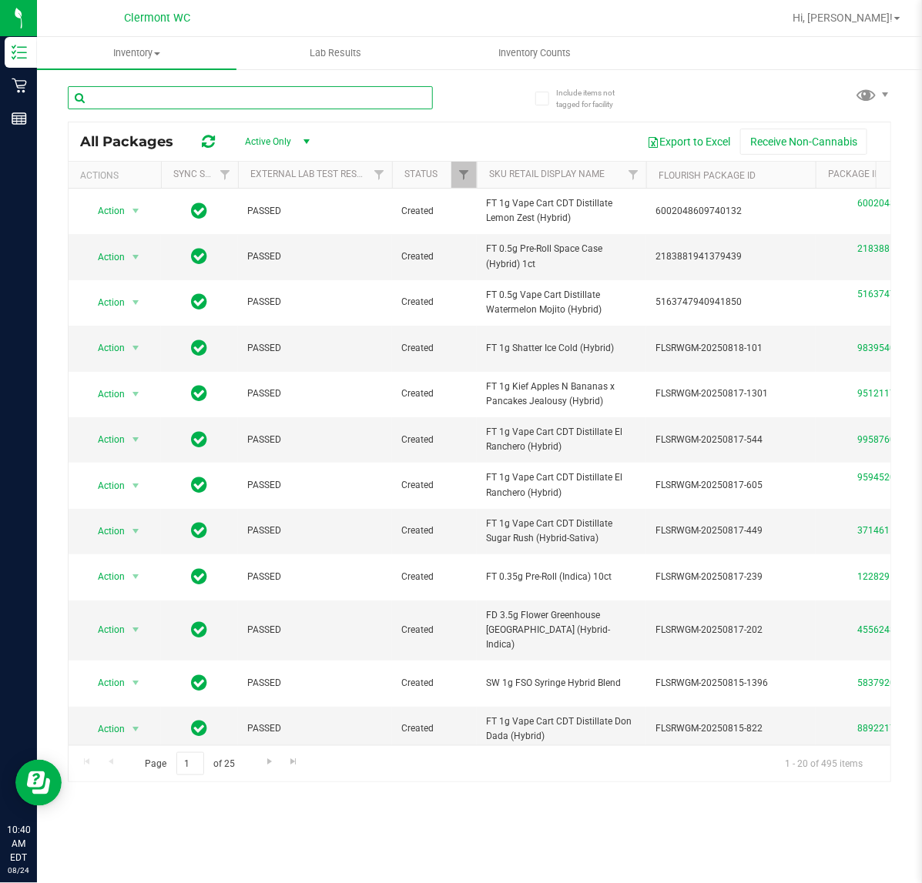
click at [168, 100] on input "text" at bounding box center [250, 97] width 365 height 23
paste input "Pine Zap"
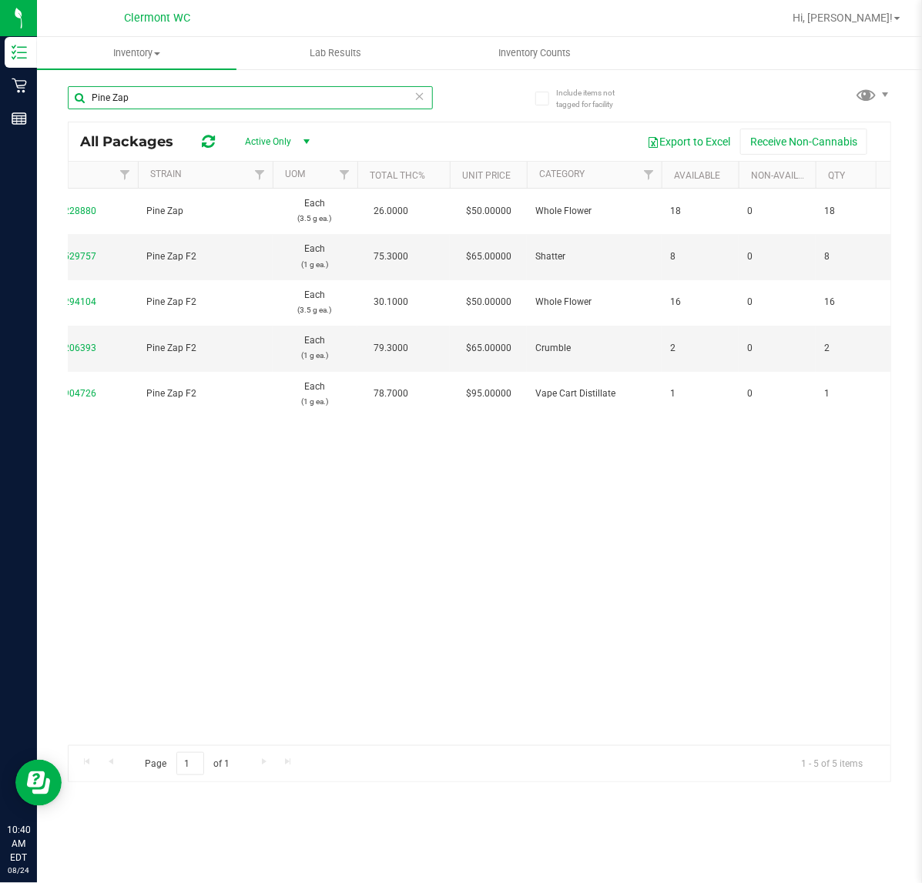
scroll to position [0, 871]
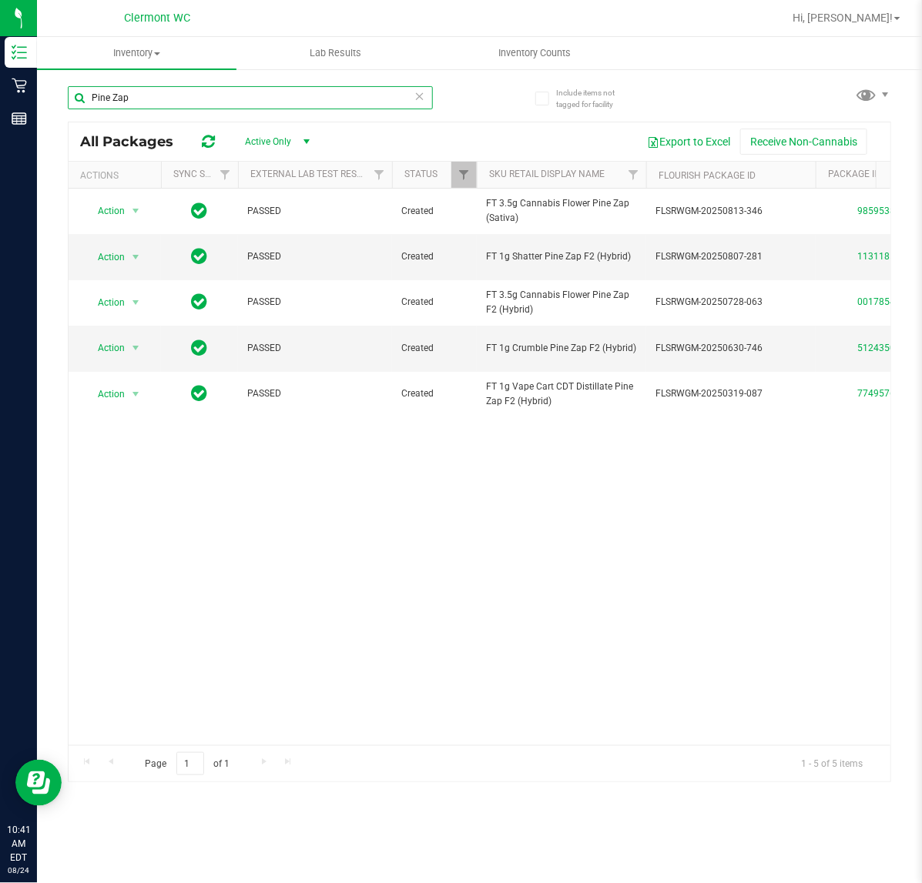
type input "Pine Zap"
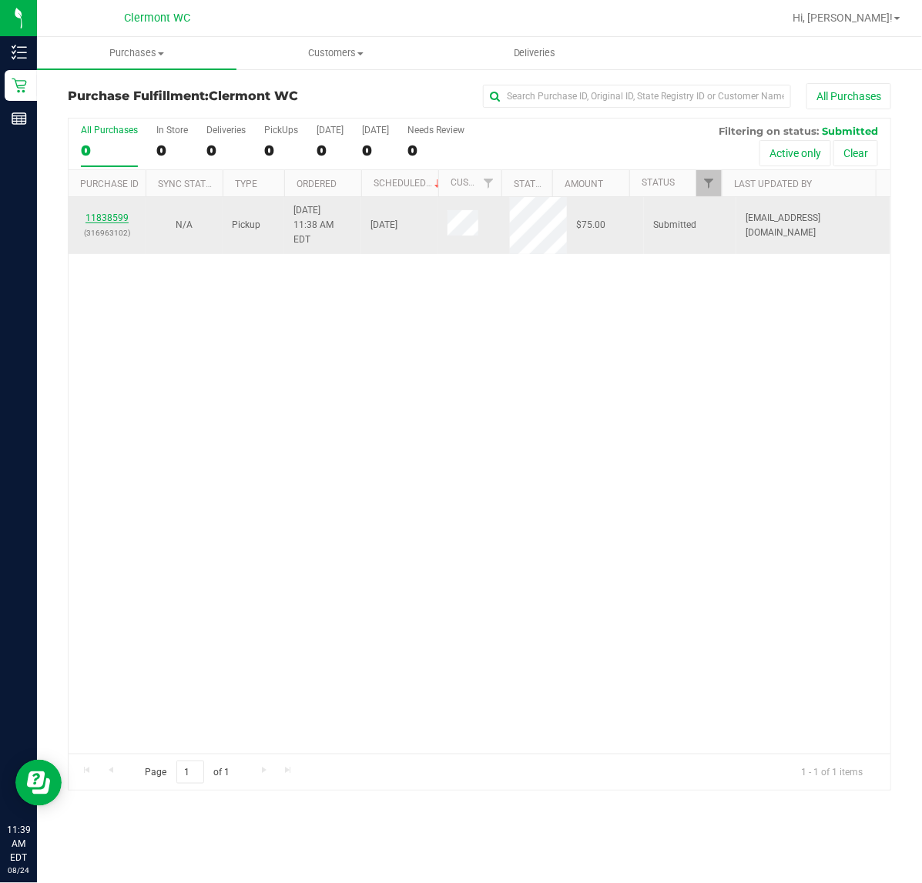
click at [106, 213] on link "11838599" at bounding box center [106, 218] width 43 height 11
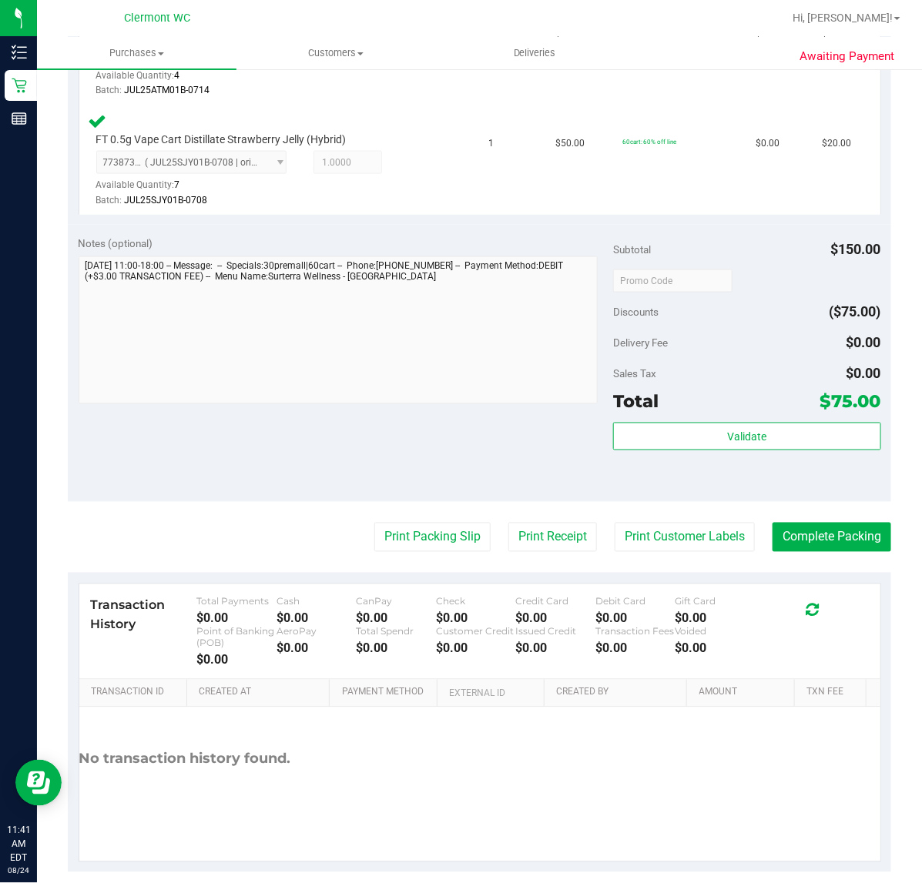
scroll to position [624, 0]
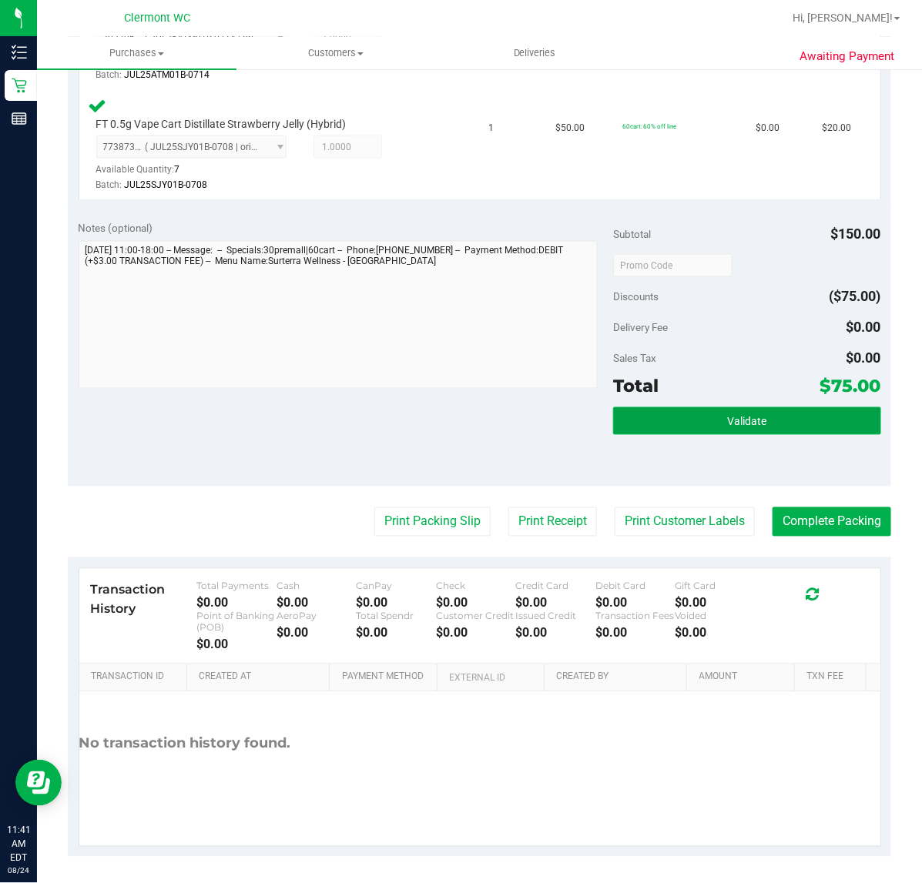
click at [705, 421] on button "Validate" at bounding box center [746, 421] width 267 height 28
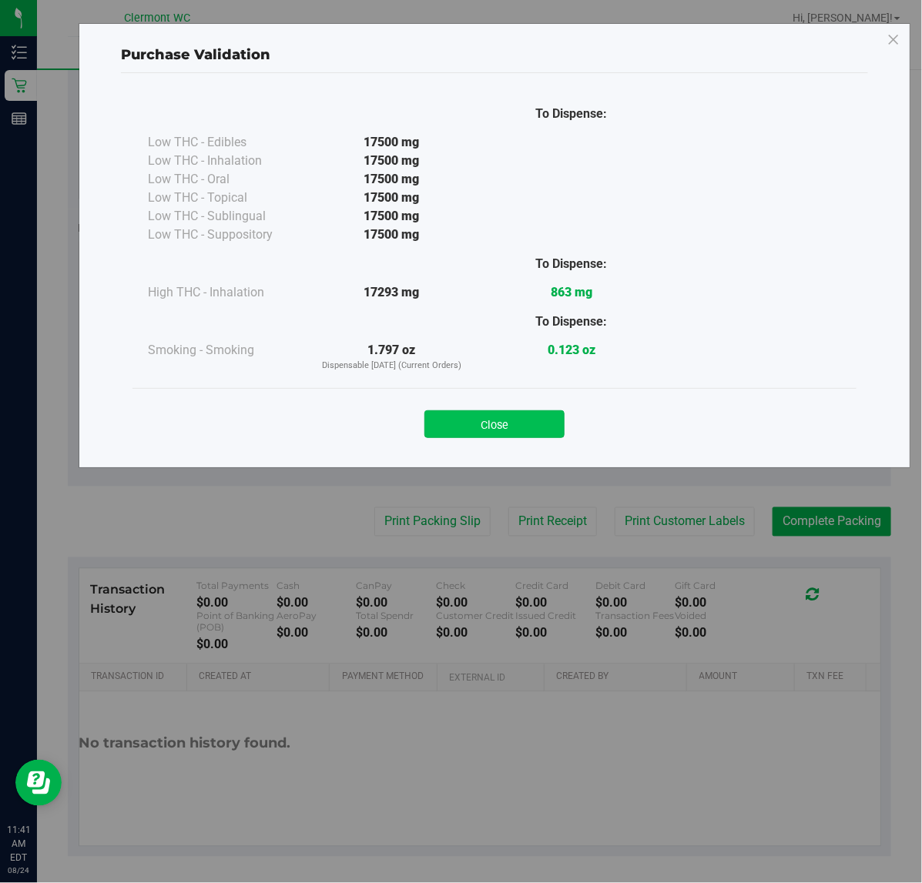
click at [481, 421] on button "Close" at bounding box center [494, 424] width 140 height 28
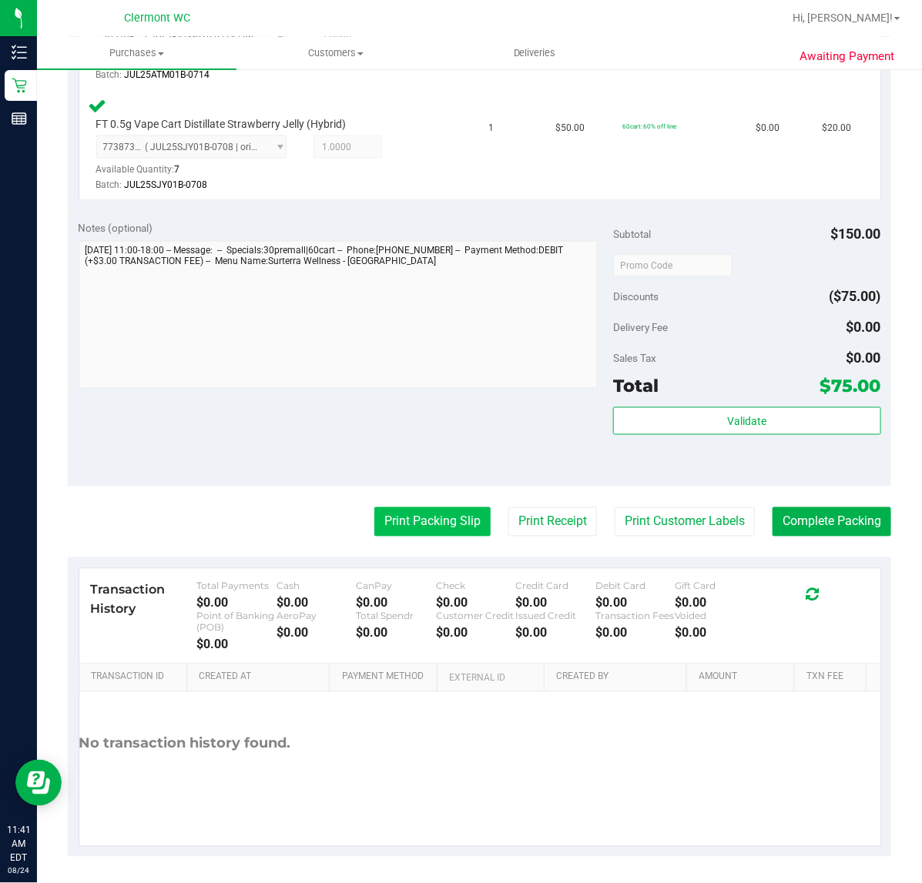
click at [417, 518] on button "Print Packing Slip" at bounding box center [432, 522] width 116 height 29
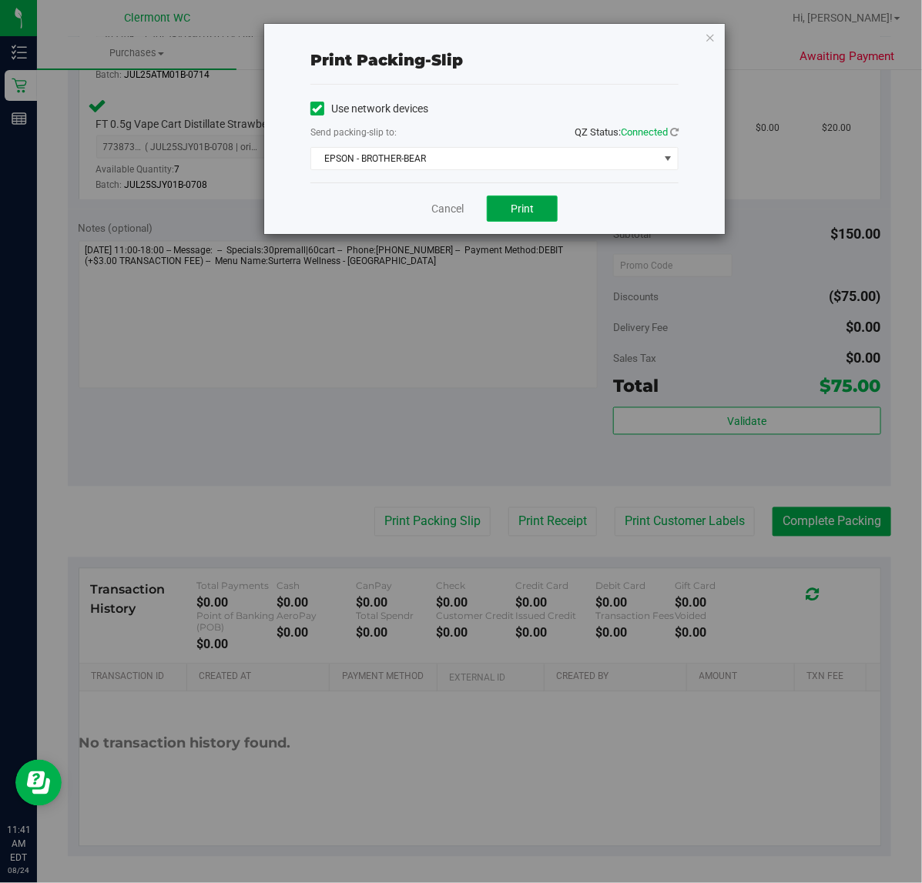
click at [521, 217] on button "Print" at bounding box center [522, 209] width 71 height 26
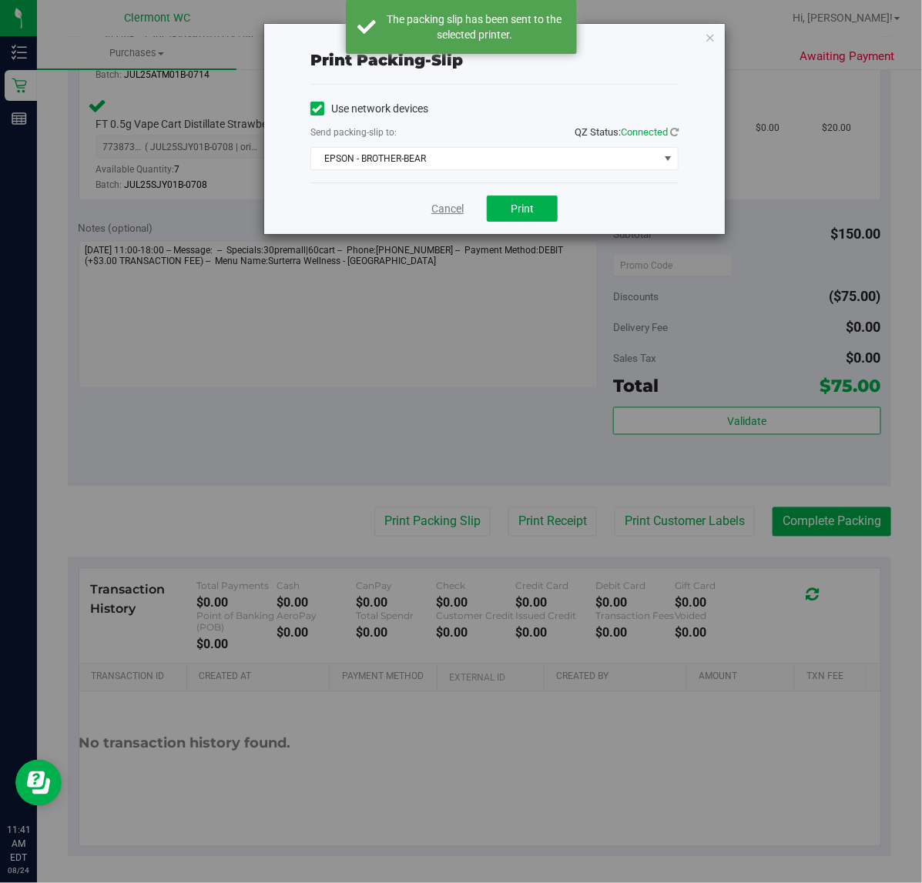
click at [447, 212] on link "Cancel" at bounding box center [447, 209] width 32 height 16
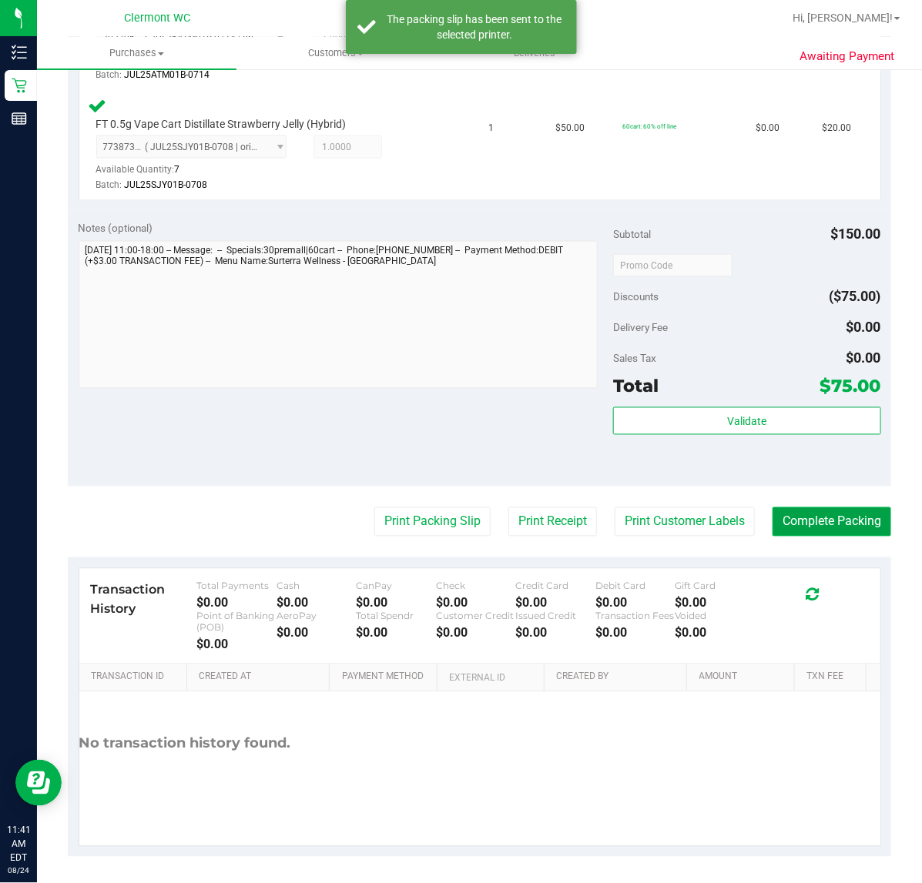
click at [821, 520] on button "Complete Packing" at bounding box center [831, 522] width 119 height 29
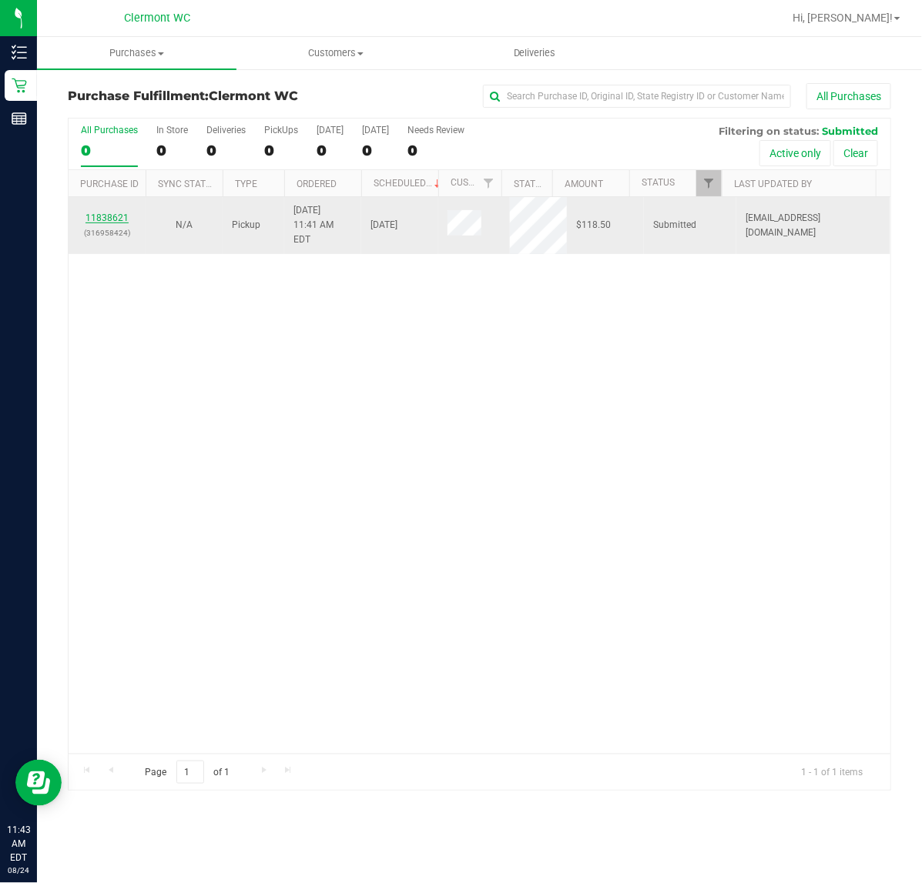
click at [106, 213] on link "11838621" at bounding box center [106, 218] width 43 height 11
click at [105, 227] on link "11838930" at bounding box center [106, 225] width 43 height 11
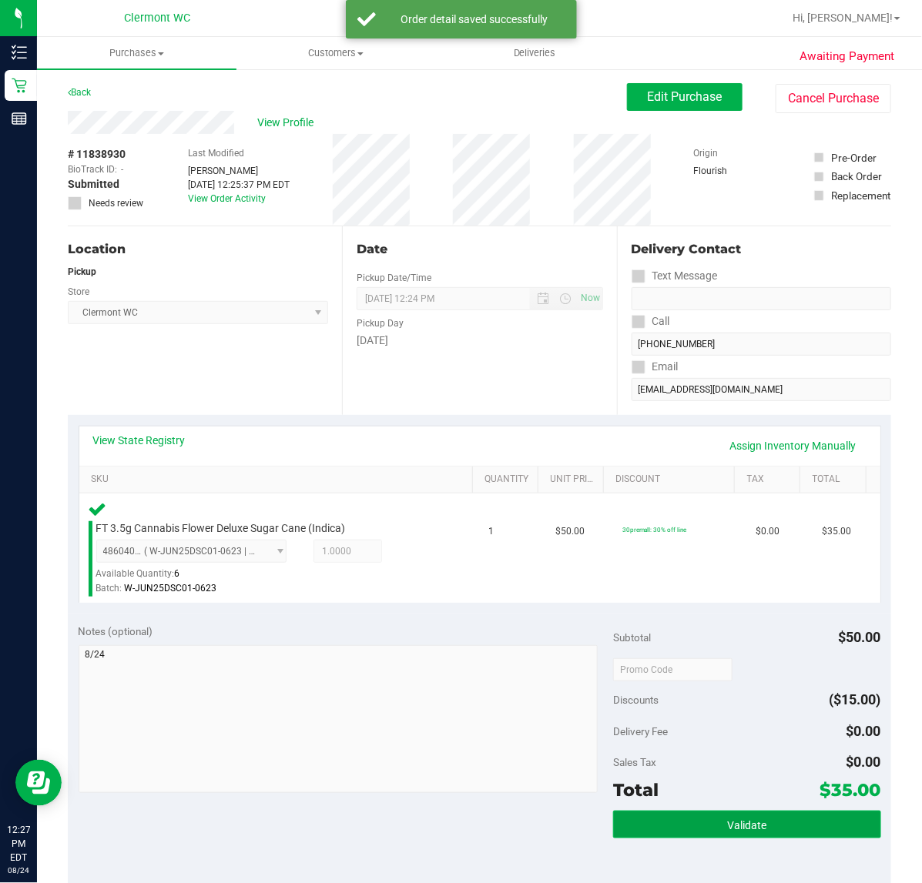
click at [694, 826] on button "Validate" at bounding box center [746, 825] width 267 height 28
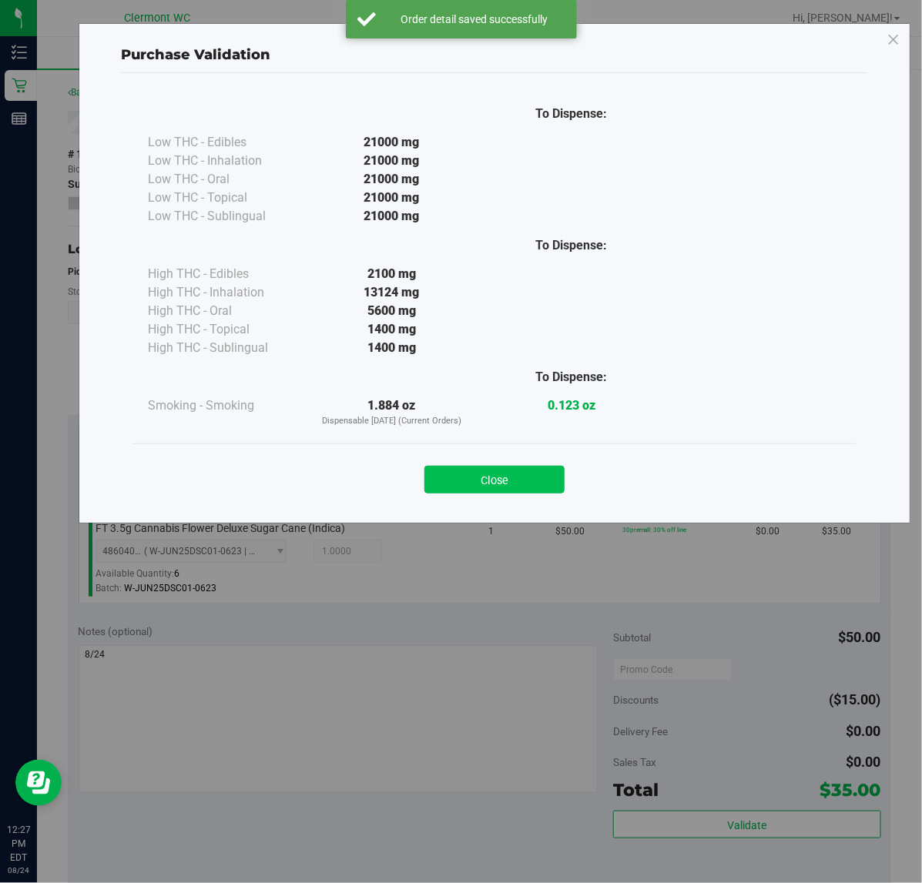
click at [514, 480] on button "Close" at bounding box center [494, 480] width 140 height 28
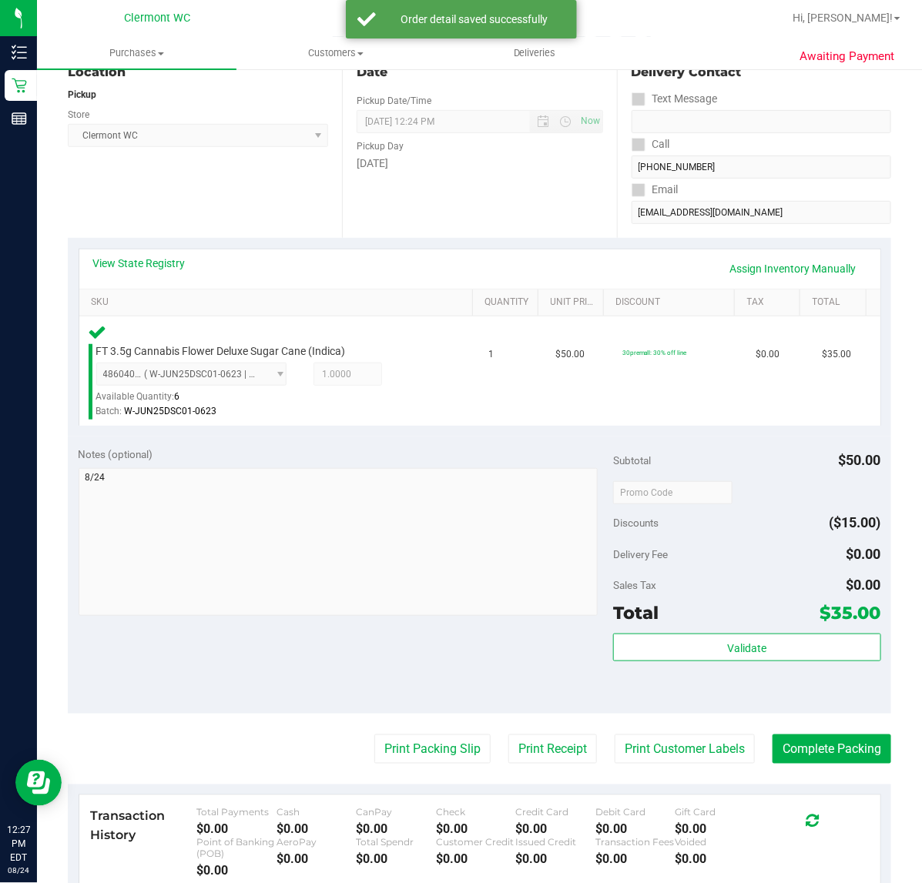
scroll to position [405, 0]
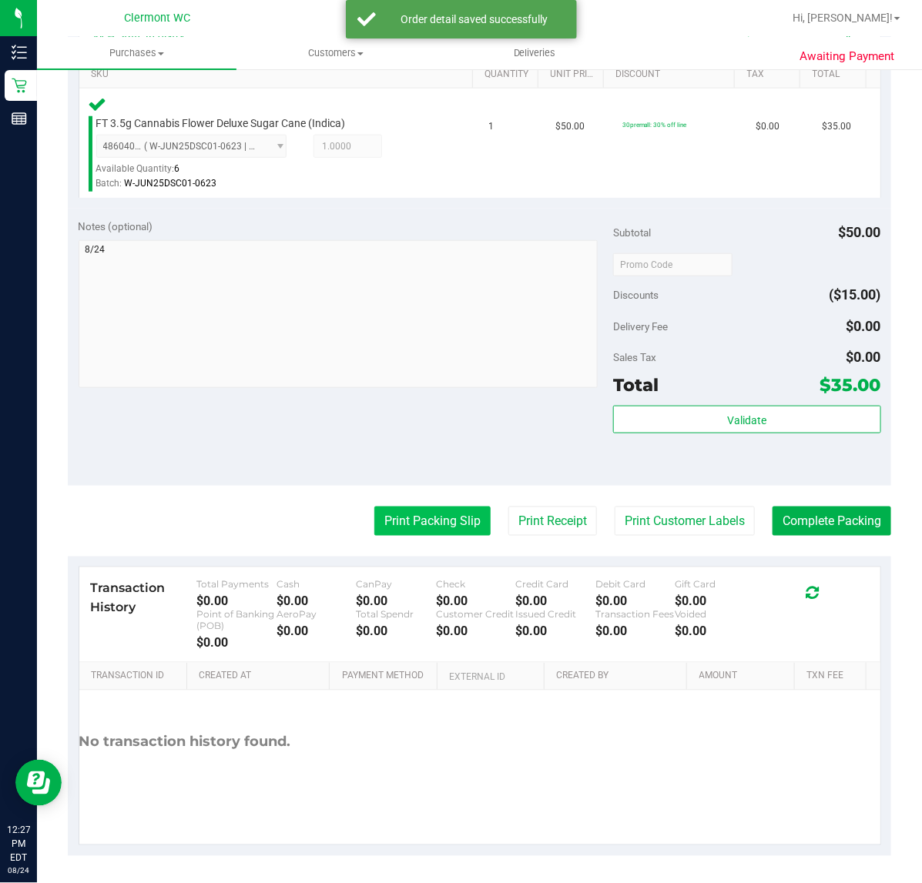
click at [425, 514] on button "Print Packing Slip" at bounding box center [432, 521] width 116 height 29
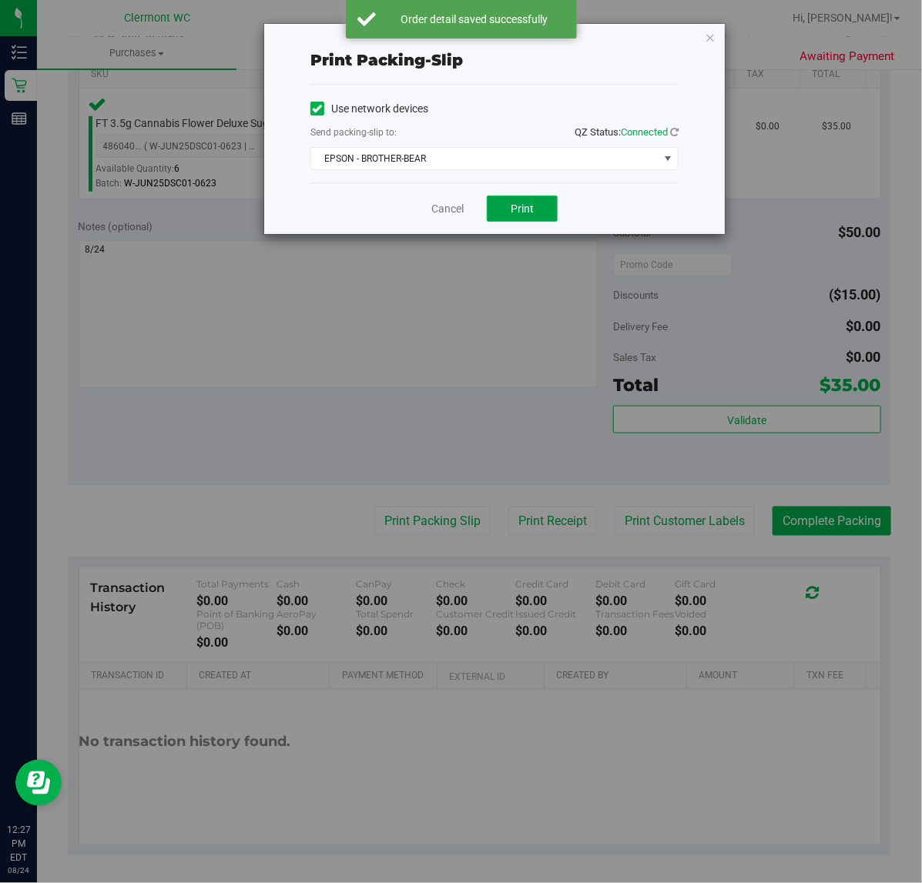
click at [548, 214] on button "Print" at bounding box center [522, 209] width 71 height 26
click at [449, 202] on link "Cancel" at bounding box center [447, 209] width 32 height 16
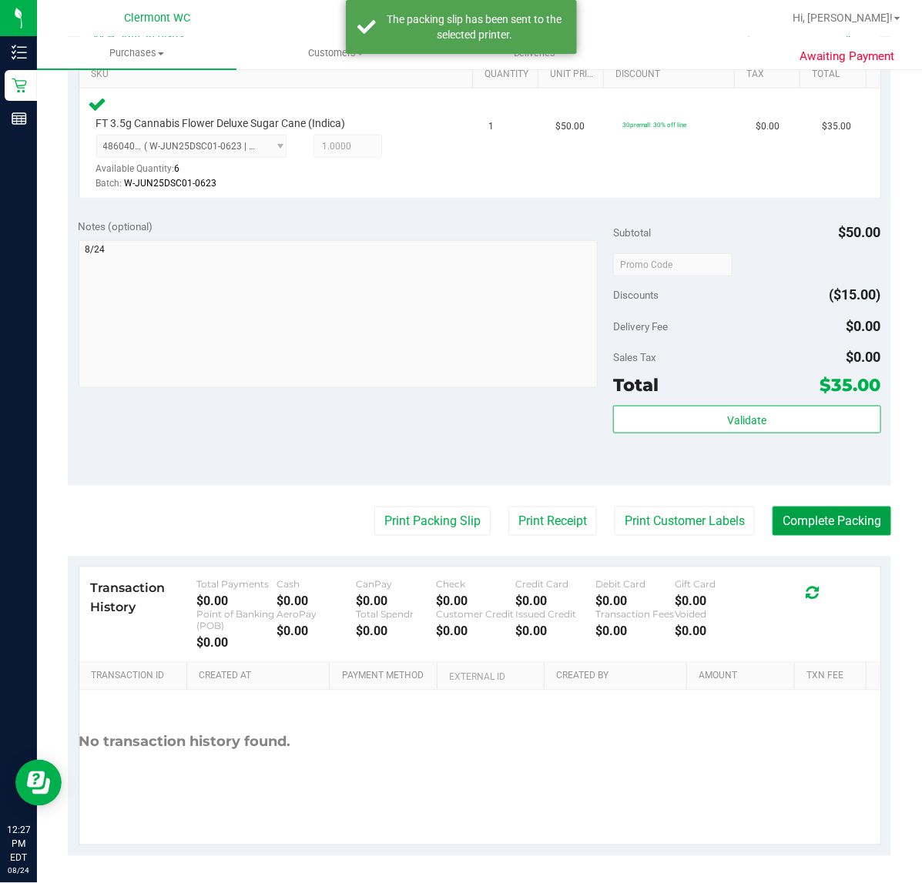
click at [853, 525] on button "Complete Packing" at bounding box center [831, 521] width 119 height 29
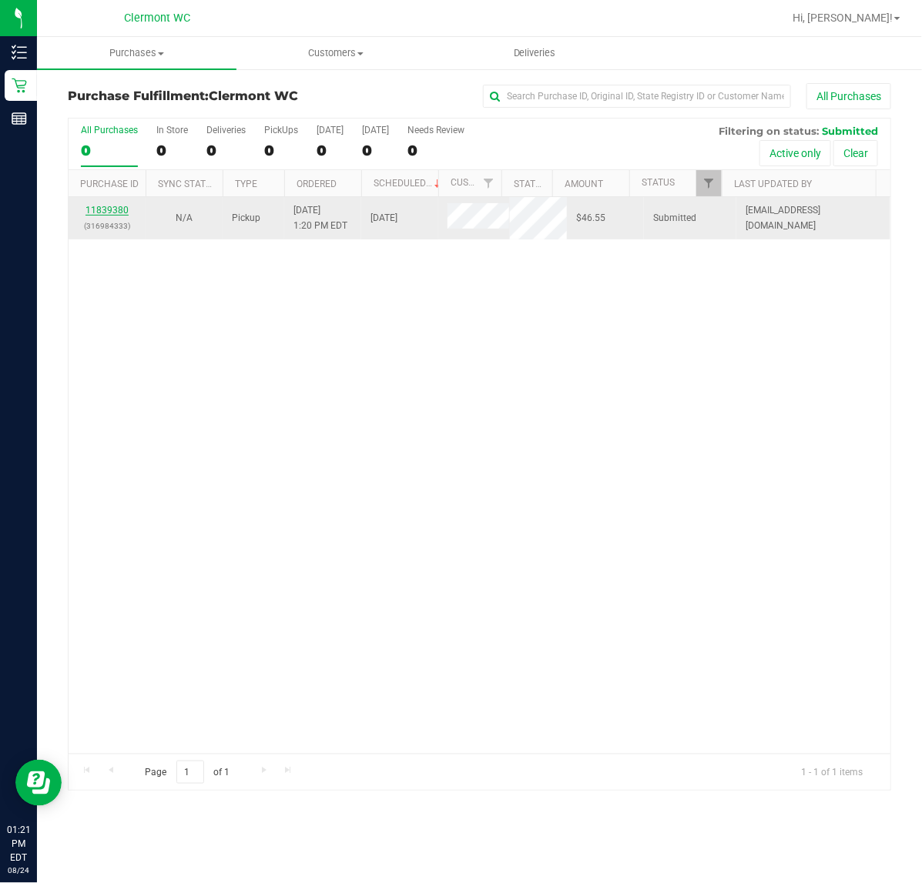
click at [114, 212] on link "11839380" at bounding box center [106, 210] width 43 height 11
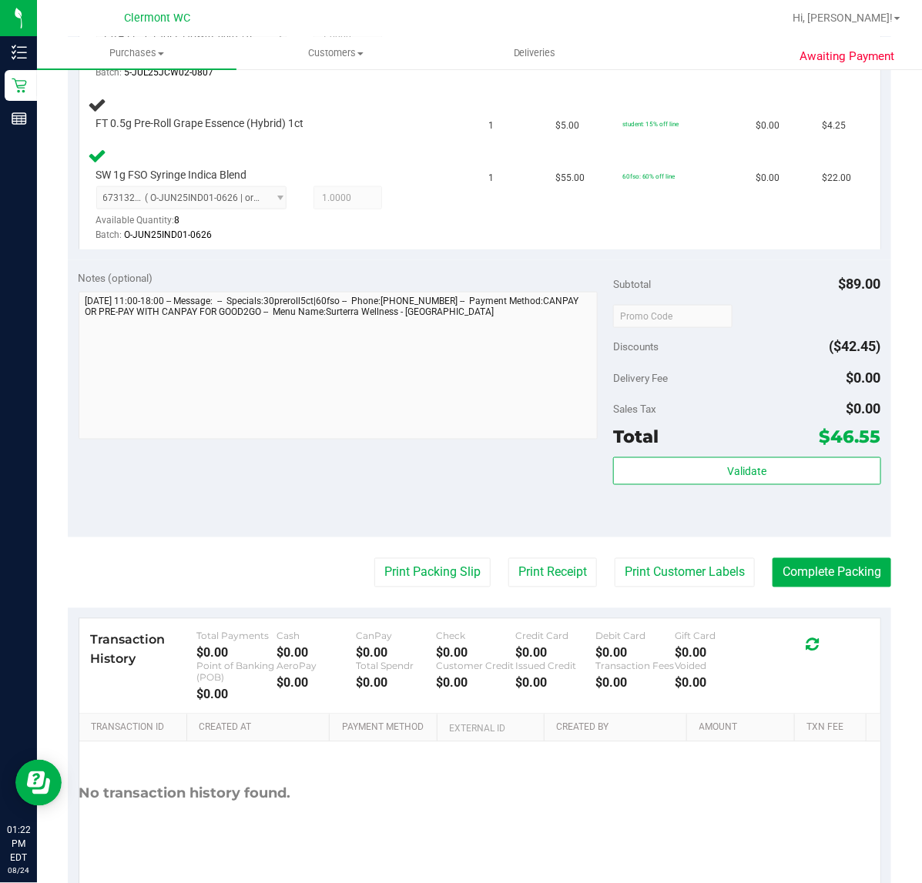
scroll to position [567, 0]
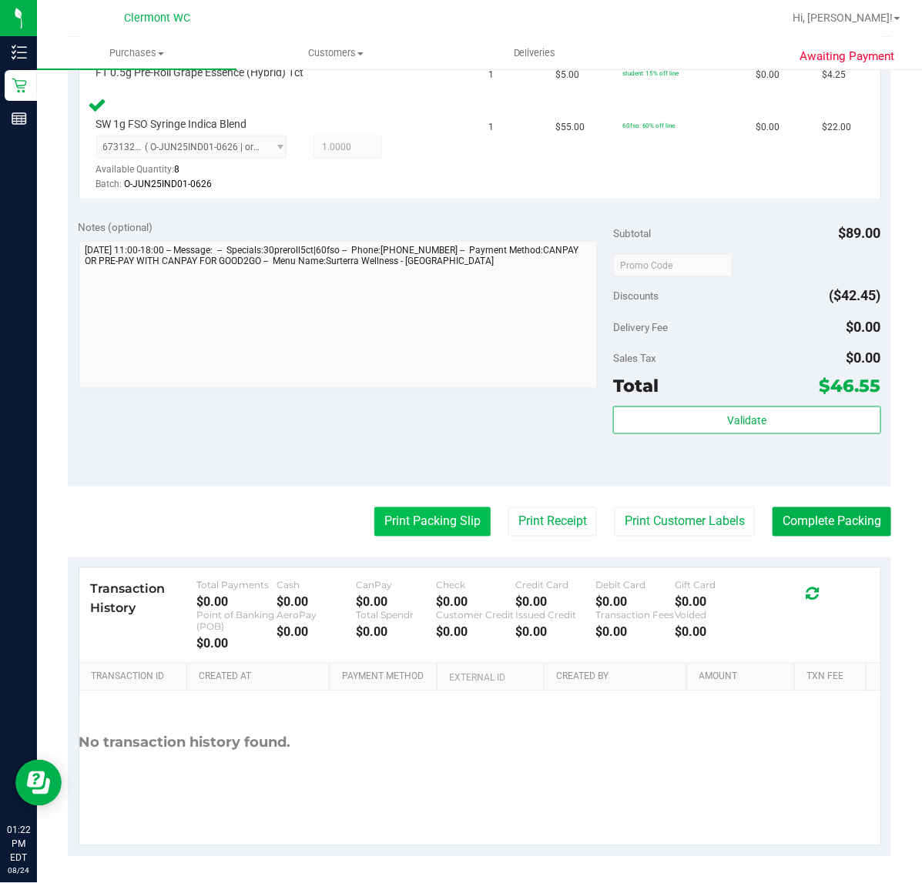
click at [417, 521] on button "Print Packing Slip" at bounding box center [432, 522] width 116 height 29
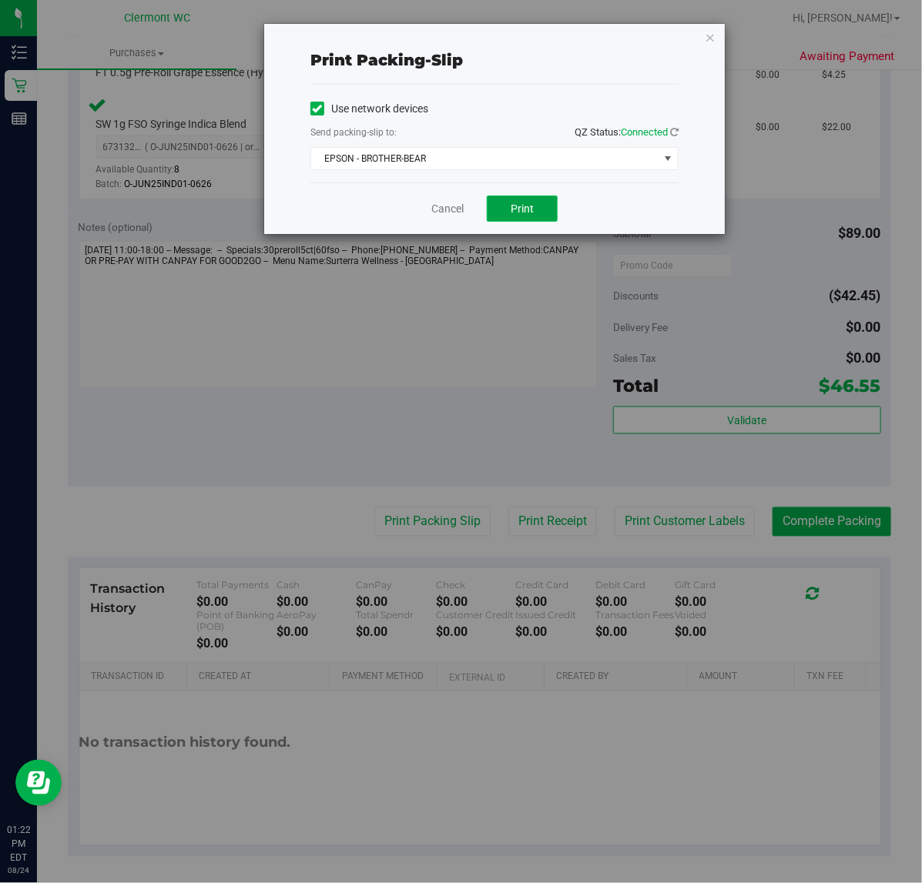
click at [530, 213] on span "Print" at bounding box center [522, 209] width 23 height 12
click at [447, 210] on link "Cancel" at bounding box center [447, 209] width 32 height 16
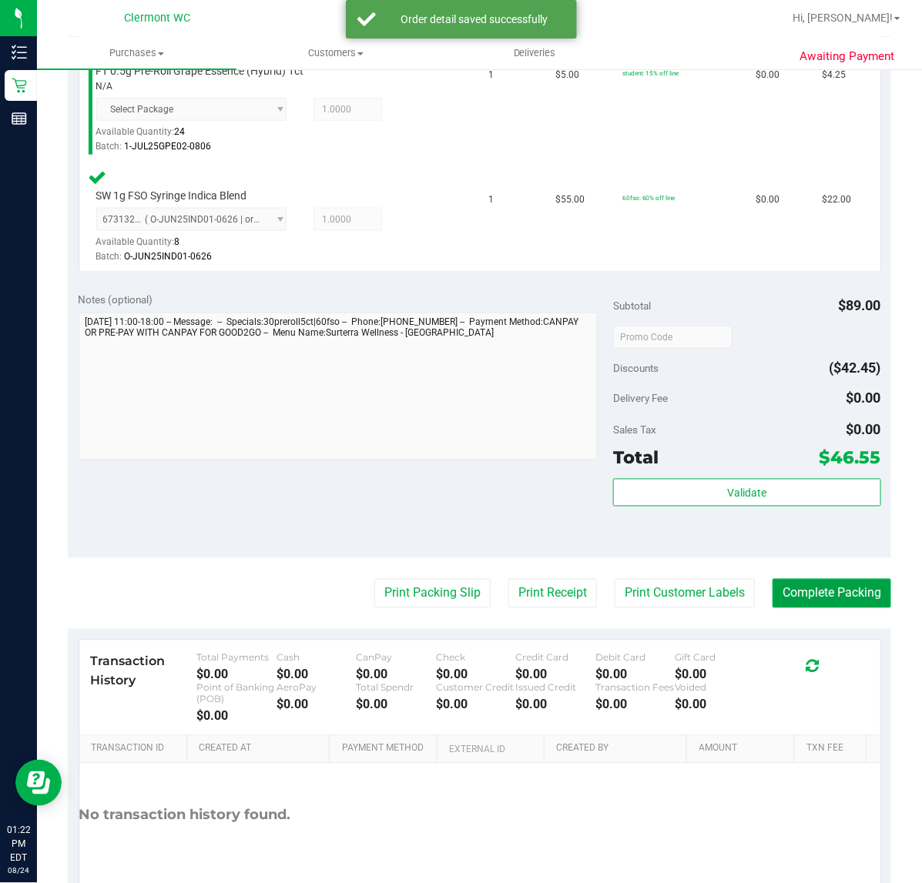
click at [813, 590] on button "Complete Packing" at bounding box center [831, 593] width 119 height 29
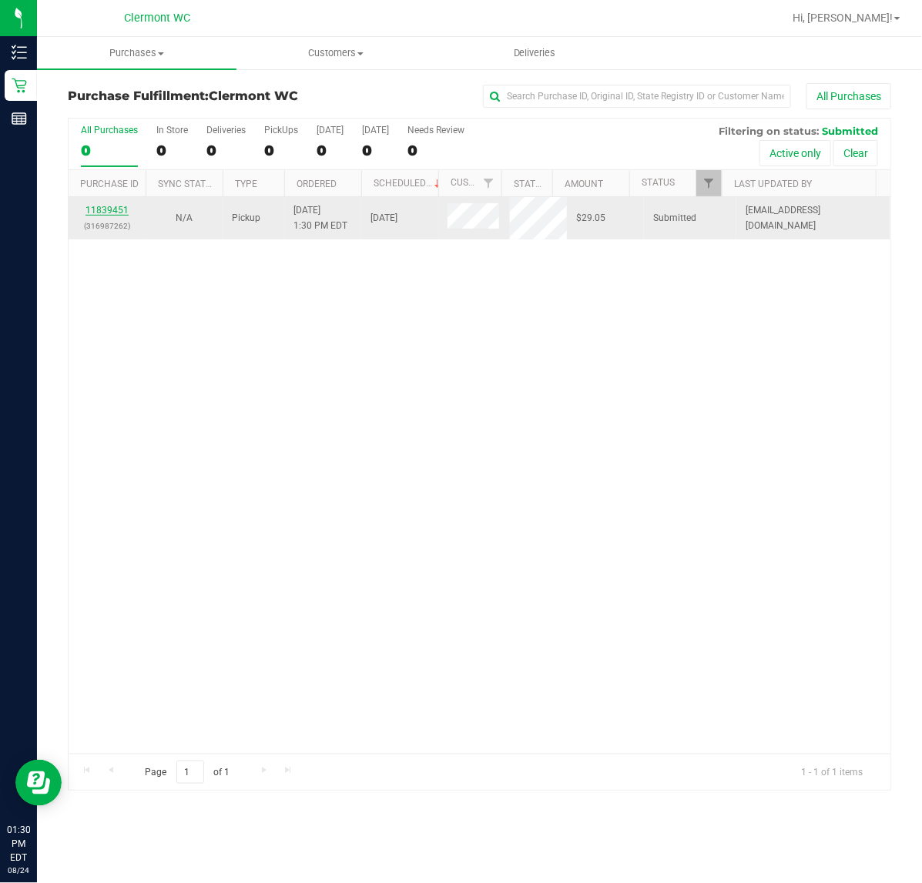
click at [112, 212] on link "11839451" at bounding box center [106, 210] width 43 height 11
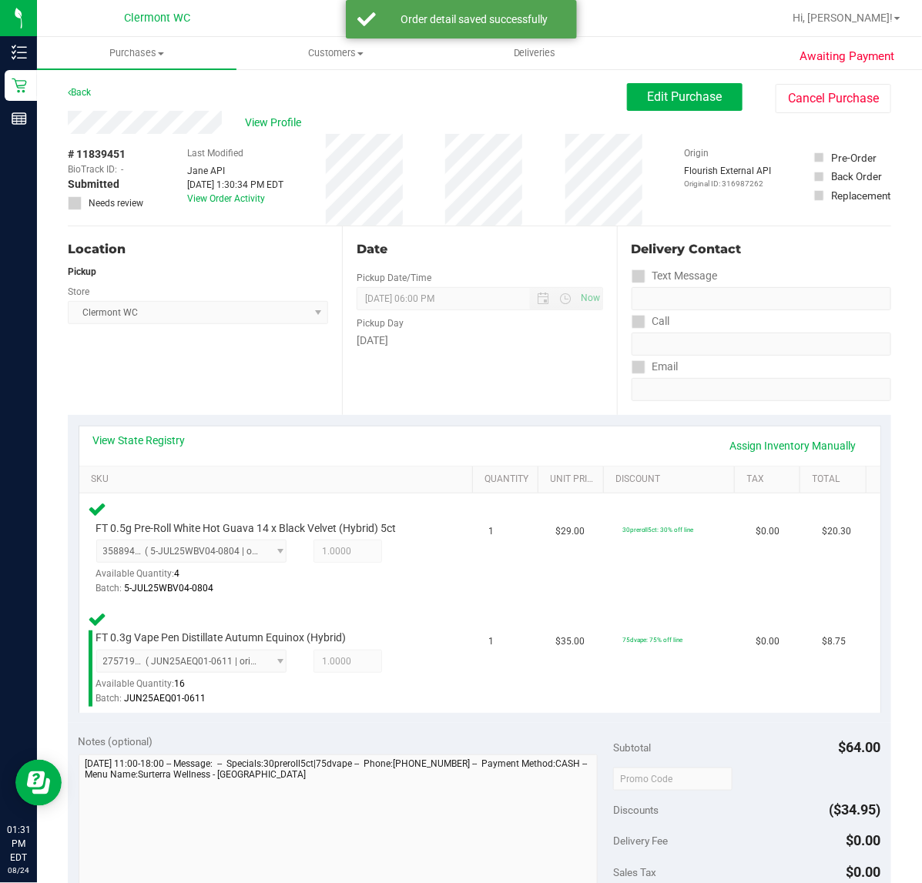
scroll to position [514, 0]
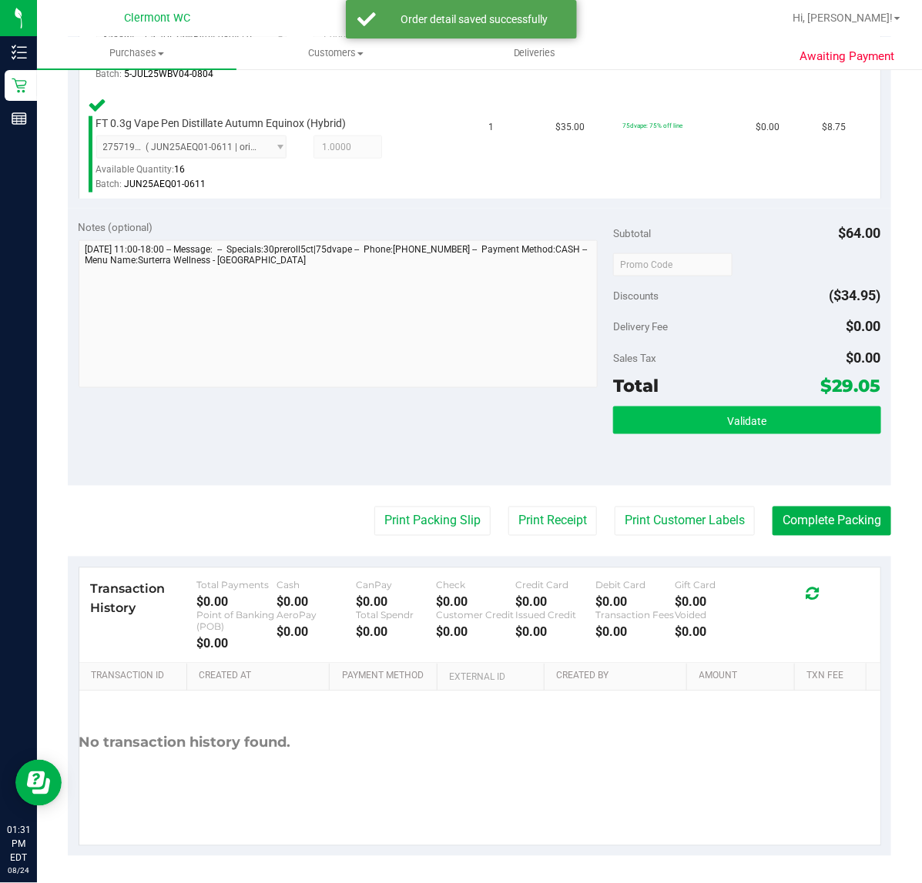
click at [710, 420] on button "Validate" at bounding box center [746, 421] width 267 height 28
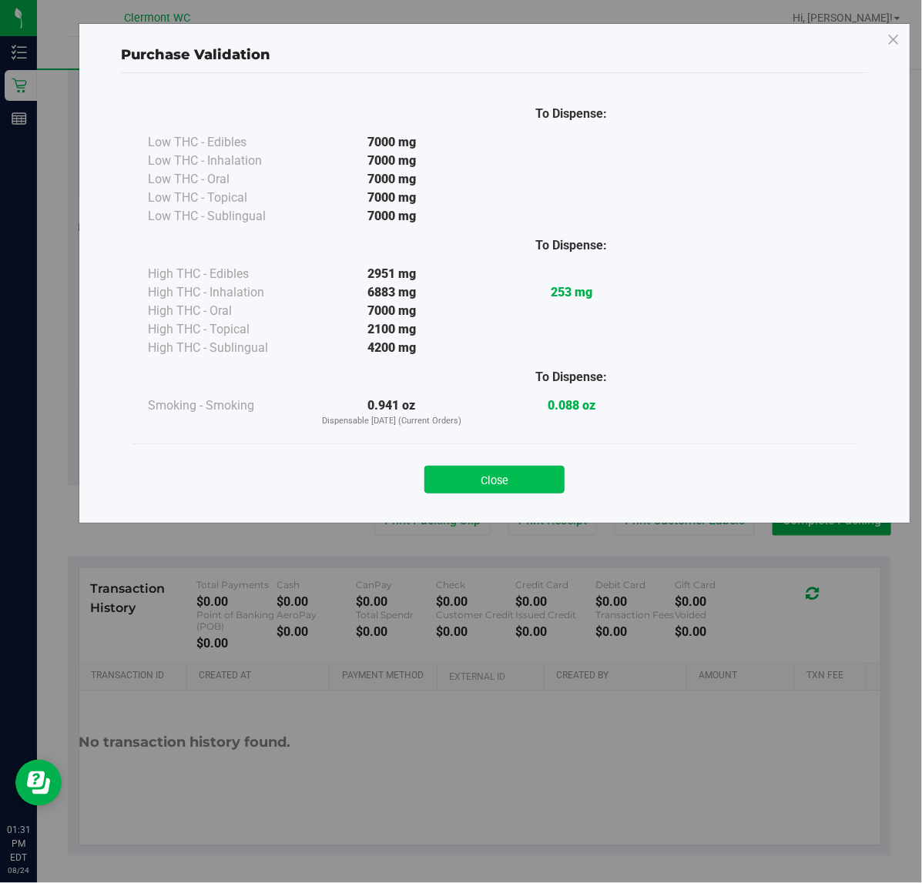
click at [494, 476] on button "Close" at bounding box center [494, 480] width 140 height 28
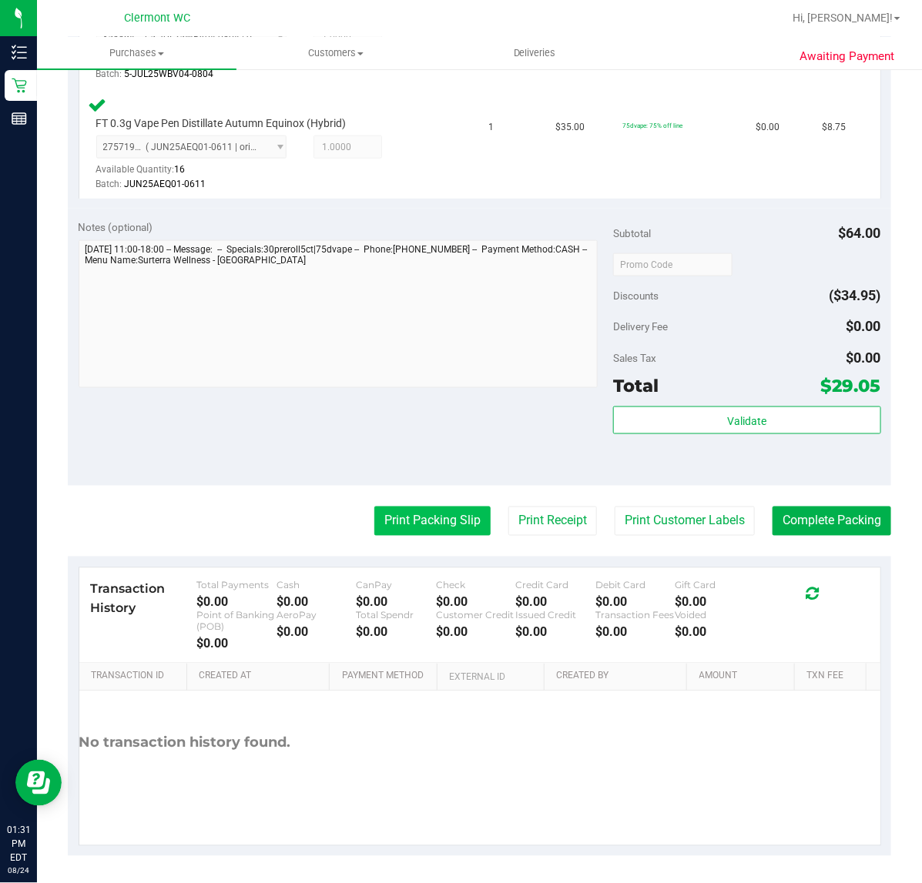
click at [408, 534] on button "Print Packing Slip" at bounding box center [432, 521] width 116 height 29
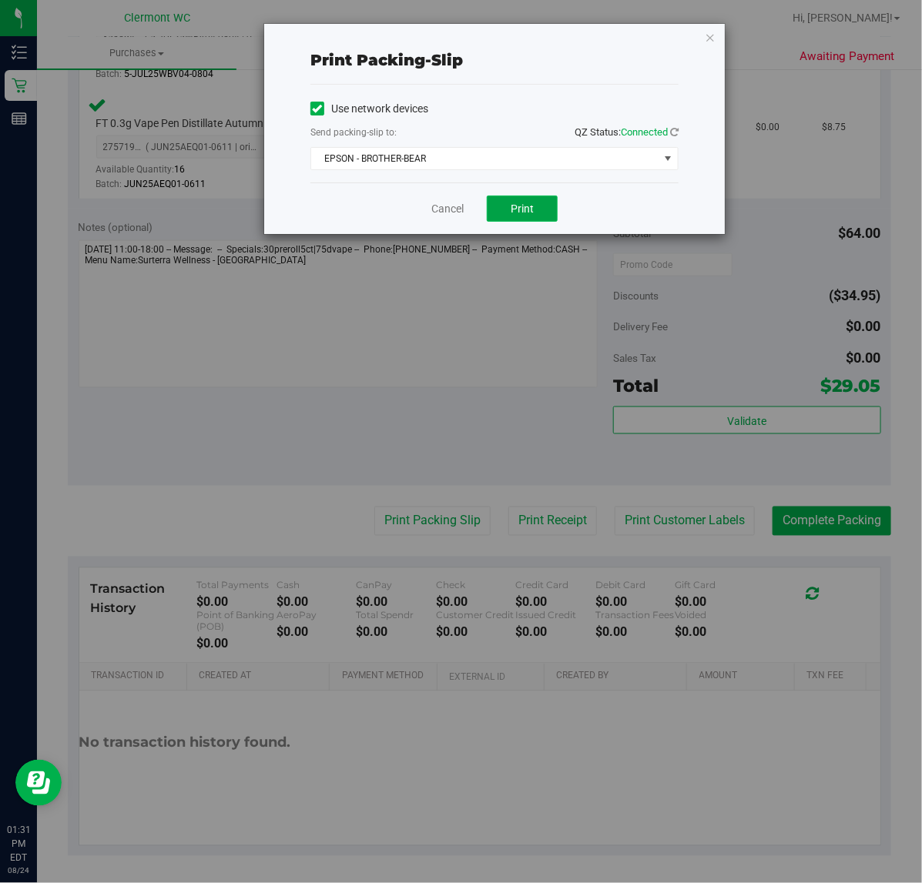
click at [526, 213] on span "Print" at bounding box center [522, 209] width 23 height 12
click at [439, 208] on link "Cancel" at bounding box center [447, 209] width 32 height 16
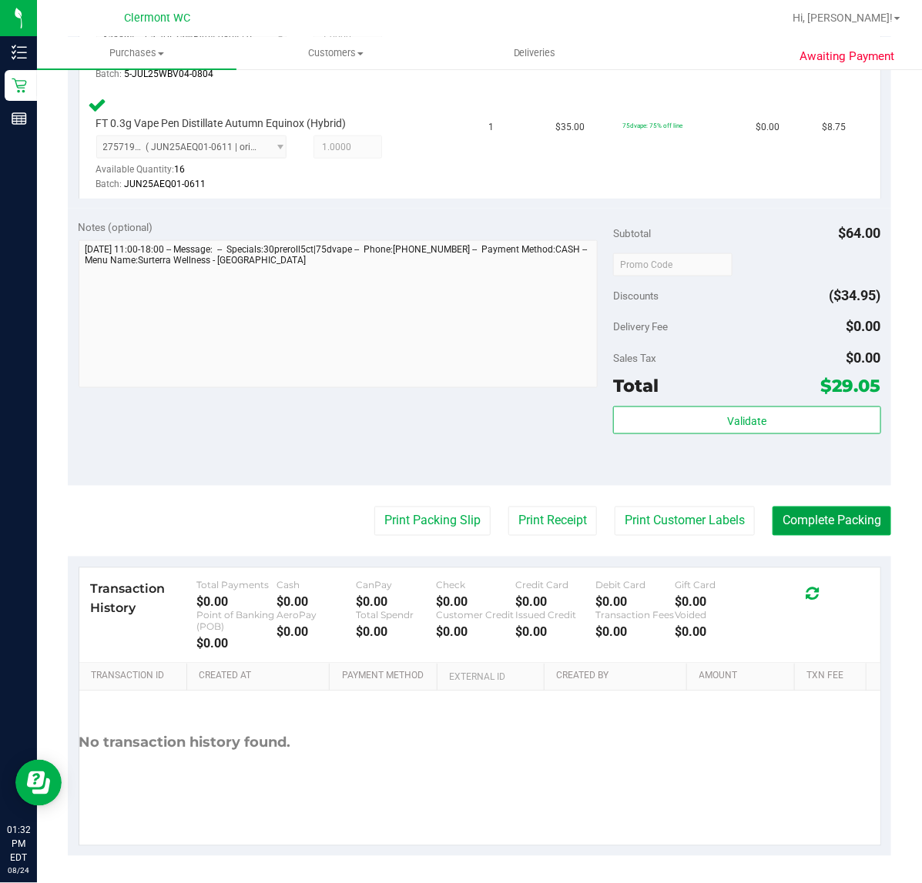
click at [829, 528] on button "Complete Packing" at bounding box center [831, 521] width 119 height 29
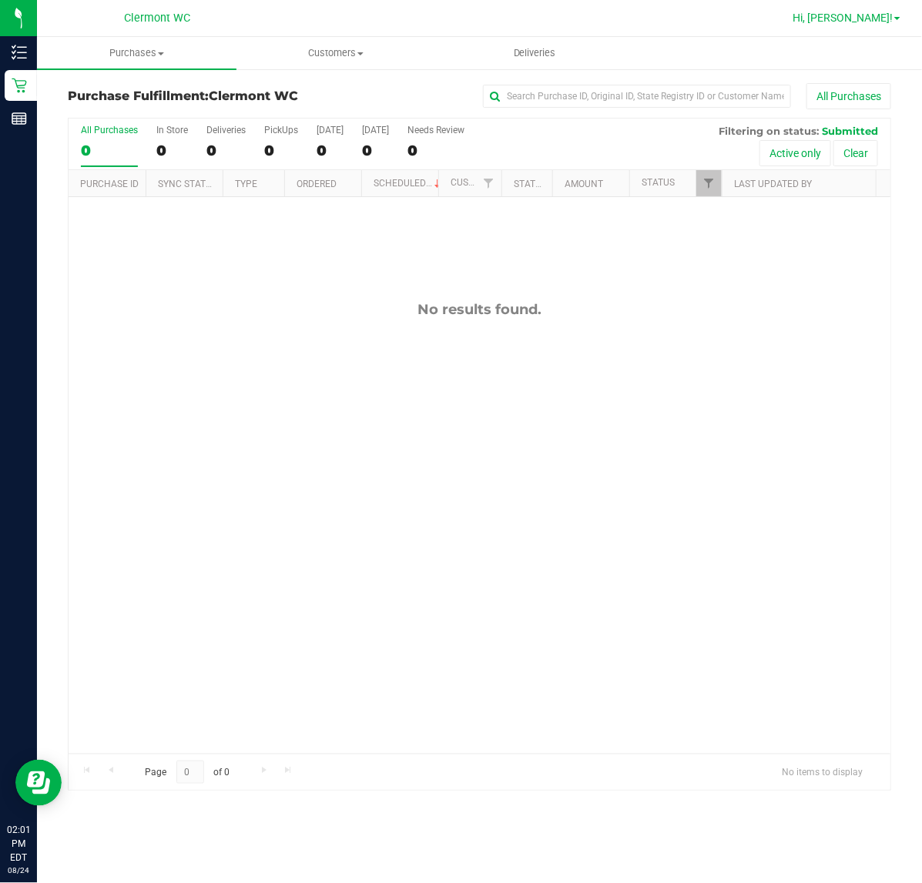
click at [878, 21] on span "Hi, [PERSON_NAME]!" at bounding box center [842, 18] width 100 height 12
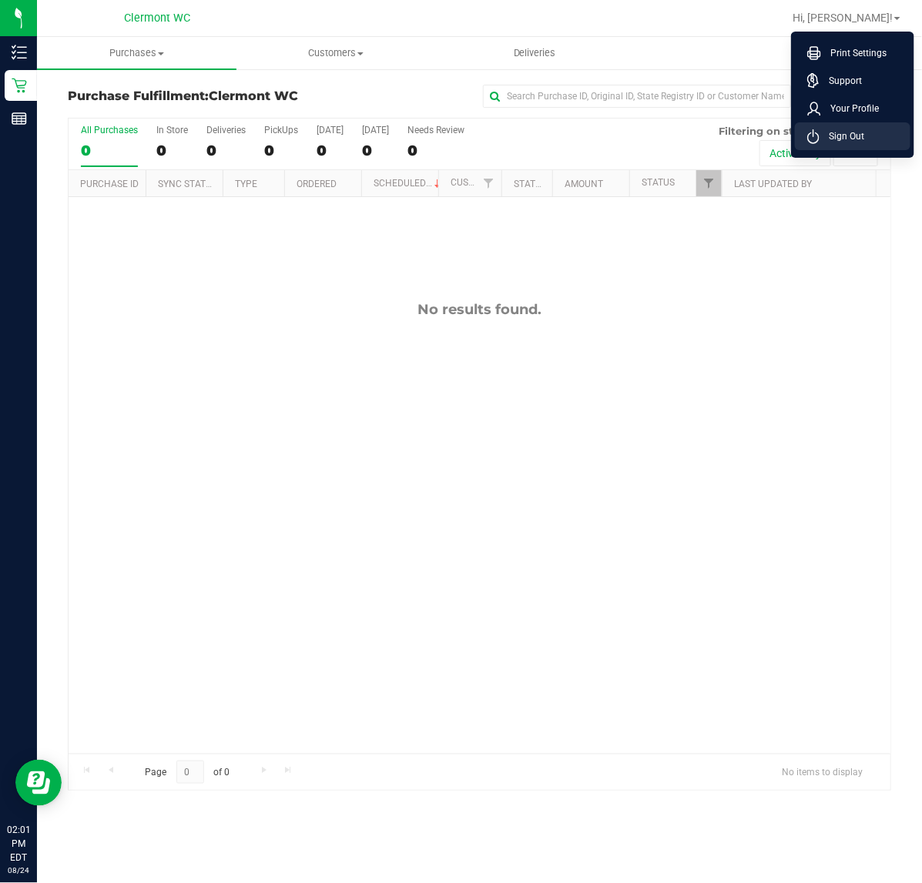
click at [859, 149] on li "Sign Out" at bounding box center [853, 136] width 116 height 28
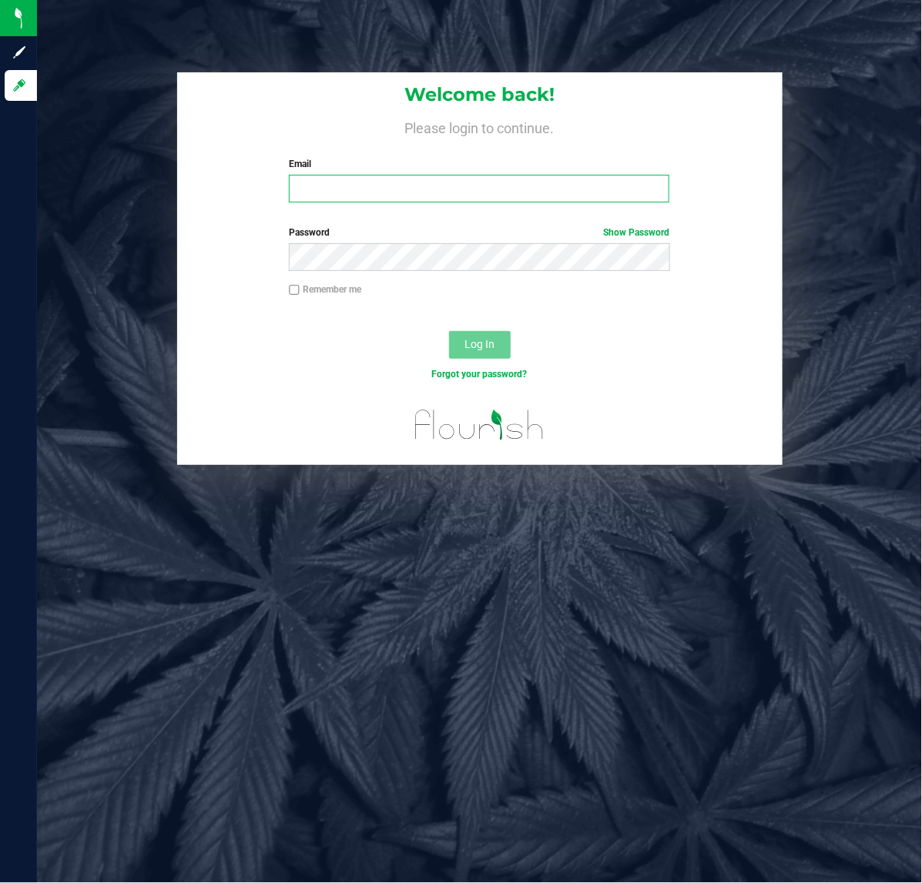
click at [402, 187] on input "Email" at bounding box center [479, 189] width 380 height 28
type input "[EMAIL_ADDRESS][DOMAIN_NAME]"
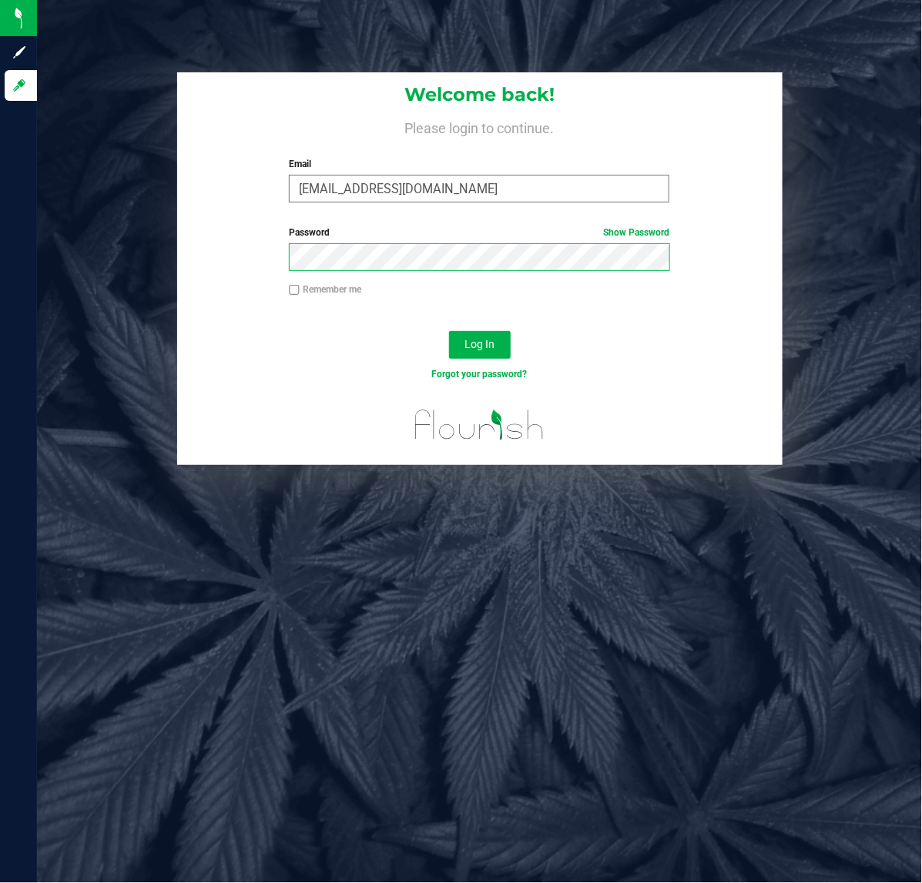
click at [449, 331] on button "Log In" at bounding box center [480, 345] width 62 height 28
